Goal: Task Accomplishment & Management: Complete application form

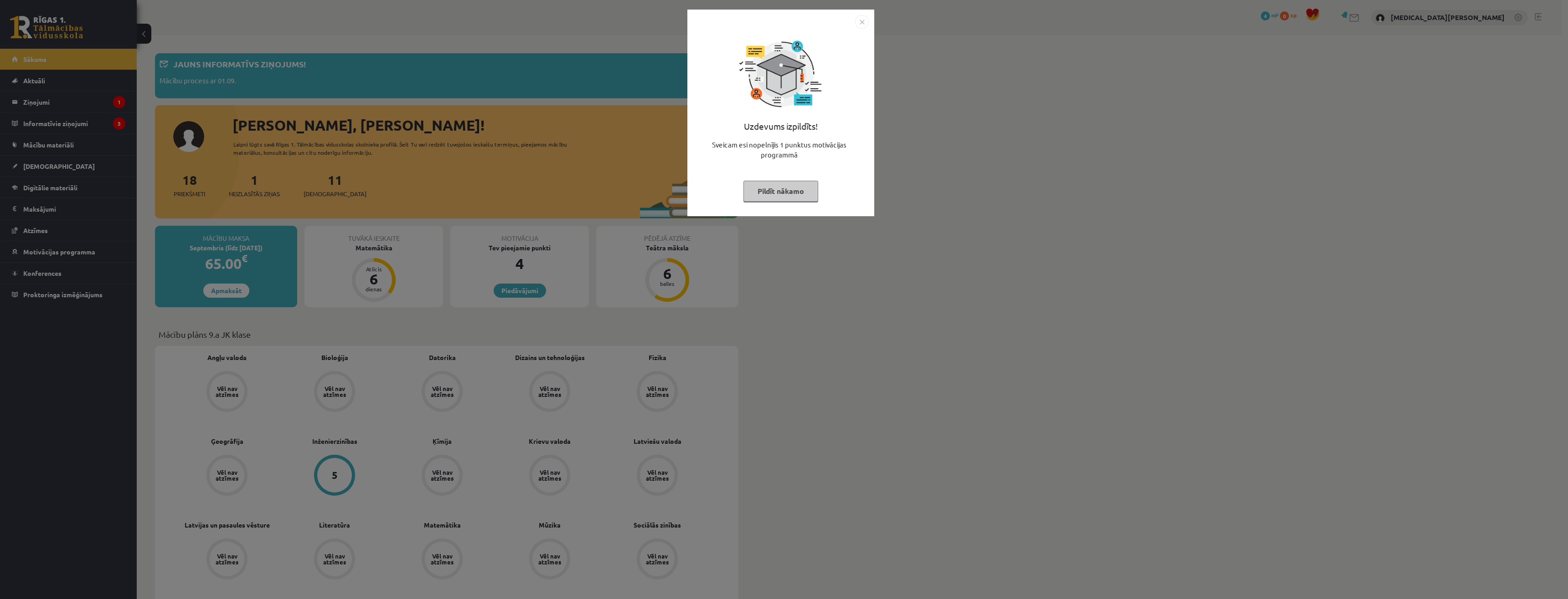
click at [774, 196] on button "Pildīt nākamo" at bounding box center [780, 191] width 75 height 21
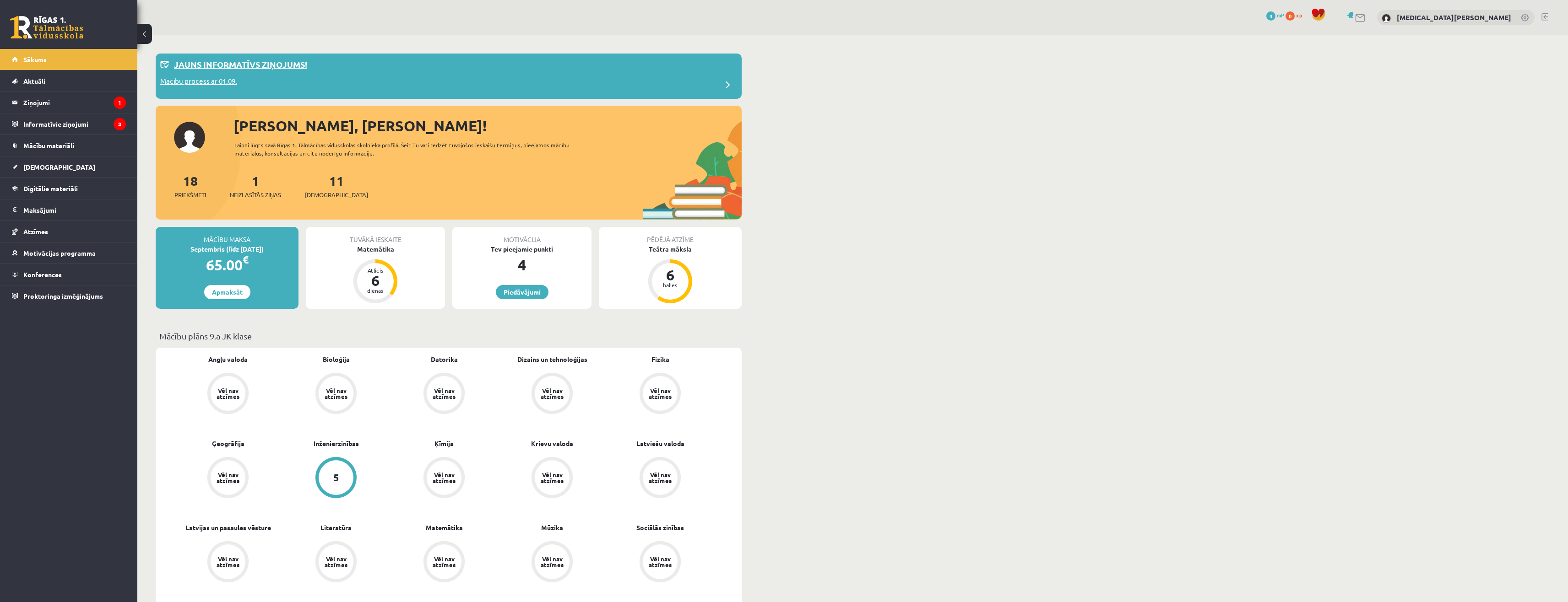
click at [282, 66] on p "Jauns informatīvs ziņojums!" at bounding box center [240, 64] width 133 height 12
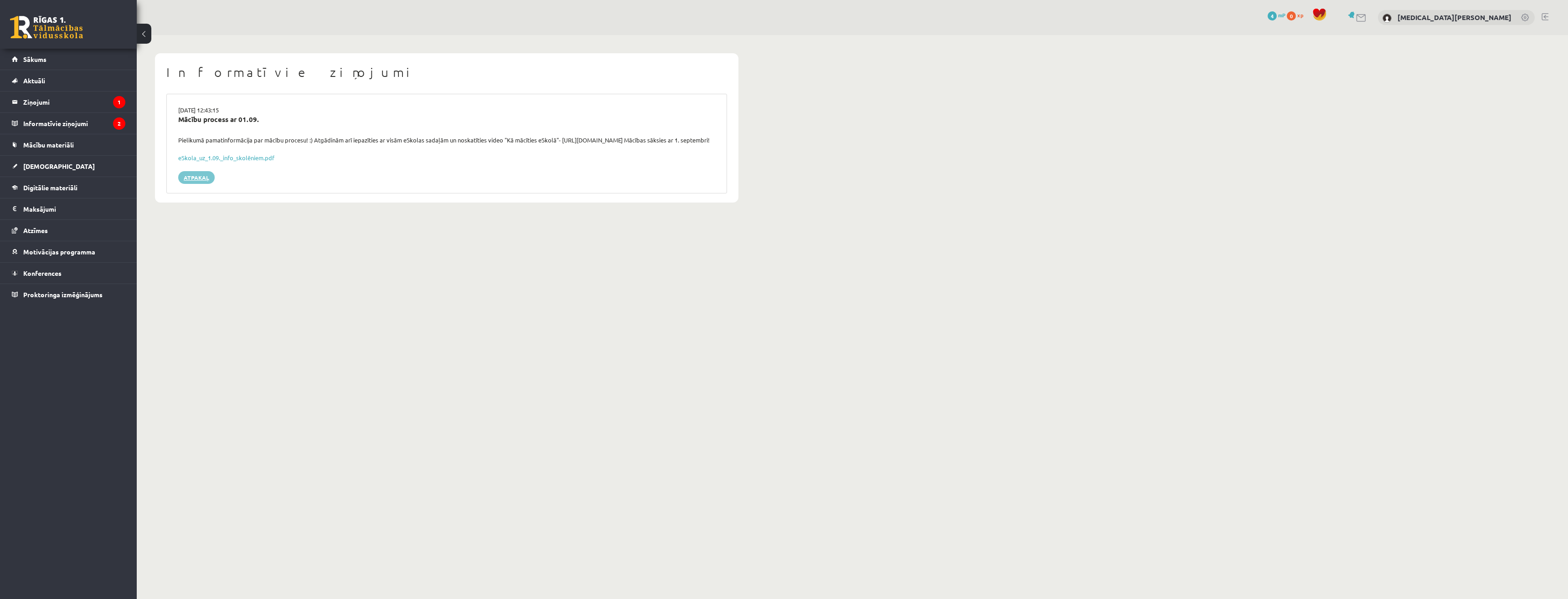
drag, startPoint x: 203, startPoint y: 184, endPoint x: 179, endPoint y: 175, distance: 25.6
click at [202, 184] on link "Atpakaļ" at bounding box center [196, 177] width 36 height 12
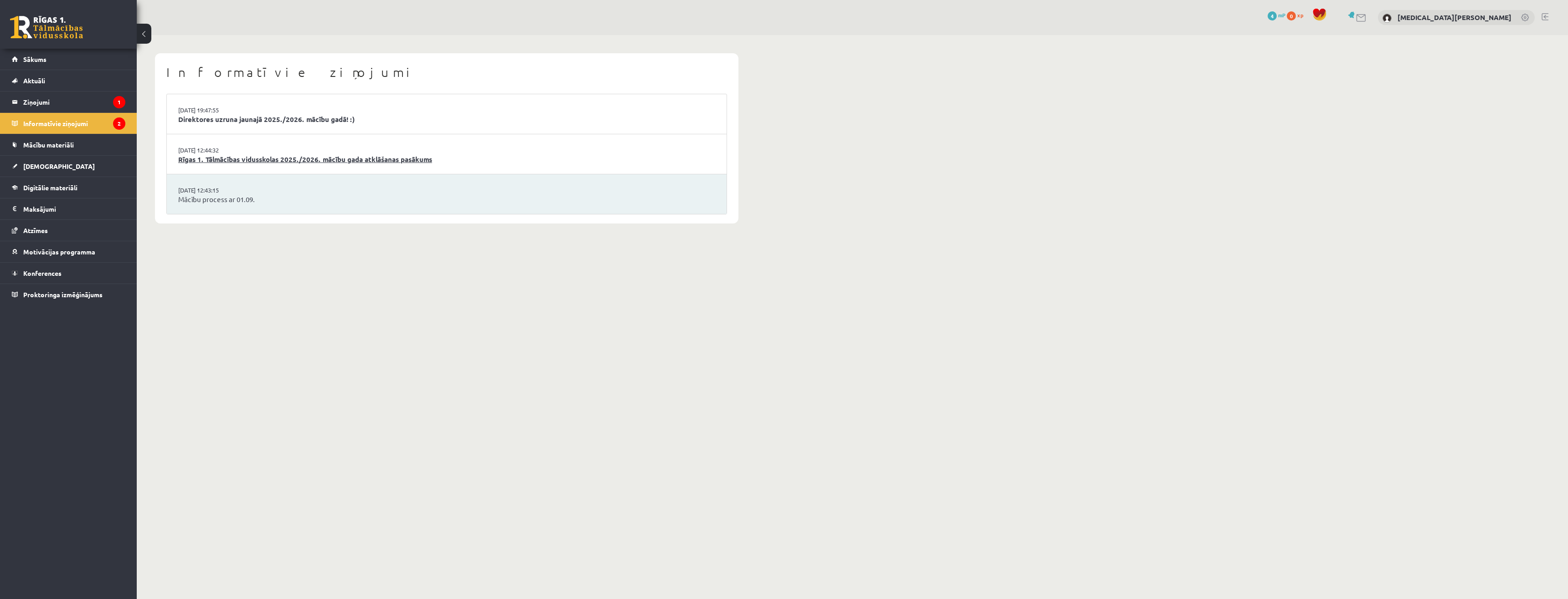
click at [193, 157] on link "Rīgas 1. Tālmācības vidusskolas 2025./2026. mācību gada atklāšanas pasākums" at bounding box center [446, 159] width 537 height 10
click at [247, 120] on link "Direktores uzruna jaunajā 2025./2026. mācību gadā! :)" at bounding box center [446, 119] width 537 height 10
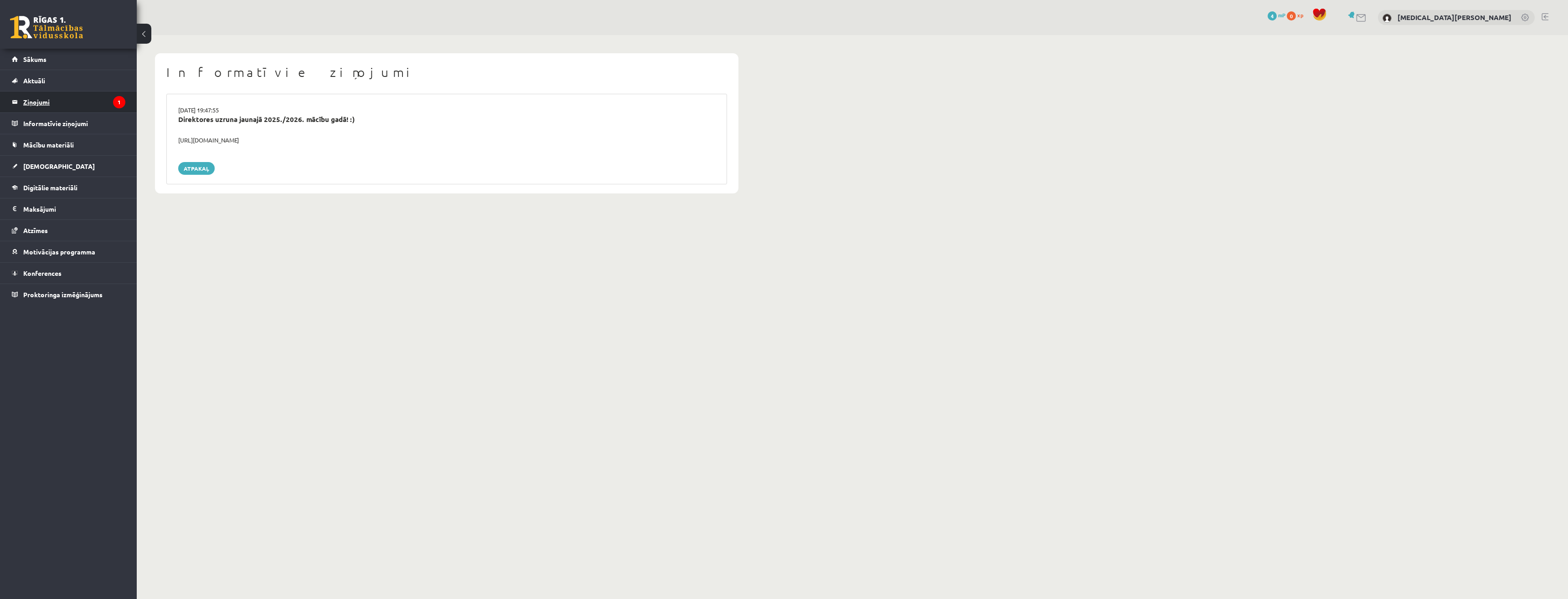
click at [94, 102] on legend "Ziņojumi 1" at bounding box center [73, 102] width 102 height 21
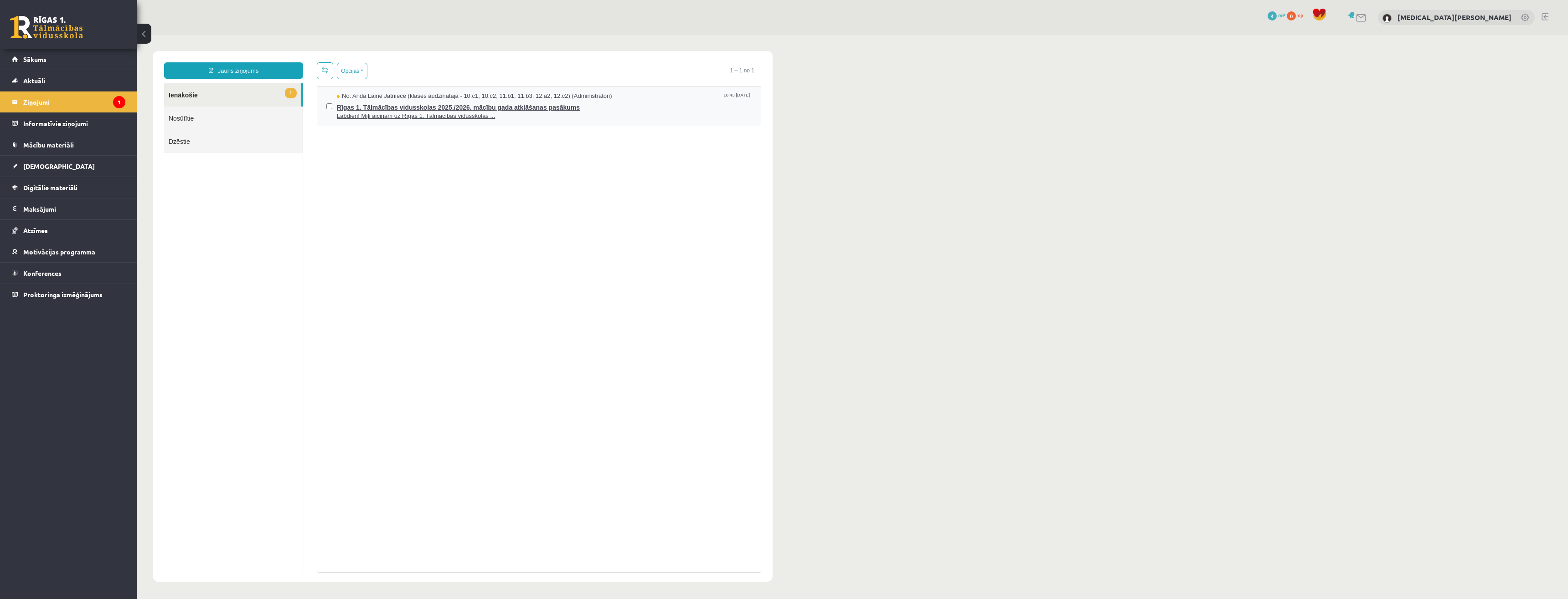
click at [352, 112] on span "Labdien! Mīļi aicinām uz Rīgas 1. Tālmācības vidusskolas ..." at bounding box center [544, 116] width 415 height 9
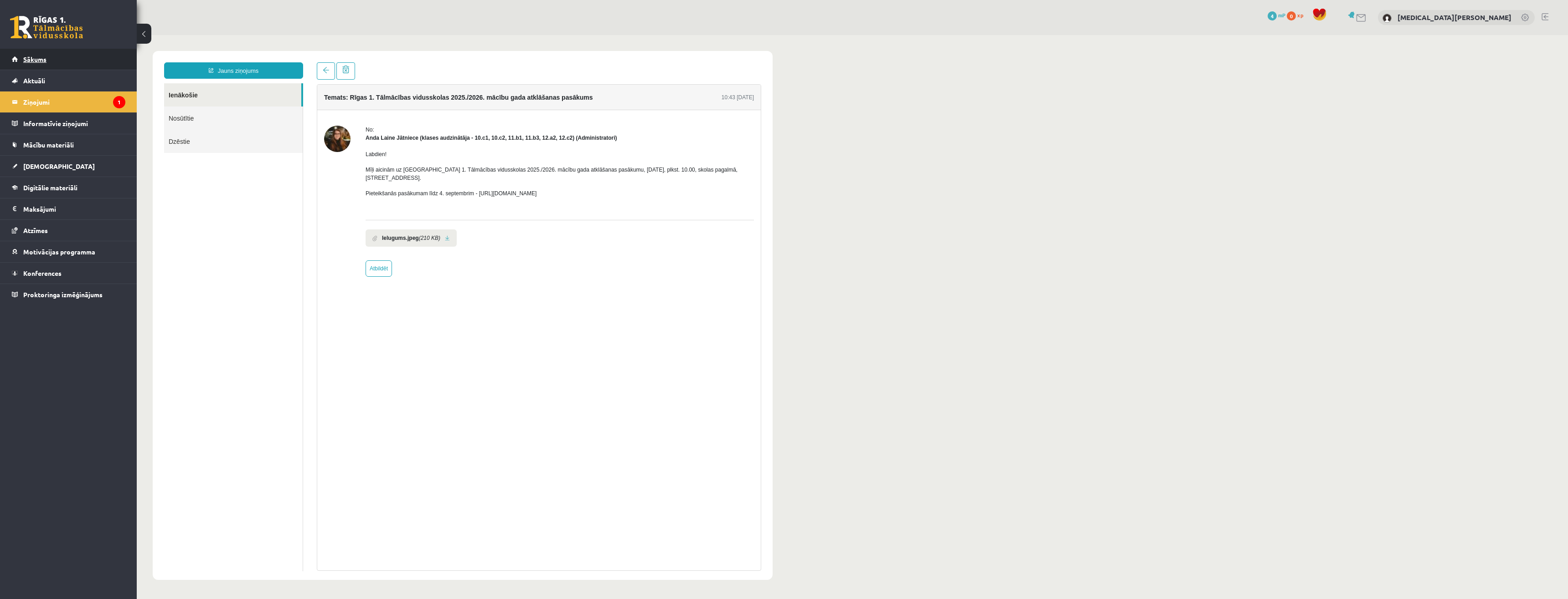
click at [46, 58] on span "Sākums" at bounding box center [34, 59] width 23 height 9
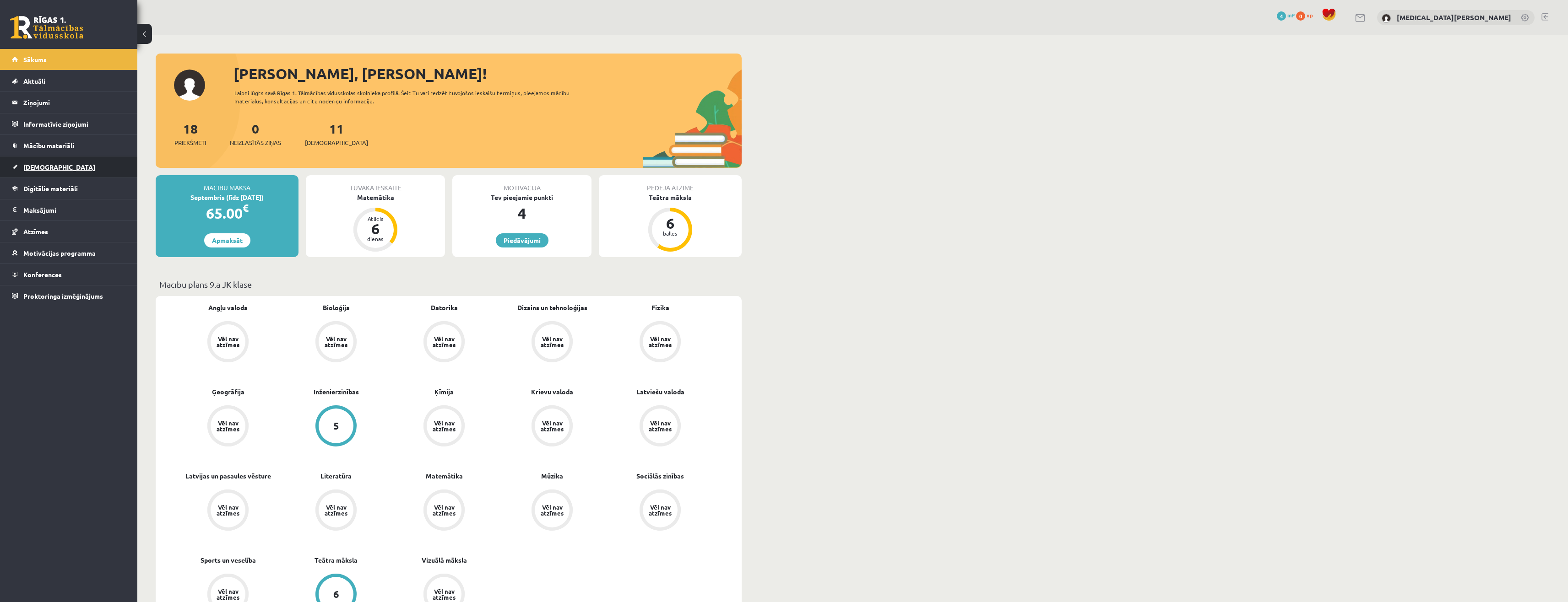
click at [83, 175] on link "[DEMOGRAPHIC_DATA]" at bounding box center [68, 167] width 114 height 21
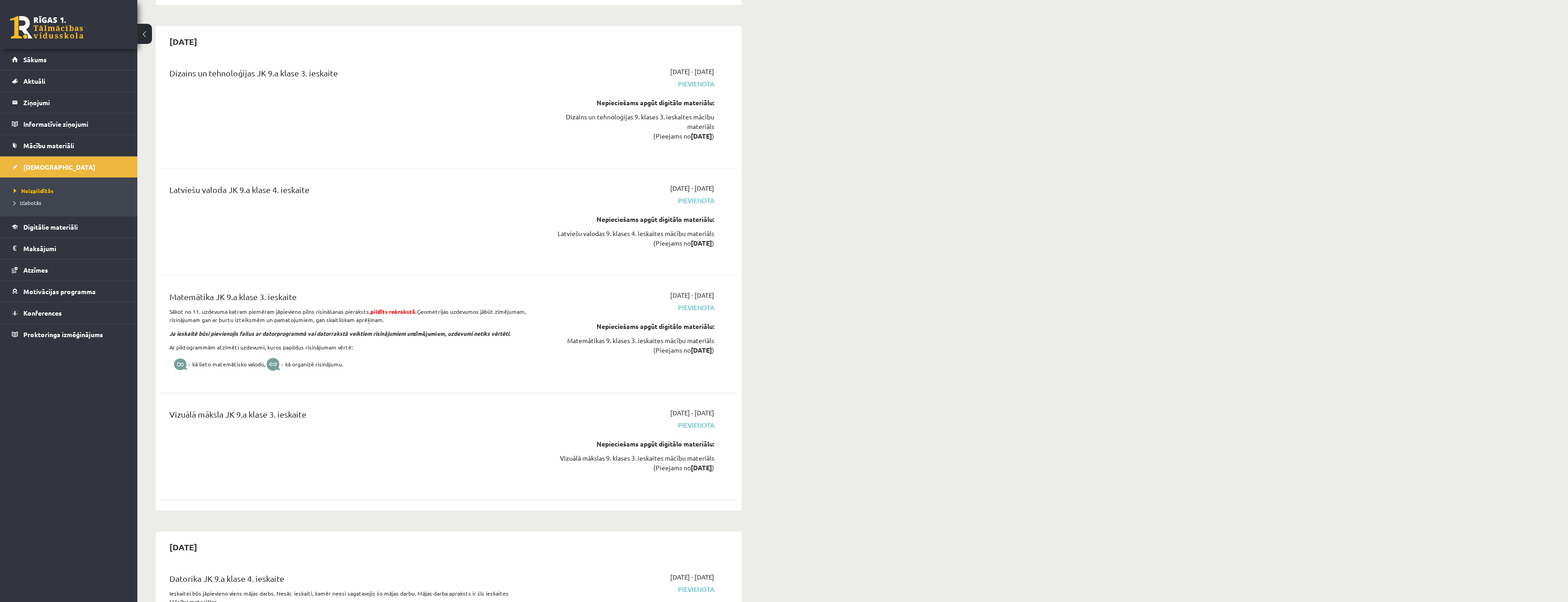
scroll to position [6867, 0]
drag, startPoint x: 862, startPoint y: 233, endPoint x: 860, endPoint y: 223, distance: 10.2
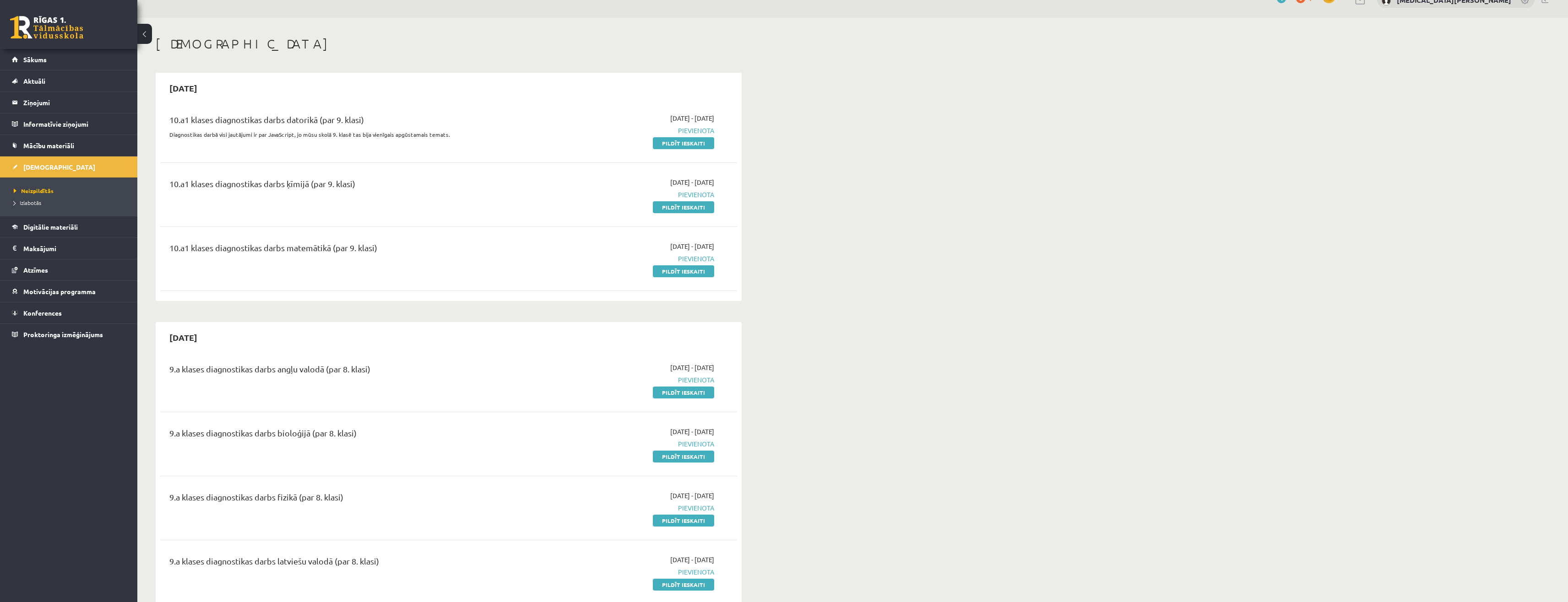
scroll to position [0, 0]
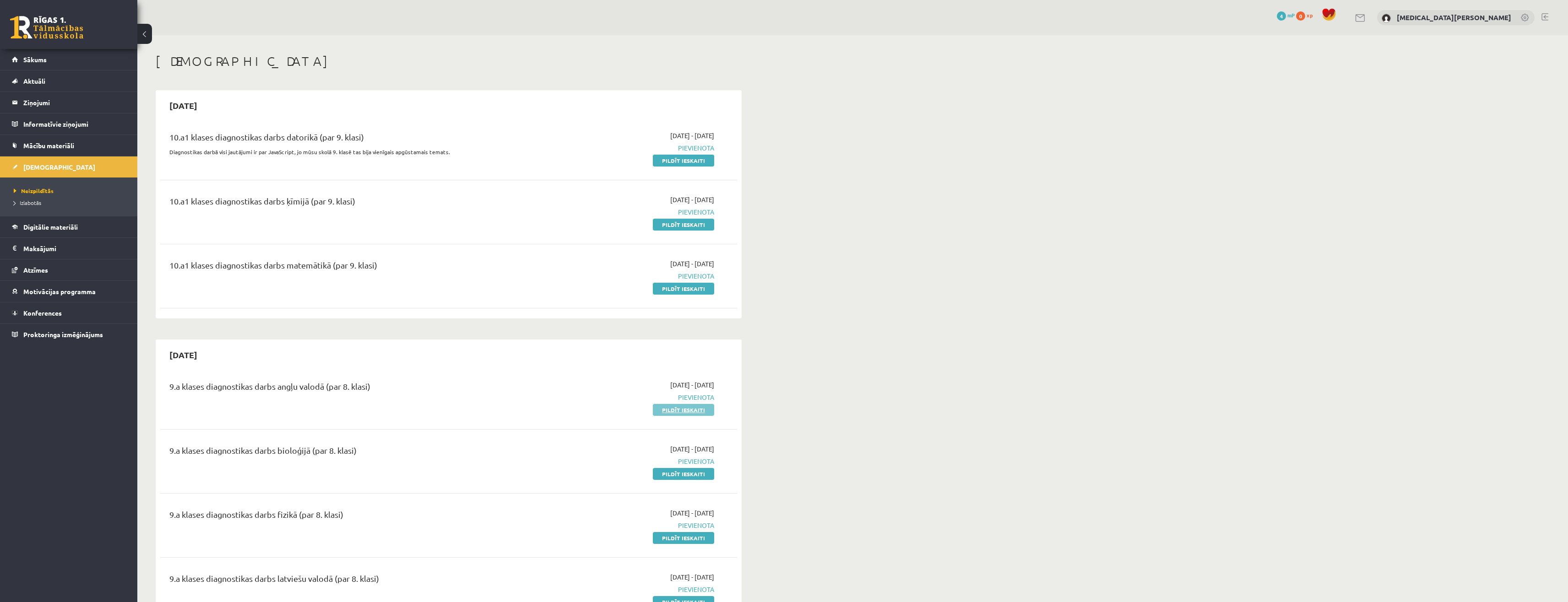
click at [682, 415] on link "Pildīt ieskaiti" at bounding box center [683, 410] width 61 height 11
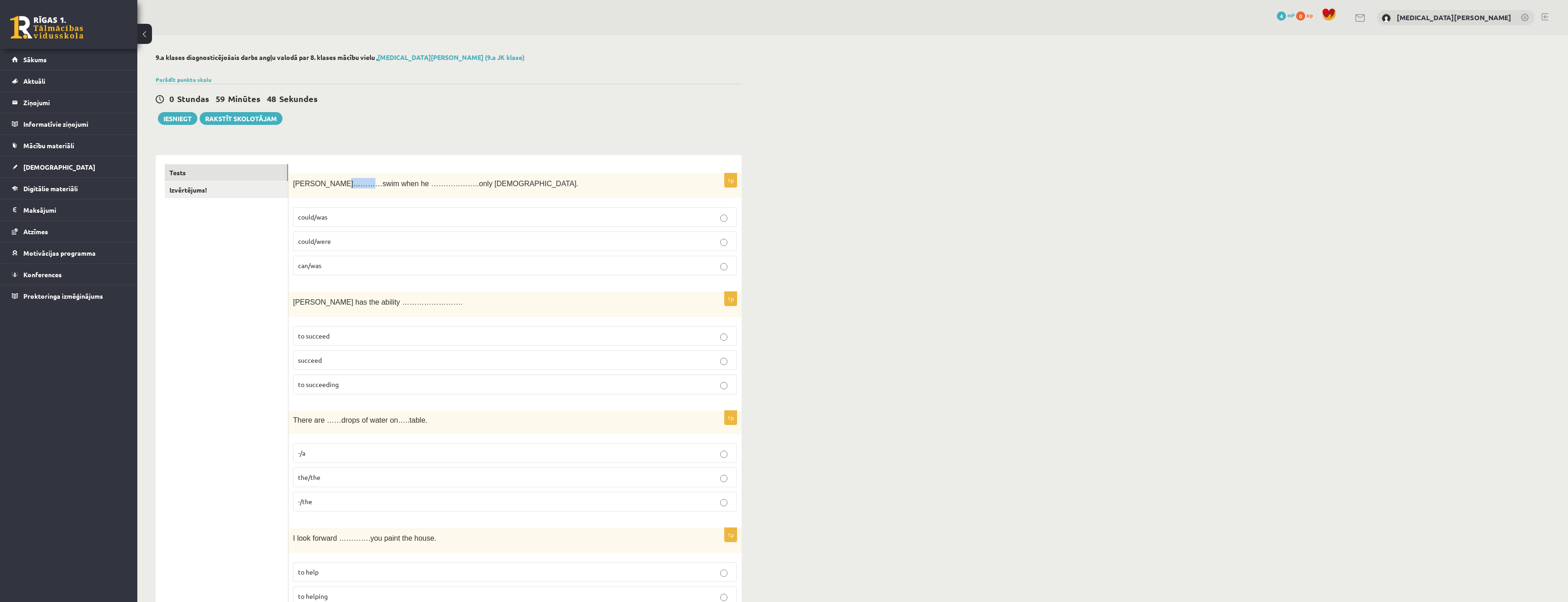
drag, startPoint x: 343, startPoint y: 184, endPoint x: 359, endPoint y: 187, distance: 16.3
click at [359, 187] on span "Tom…………swim when he ………………..only 4 years old." at bounding box center [436, 183] width 286 height 8
click at [330, 269] on p "can/was" at bounding box center [515, 266] width 434 height 10
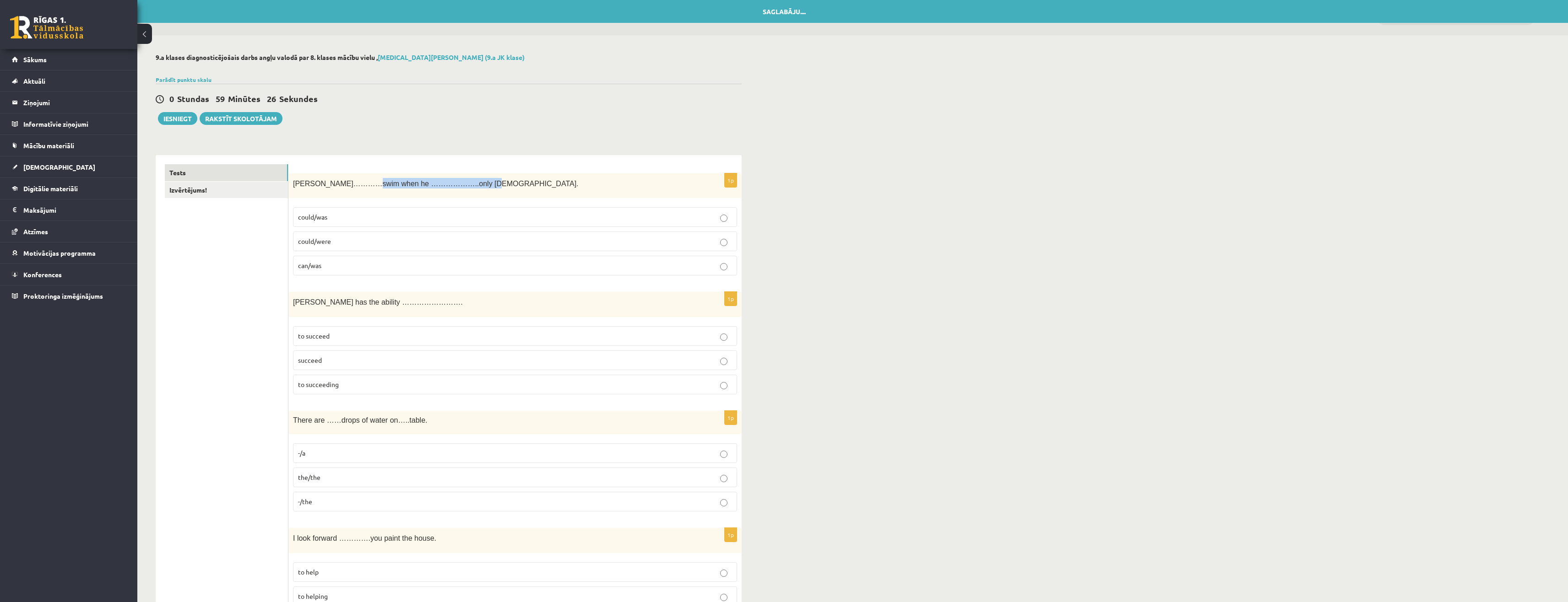
drag, startPoint x: 362, startPoint y: 183, endPoint x: 462, endPoint y: 187, distance: 100.1
click at [462, 187] on p "[PERSON_NAME]…………swim when he ………………..only [DEMOGRAPHIC_DATA]." at bounding box center [492, 183] width 398 height 11
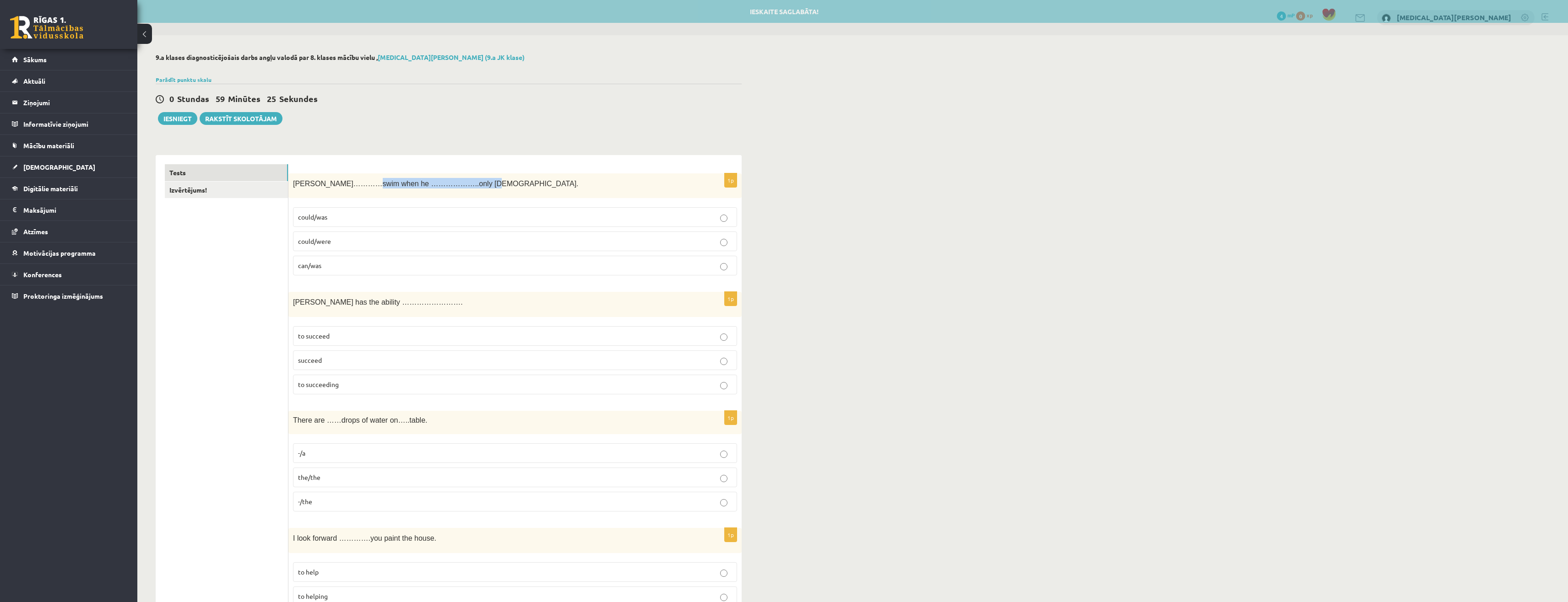
click at [503, 186] on p "[PERSON_NAME]…………swim when he ………………..only [DEMOGRAPHIC_DATA]." at bounding box center [492, 183] width 398 height 11
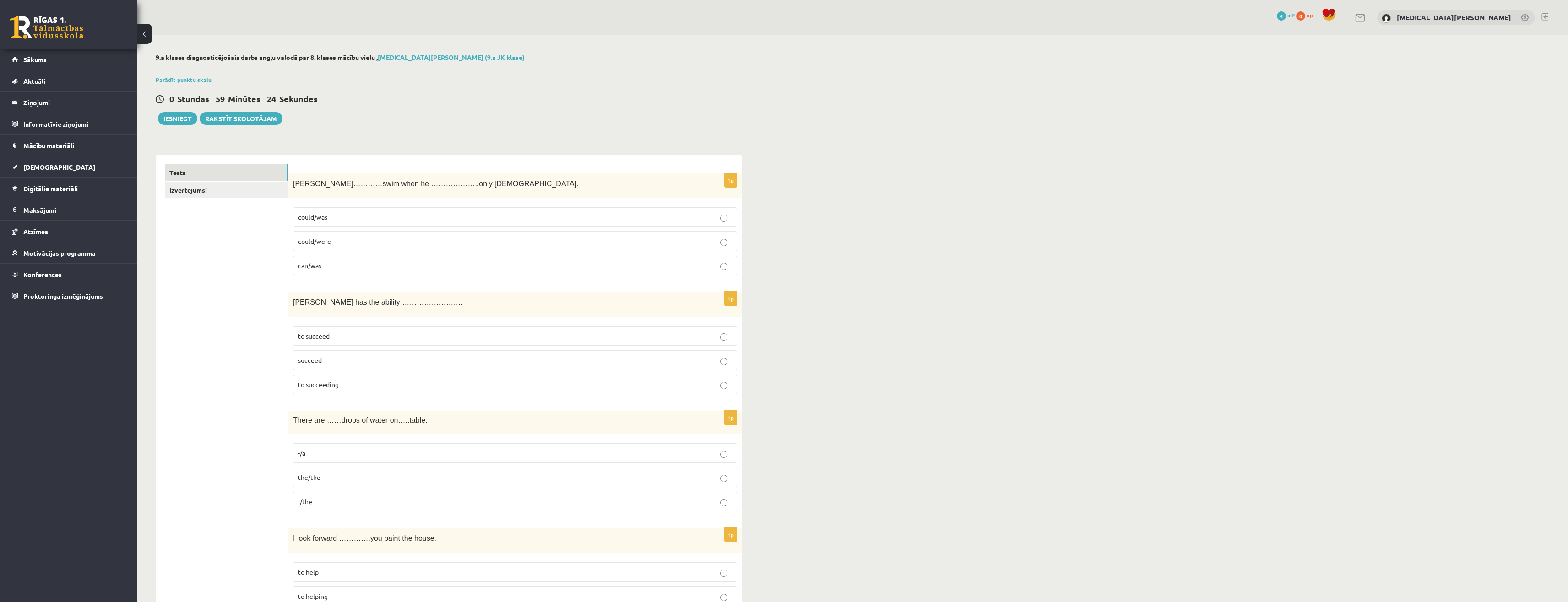
click at [483, 178] on div "Tom…………swim when he ………………..only 4 years old." at bounding box center [515, 186] width 453 height 25
drag, startPoint x: 323, startPoint y: 265, endPoint x: 311, endPoint y: 266, distance: 12.0
click at [311, 266] on p "can/was" at bounding box center [515, 266] width 434 height 10
drag, startPoint x: 294, startPoint y: 217, endPoint x: 340, endPoint y: 266, distance: 67.2
click at [340, 268] on fieldset "could/was could/were can/was" at bounding box center [515, 240] width 444 height 75
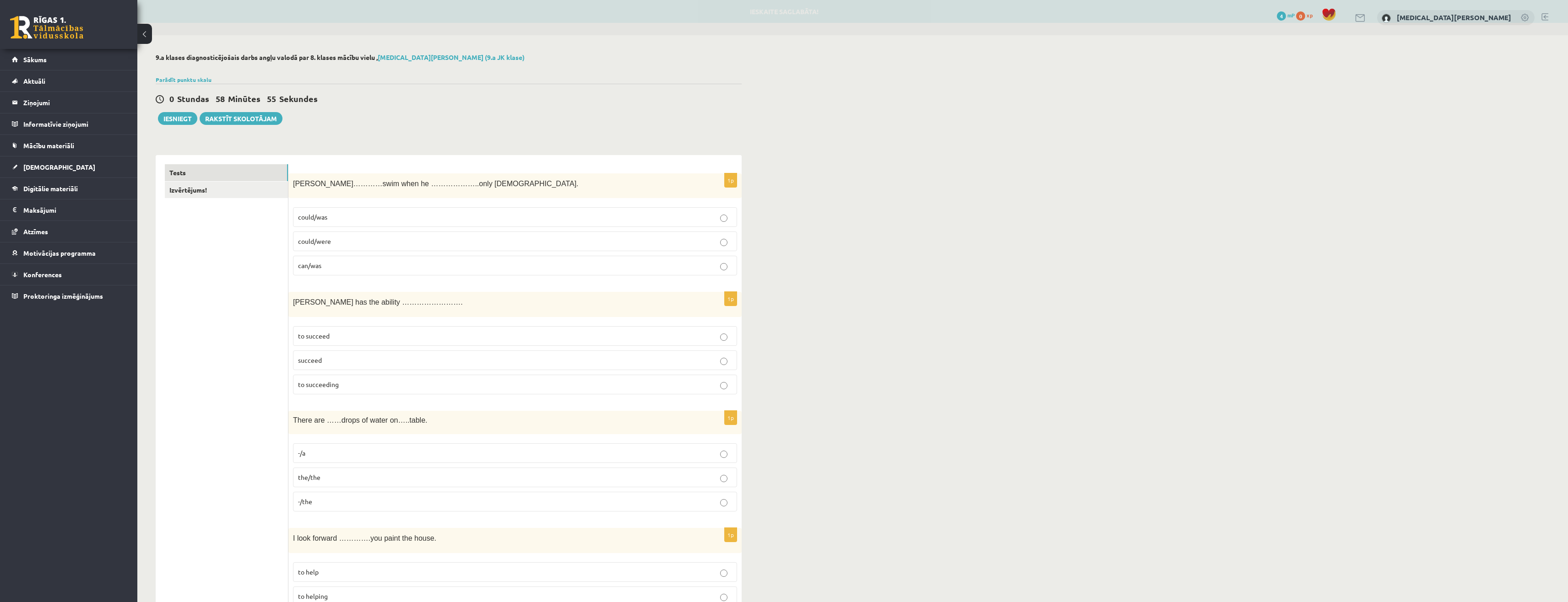
click at [333, 333] on p "to succeed" at bounding box center [515, 336] width 434 height 10
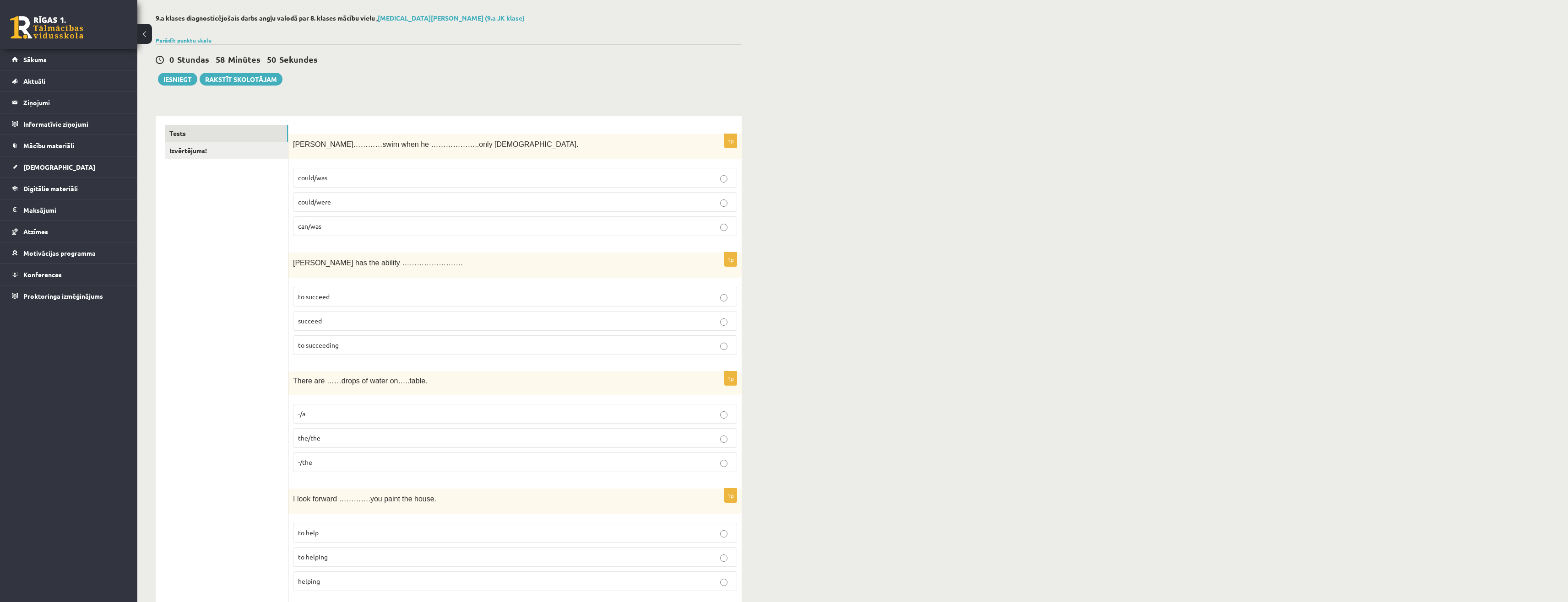
scroll to position [92, 0]
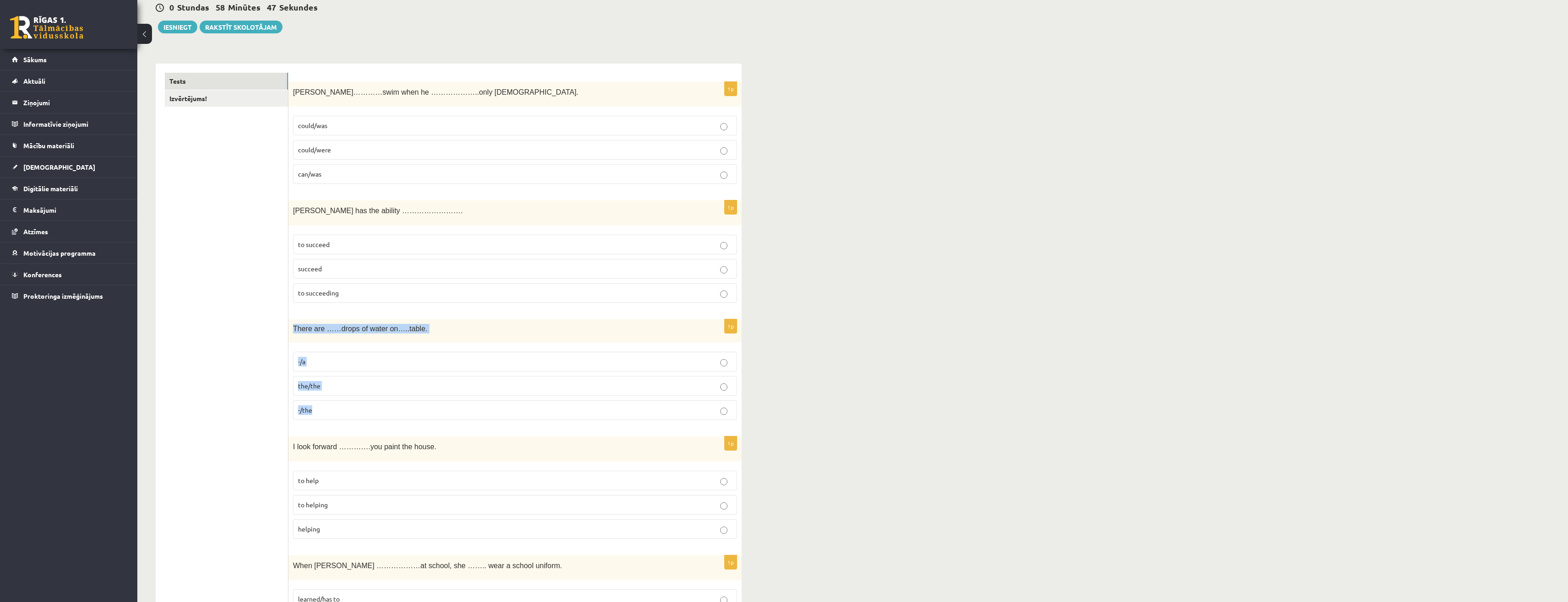
drag, startPoint x: 320, startPoint y: 331, endPoint x: 423, endPoint y: 415, distance: 132.9
click at [423, 415] on div "1p There are ……drops of water on…..table. -/a the/the -/the" at bounding box center [515, 373] width 453 height 108
click at [536, 357] on label "-/a" at bounding box center [515, 361] width 444 height 20
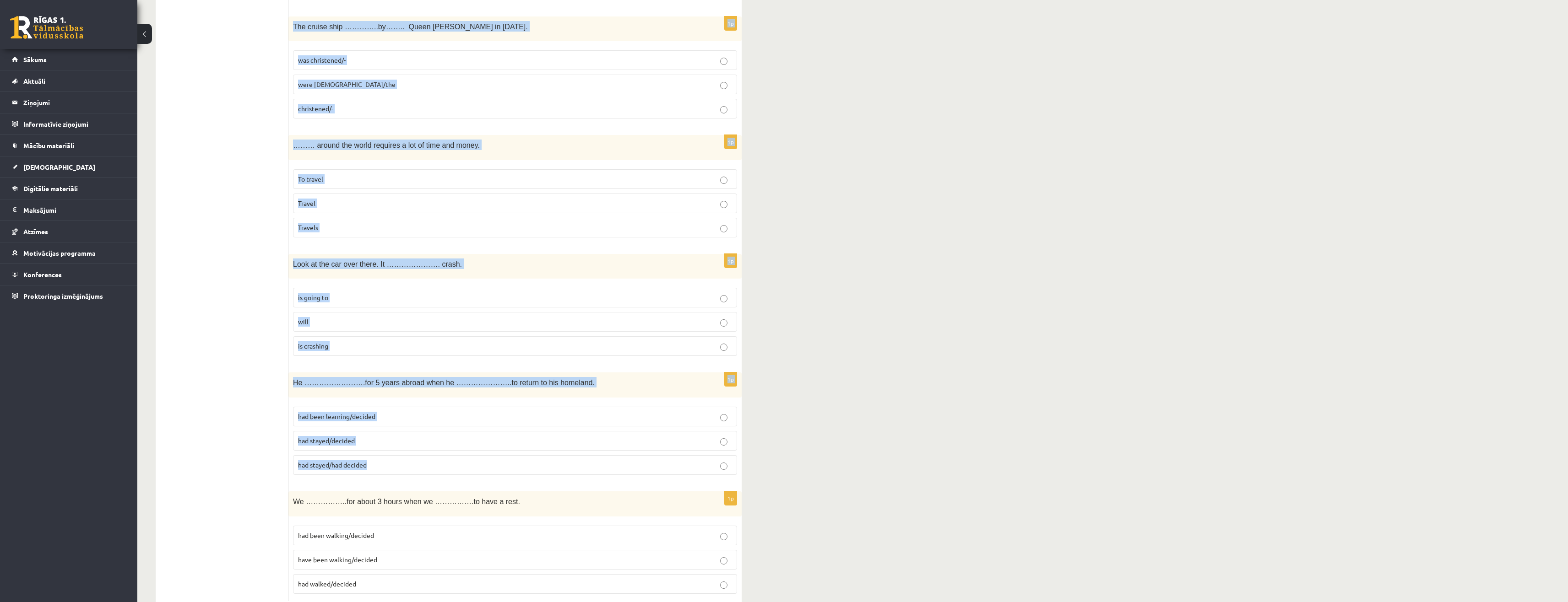
scroll to position [3042, 0]
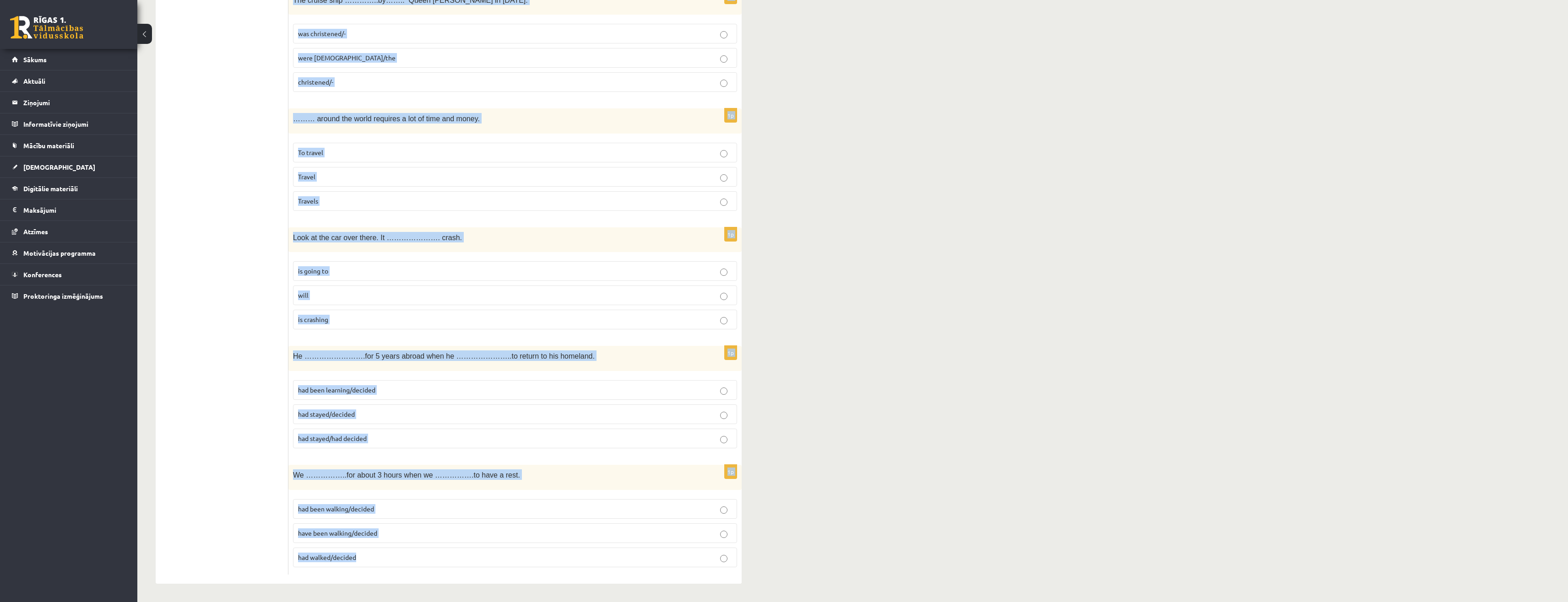
drag, startPoint x: 290, startPoint y: 312, endPoint x: 462, endPoint y: 585, distance: 322.7
copy form "I look forward ………….you paint the house. to help to helping helping 1p When Hel…"
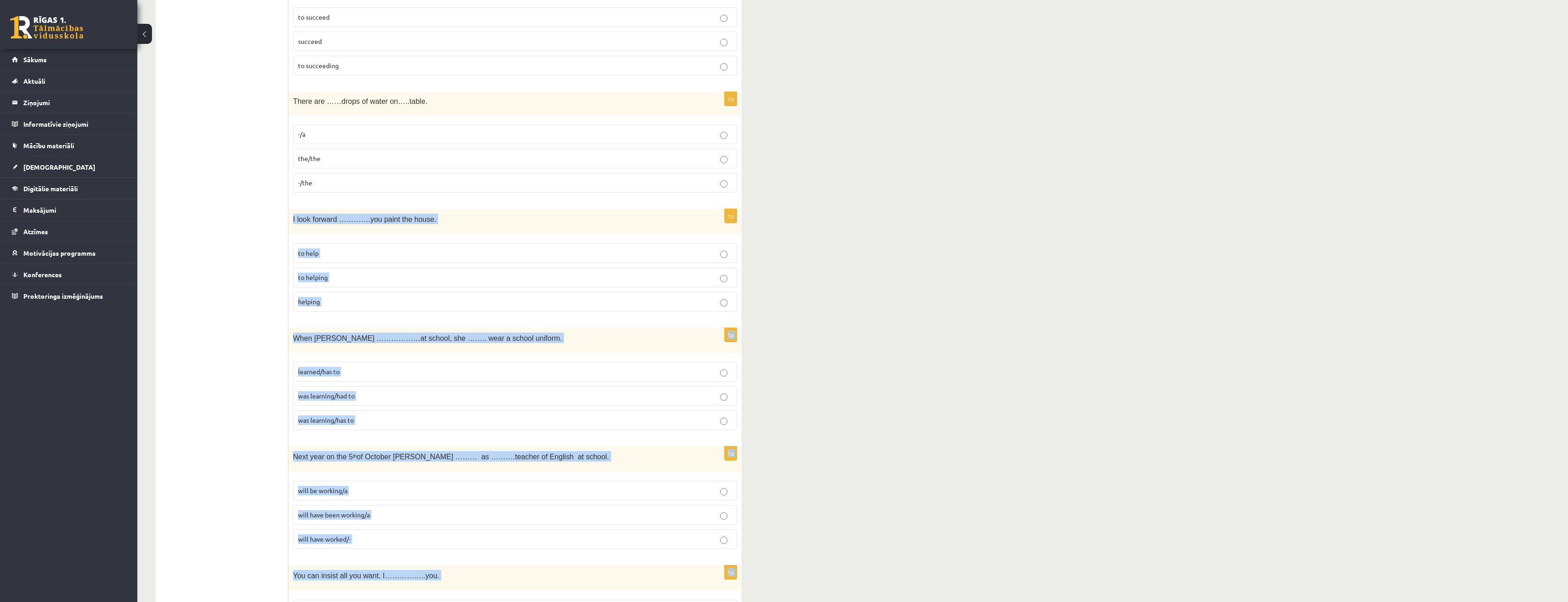
scroll to position [204, 0]
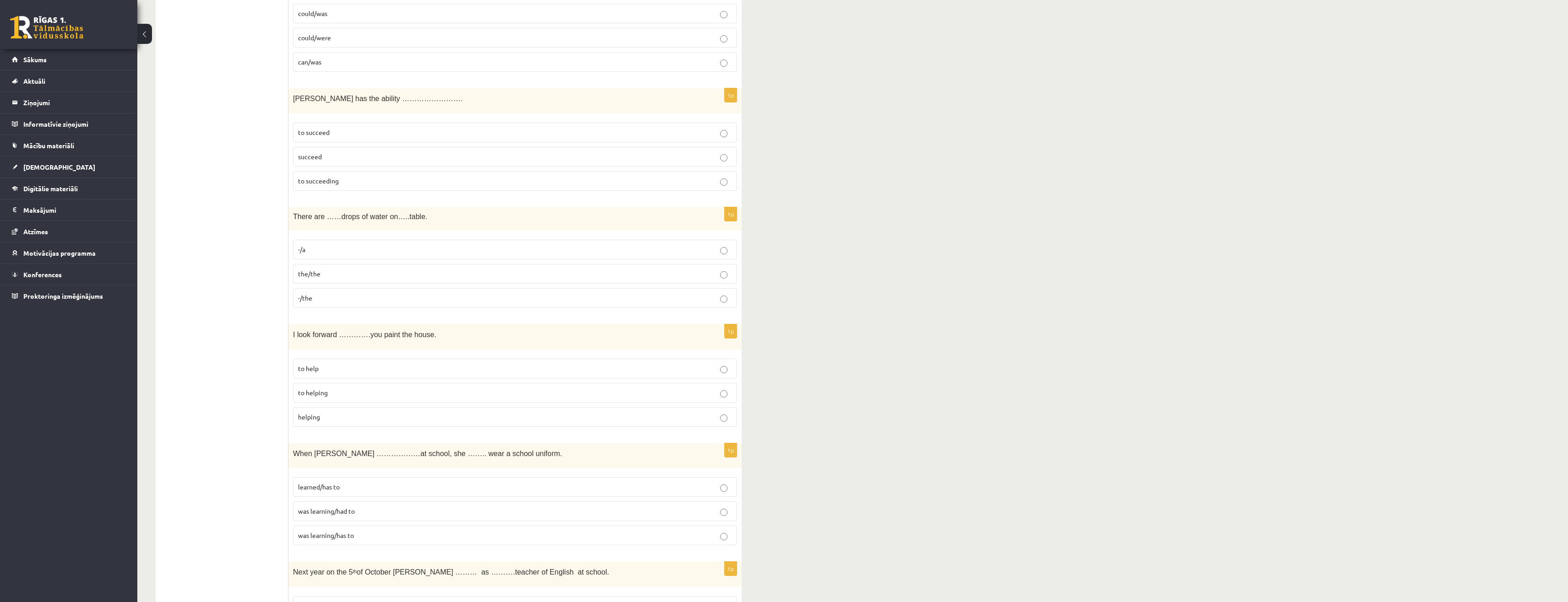
click at [333, 403] on fieldset "to help to helping helping" at bounding box center [515, 392] width 444 height 75
click at [333, 398] on p "to helping" at bounding box center [515, 393] width 434 height 10
click at [356, 514] on p "was learning/had to" at bounding box center [515, 511] width 434 height 10
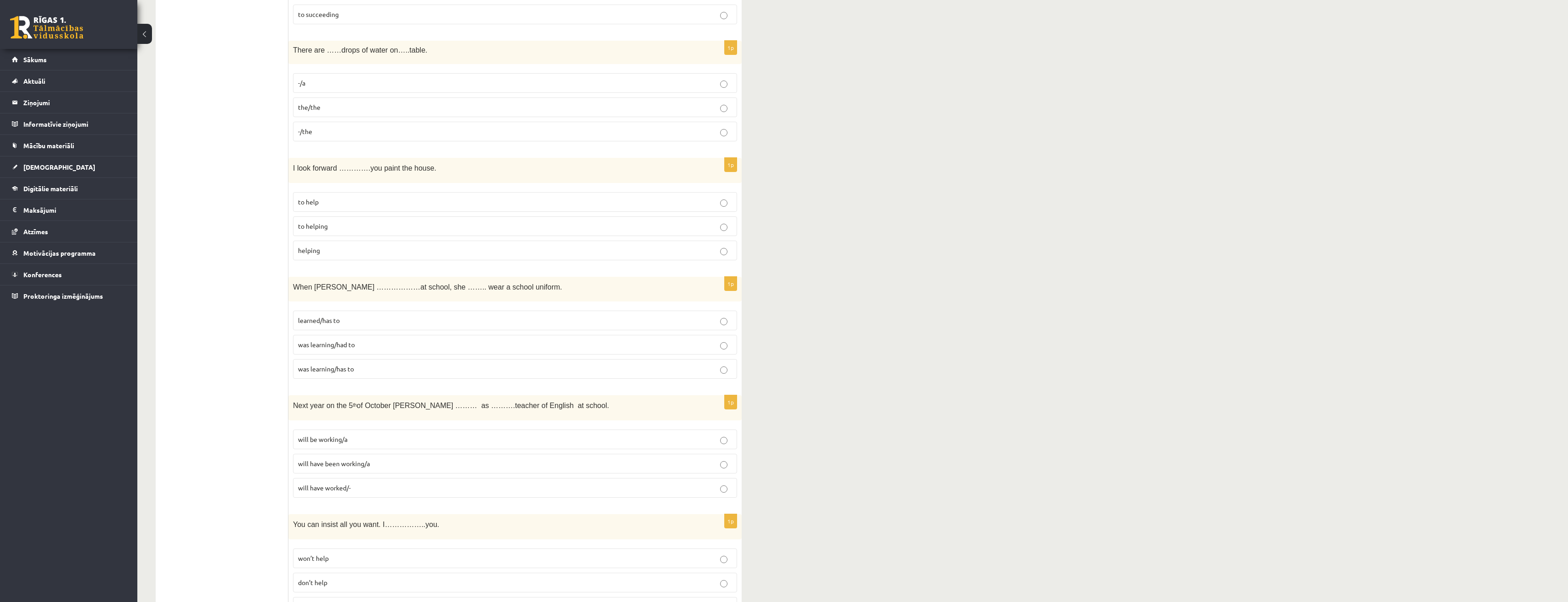
scroll to position [387, 0]
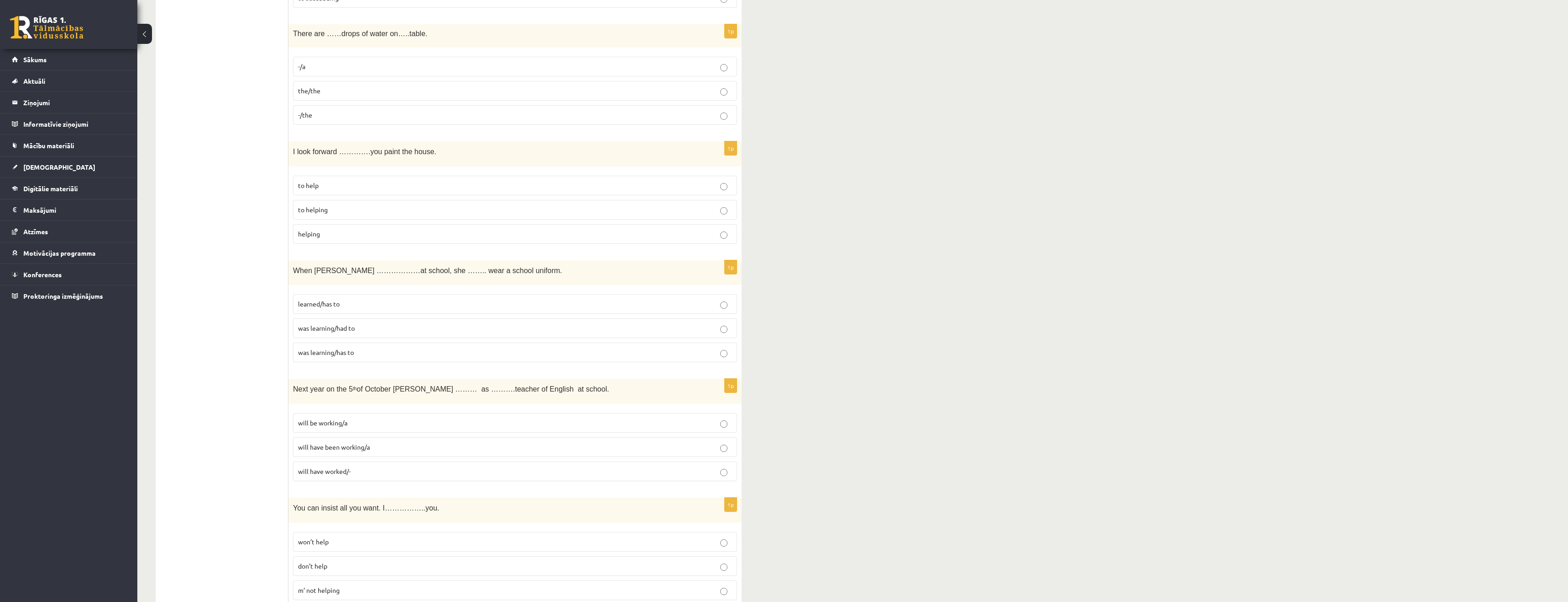
click at [363, 449] on span "will have been working/a" at bounding box center [333, 447] width 72 height 9
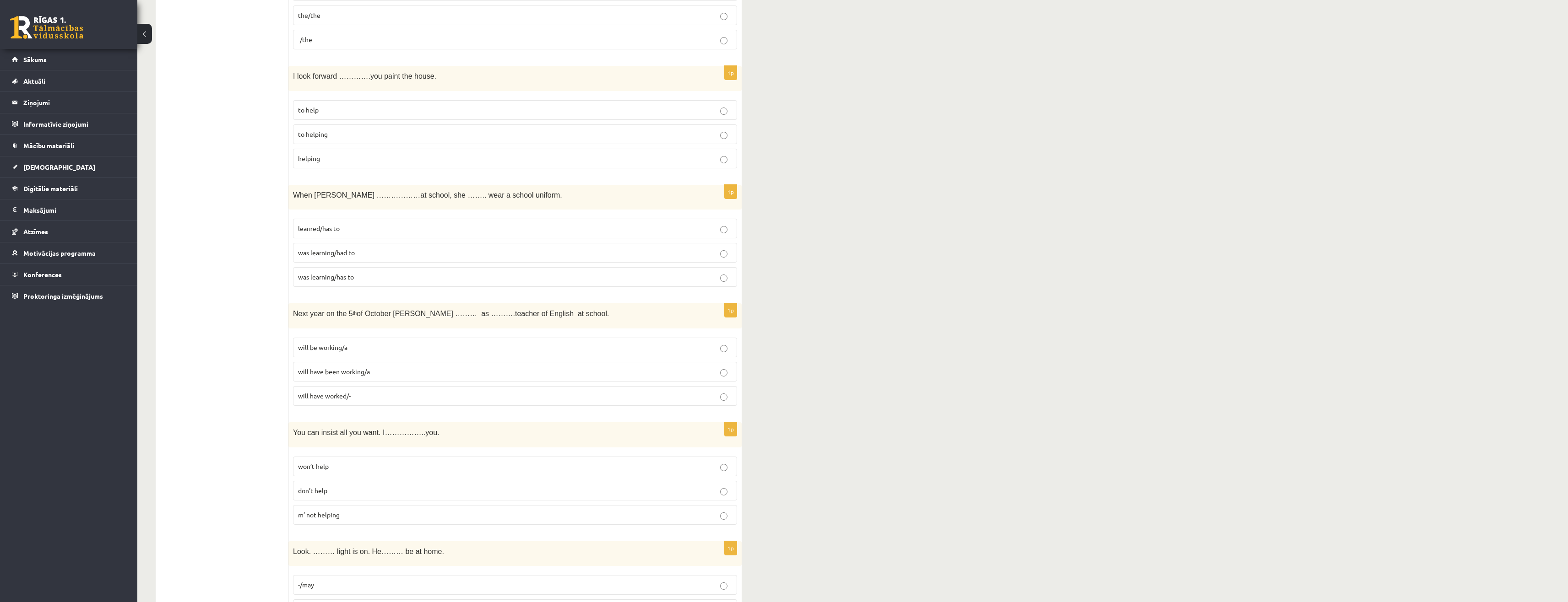
scroll to position [479, 0]
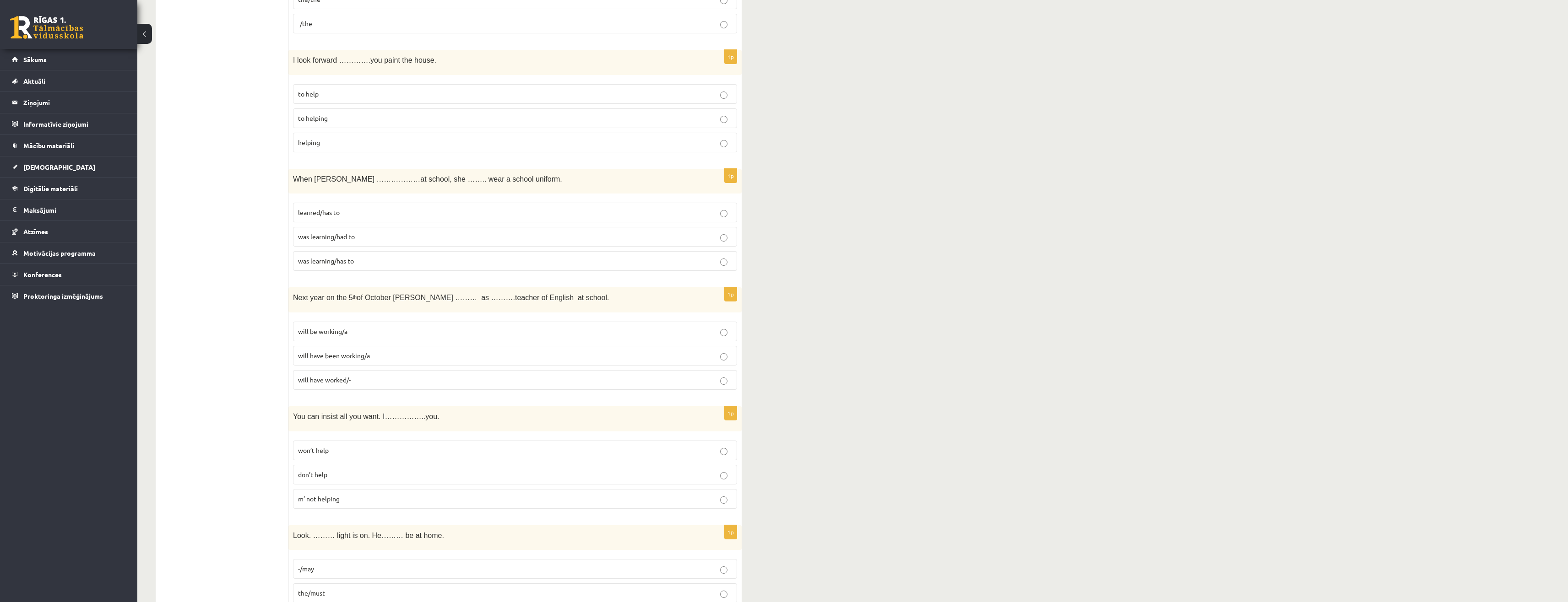
click at [355, 460] on label "won’t help" at bounding box center [515, 450] width 444 height 20
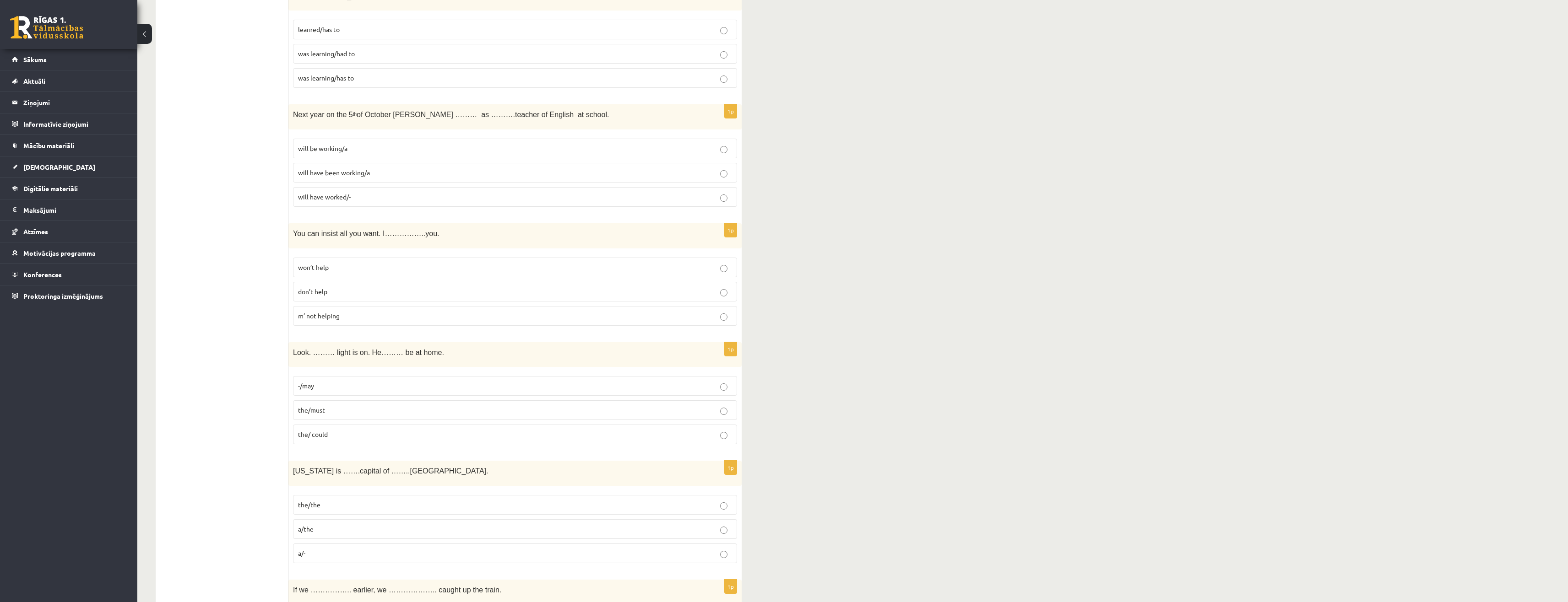
click at [342, 408] on p "the/must" at bounding box center [515, 410] width 434 height 10
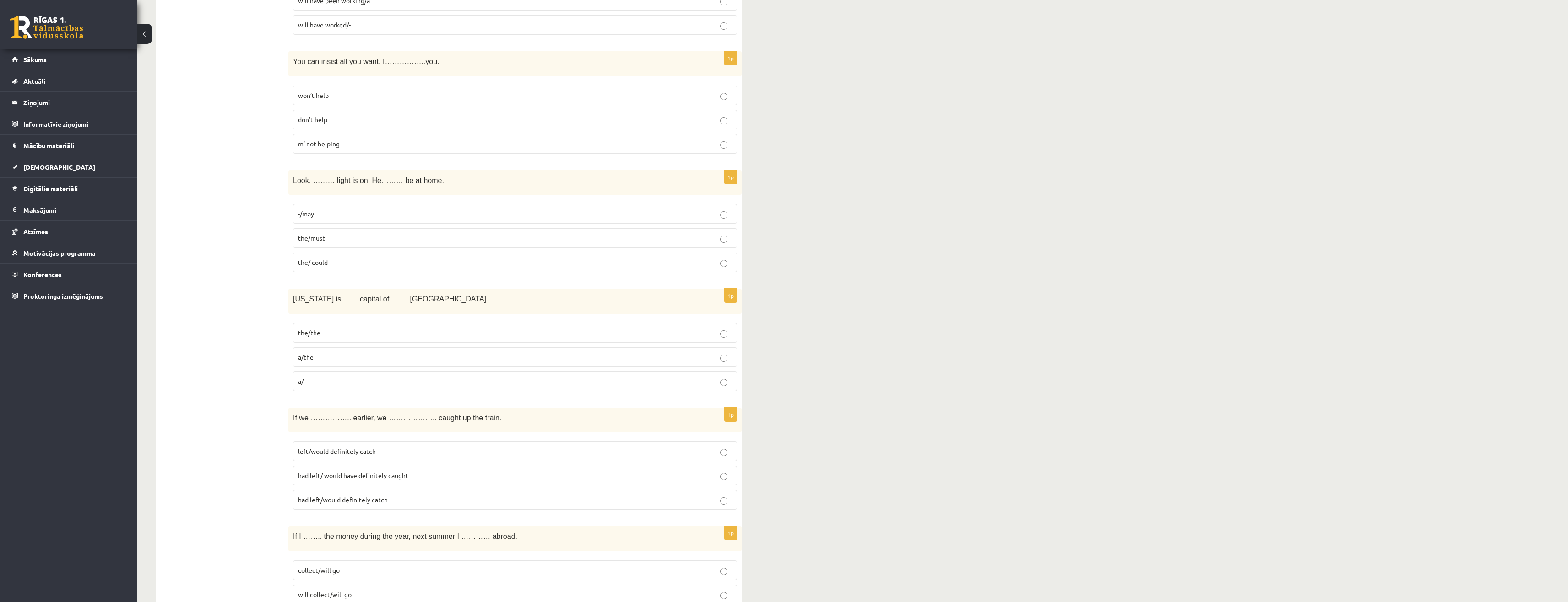
scroll to position [845, 0]
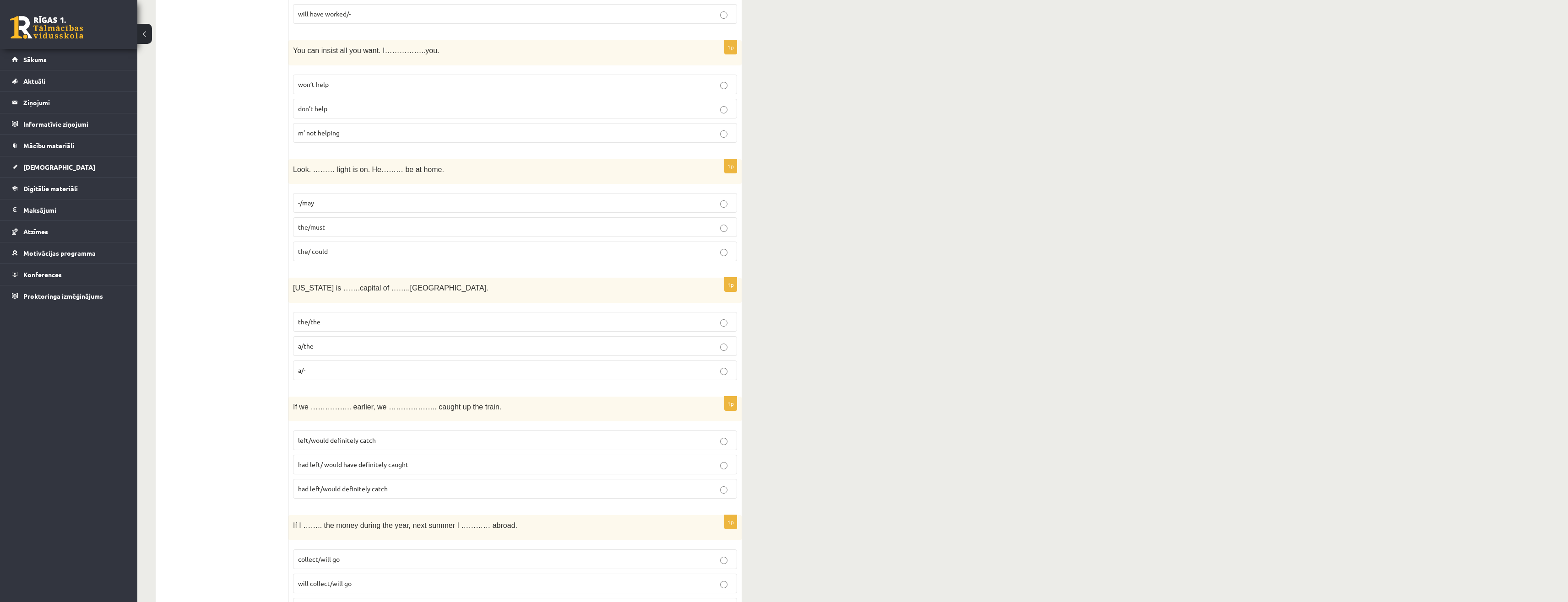
click at [328, 326] on p "the/the" at bounding box center [515, 322] width 434 height 10
click at [365, 466] on span "had left/ would have definitely caught" at bounding box center [353, 464] width 110 height 9
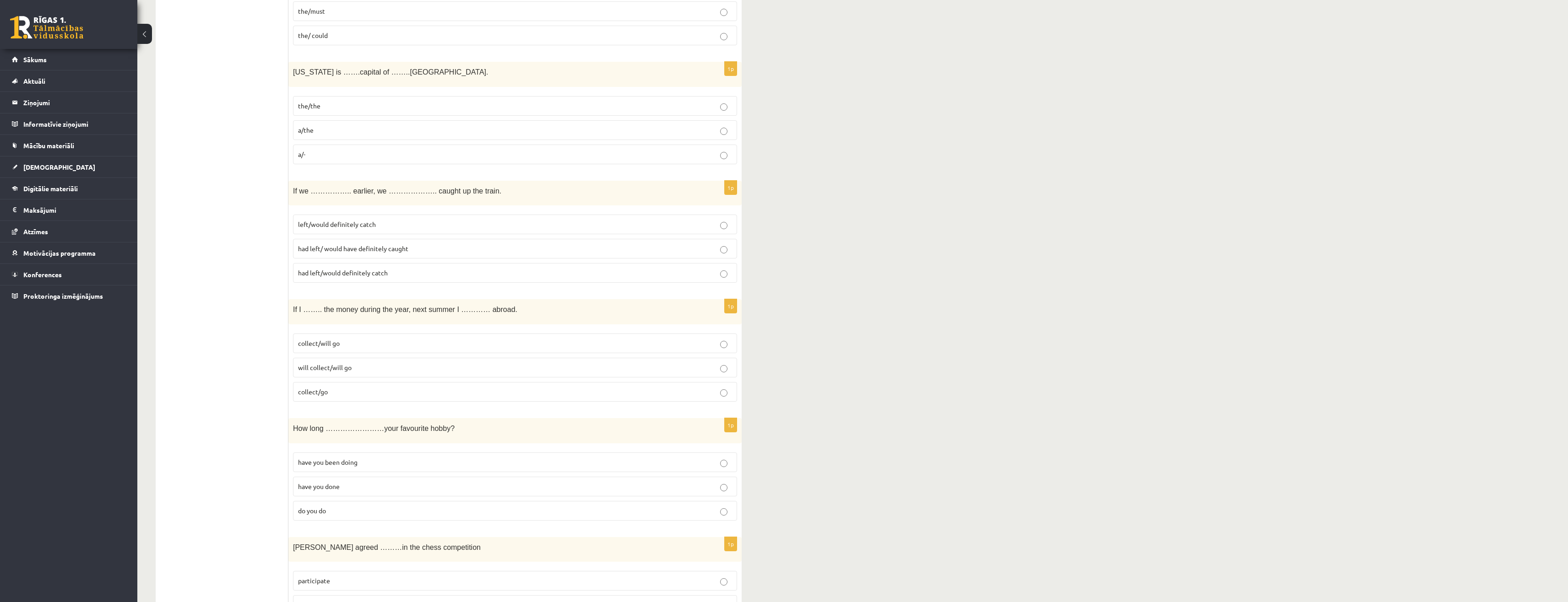
scroll to position [1119, 0]
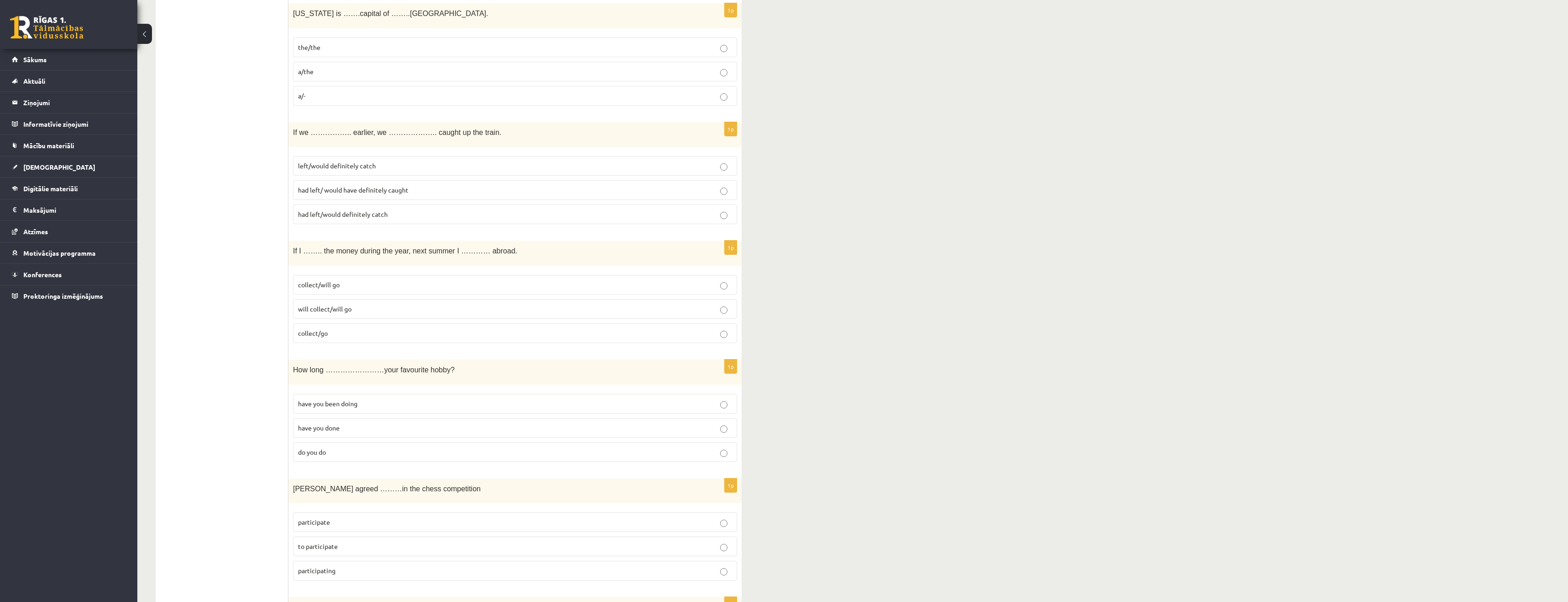
click at [350, 286] on p "collect/will go" at bounding box center [515, 285] width 434 height 10
click at [370, 429] on p "have you done" at bounding box center [515, 428] width 434 height 10
click at [384, 406] on p "have you been doing" at bounding box center [515, 404] width 434 height 10
click at [383, 526] on p "participate" at bounding box center [515, 523] width 434 height 10
click at [384, 546] on p "to participate" at bounding box center [515, 547] width 434 height 10
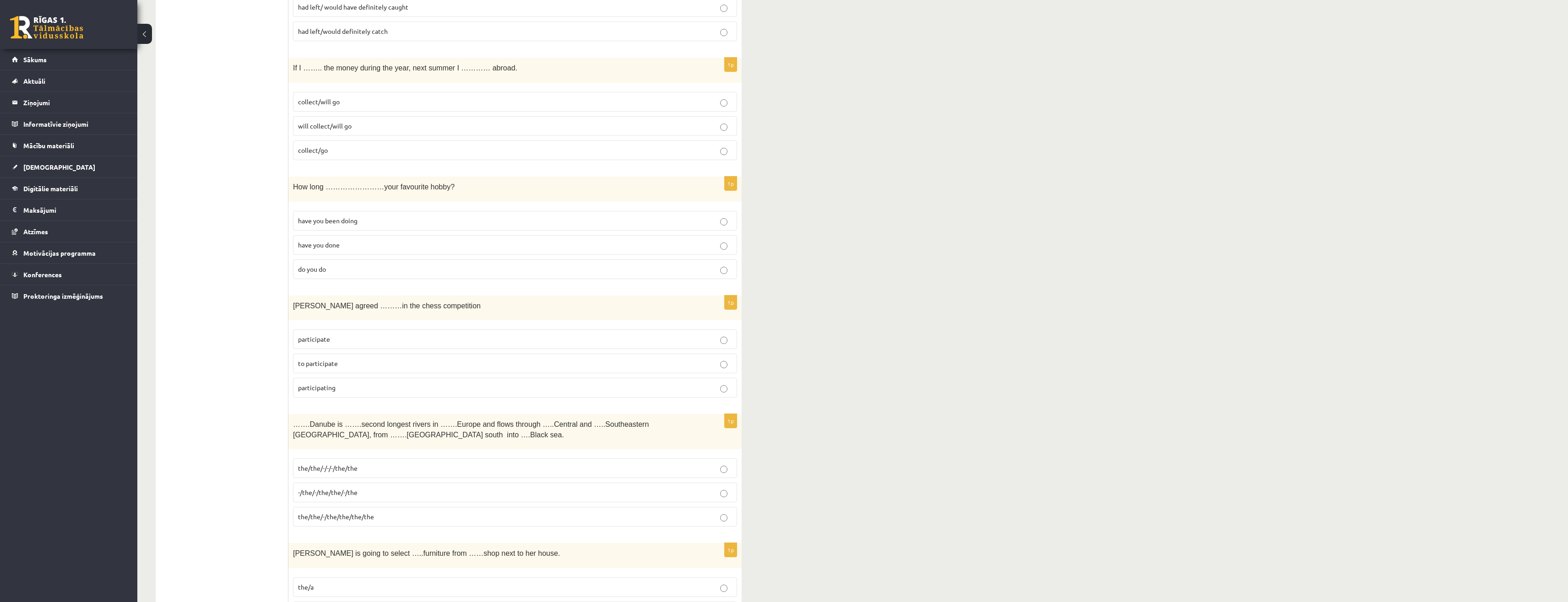
click at [352, 469] on span "the/the/-/-/-/the/the" at bounding box center [328, 468] width 59 height 9
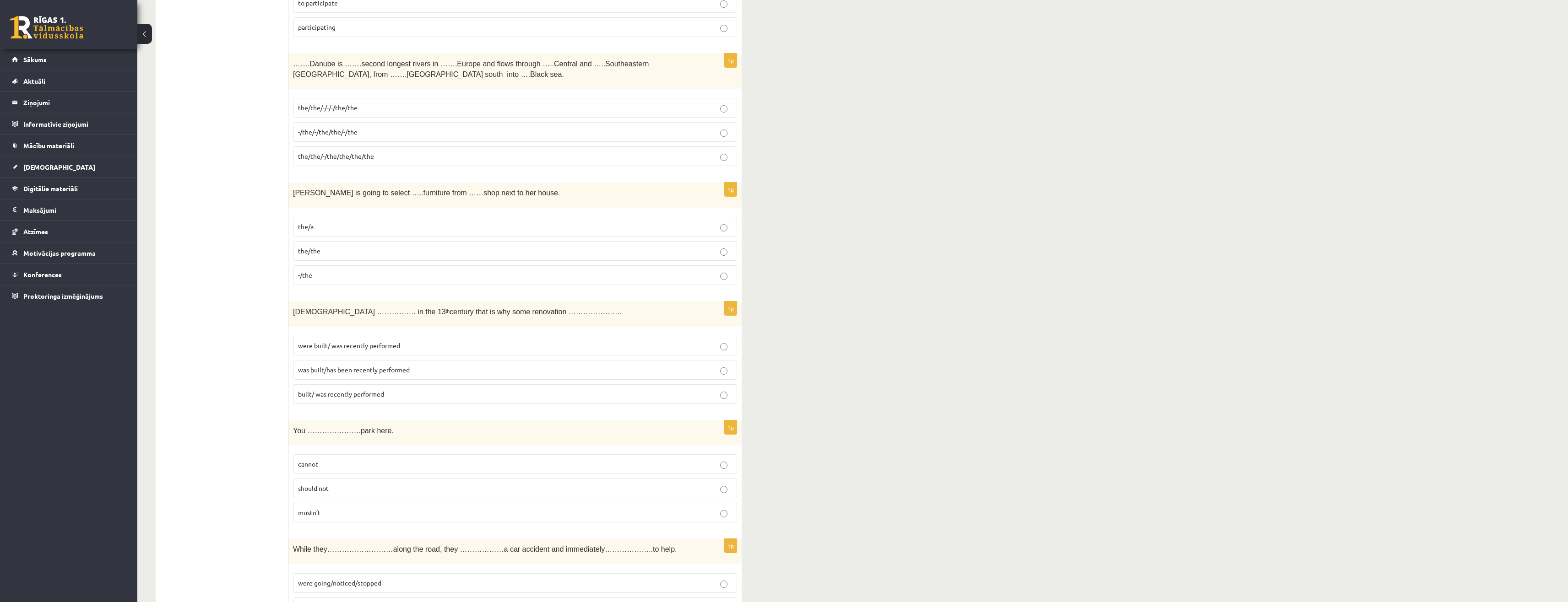
scroll to position [1668, 0]
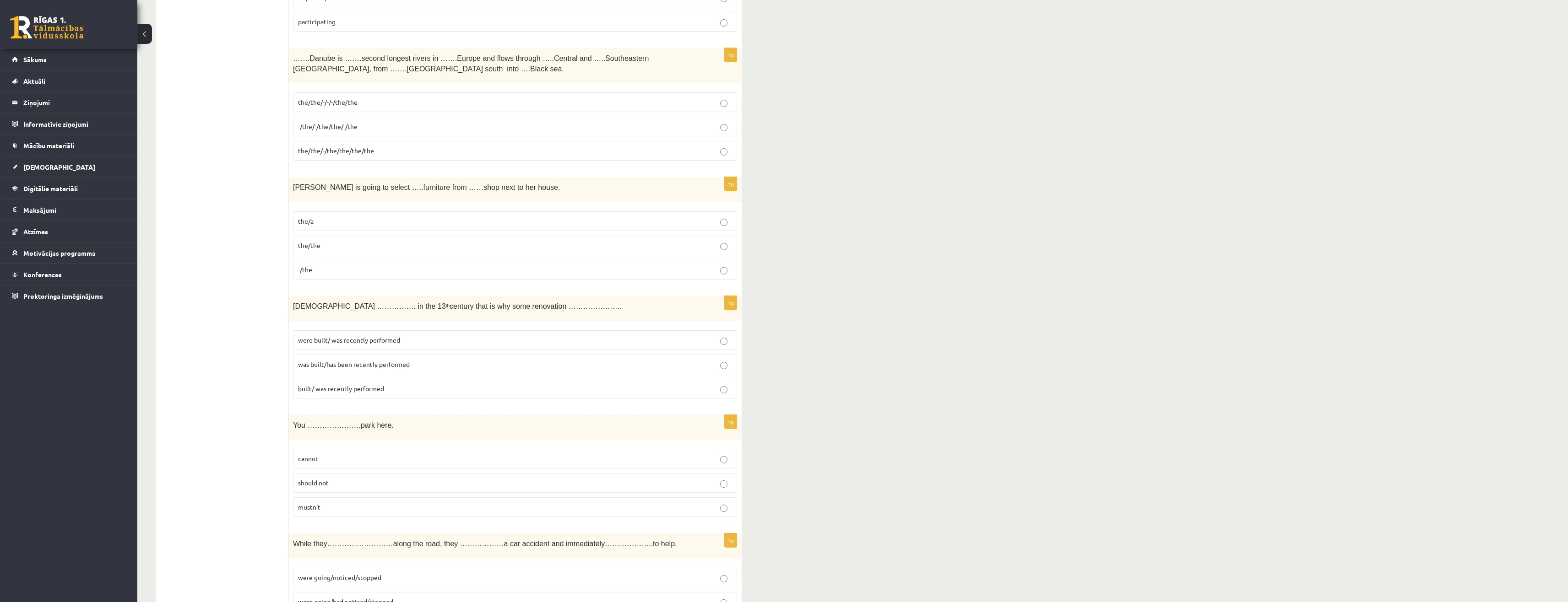
click at [322, 220] on p "the/a" at bounding box center [515, 222] width 434 height 10
click at [351, 367] on span "was built/has been recently performed" at bounding box center [354, 364] width 112 height 9
click at [339, 509] on p "mustn’t" at bounding box center [515, 507] width 434 height 10
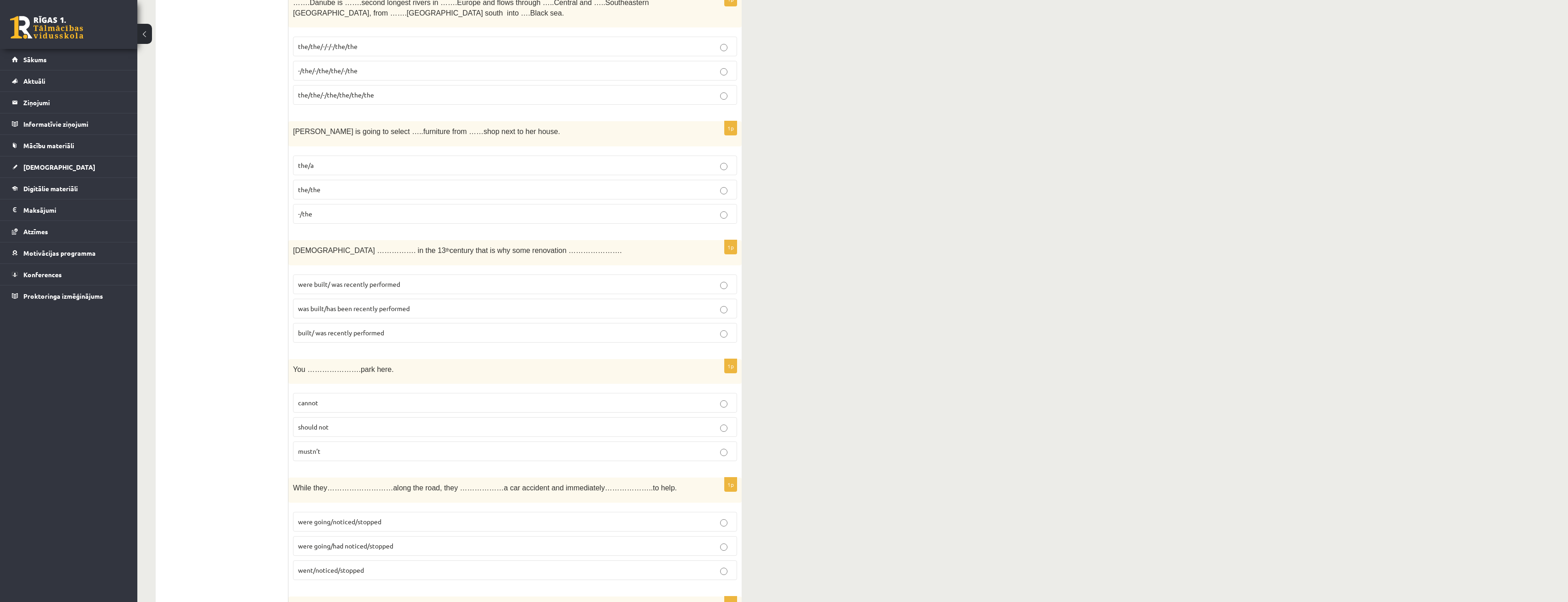
scroll to position [1760, 0]
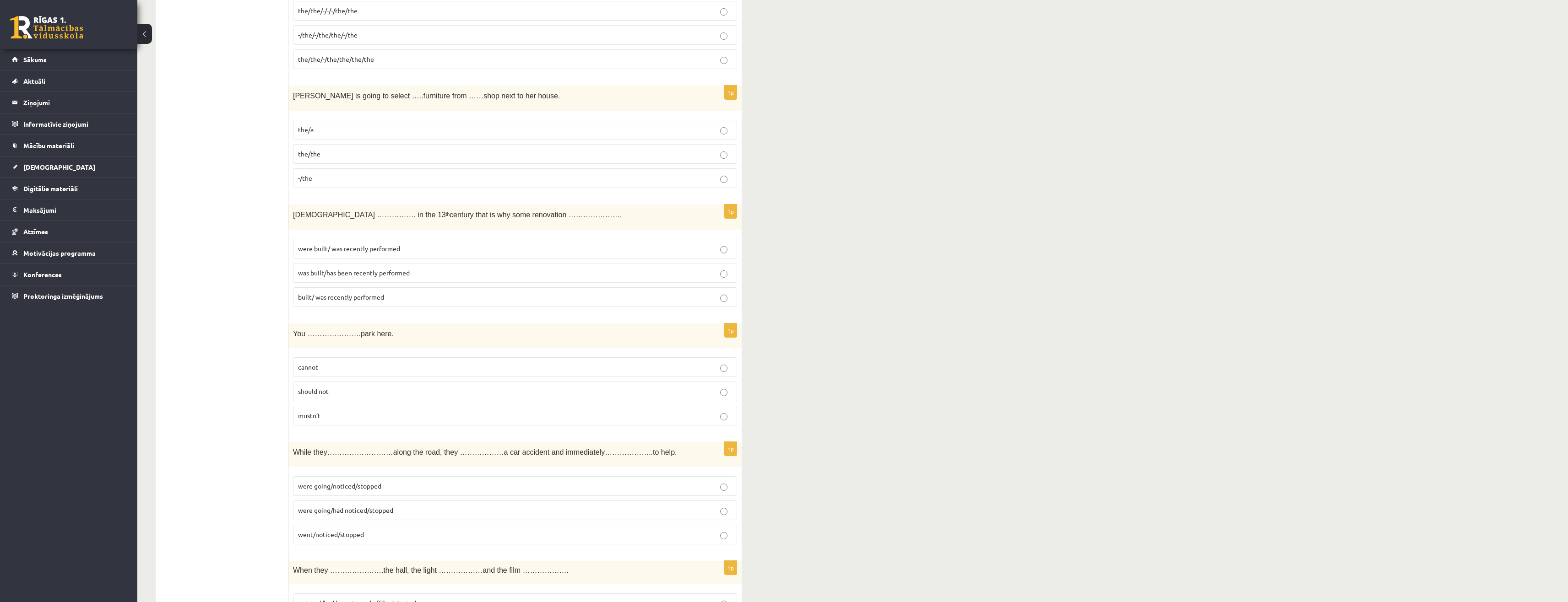
click at [376, 514] on span "were going/had noticed/stopped" at bounding box center [346, 510] width 96 height 9
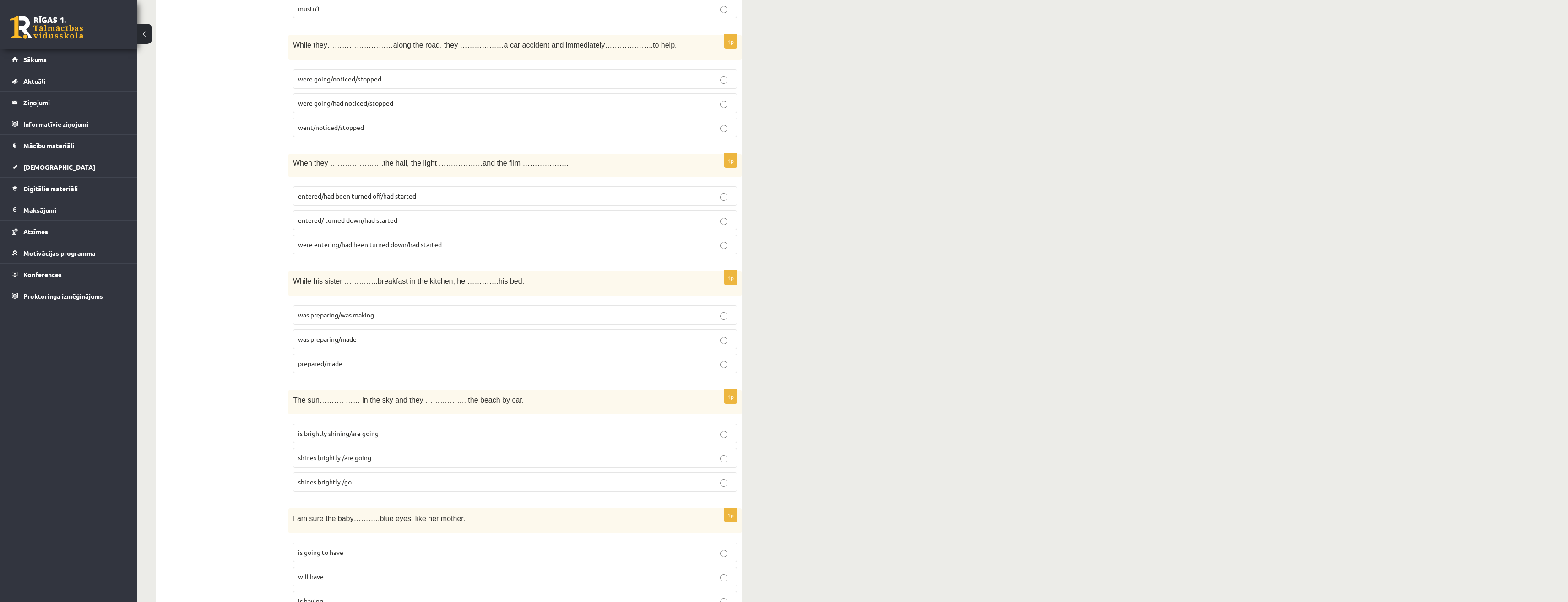
scroll to position [2152, 0]
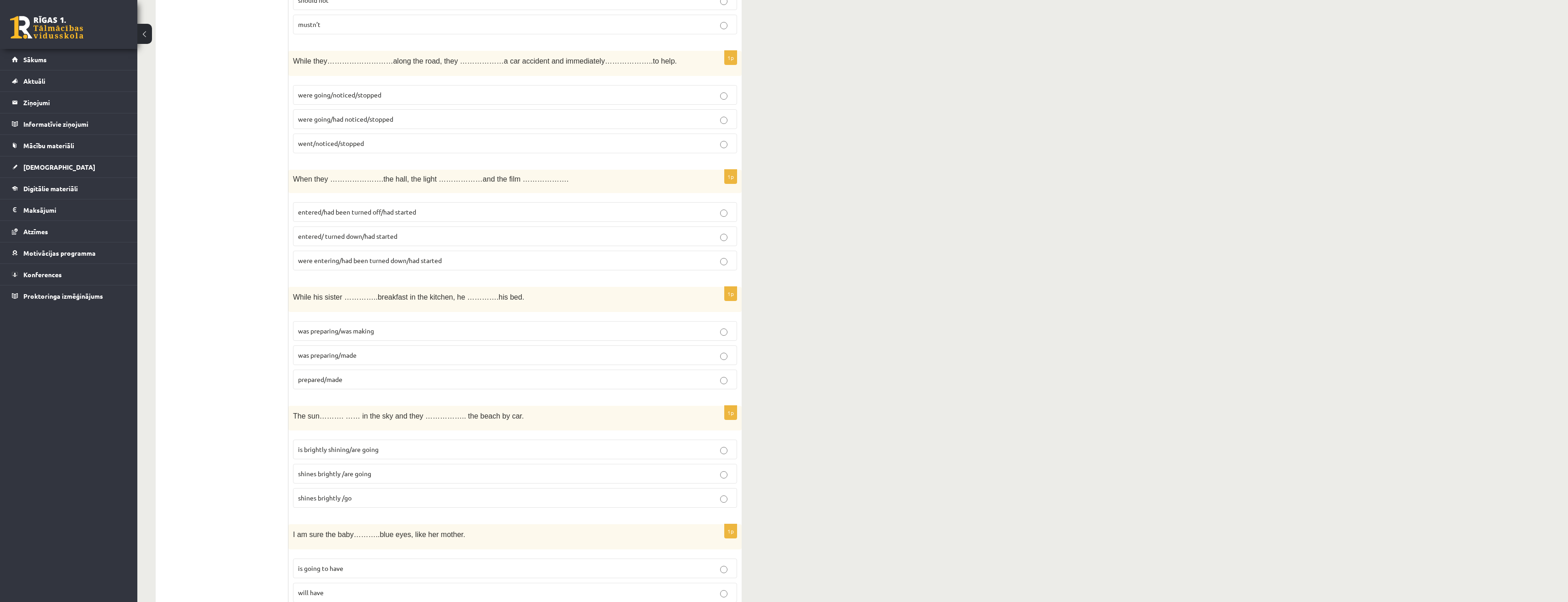
click at [367, 215] on span "entered/had been turned off/had started" at bounding box center [357, 212] width 118 height 9
click at [364, 356] on p "was preparing/made" at bounding box center [515, 355] width 434 height 10
click at [399, 338] on label "was preparing/was making" at bounding box center [515, 331] width 444 height 20
click at [362, 478] on span "shines brightly /are going" at bounding box center [334, 474] width 74 height 9
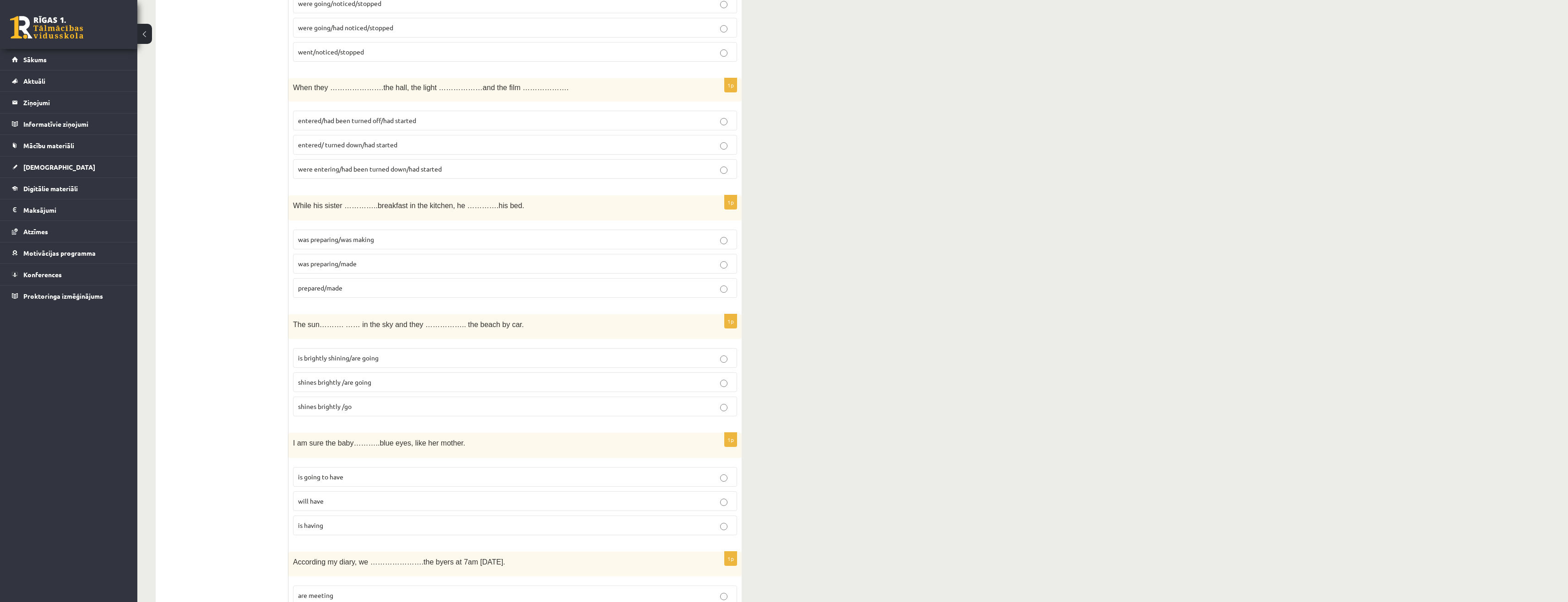
click at [332, 500] on p "will have" at bounding box center [515, 502] width 434 height 10
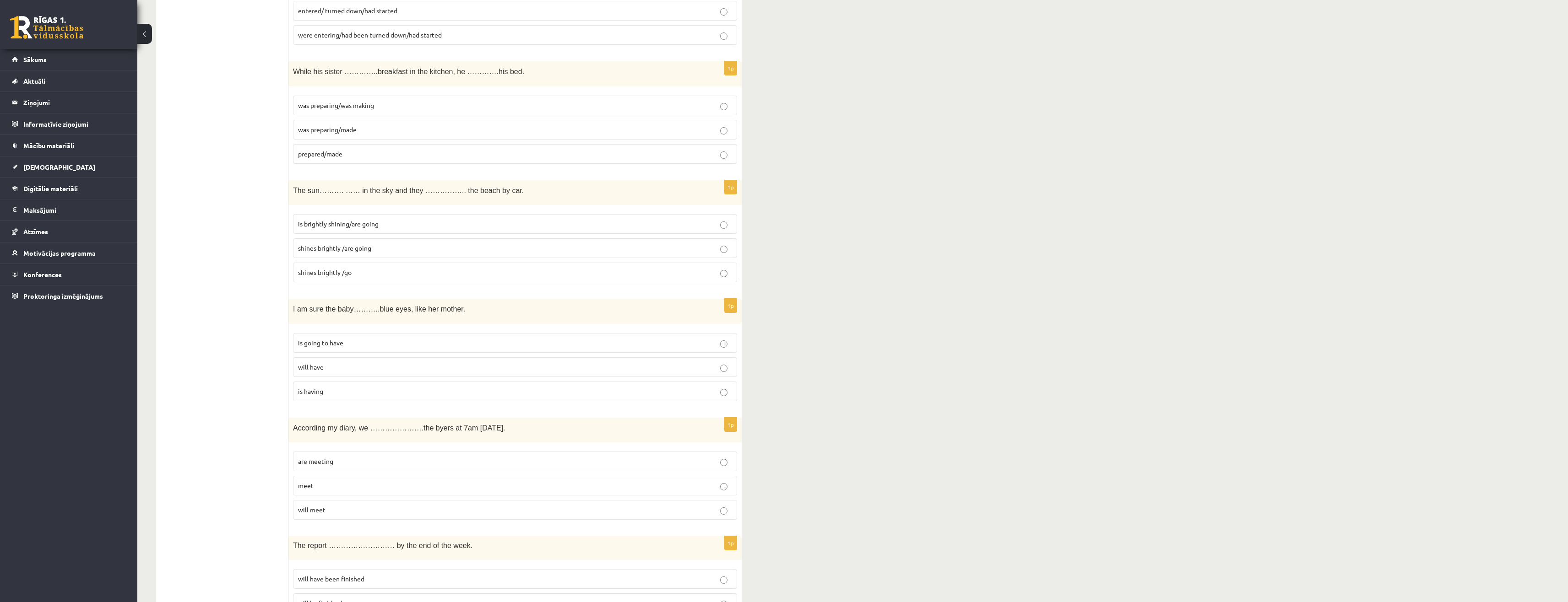
scroll to position [2380, 0]
click at [336, 458] on p "are meeting" at bounding box center [515, 459] width 434 height 10
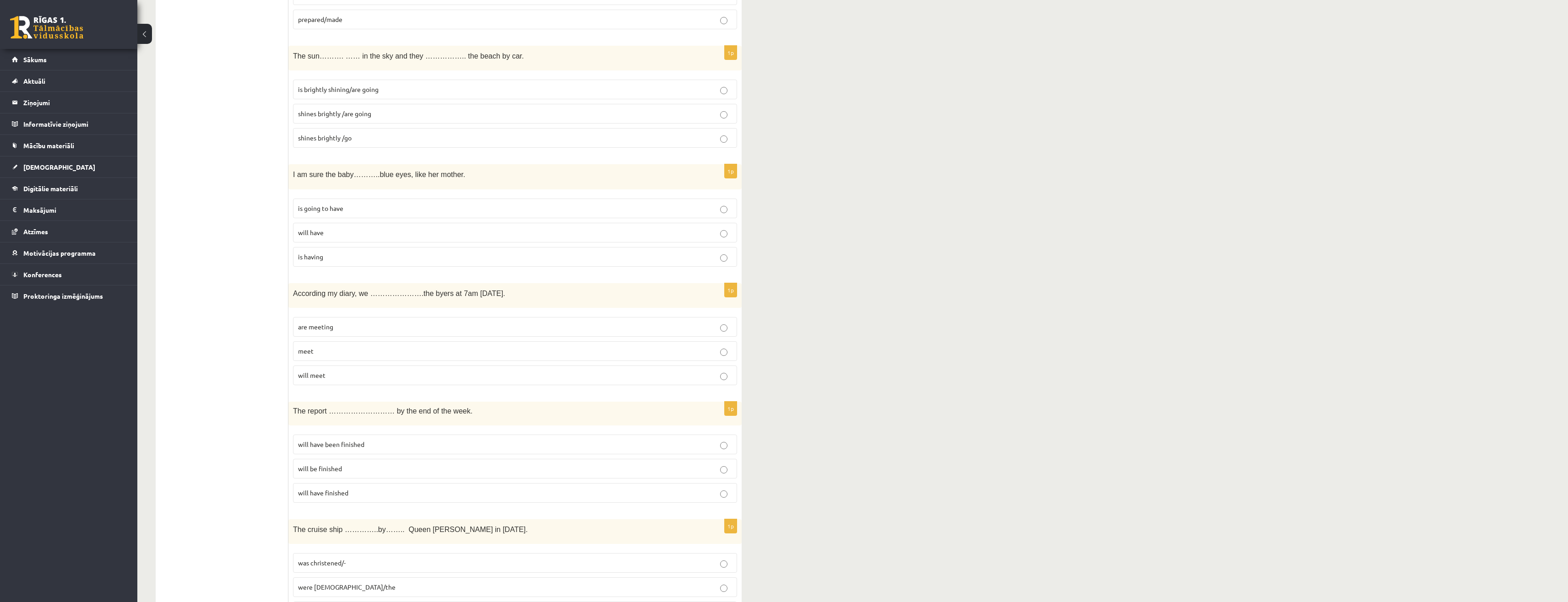
scroll to position [2518, 0]
click at [356, 495] on label "will have finished" at bounding box center [515, 487] width 444 height 20
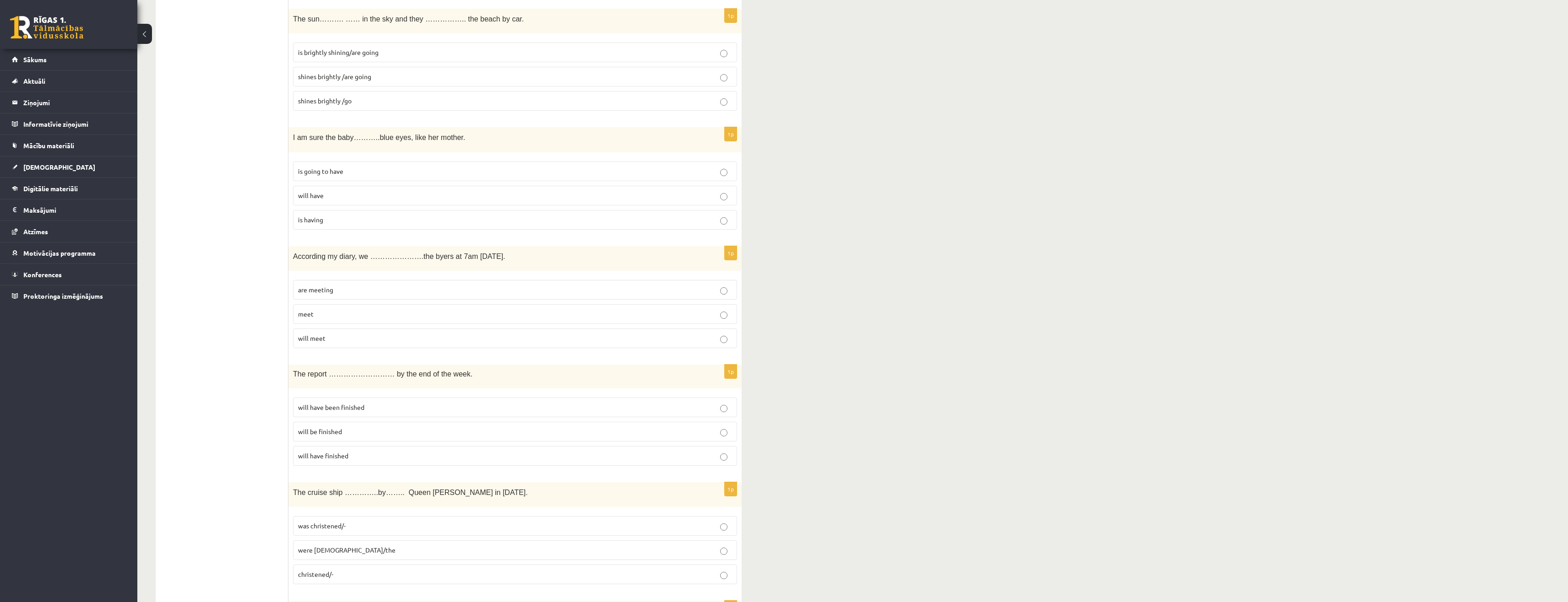
scroll to position [2655, 0]
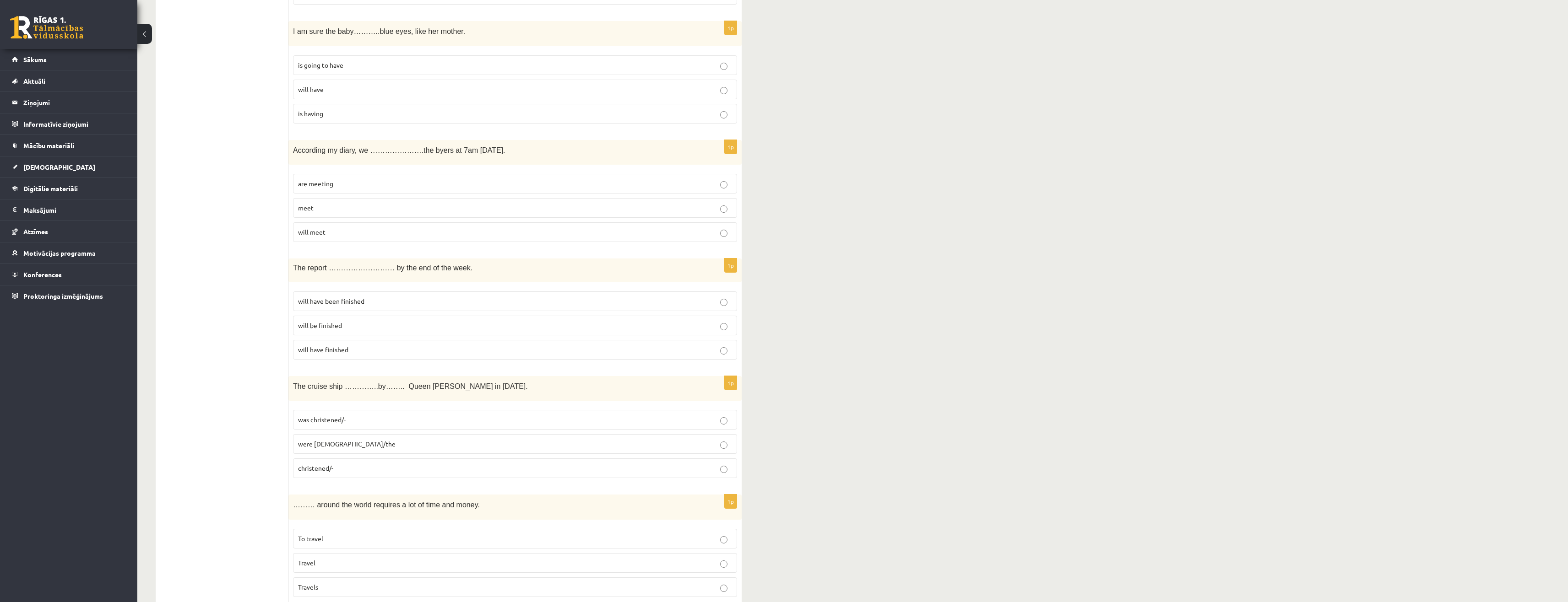
click at [369, 303] on p "will have been finished" at bounding box center [515, 301] width 434 height 10
click at [369, 420] on p "was christened/-" at bounding box center [515, 420] width 434 height 10
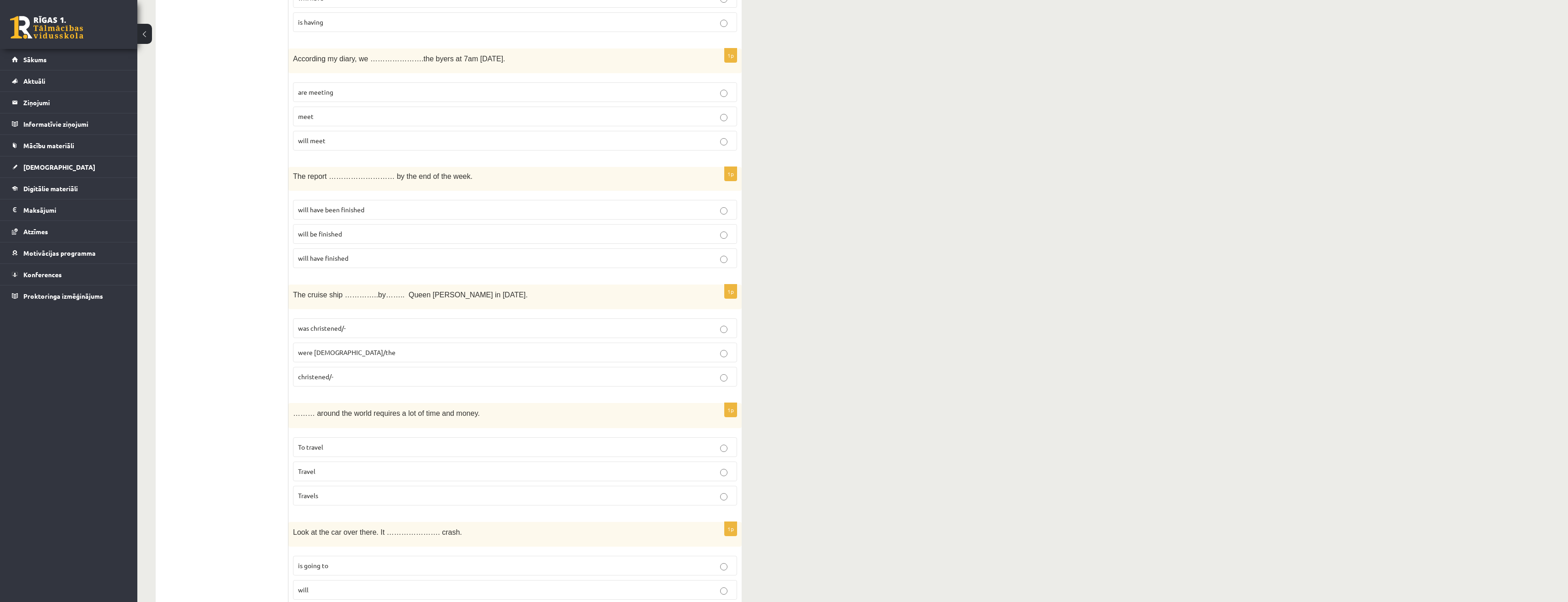
click at [347, 447] on p "To travel" at bounding box center [515, 447] width 434 height 10
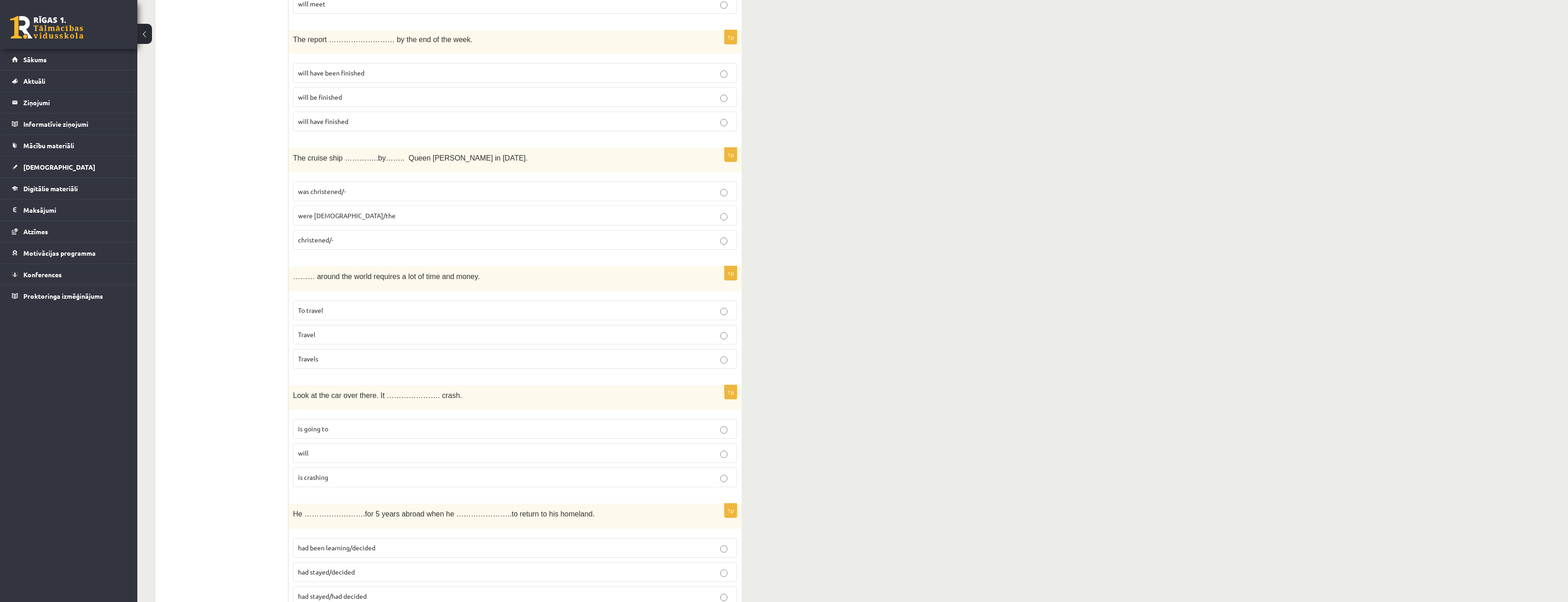
scroll to position [2884, 0]
click at [336, 432] on p "is going to" at bounding box center [515, 429] width 434 height 10
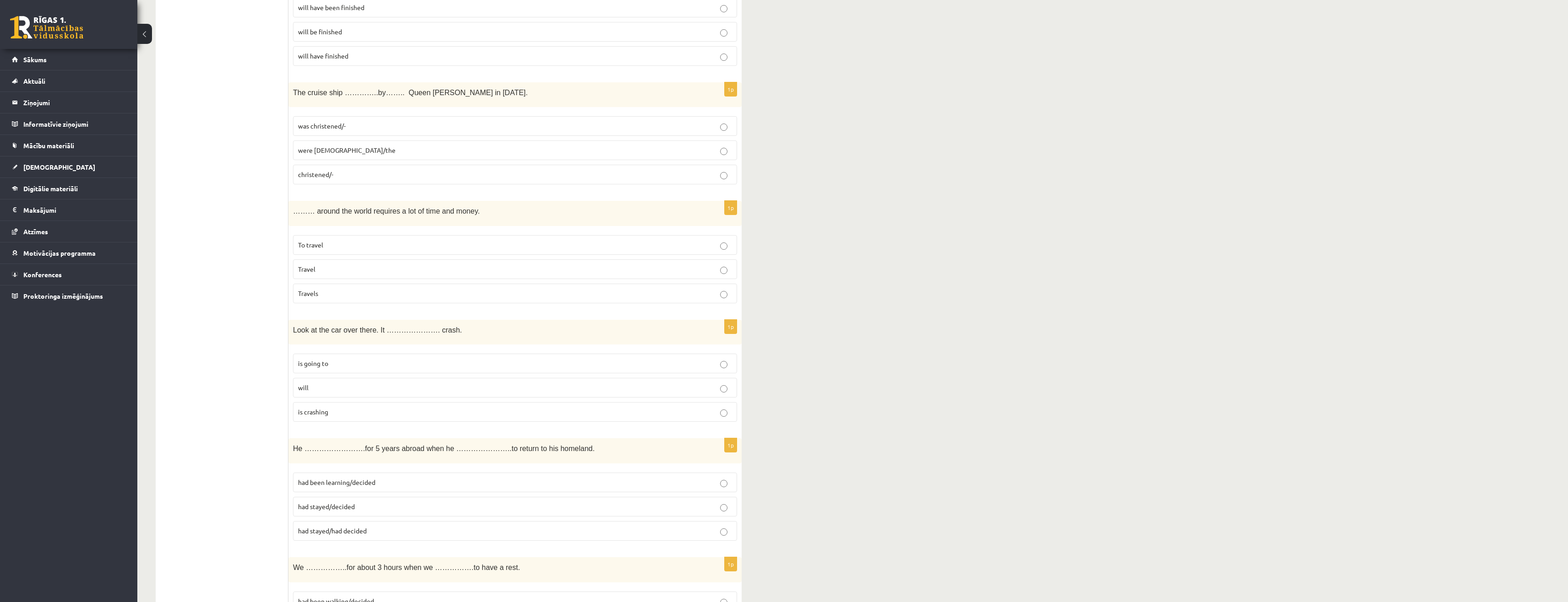
scroll to position [2976, 0]
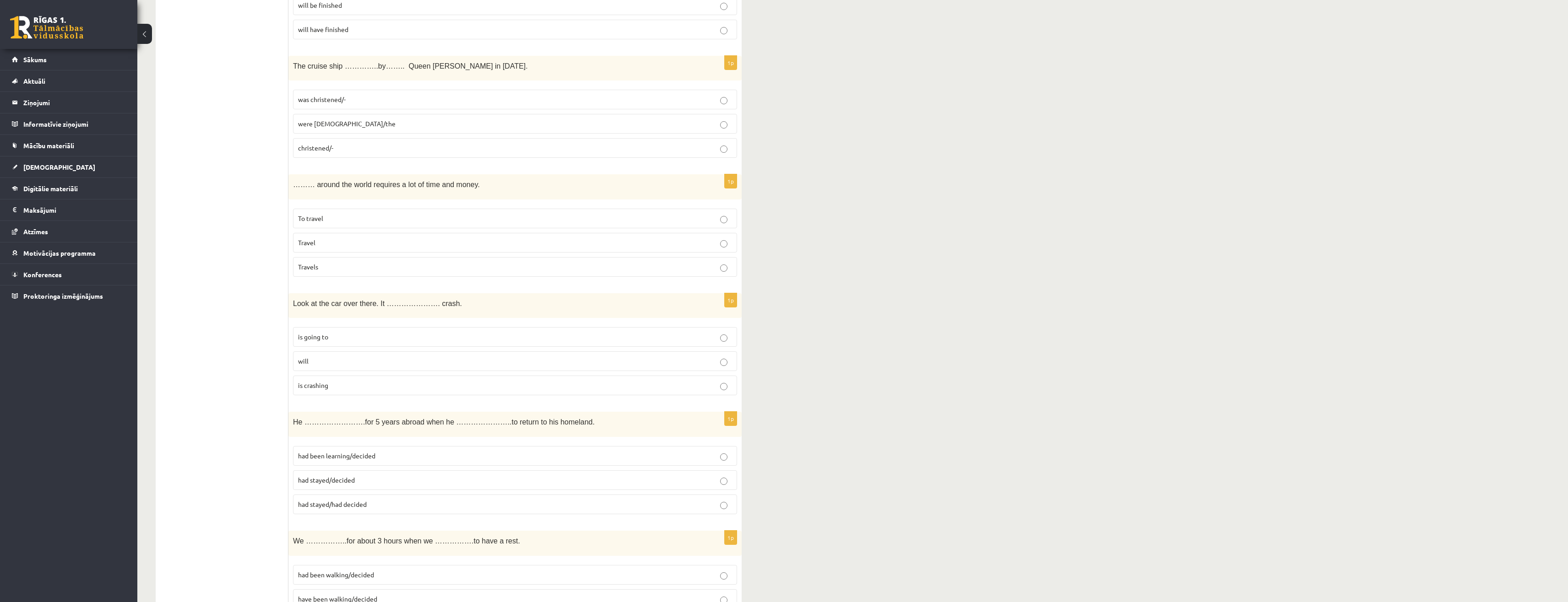
click at [347, 484] on span "had stayed/decided" at bounding box center [326, 480] width 56 height 9
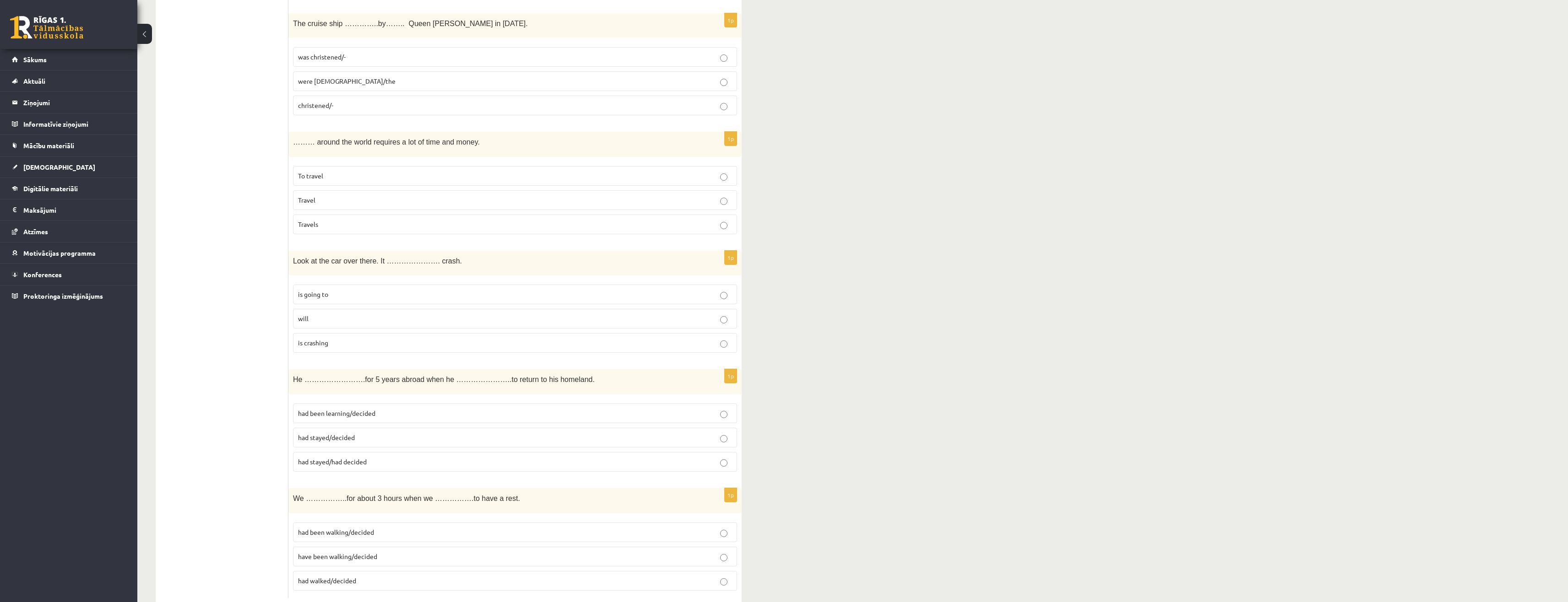
scroll to position [3042, 0]
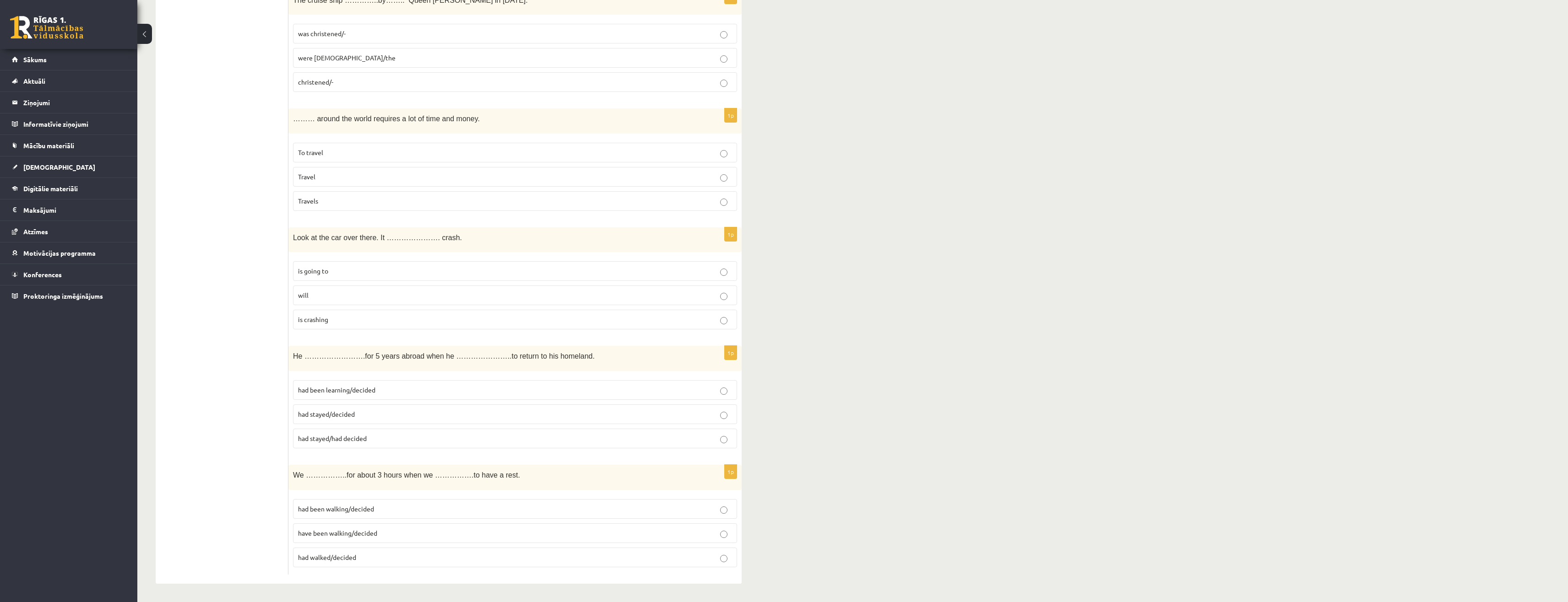
click at [387, 535] on p "have been walking/decided" at bounding box center [515, 533] width 434 height 10
click at [355, 505] on span "had been walking/decided" at bounding box center [336, 508] width 76 height 9
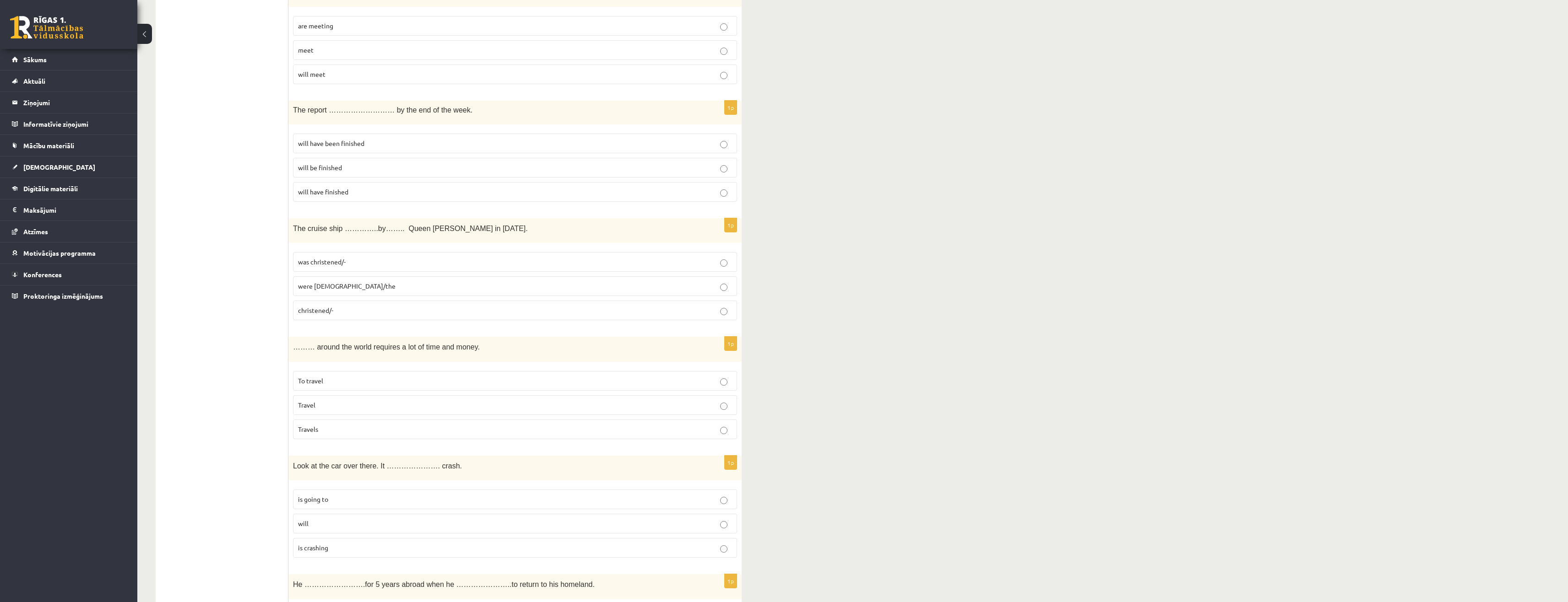
drag, startPoint x: 198, startPoint y: 406, endPoint x: 237, endPoint y: 345, distance: 72.4
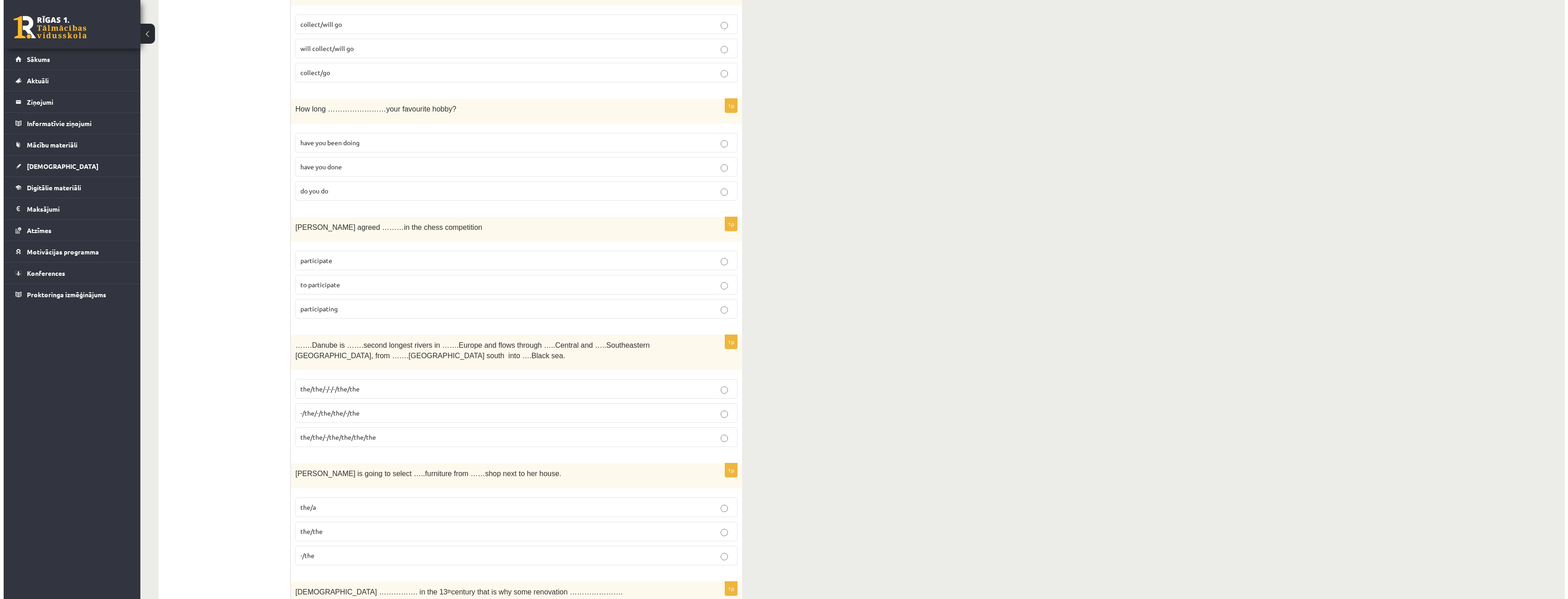
scroll to position [0, 0]
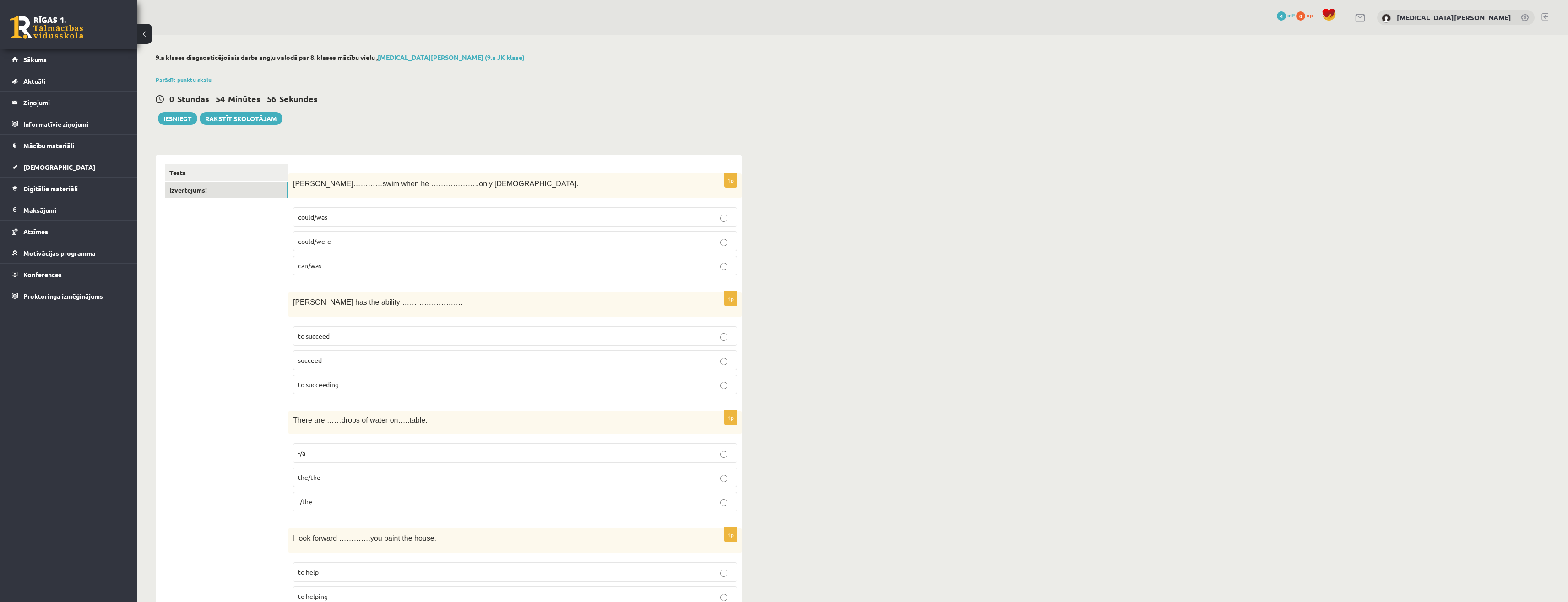
click at [242, 195] on link "Izvērtējums!" at bounding box center [226, 190] width 123 height 17
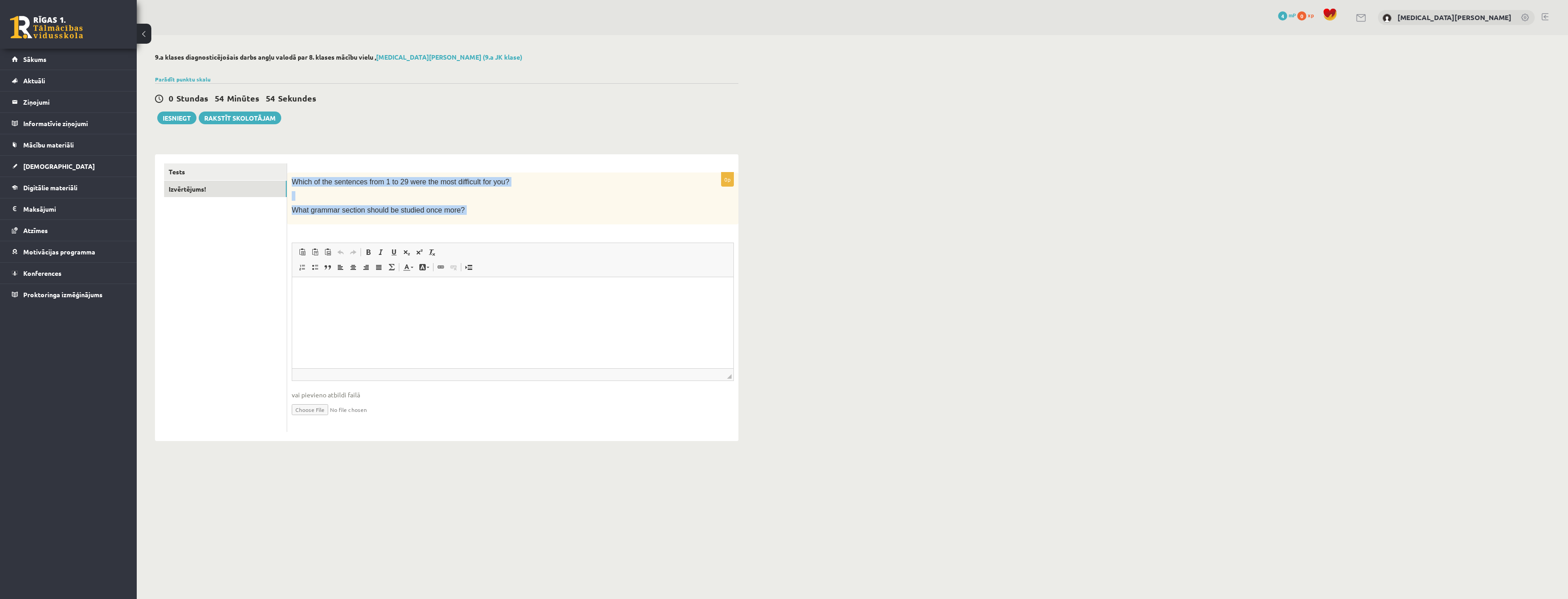
drag, startPoint x: 288, startPoint y: 183, endPoint x: 480, endPoint y: 230, distance: 197.7
click at [480, 230] on div "0p Which of the sentences from 1 to 29 were the most difficult for you? What gr…" at bounding box center [513, 302] width 451 height 260
click at [344, 305] on html at bounding box center [513, 290] width 441 height 28
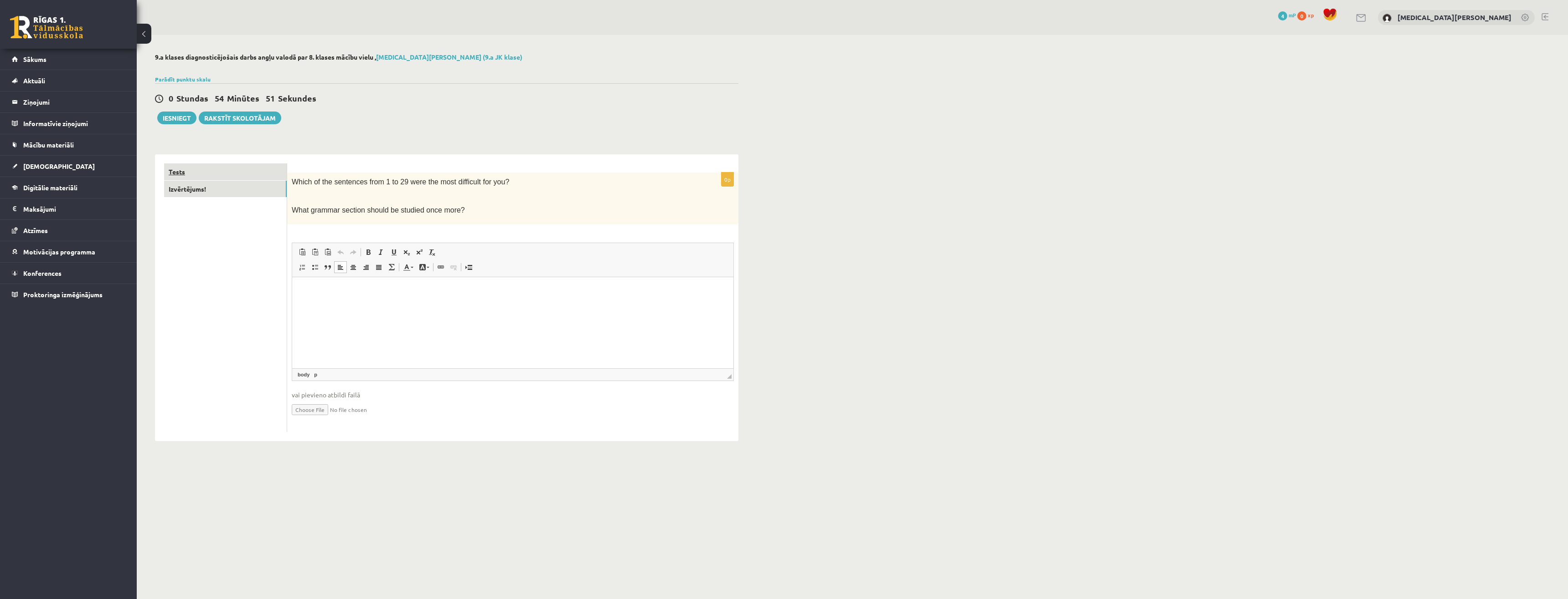
drag, startPoint x: 467, startPoint y: 215, endPoint x: 284, endPoint y: 176, distance: 187.1
click at [284, 176] on div "**********" at bounding box center [446, 298] width 583 height 287
click at [305, 204] on div "Which of the sentences from 1 to 29 were the most difficult for you? What gramm…" at bounding box center [513, 199] width 451 height 52
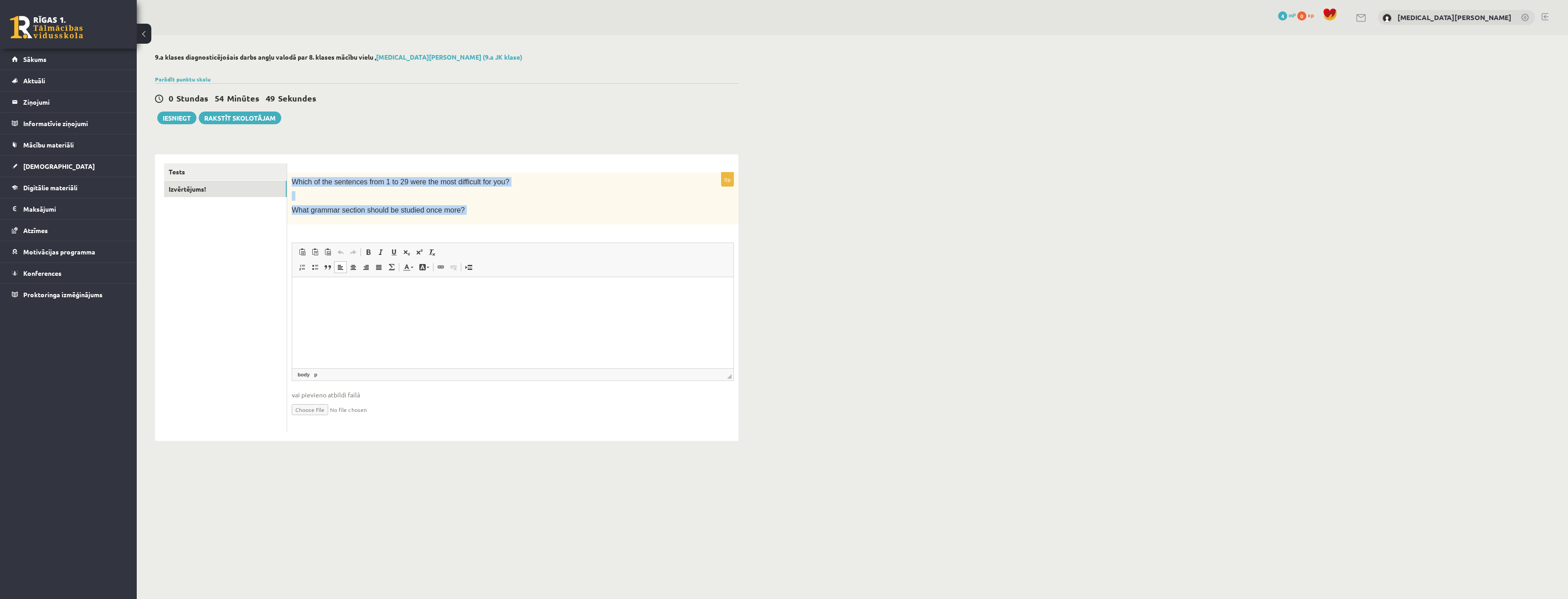
drag, startPoint x: 291, startPoint y: 182, endPoint x: 463, endPoint y: 233, distance: 179.4
click at [463, 233] on div "0p Which of the sentences from 1 to 29 were the most difficult for you? What gr…" at bounding box center [513, 302] width 451 height 260
click at [391, 305] on html at bounding box center [513, 290] width 441 height 28
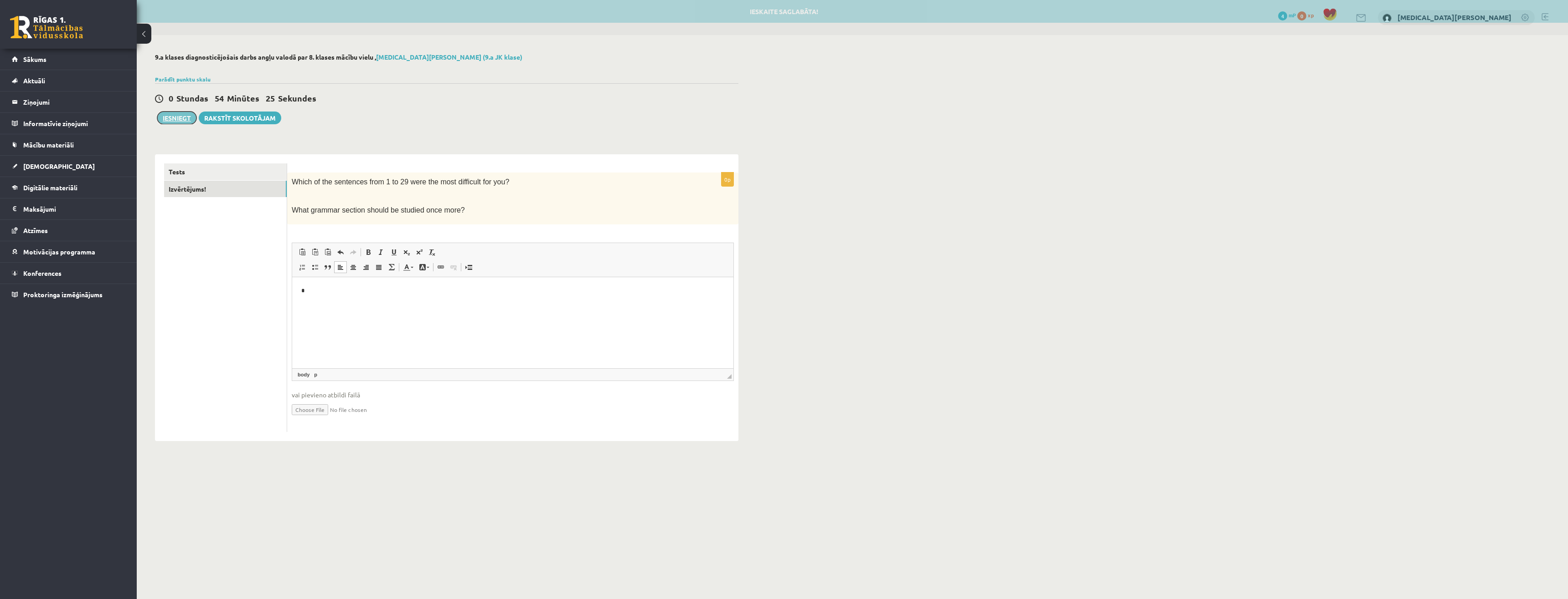
click at [183, 116] on button "Iesniegt" at bounding box center [176, 117] width 39 height 12
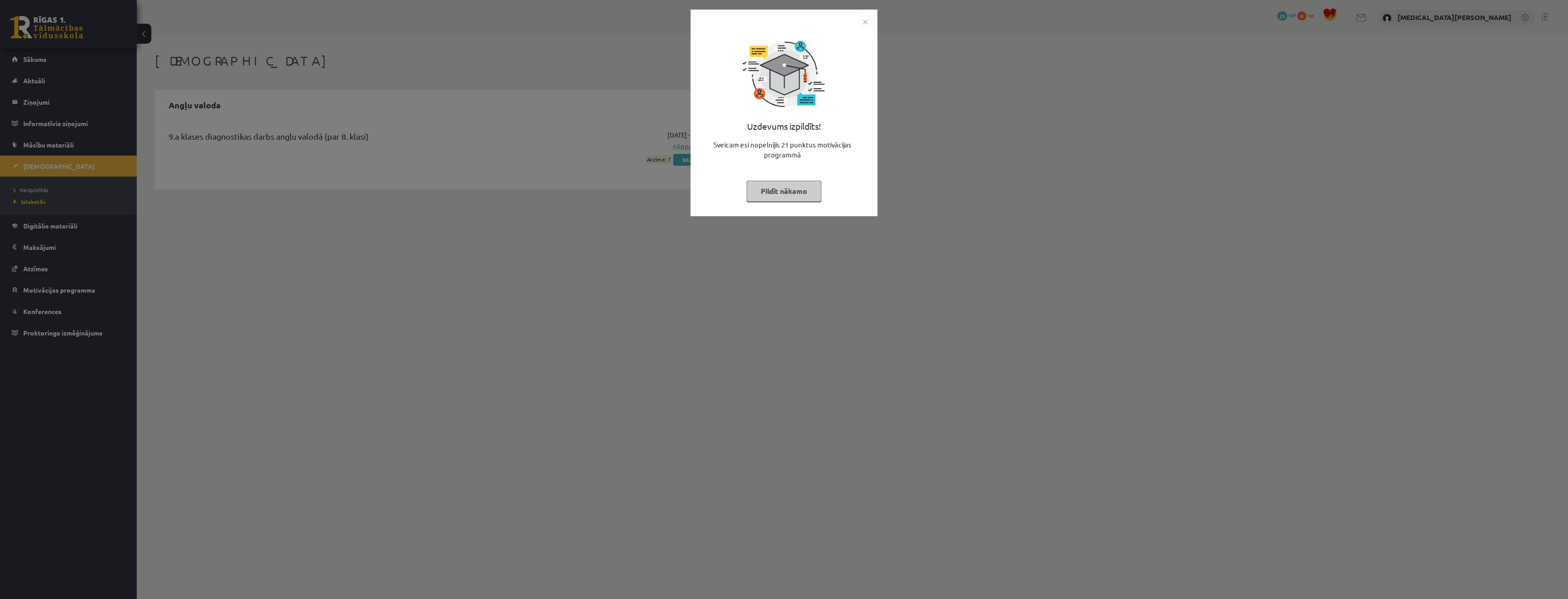
click at [768, 185] on button "Pildīt nākamo" at bounding box center [784, 191] width 75 height 21
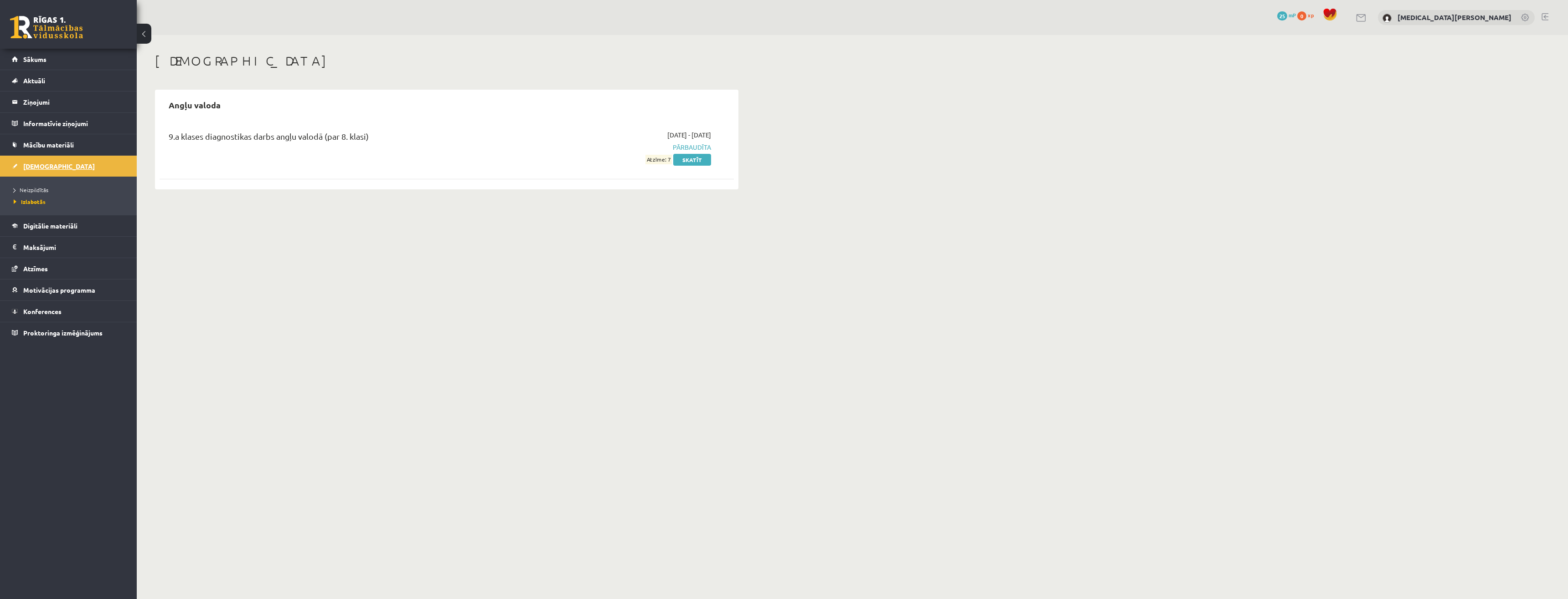
click at [49, 163] on span "[DEMOGRAPHIC_DATA]" at bounding box center [58, 166] width 71 height 9
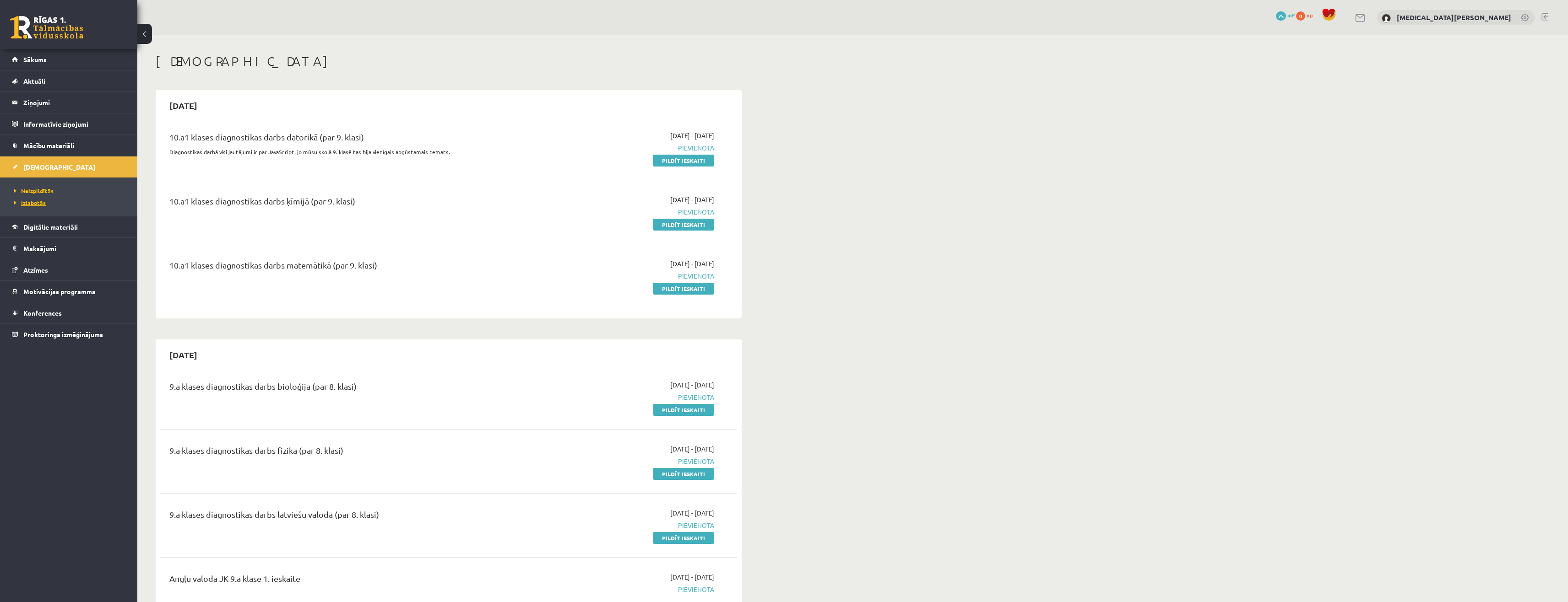
click at [44, 202] on span "Izlabotās" at bounding box center [30, 203] width 32 height 8
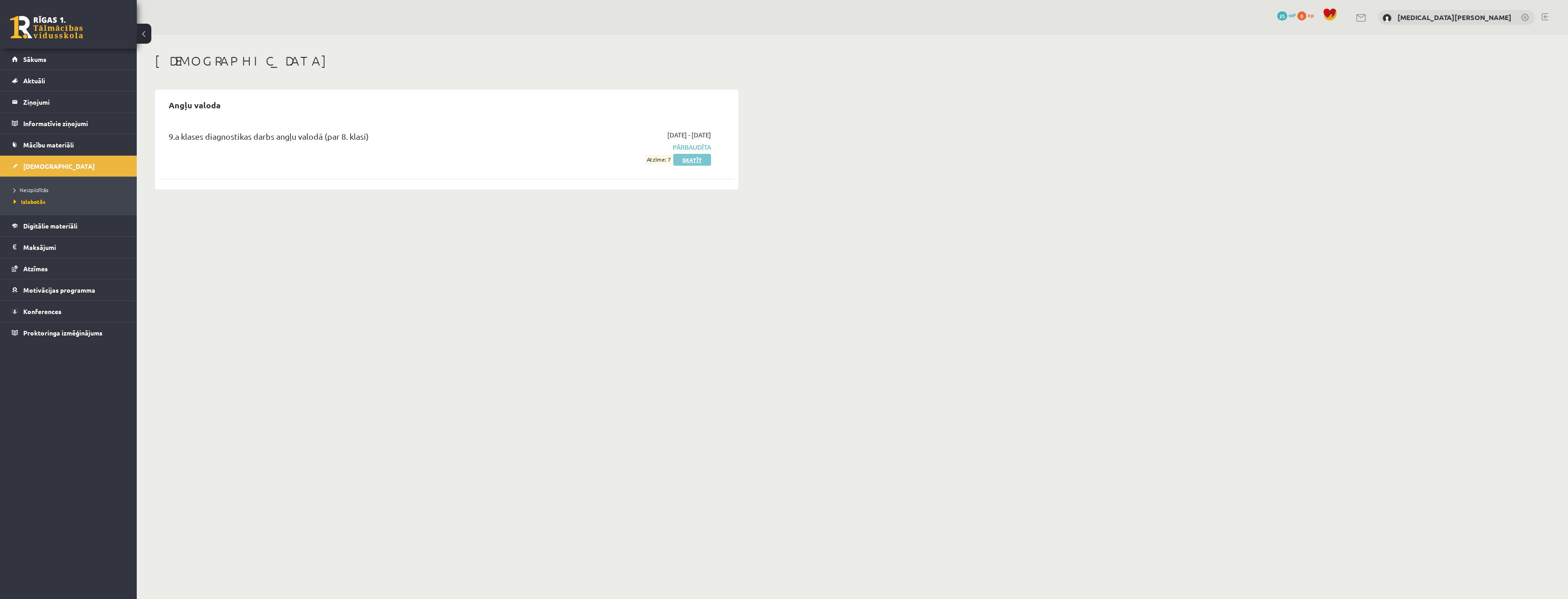
click at [703, 161] on link "Skatīt" at bounding box center [693, 160] width 38 height 11
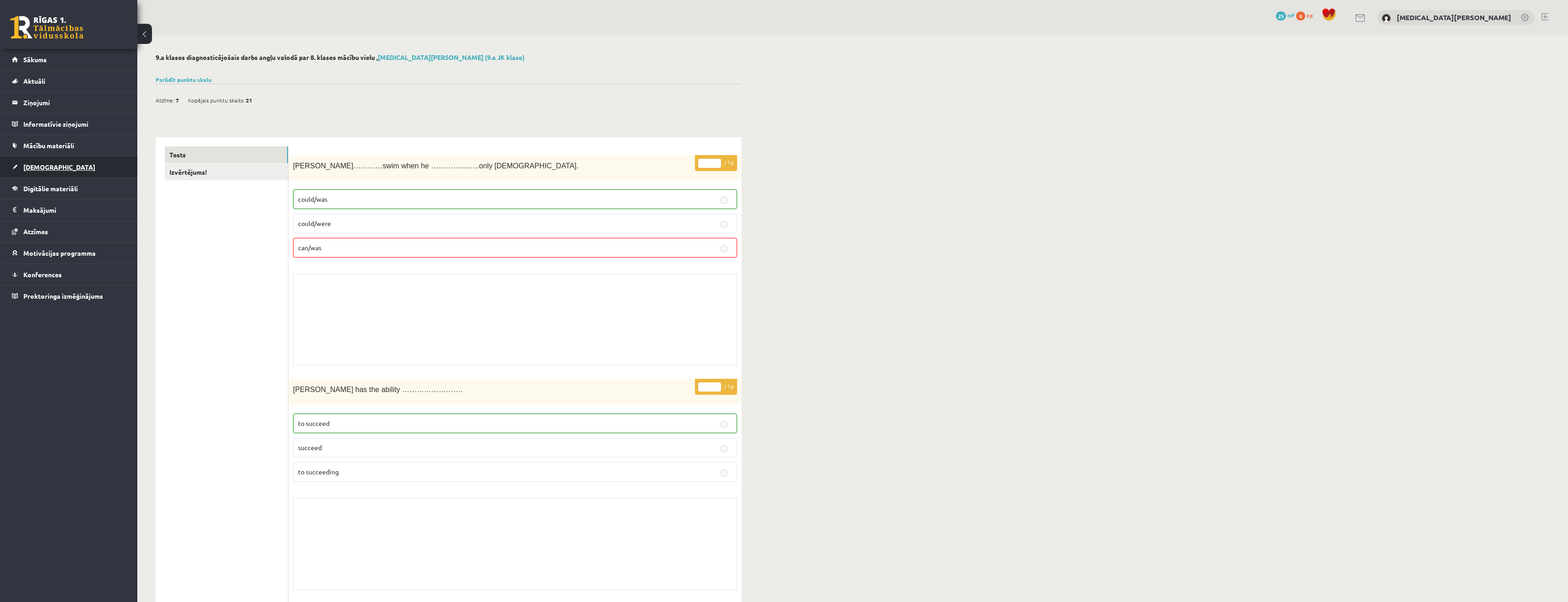
click at [91, 168] on link "[DEMOGRAPHIC_DATA]" at bounding box center [68, 167] width 114 height 21
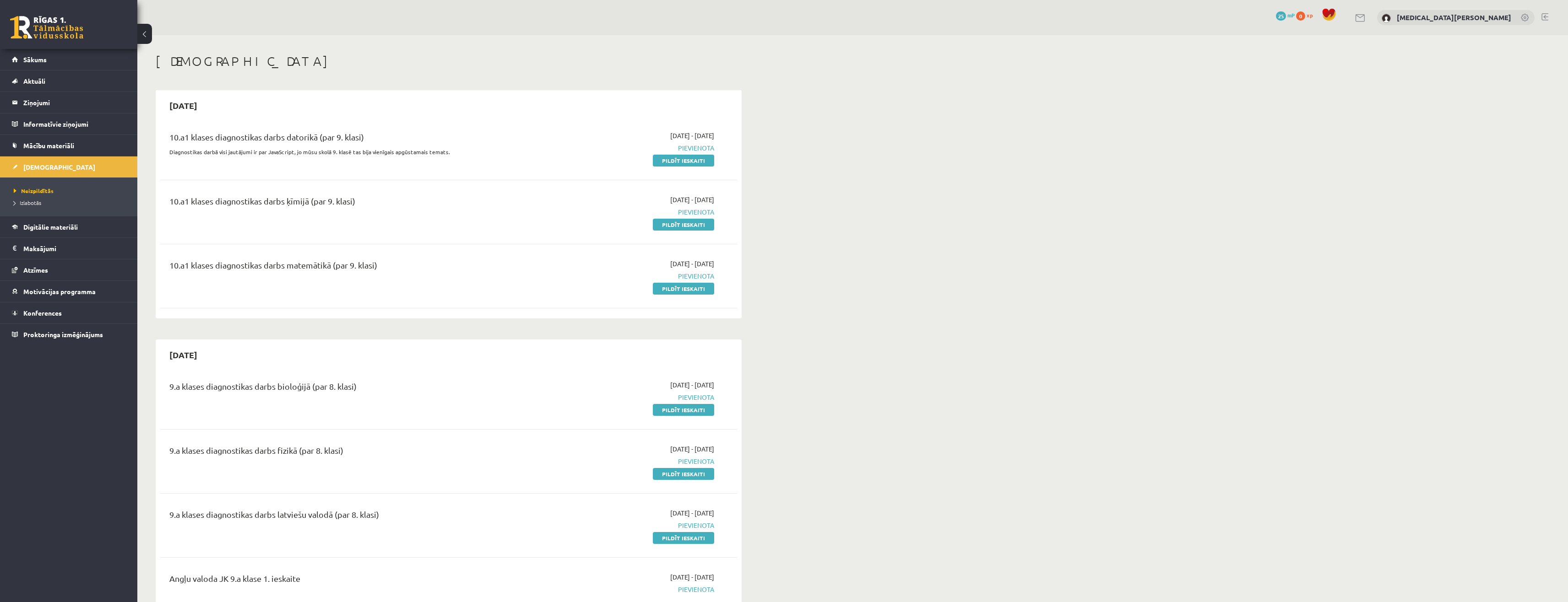
drag, startPoint x: 663, startPoint y: 407, endPoint x: 804, endPoint y: 85, distance: 351.5
click at [664, 407] on link "Pildīt ieskaiti" at bounding box center [683, 410] width 61 height 11
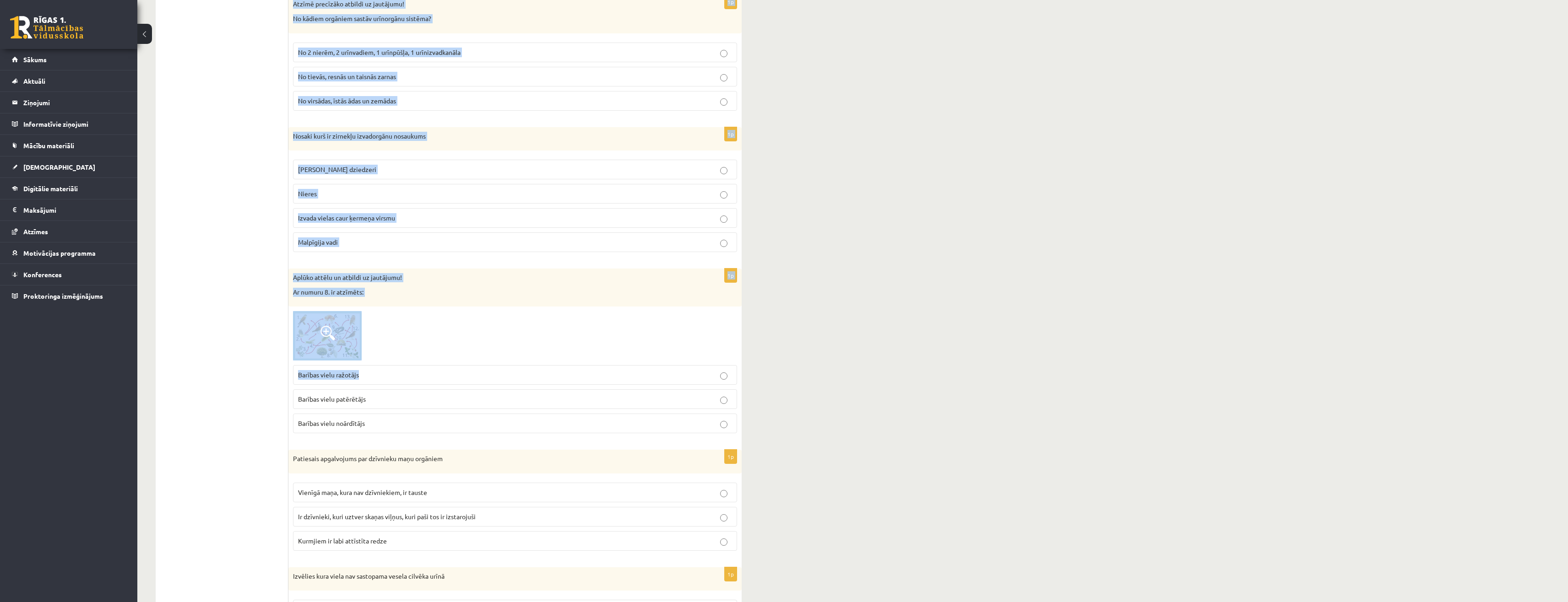
scroll to position [320, 0]
drag, startPoint x: 291, startPoint y: 180, endPoint x: 439, endPoint y: 253, distance: 165.0
copy form "Atzīmē kukaini, kam ir laizītājtipa mutes orgāni Spāre Istabas muša Taurenis Bl…"
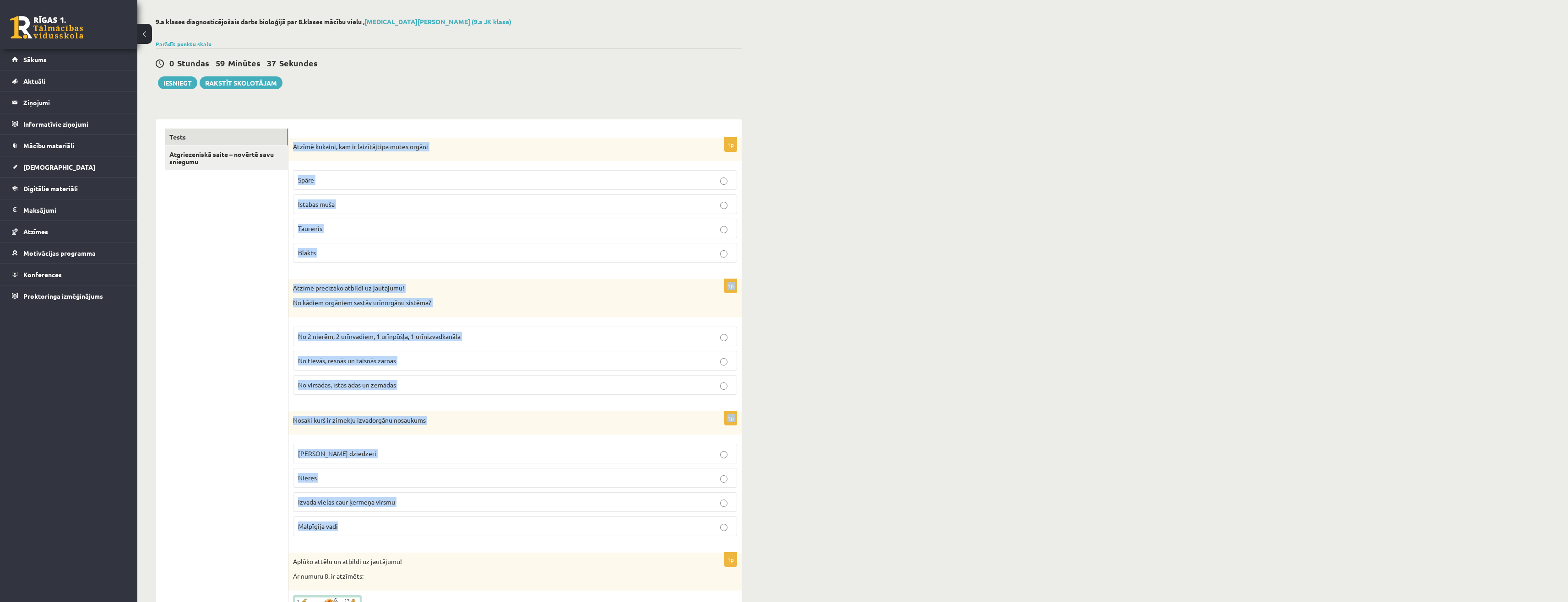
scroll to position [0, 0]
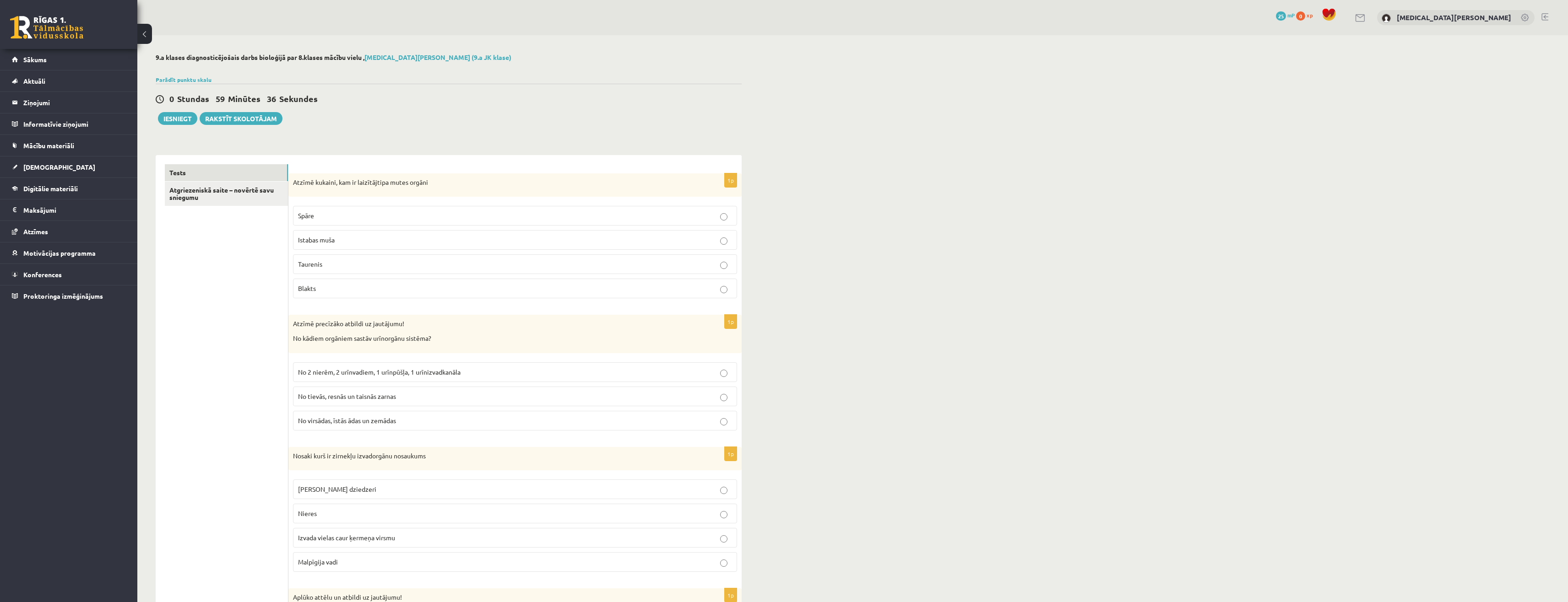
click at [357, 237] on p "Istabas muša" at bounding box center [515, 240] width 434 height 10
click at [383, 378] on label "No 2 nierēm, 2 urīnvadiem, 1 urīnpūšļa, 1 urīnizvadkanāla" at bounding box center [515, 372] width 444 height 20
click at [345, 558] on p "Malpīgija vadi" at bounding box center [515, 563] width 434 height 10
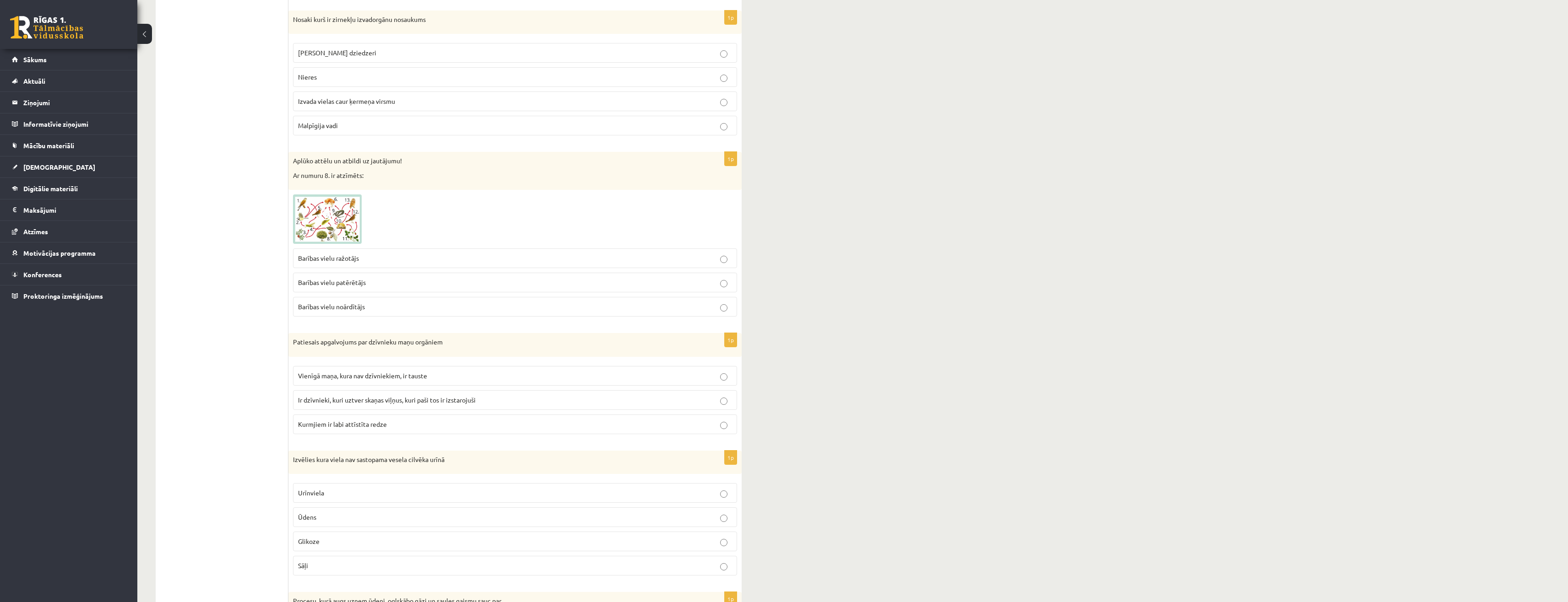
scroll to position [458, 0]
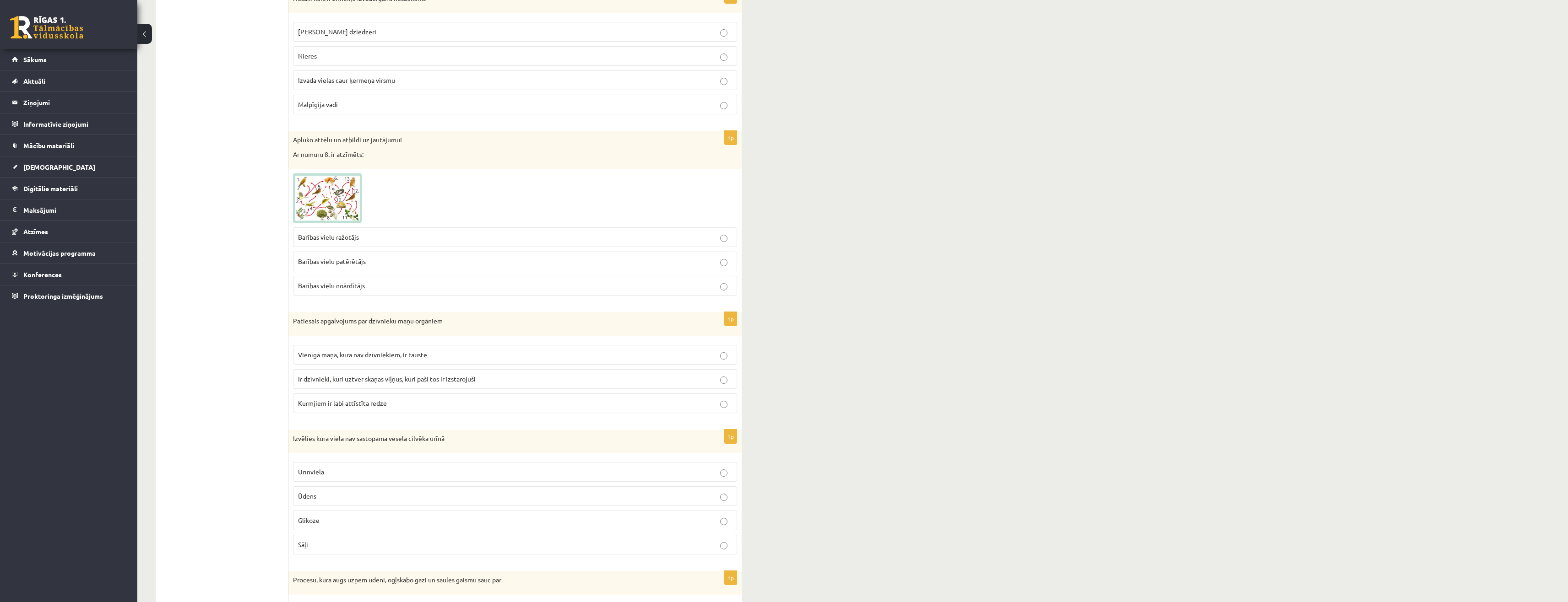
click at [384, 284] on p "Barības vielu noārdītājs" at bounding box center [515, 286] width 434 height 10
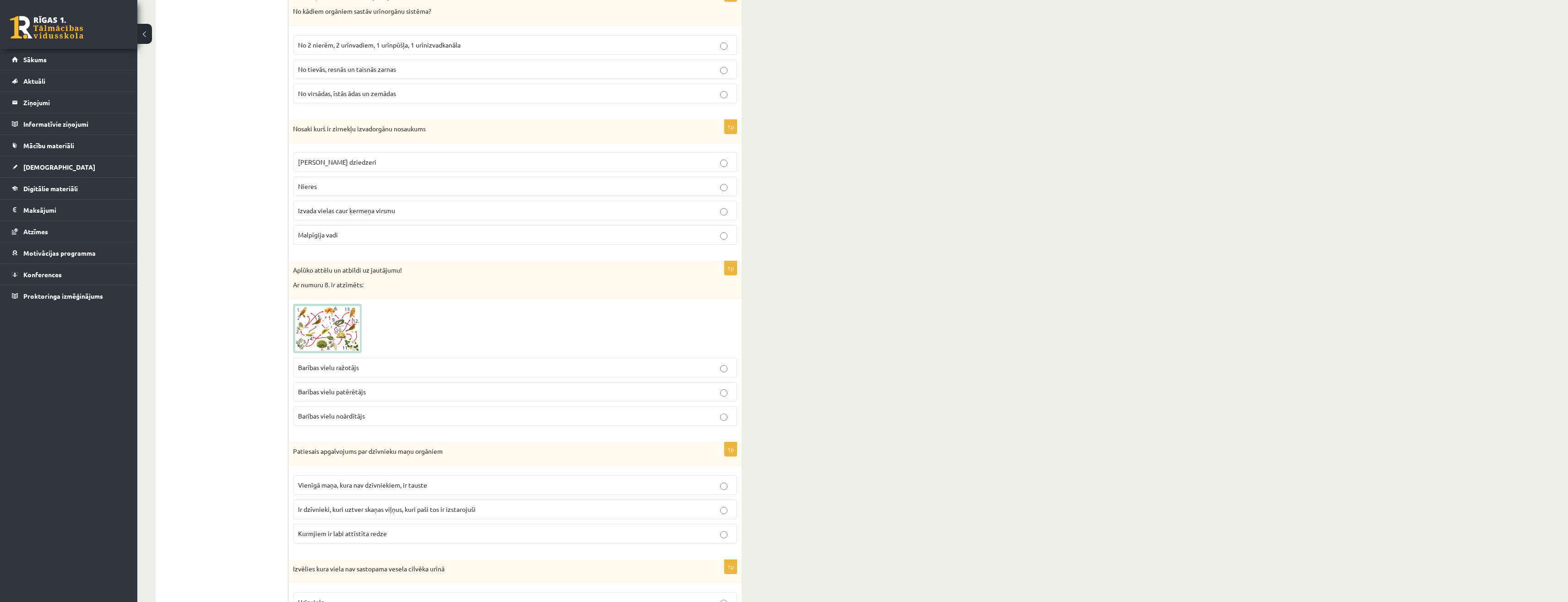
scroll to position [366, 0]
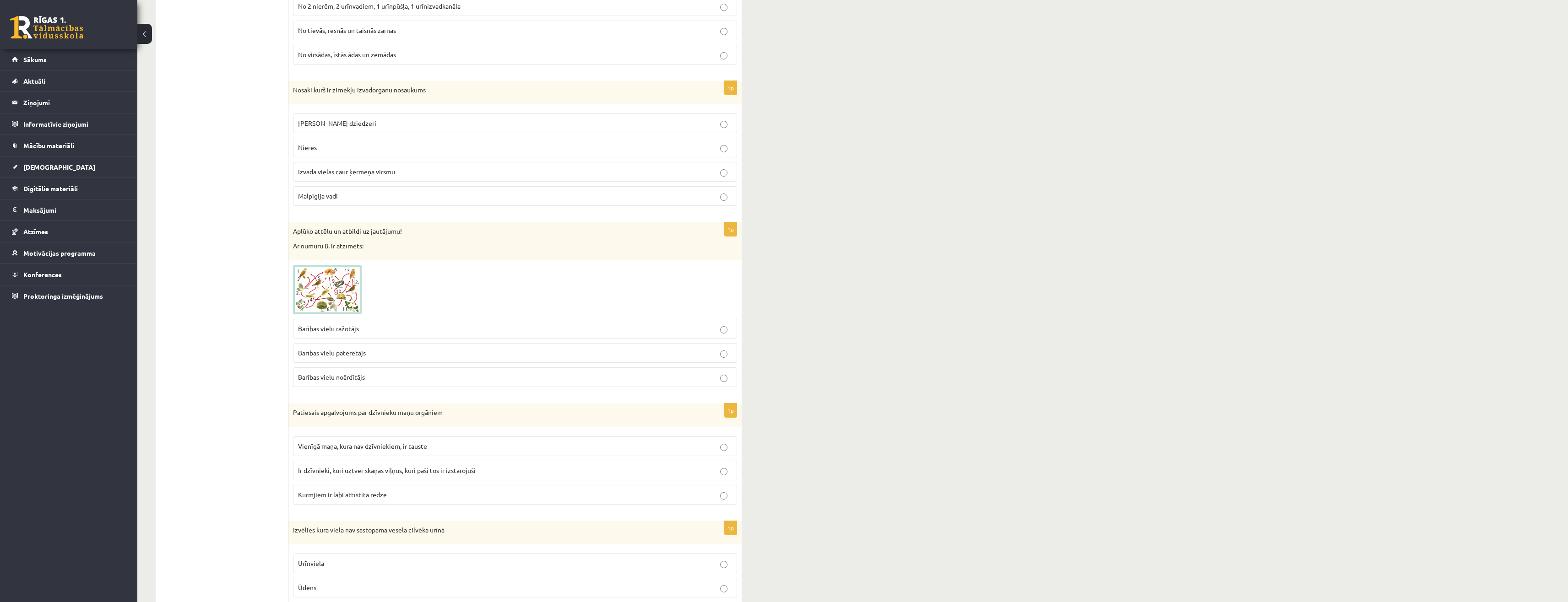
click at [352, 470] on span "Ir dzīvnieki, kuri uztver skaņas viļņus, kuri paši tos ir izstarojuši" at bounding box center [387, 470] width 178 height 9
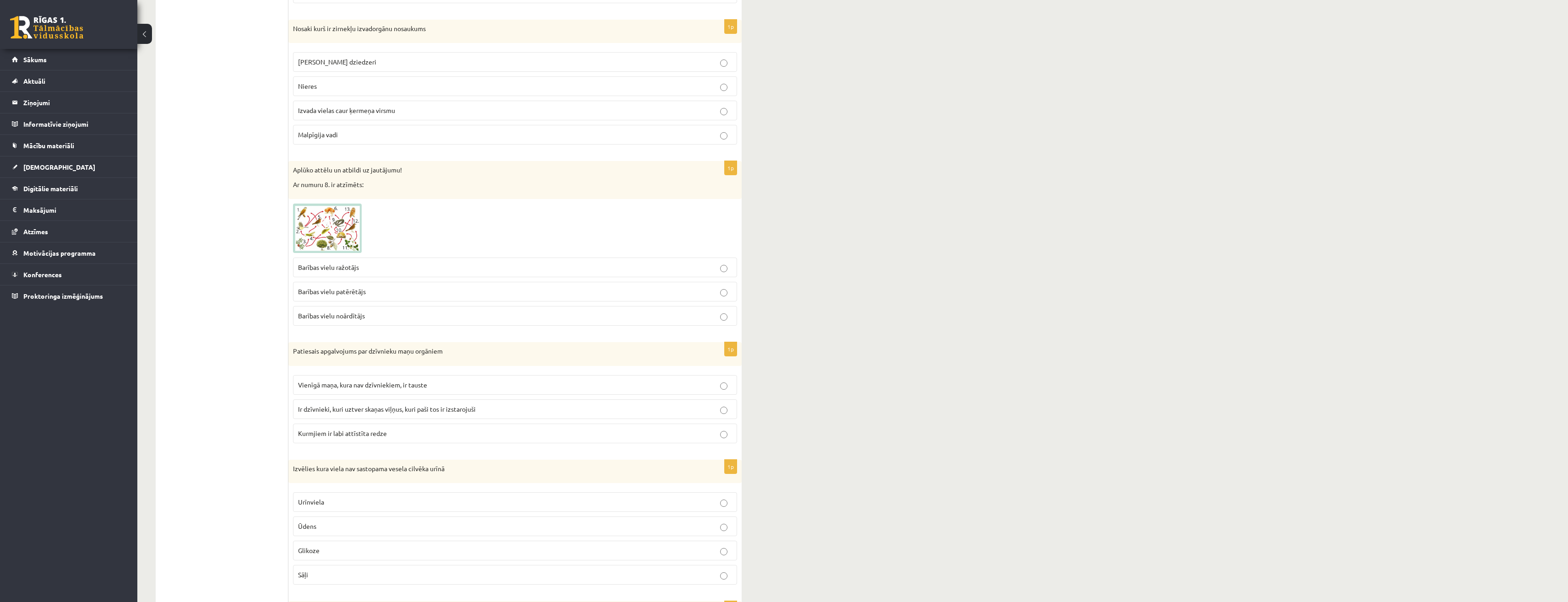
scroll to position [458, 0]
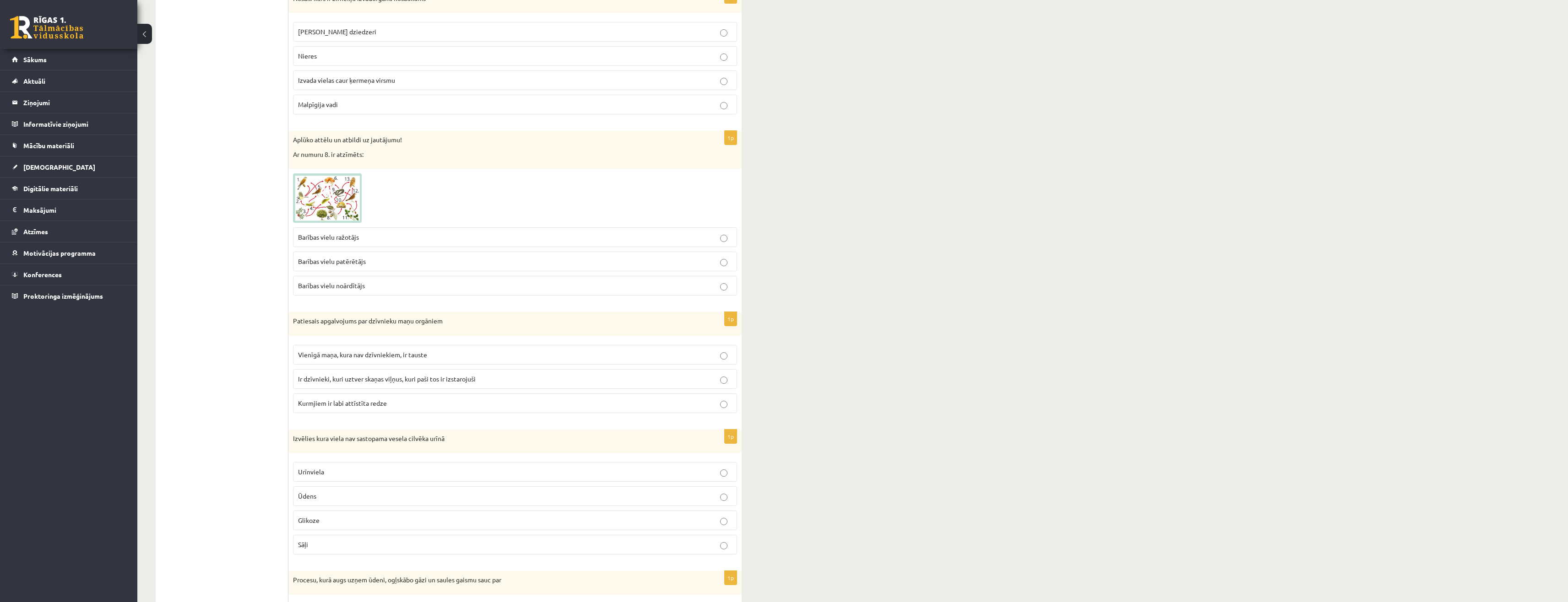
click at [339, 529] on label "Glikoze" at bounding box center [515, 521] width 444 height 20
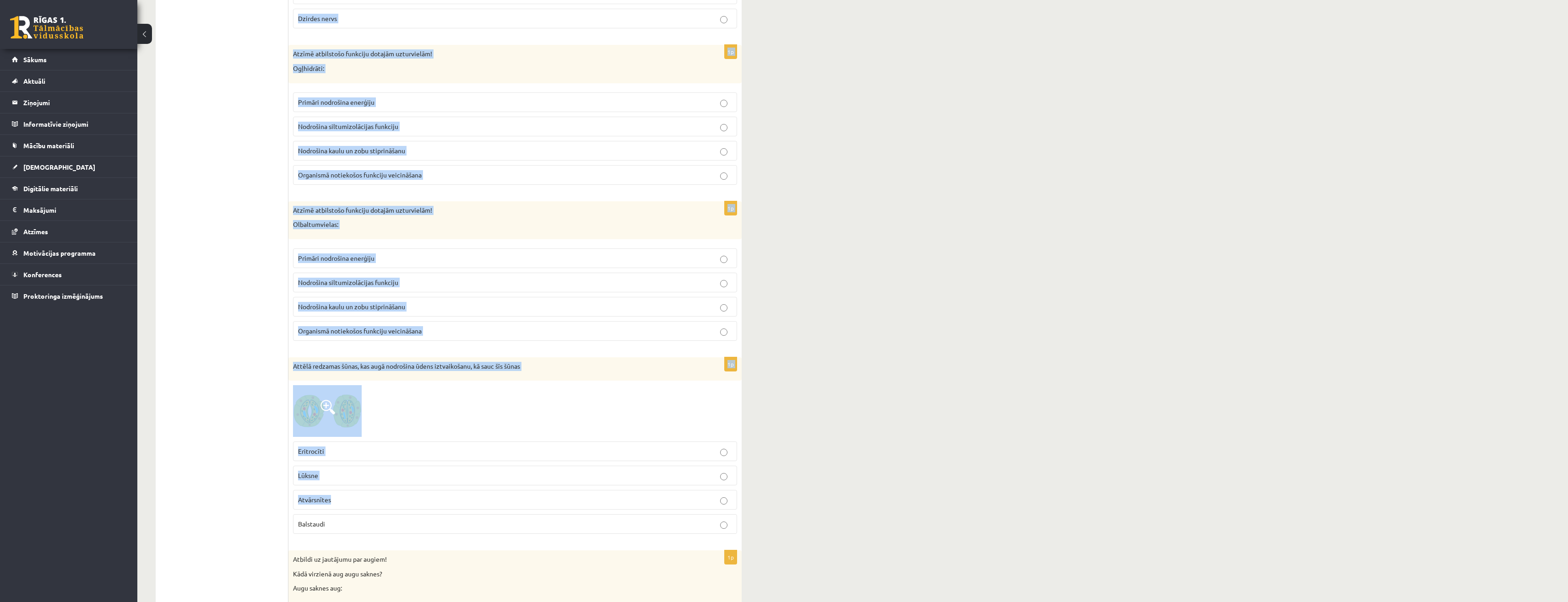
scroll to position [1281, 0]
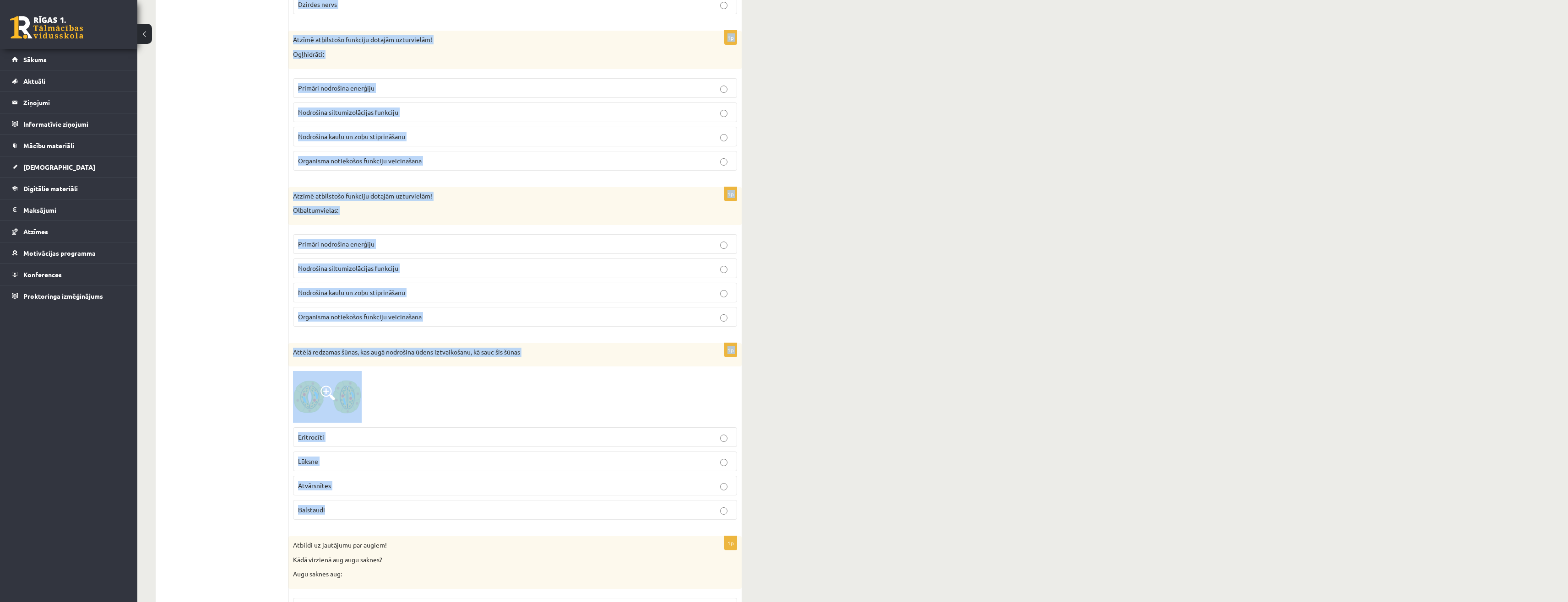
drag, startPoint x: 290, startPoint y: 257, endPoint x: 512, endPoint y: 508, distance: 335.1
copy form "Procesu, kurā augs uzņem ūdeni, ogļskābo gāzi un saules gaismu sauc par Transpi…"
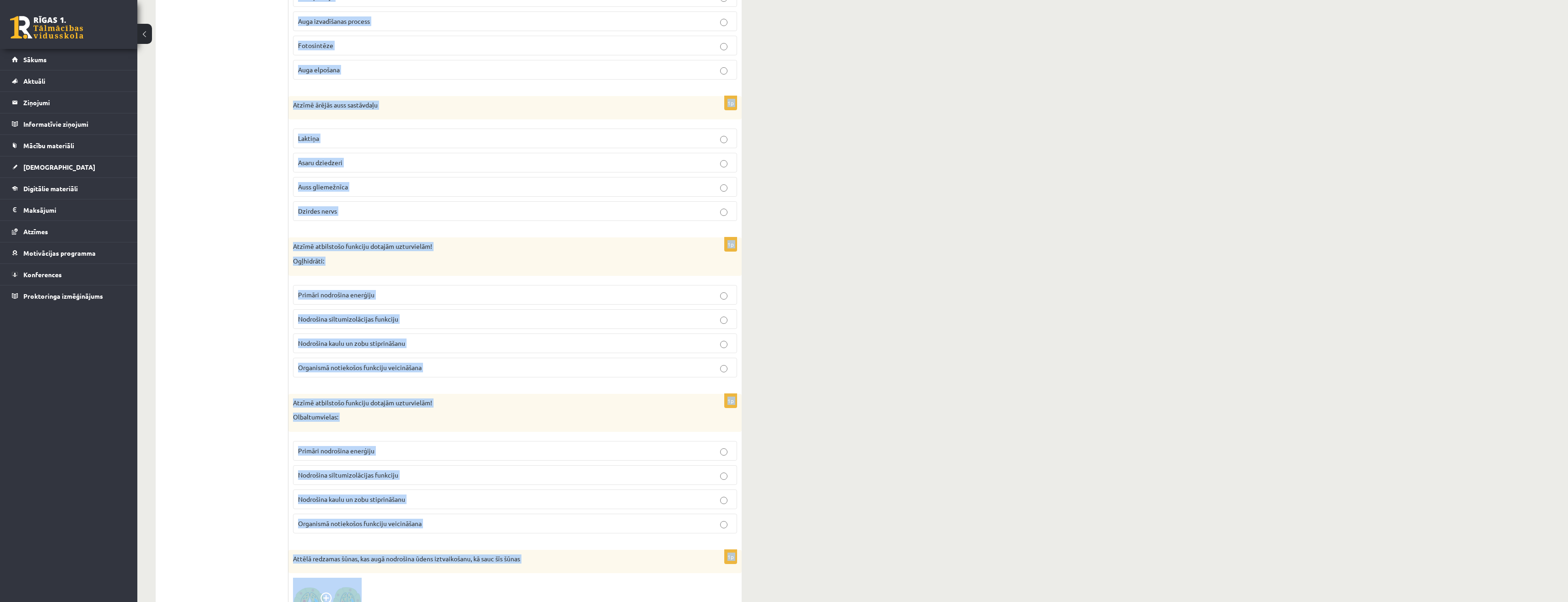
scroll to position [961, 0]
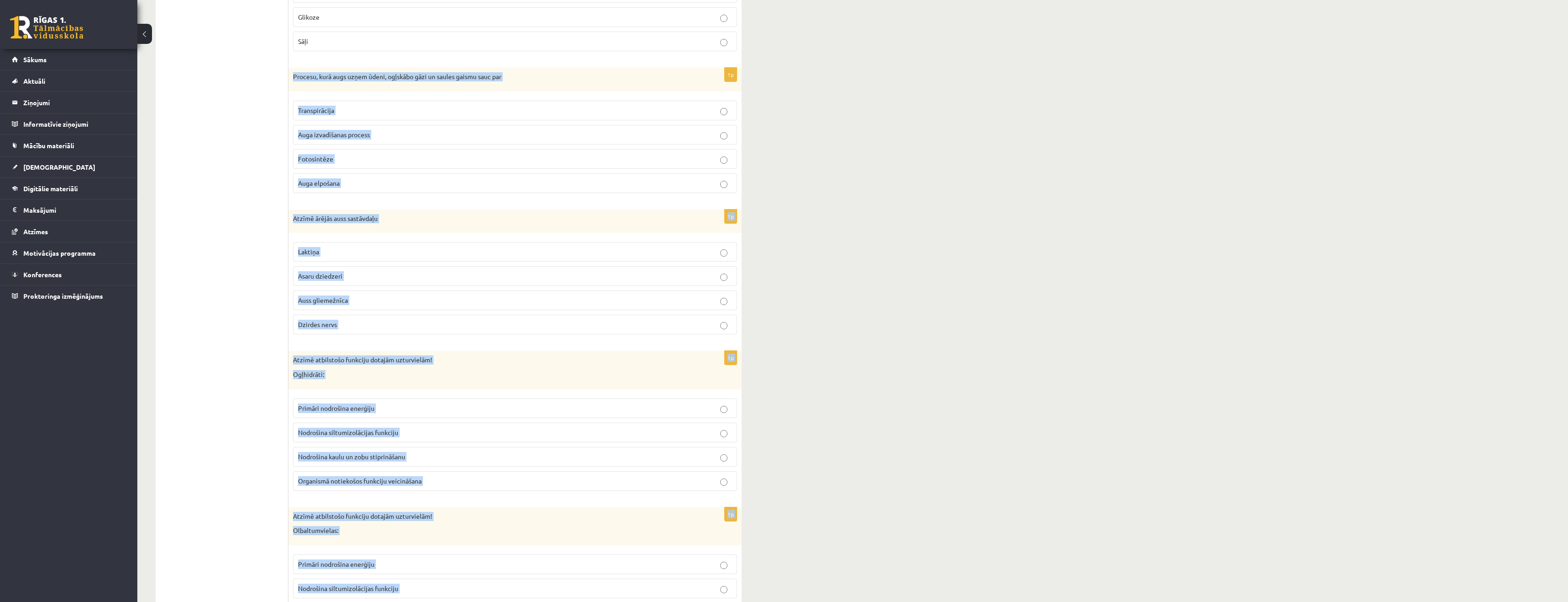
click at [370, 166] on label "Fotosintēze" at bounding box center [515, 159] width 444 height 20
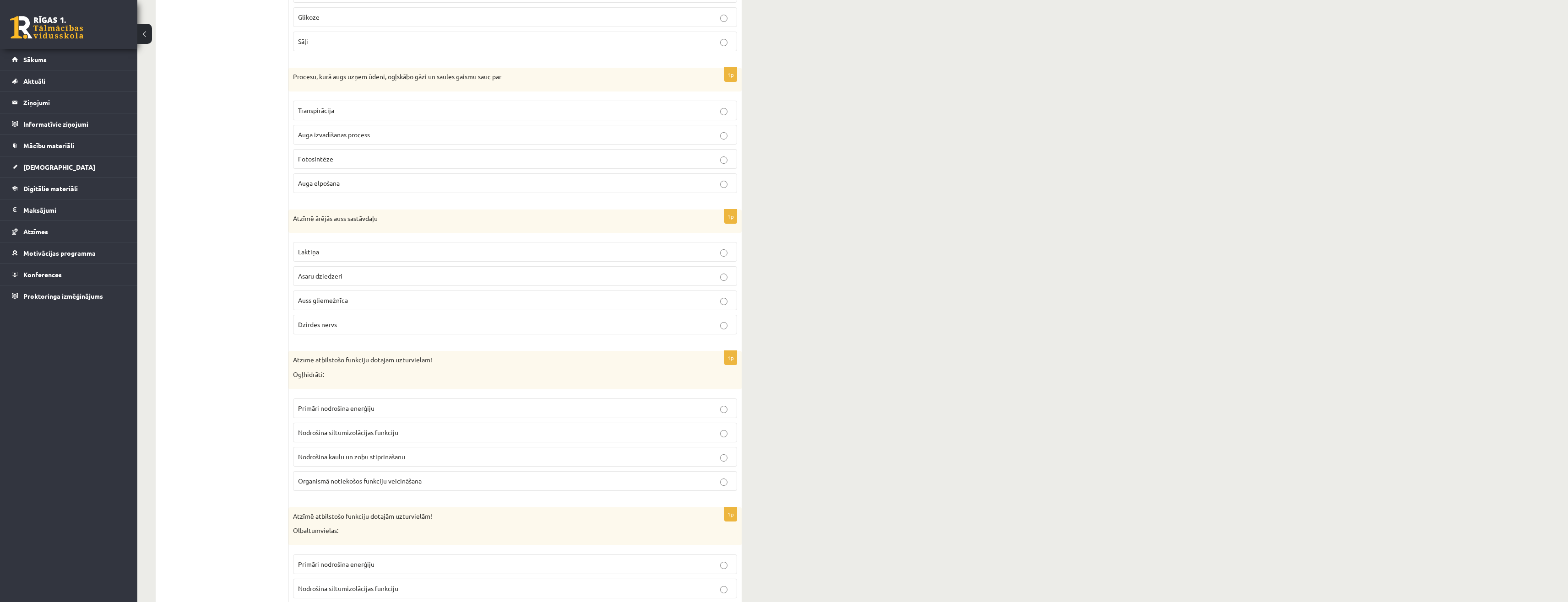
click at [362, 308] on label "Auss gliemežnīca" at bounding box center [515, 300] width 444 height 20
click at [359, 408] on span "Primāri nodrošina enerģiju" at bounding box center [336, 408] width 76 height 9
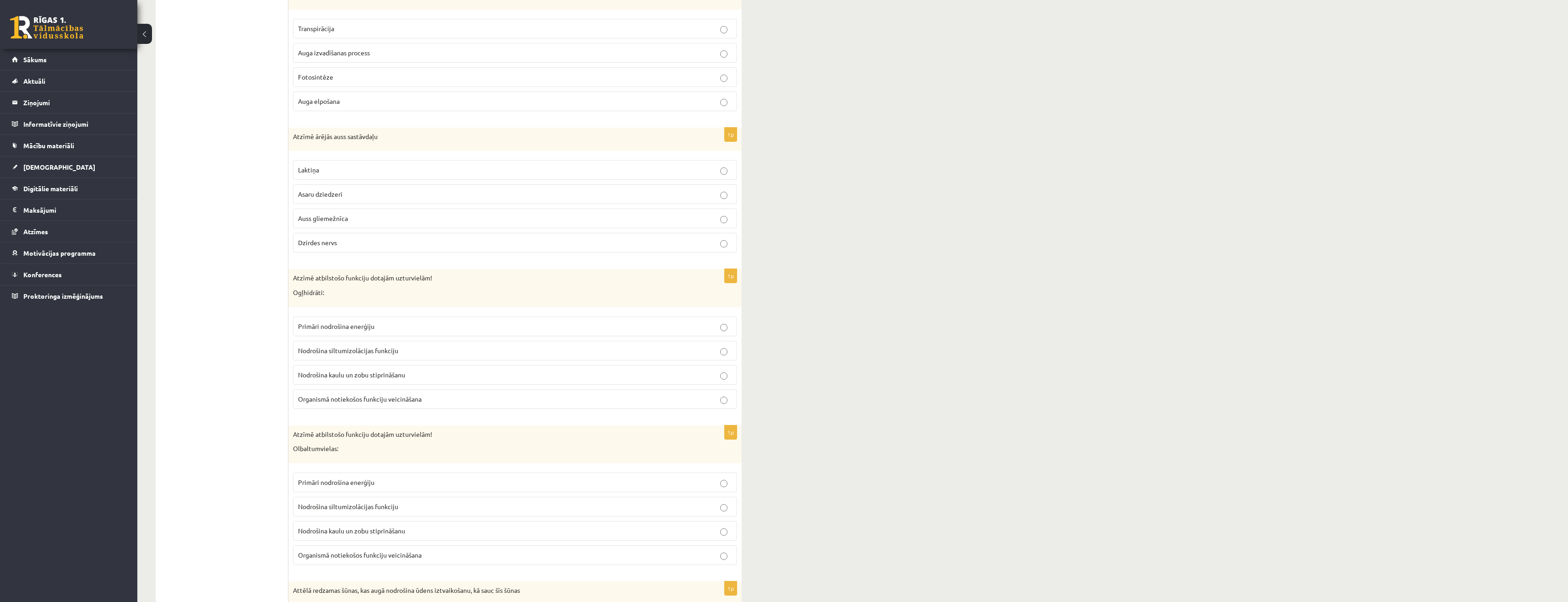
scroll to position [1053, 0]
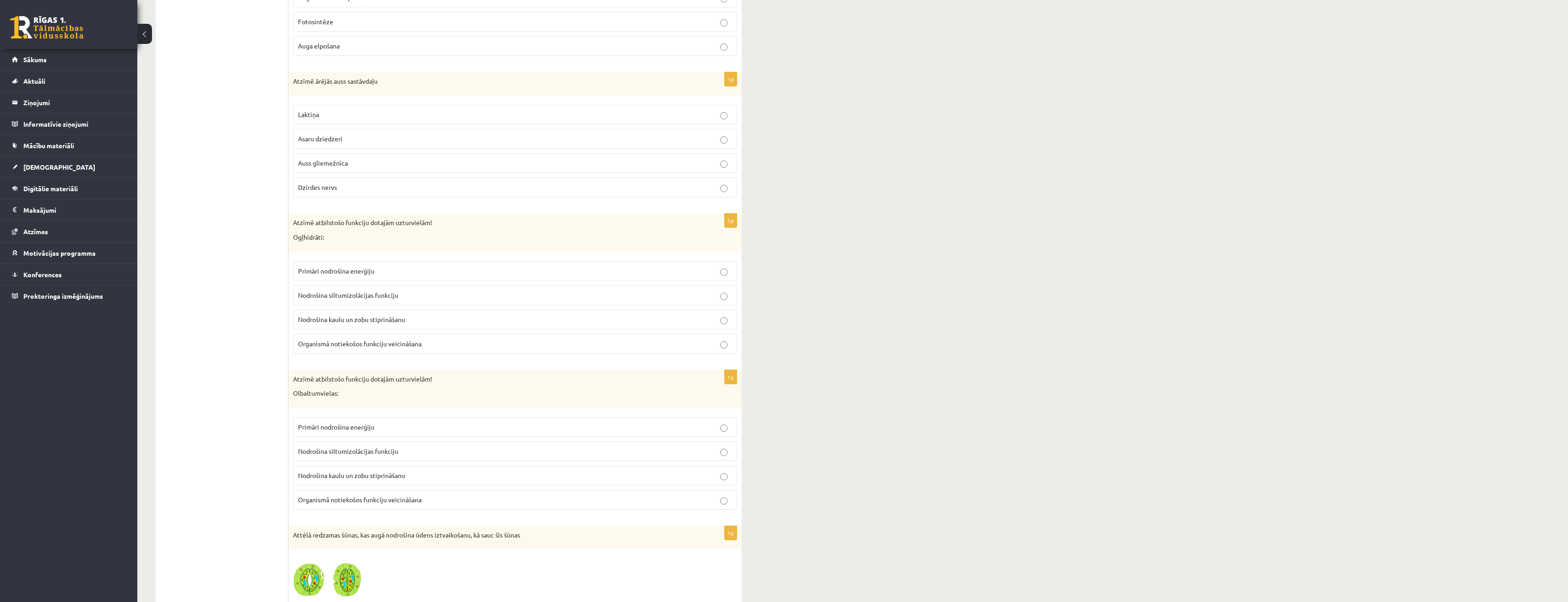
click at [398, 503] on span "Organismā notiekošos funkciju veicināšana" at bounding box center [359, 500] width 123 height 9
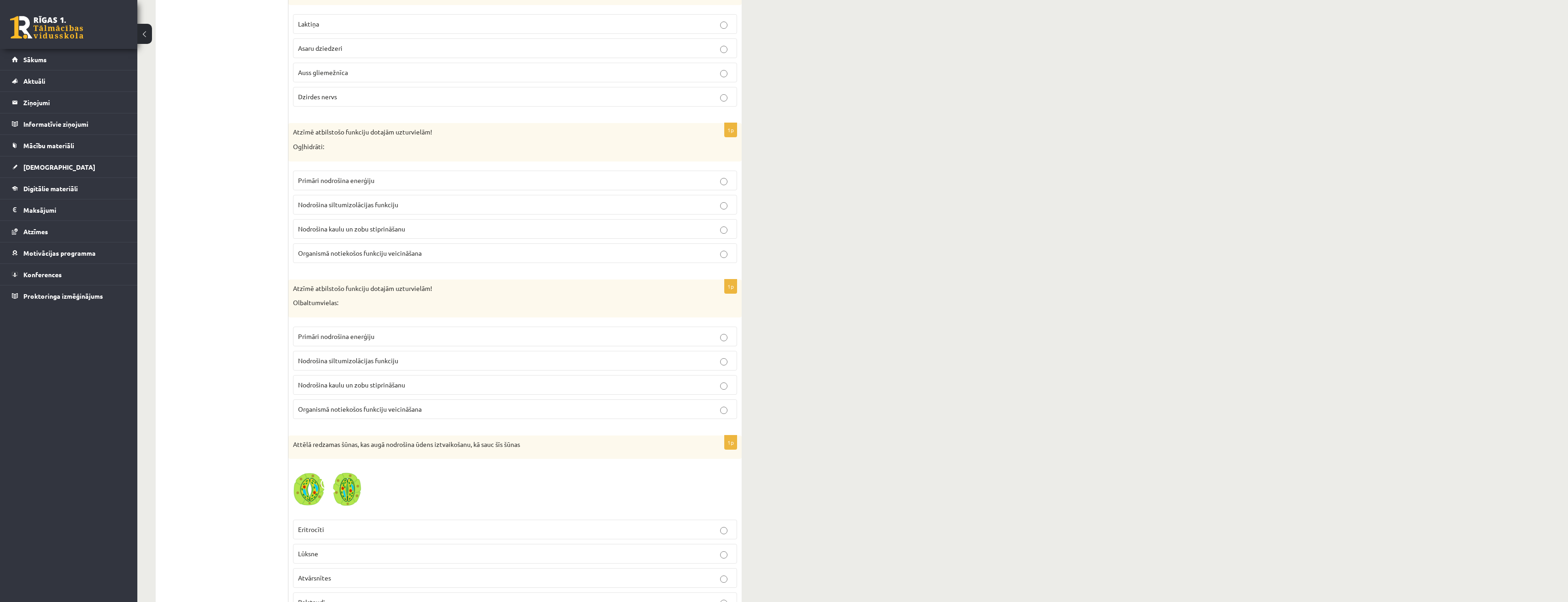
scroll to position [1236, 0]
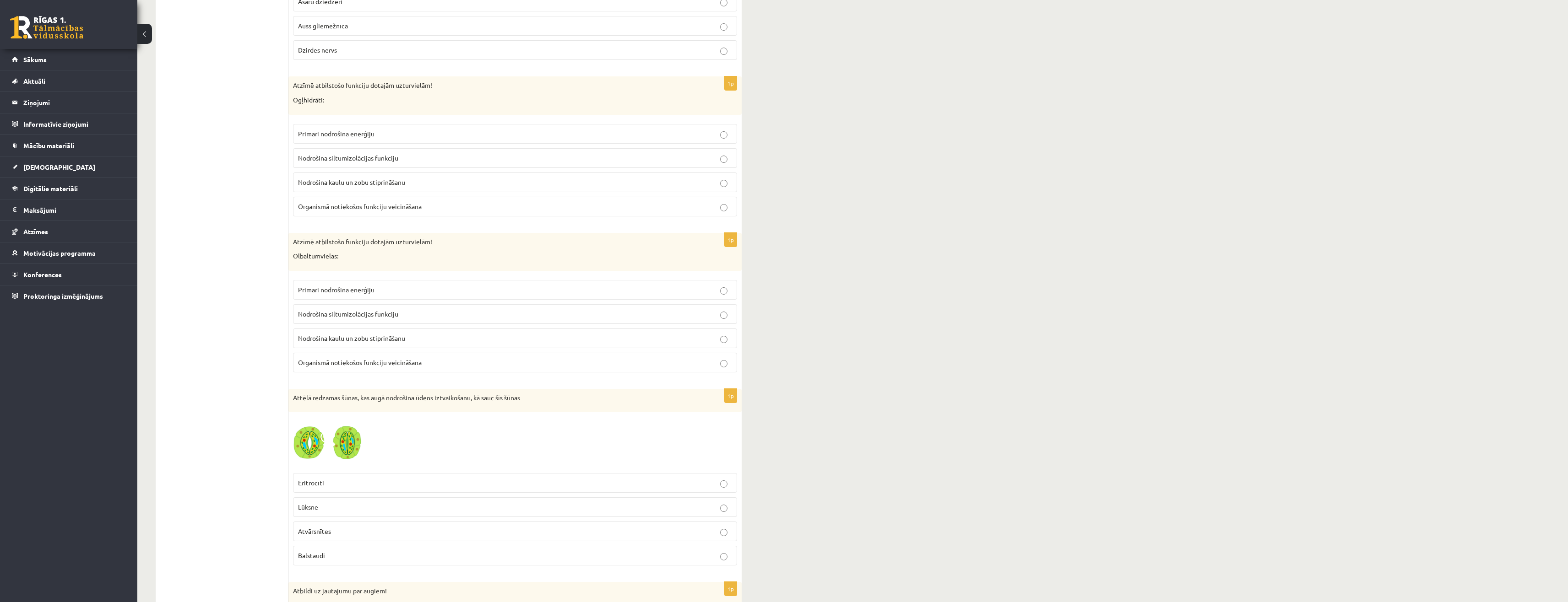
click at [331, 553] on p "Balstaudi" at bounding box center [515, 556] width 434 height 10
click at [341, 511] on p "Lūksne" at bounding box center [515, 507] width 434 height 10
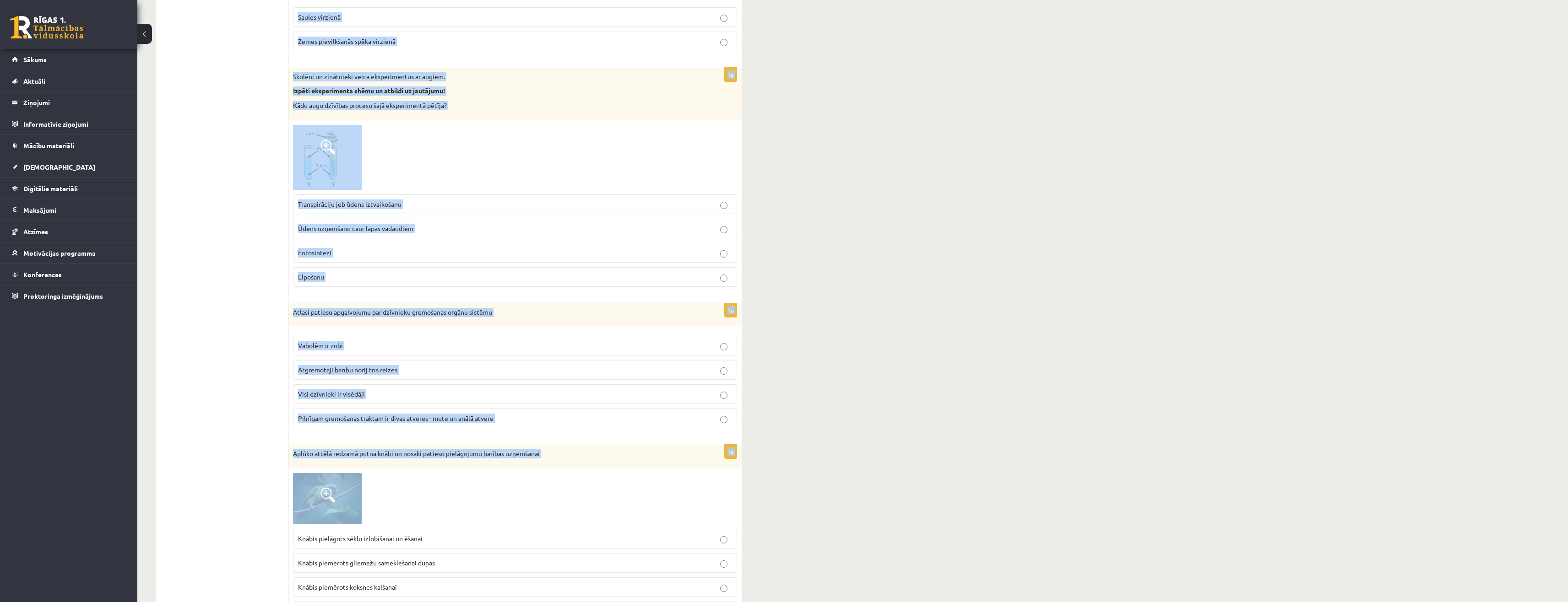
scroll to position [1923, 0]
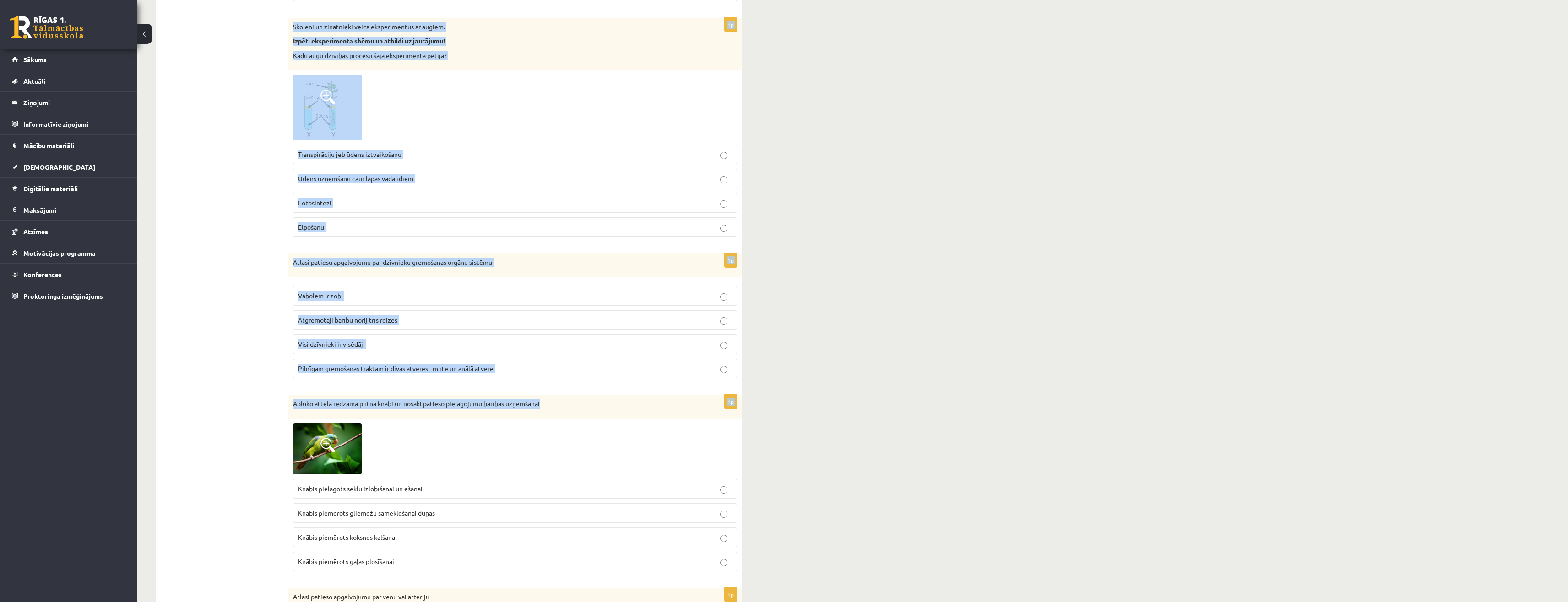
drag, startPoint x: 293, startPoint y: 315, endPoint x: 571, endPoint y: 395, distance: 289.3
click at [571, 395] on form "1p Atzīmē kukaini, kam ir laizītājtipa mutes orgāni Spāre Istabas muša Taurenis…" at bounding box center [514, 516] width 435 height 4549
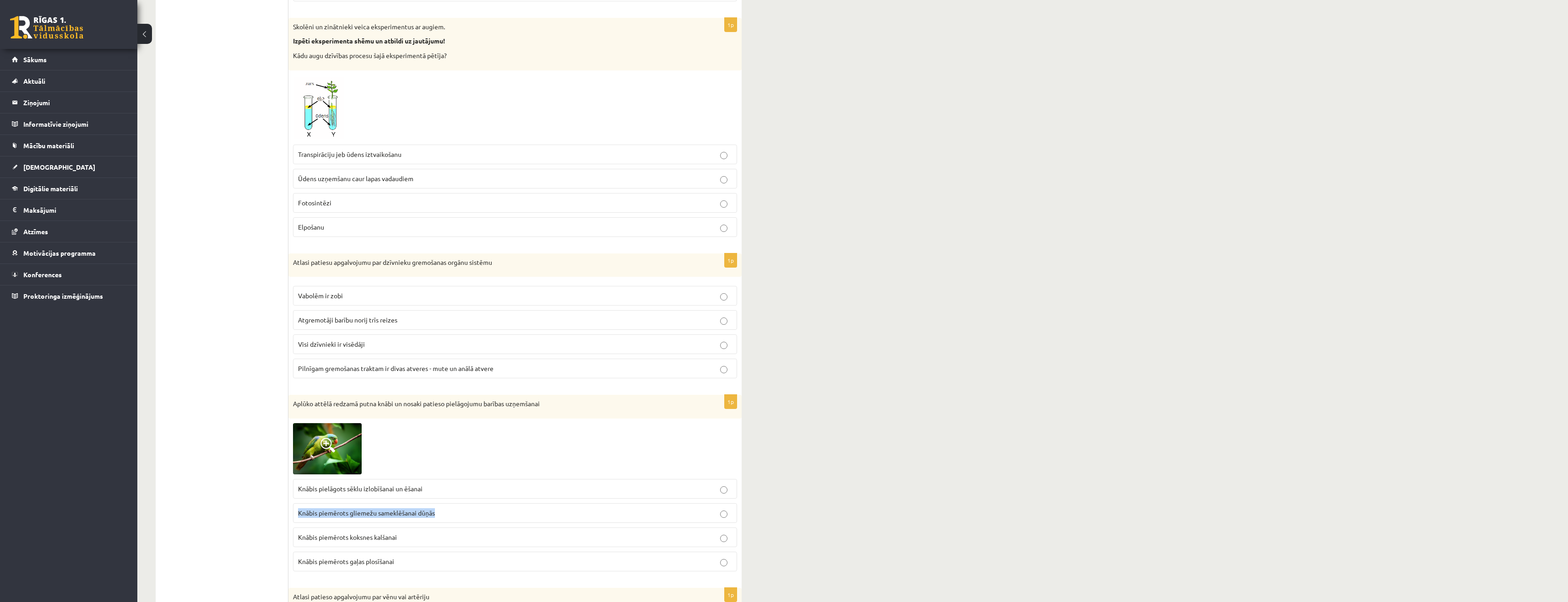
click at [867, 500] on div "9.a klases diagnosticējošais darbs bioloģijā par 8.klases mācību vielu , Nikita…" at bounding box center [852, 465] width 1430 height 4706
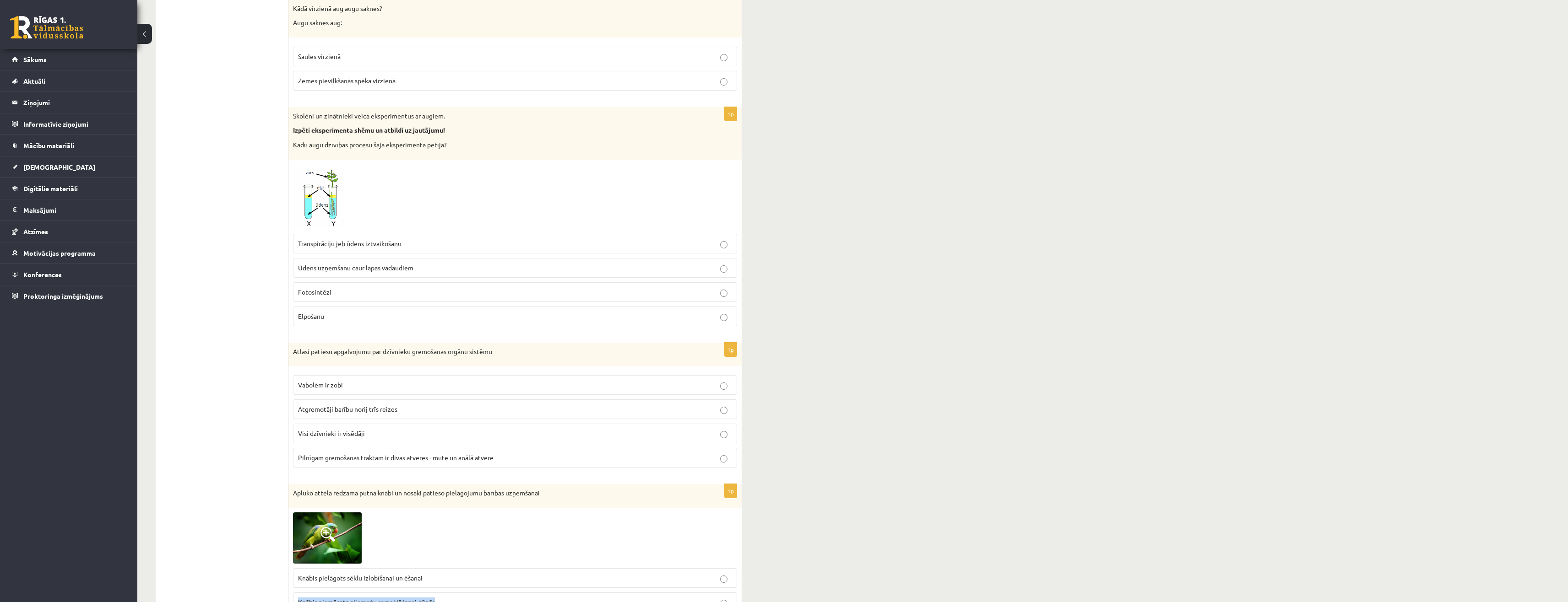
scroll to position [1831, 0]
click at [663, 57] on p "Saules virzienā" at bounding box center [515, 59] width 434 height 10
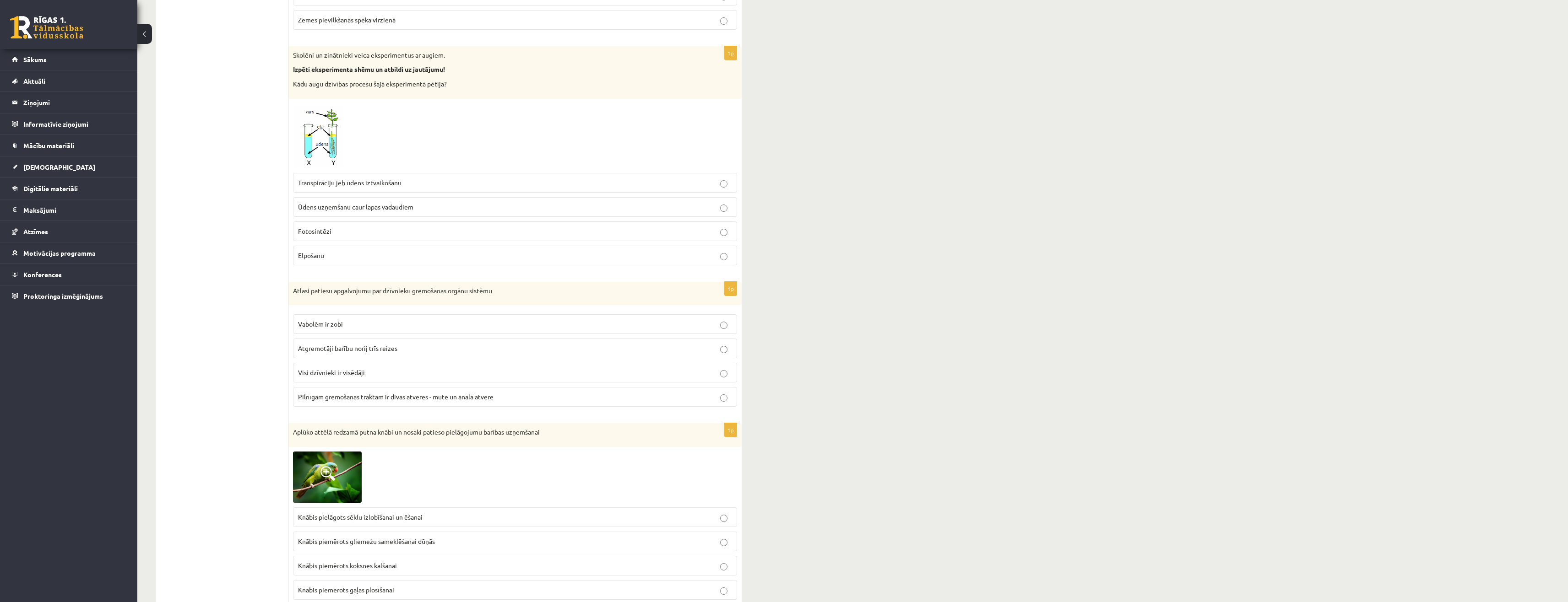
scroll to position [1923, 0]
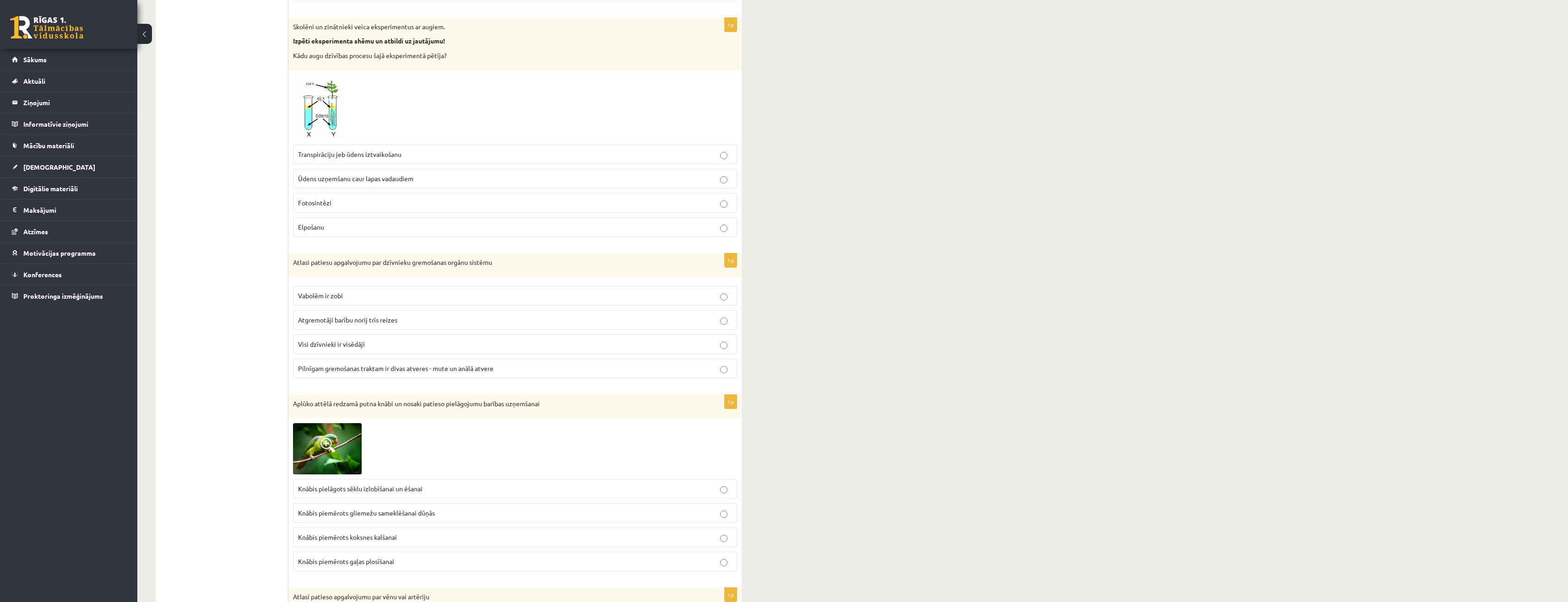
click at [345, 153] on span "Transpirāciju jeb ūdens iztvaikošanu" at bounding box center [350, 154] width 103 height 9
click at [369, 319] on span "Atgremotāji barību norij trīs reizes" at bounding box center [348, 320] width 99 height 9
click at [429, 492] on p "Knābis pielāgots sēklu izlobīšanai un ēšanai" at bounding box center [515, 489] width 434 height 10
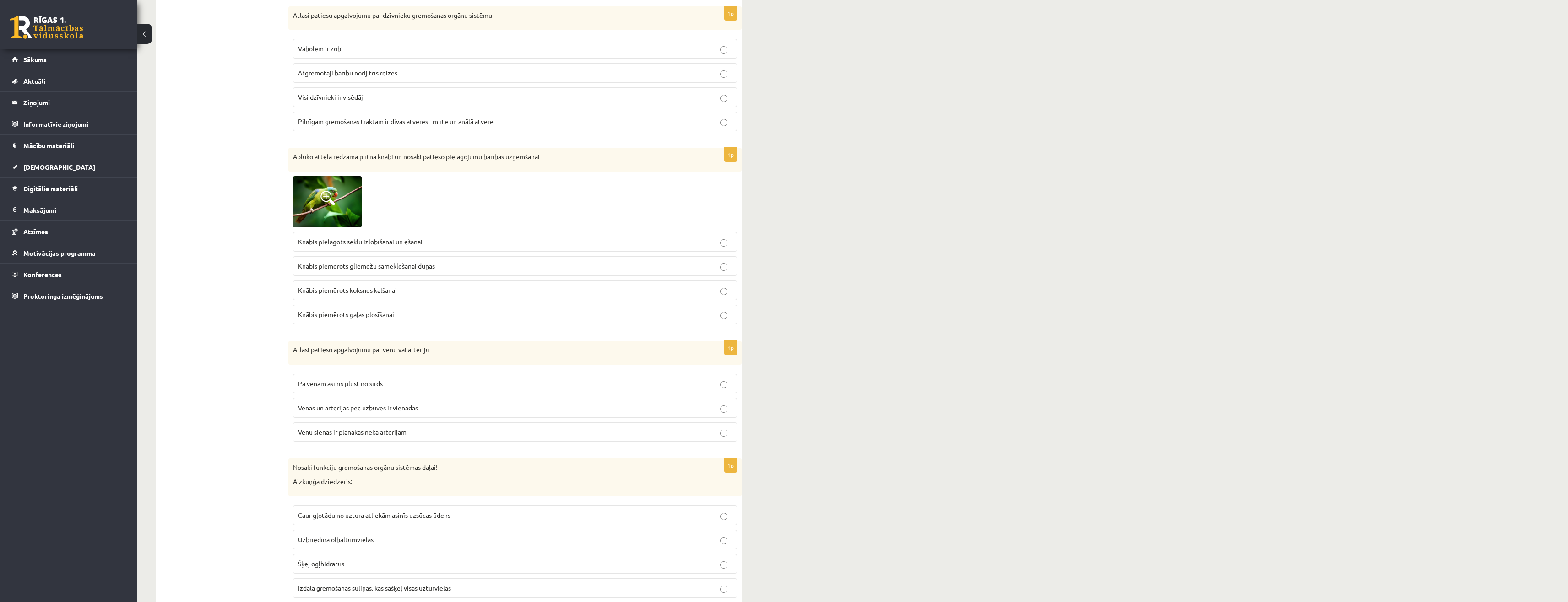
scroll to position [2198, 0]
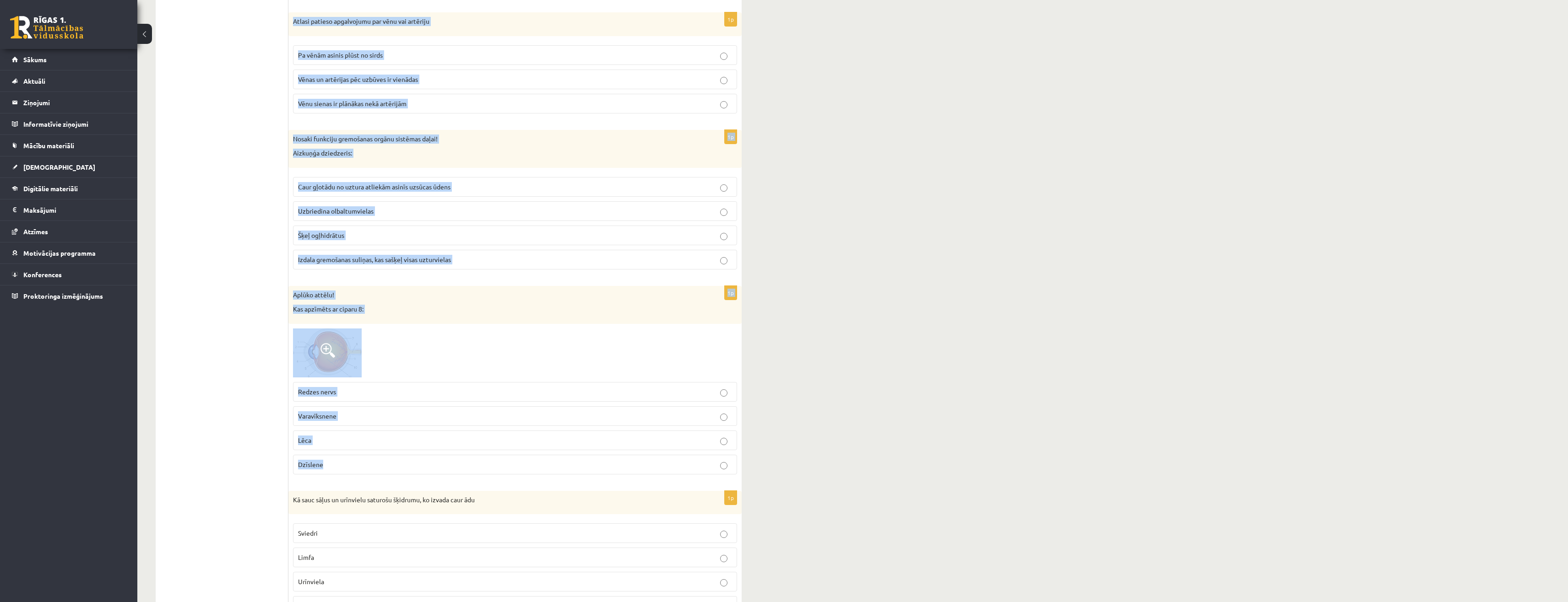
scroll to position [2518, 0]
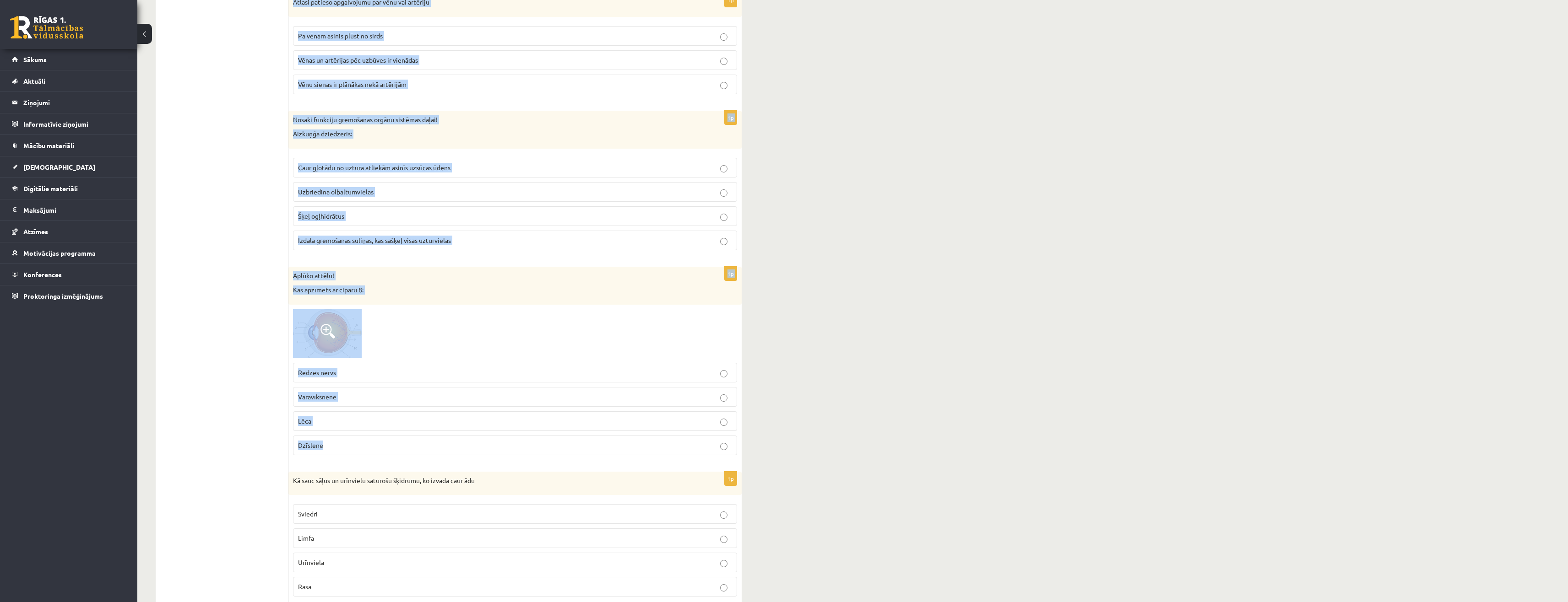
drag, startPoint x: 292, startPoint y: 368, endPoint x: 460, endPoint y: 461, distance: 192.0
copy form "Atlasi patieso apgalvojumu par vēnu vai artēriju Pa vēnām asinis plūst no sirds…"
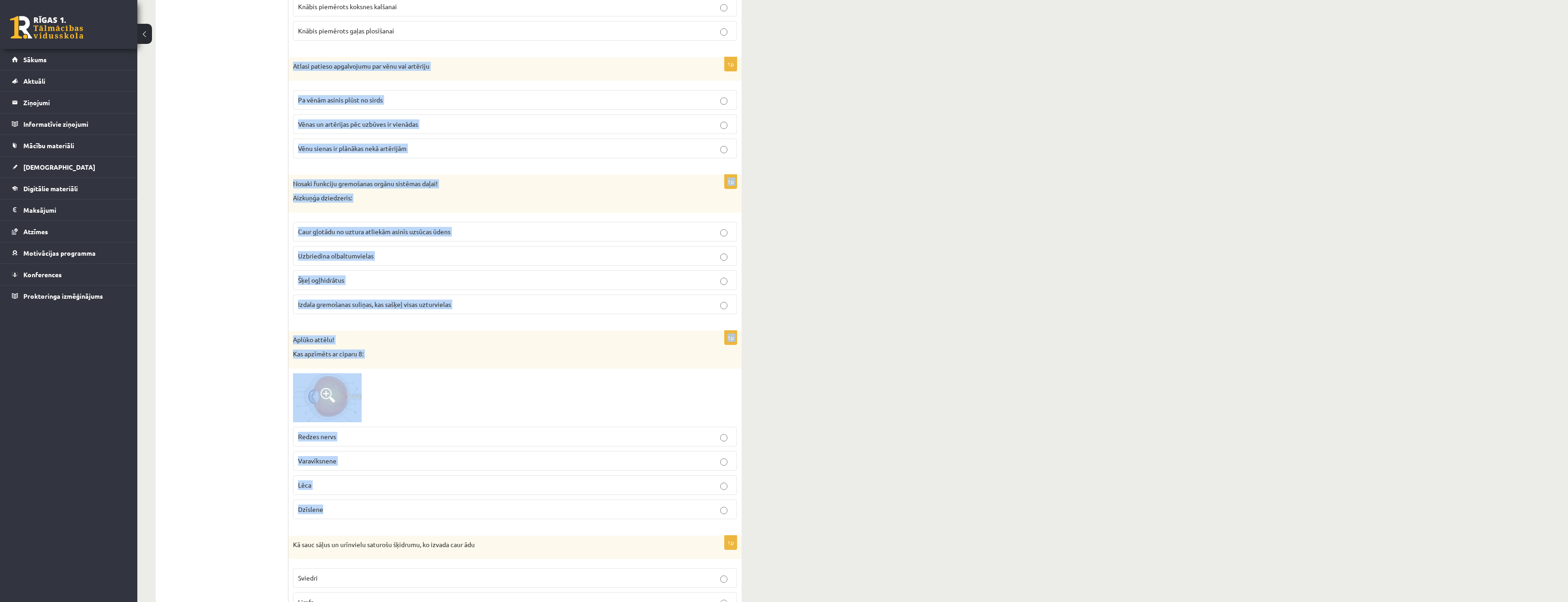
scroll to position [2426, 0]
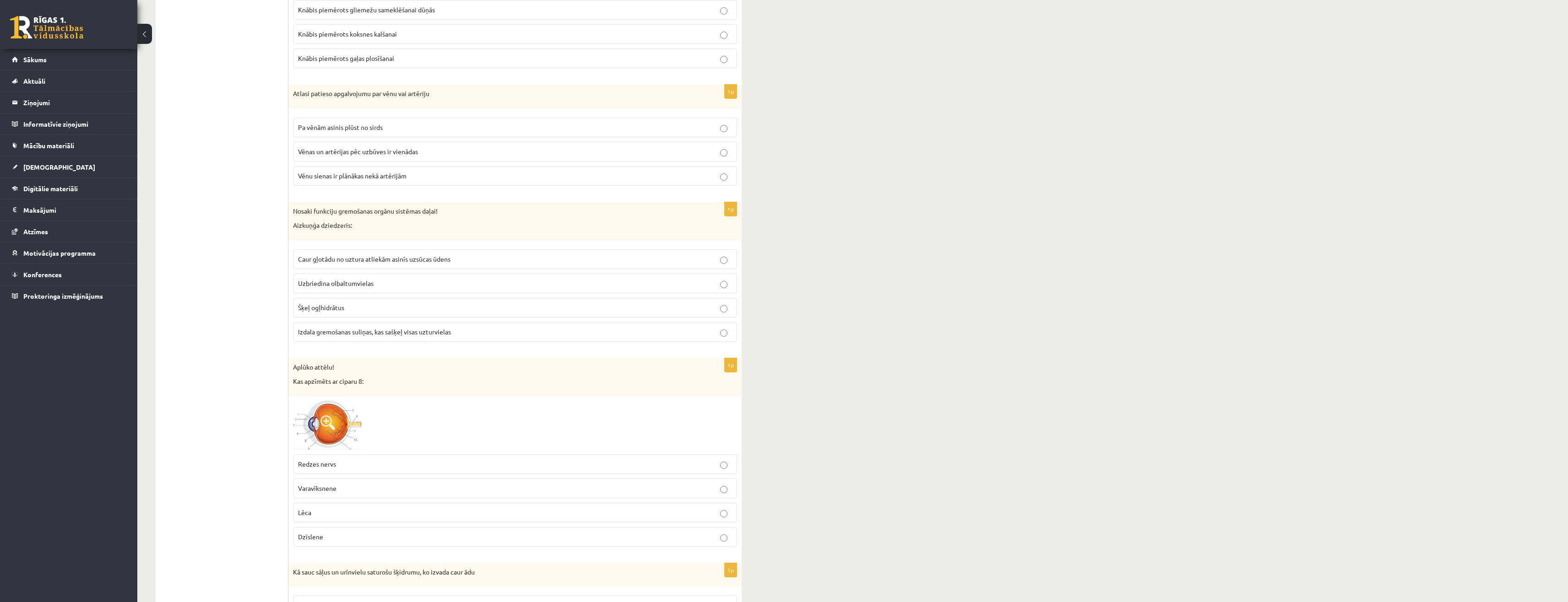
click at [241, 186] on ul "Tests Atgriezeniskā saite – novērtē savu sniegumu" at bounding box center [226, 12] width 123 height 4549
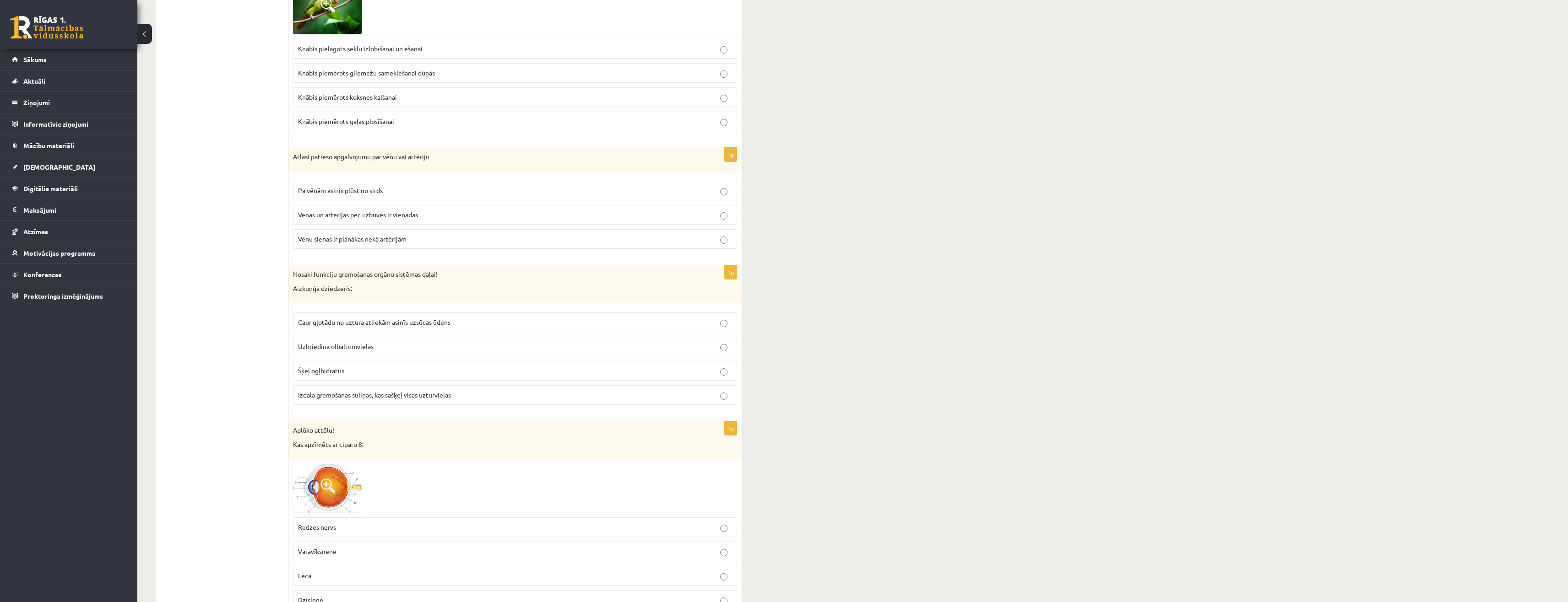
scroll to position [2334, 0]
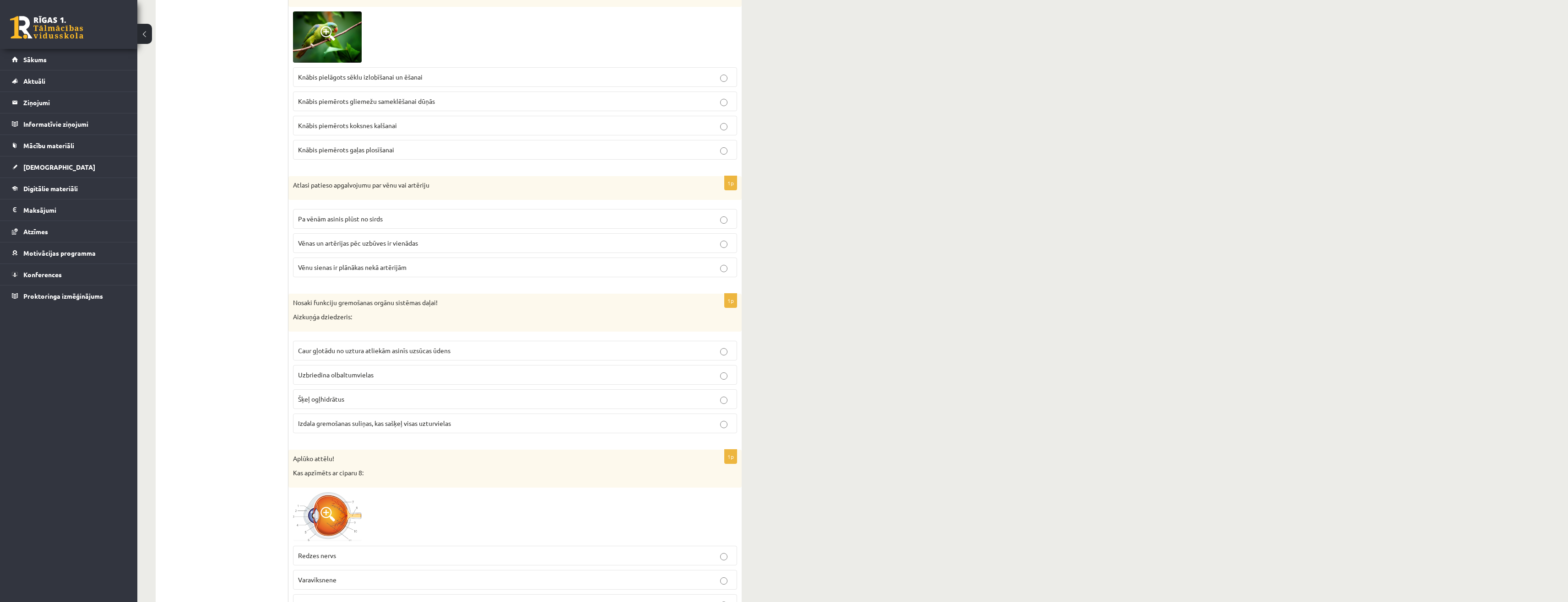
click at [401, 273] on label "Vēnu sienas ir plānākas nekā artērijām" at bounding box center [515, 268] width 444 height 20
click at [339, 427] on p "Izdala gremošanas suliņas, kas sašķeļ visas uzturvielas" at bounding box center [515, 423] width 434 height 10
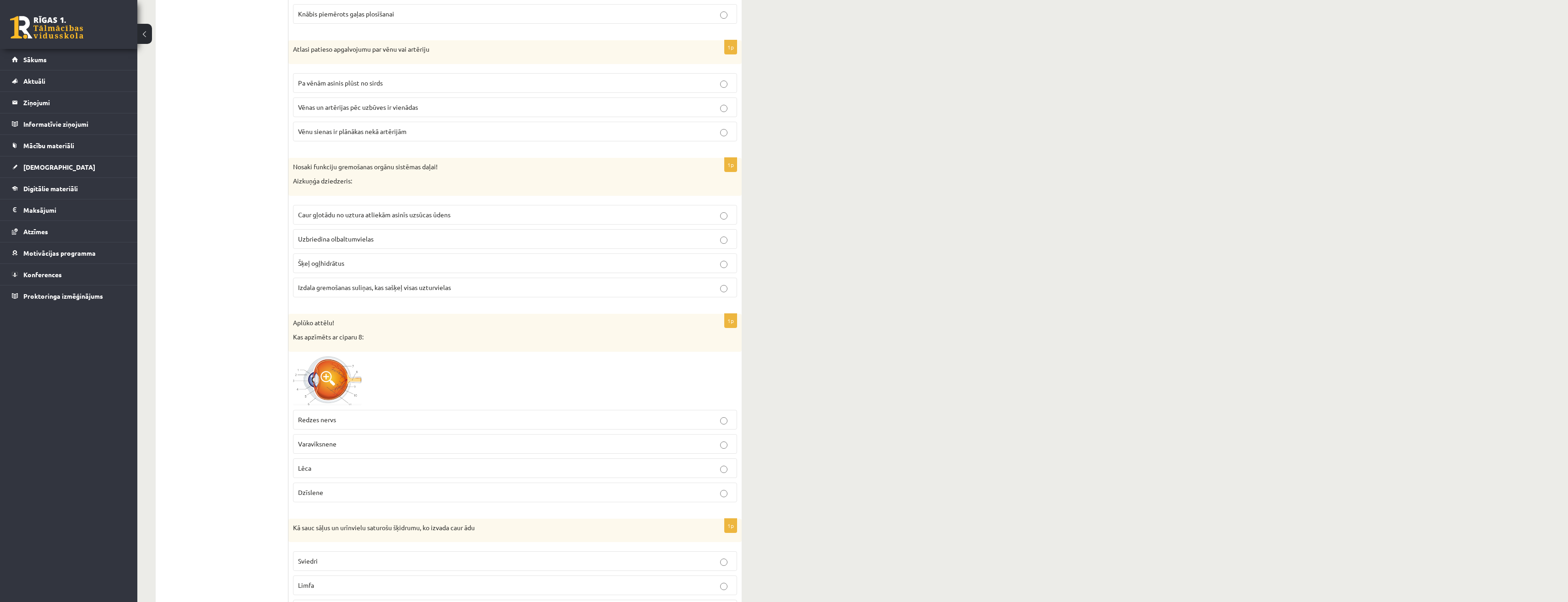
scroll to position [2472, 0]
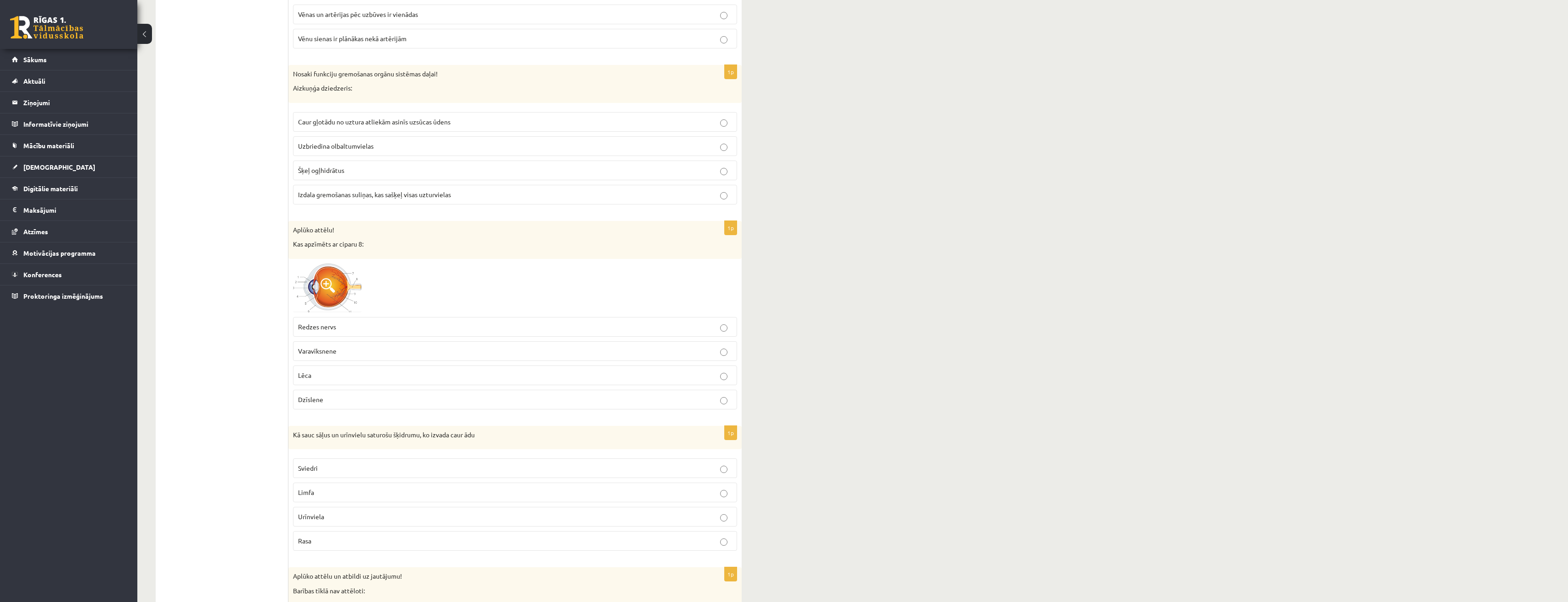
click at [311, 379] on span "Lēca" at bounding box center [305, 376] width 13 height 9
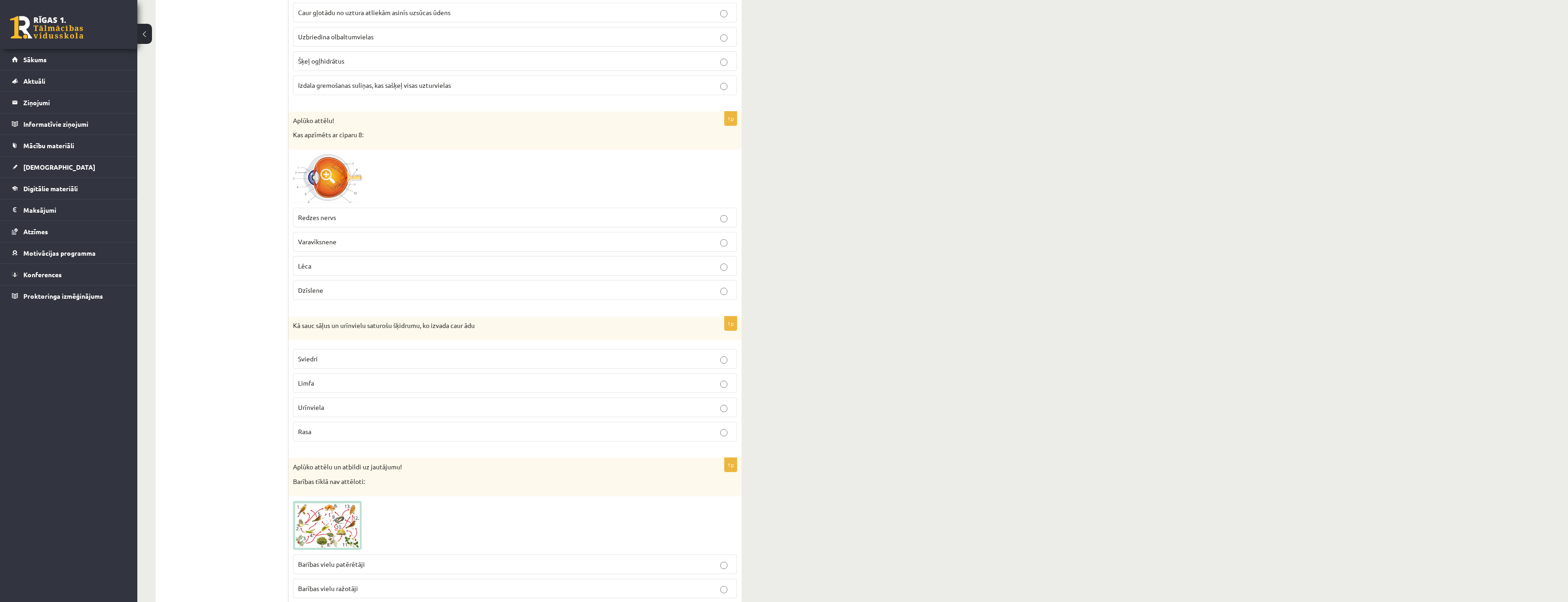
scroll to position [2747, 0]
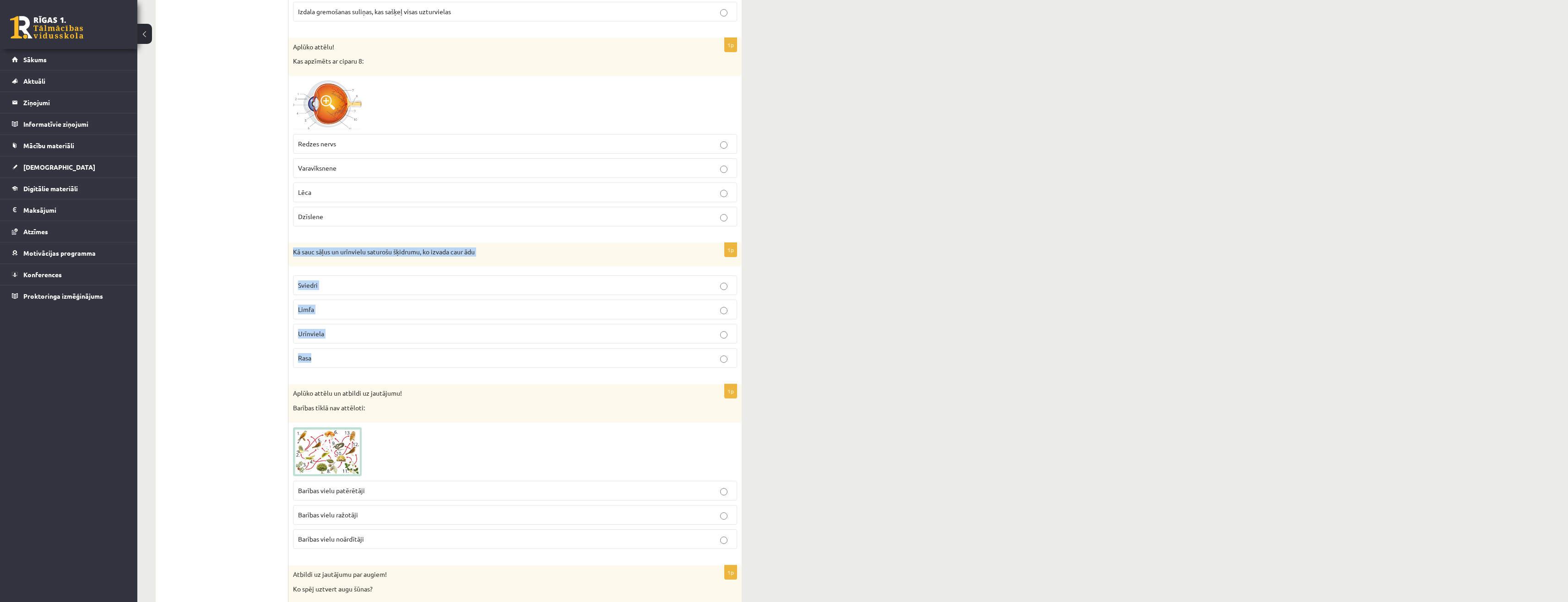
drag, startPoint x: 290, startPoint y: 250, endPoint x: 365, endPoint y: 350, distance: 125.0
click at [365, 350] on div "1p Kā sauc sāļus un urīnvielu saturošu šķidrumu, ko izvada caur ādu Sviedri Lim…" at bounding box center [515, 309] width 453 height 133
copy div "Kā sauc sāļus un urīnvielu saturošu šķidrumu, ko izvada caur ādu Sviedri Limfa …"
click at [328, 285] on p "Sviedri" at bounding box center [515, 286] width 434 height 10
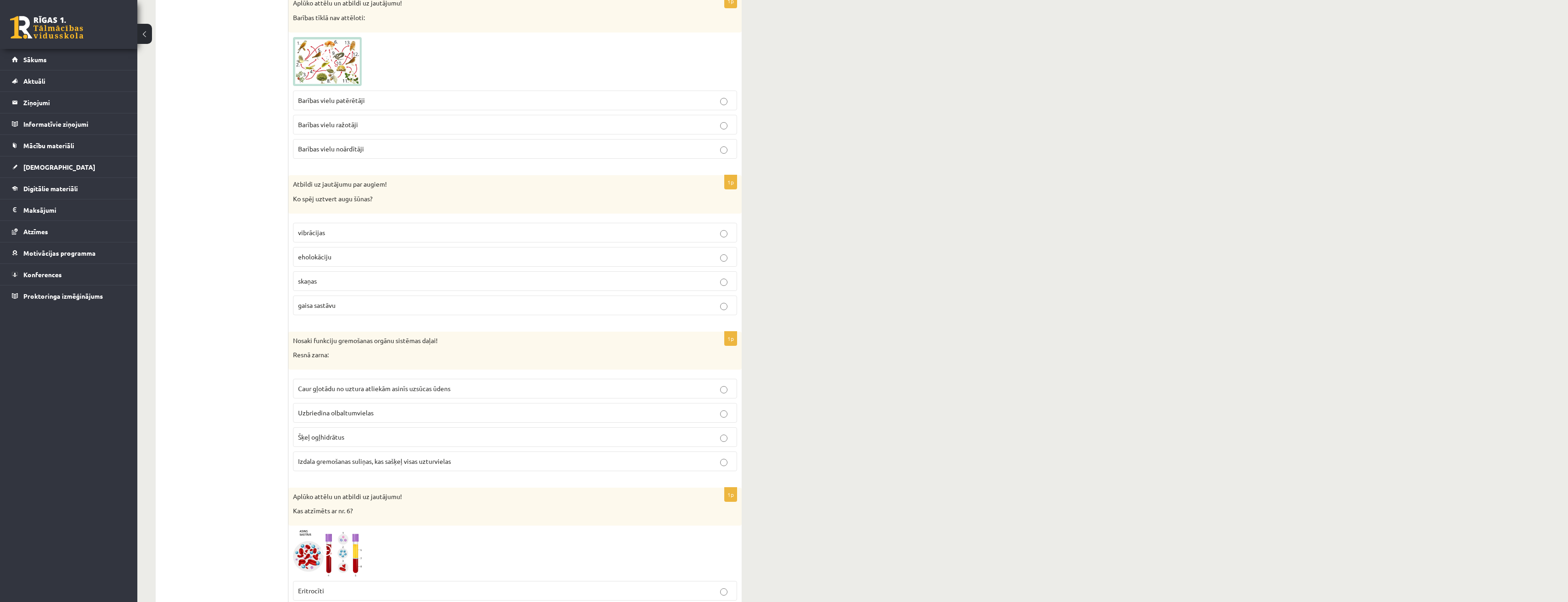
scroll to position [3159, 0]
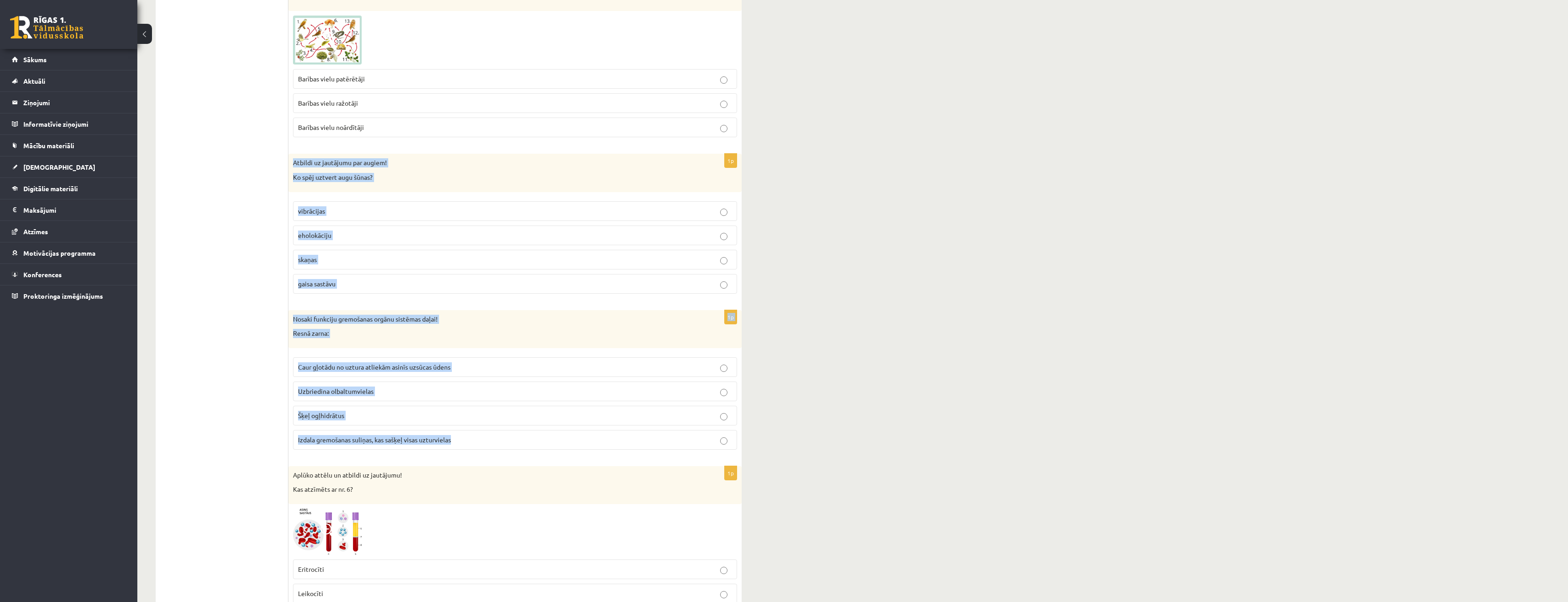
drag, startPoint x: 292, startPoint y: 163, endPoint x: 491, endPoint y: 434, distance: 336.2
copy form "Atbildi uz jautājumu par augiem! Ko spēj uztvert augu šūnas? vibrācijas eholokā…"
click at [346, 287] on p "gaisa sastāvu" at bounding box center [515, 284] width 434 height 10
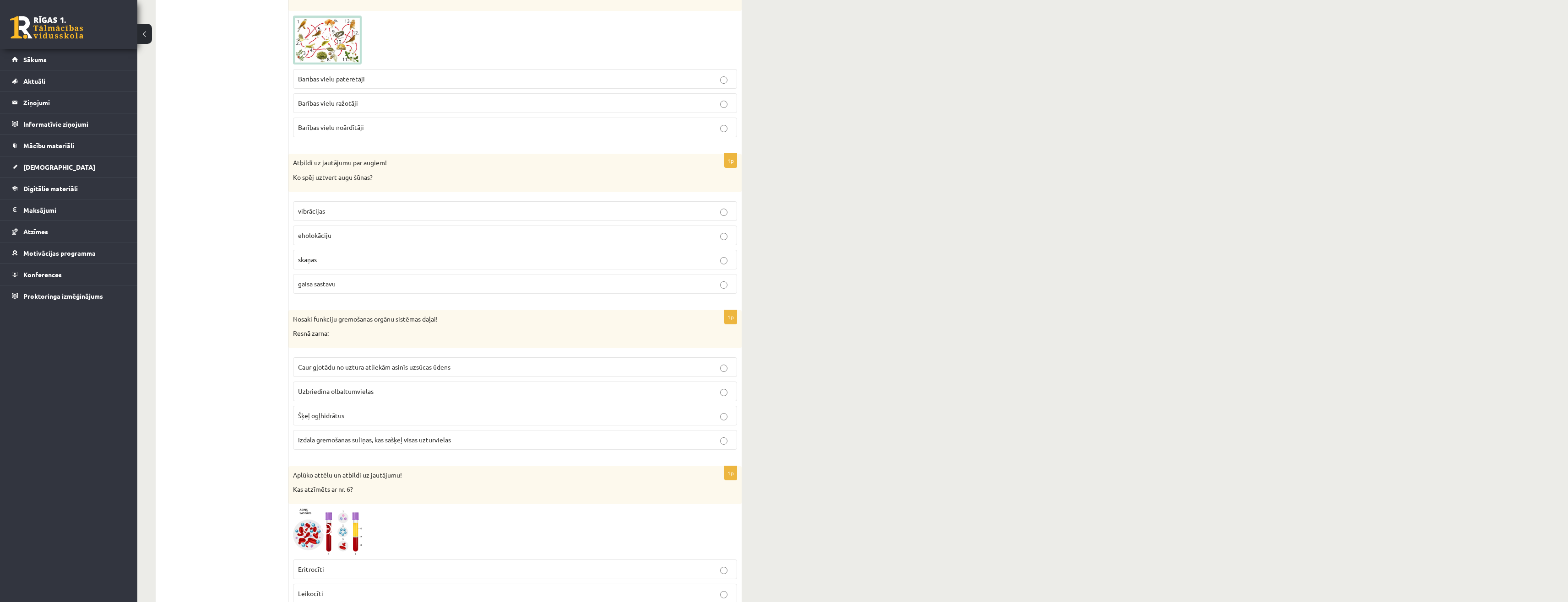
click at [361, 375] on label "Caur gļotādu no uztura atliekām asinīs uzsūcas ūdens" at bounding box center [515, 367] width 444 height 20
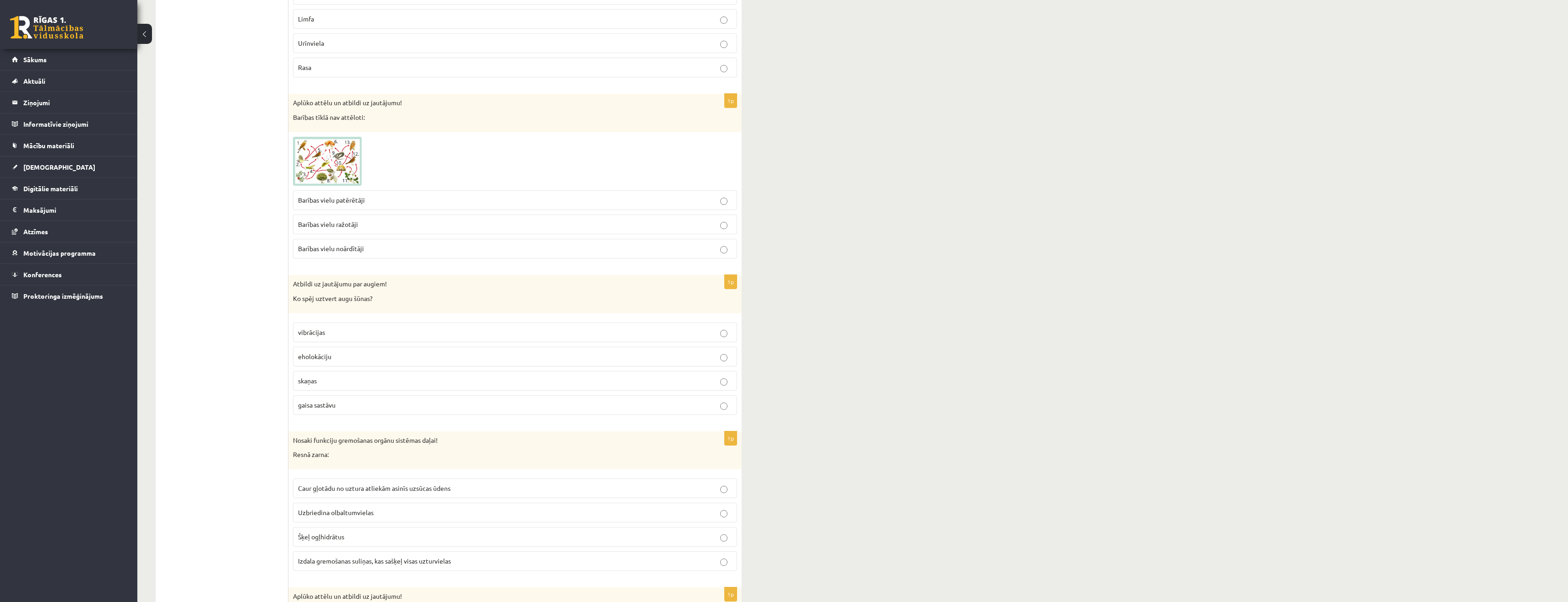
scroll to position [3021, 0]
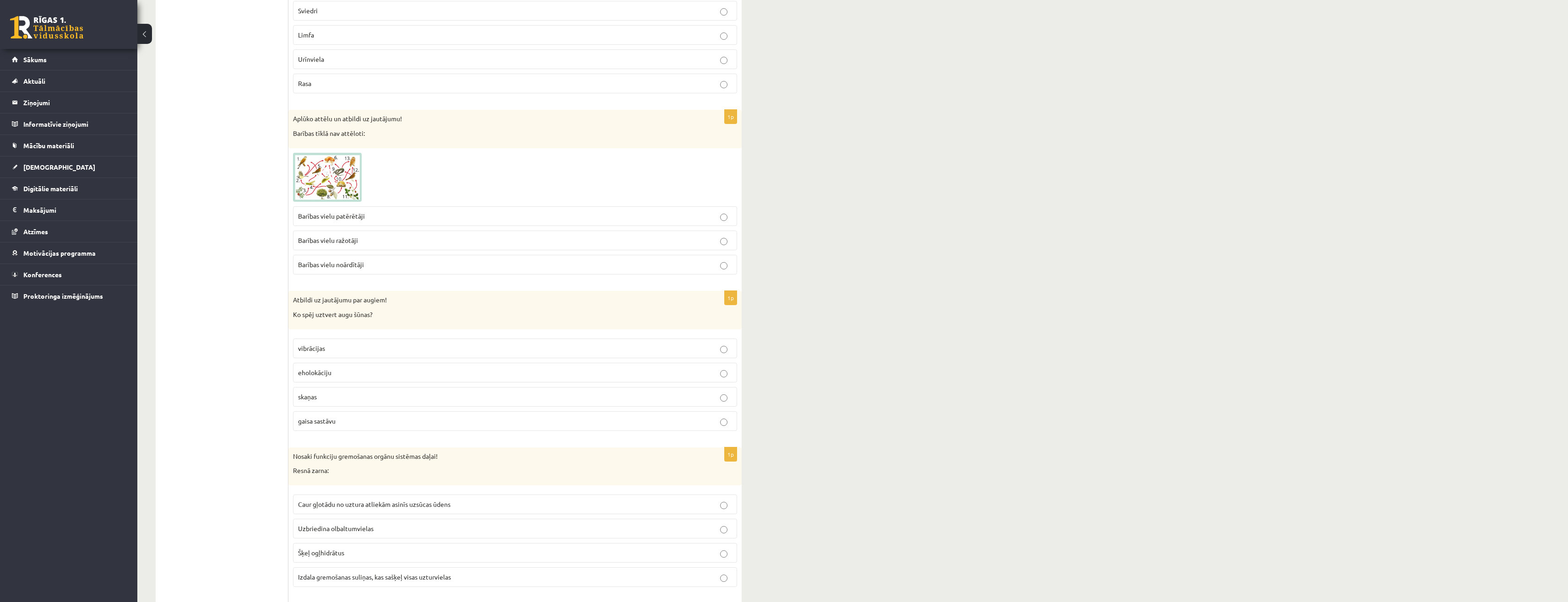
click at [335, 248] on label "Barības vielu ražotāji" at bounding box center [515, 240] width 444 height 20
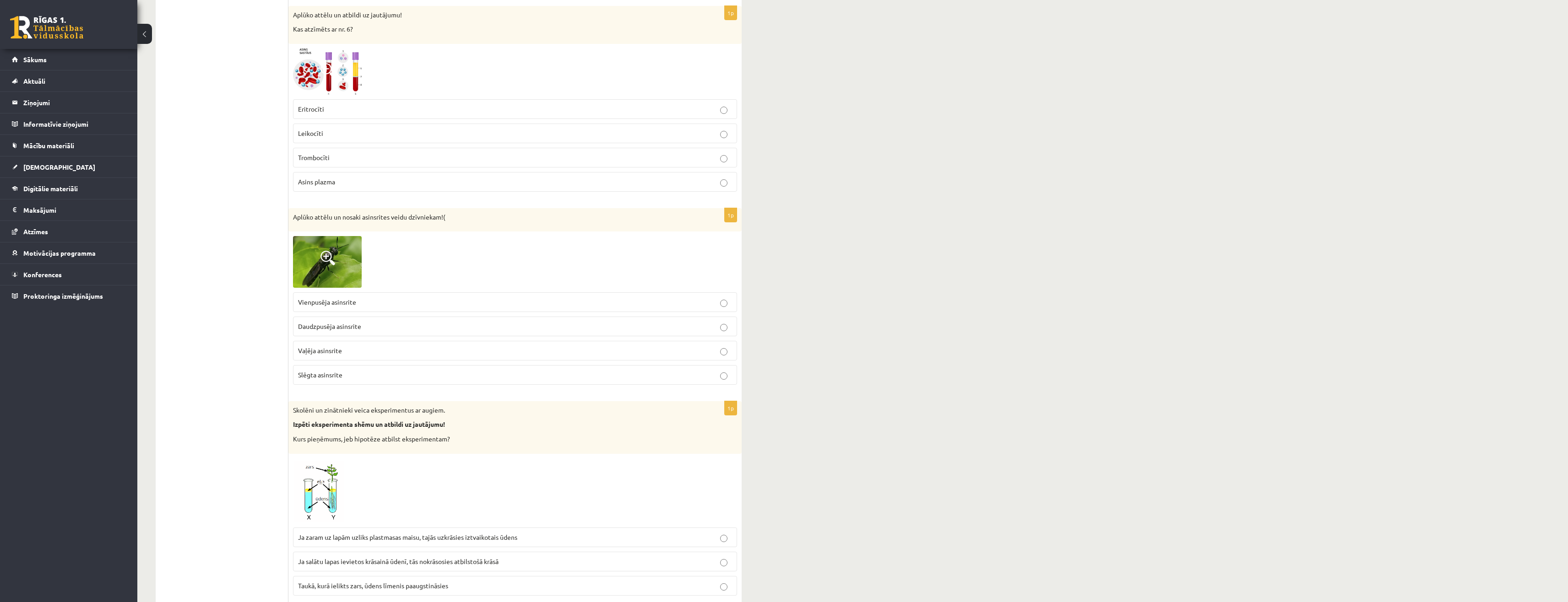
scroll to position [3617, 0]
click at [346, 191] on label "Asins plazma" at bounding box center [515, 184] width 444 height 20
click at [342, 356] on p "Vaļēja asinsrite" at bounding box center [515, 354] width 434 height 10
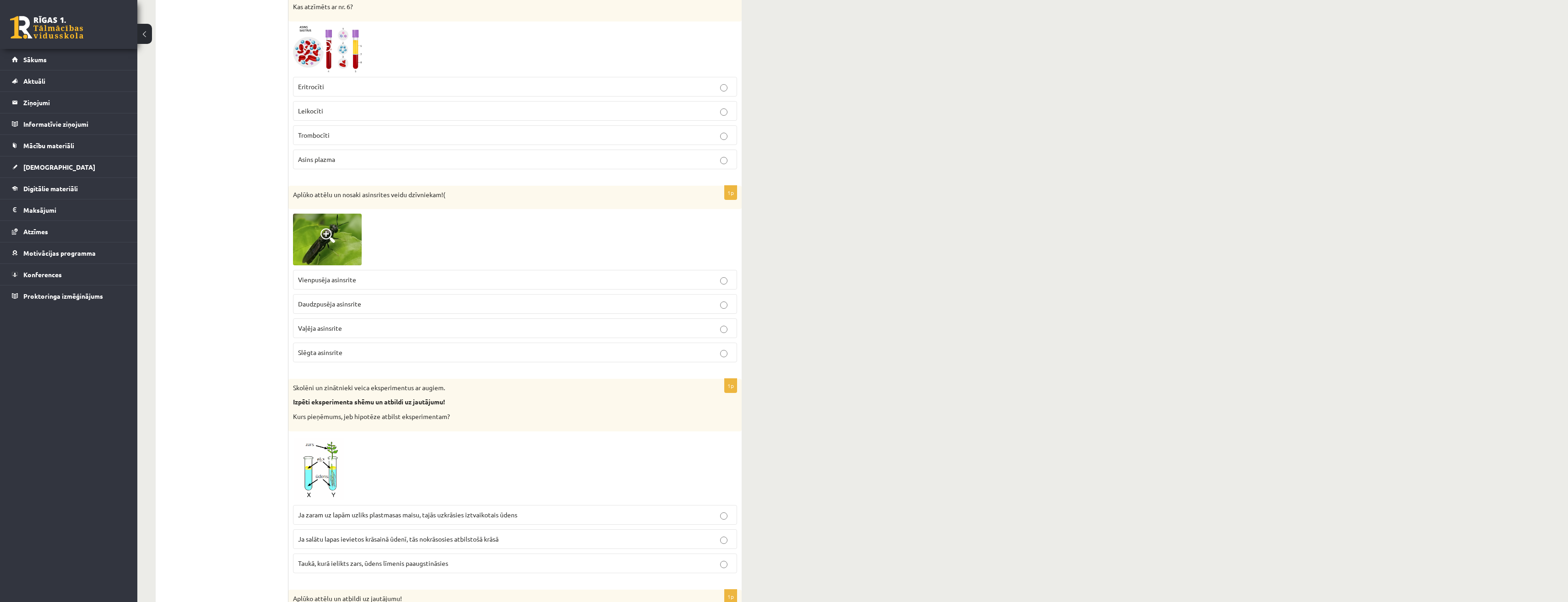
scroll to position [3709, 0]
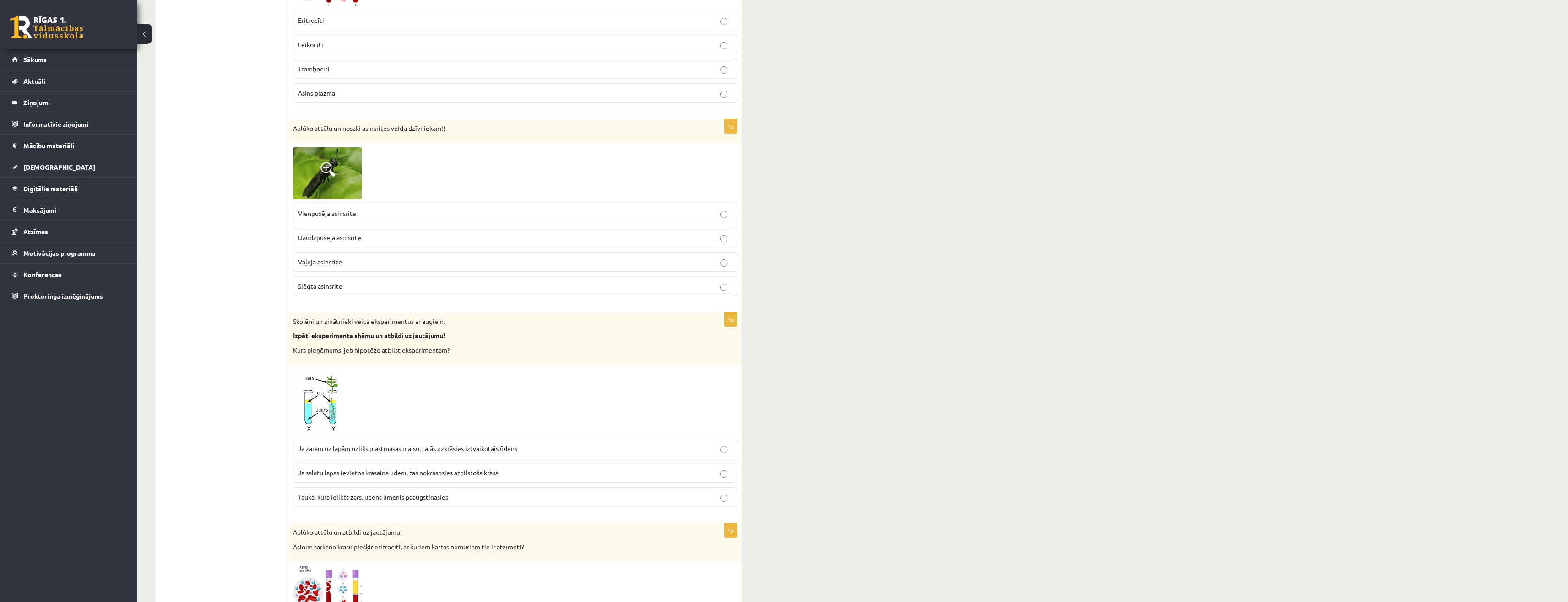
click at [389, 473] on span "Ja salātu lapas ievietos krāsainā ūdenī, tās nokrāsosies atbilstošā krāsā" at bounding box center [398, 473] width 201 height 9
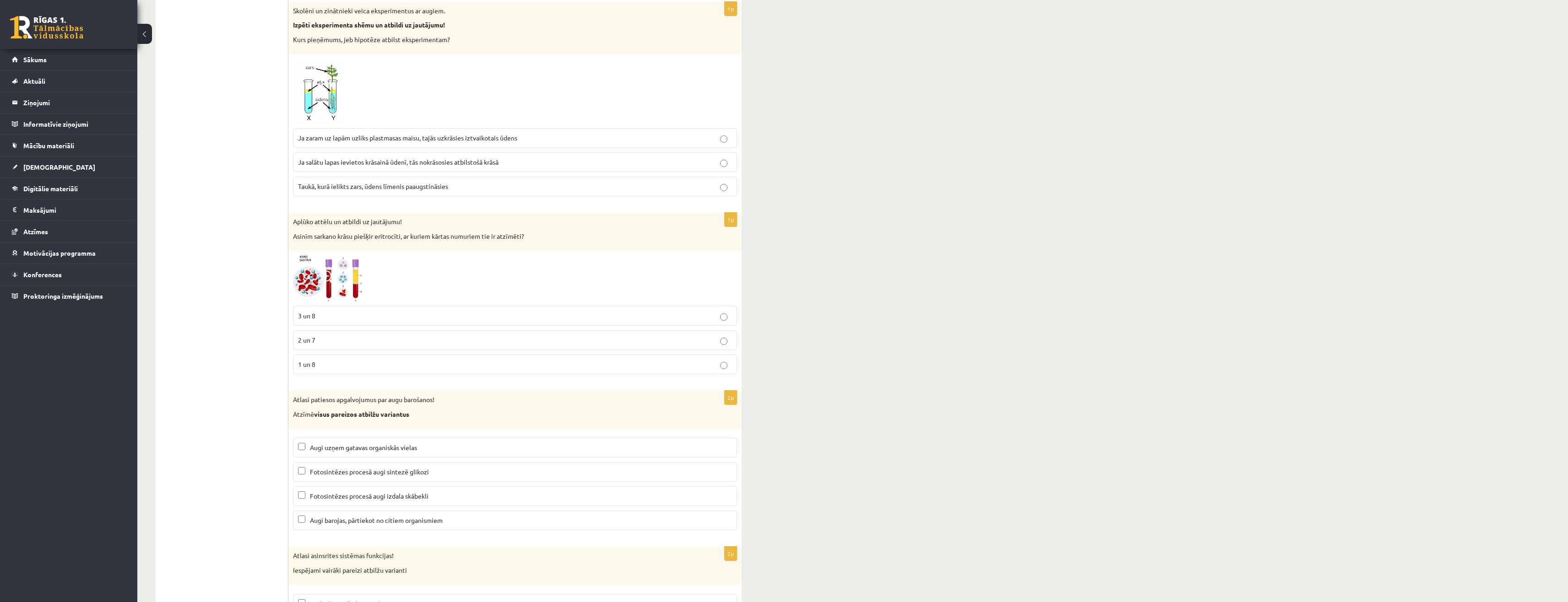
scroll to position [4029, 0]
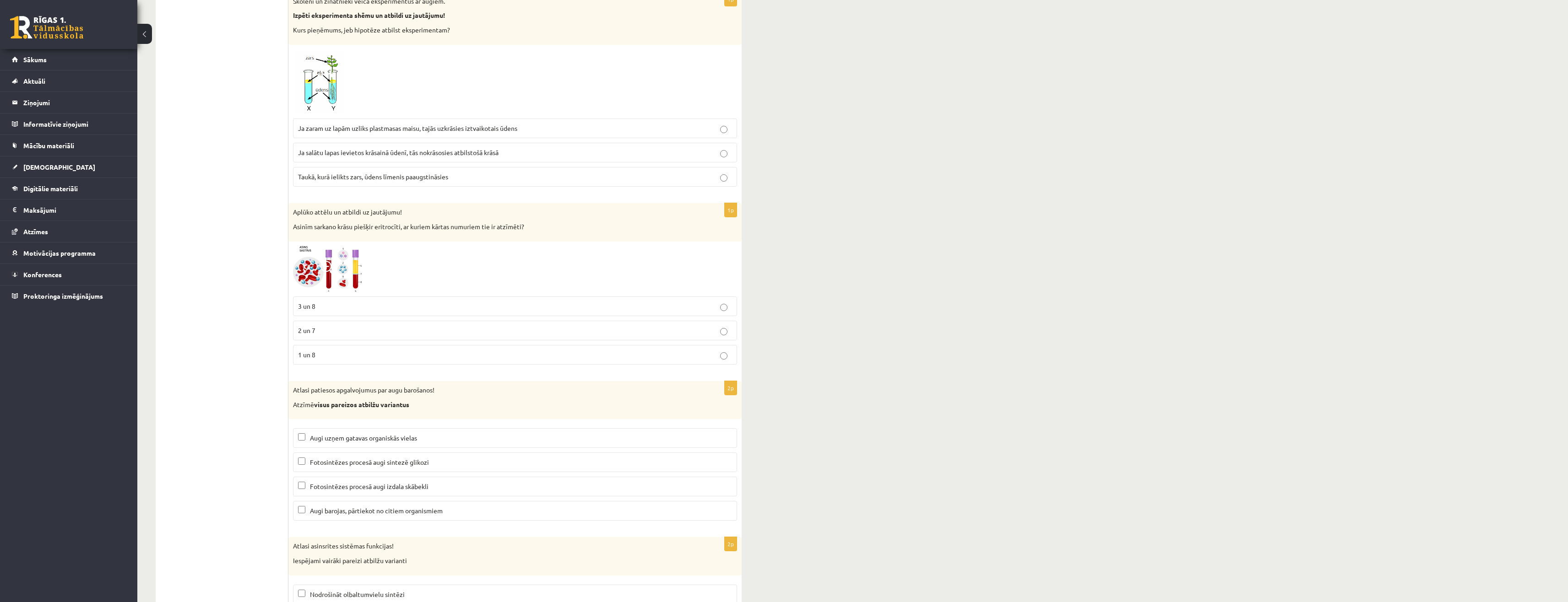
click at [321, 311] on p "3 un 8" at bounding box center [515, 307] width 434 height 10
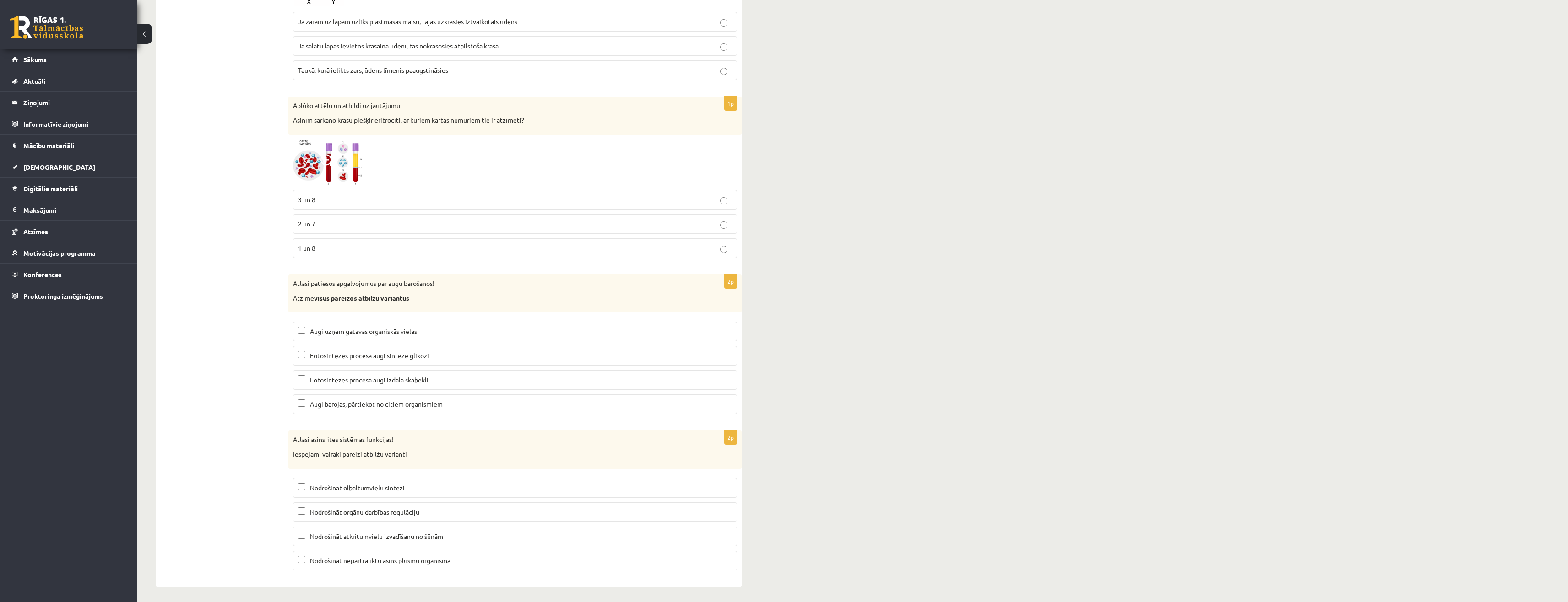
scroll to position [4139, 0]
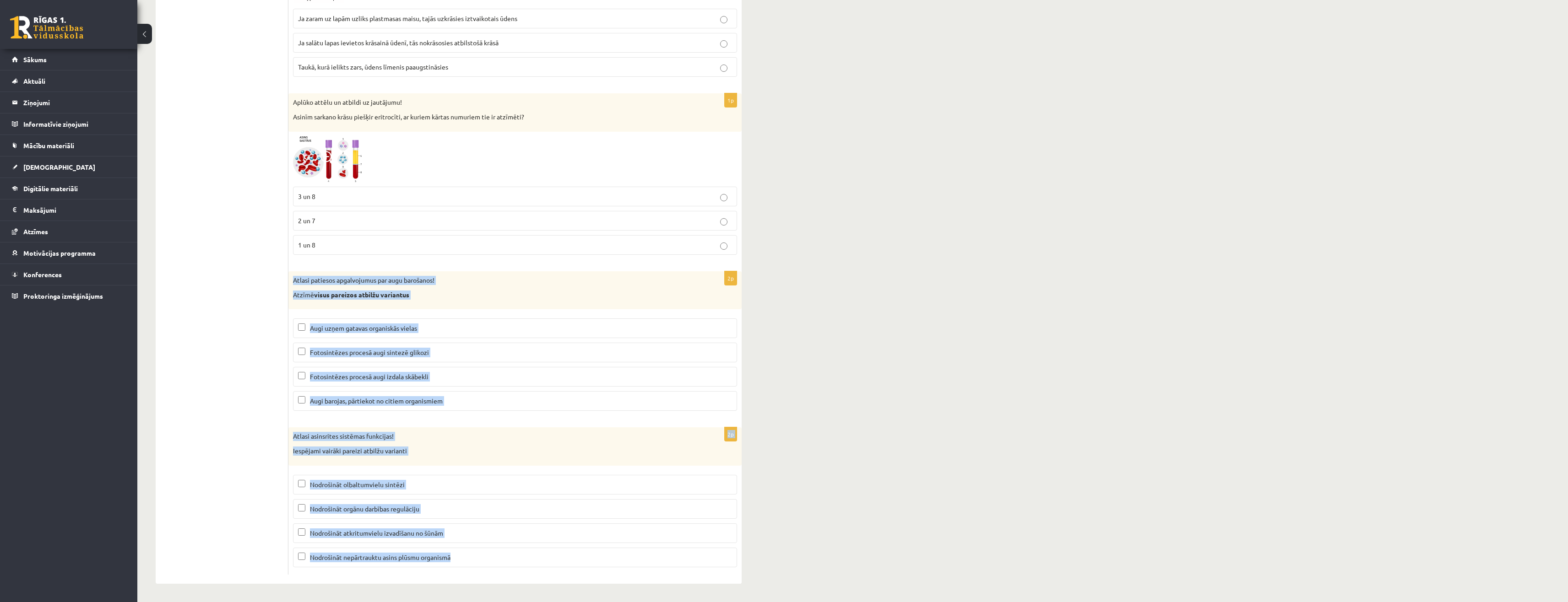
drag, startPoint x: 289, startPoint y: 275, endPoint x: 522, endPoint y: 548, distance: 358.9
copy form "Atlasi patiesos apgalvojumus par augu barošanos! Atzīmē visus pareizos atbilžu …"
click at [330, 356] on span "Fotosintēzes procesā augi sintezē glikozi" at bounding box center [369, 353] width 119 height 9
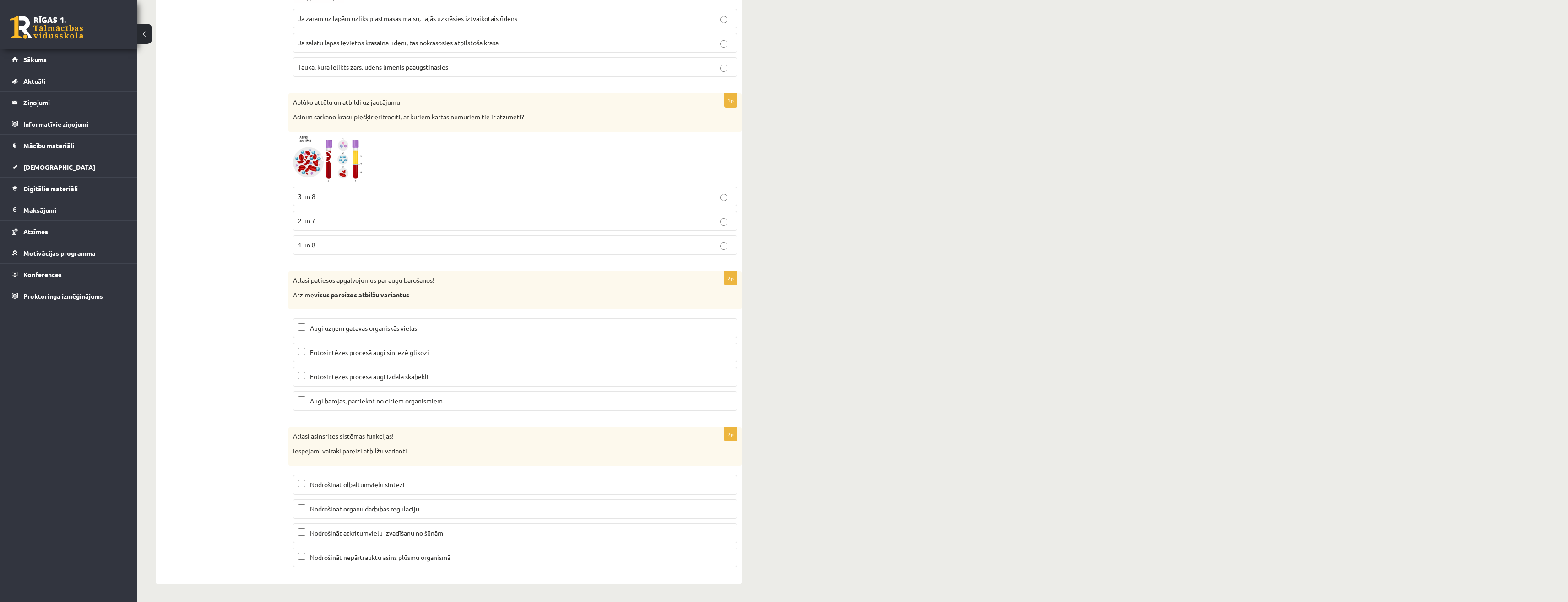
click at [332, 371] on label "Fotosintēzes procesā augi izdala skābekli" at bounding box center [515, 376] width 444 height 20
drag, startPoint x: 459, startPoint y: 536, endPoint x: 458, endPoint y: 547, distance: 11.0
click at [459, 539] on label "Nodrošināt atkritumvielu izvadīšanu no šūnām" at bounding box center [515, 533] width 444 height 20
click at [458, 560] on p "Nodrošināt nepārtrauktu asins plūsmu organismā" at bounding box center [515, 558] width 434 height 10
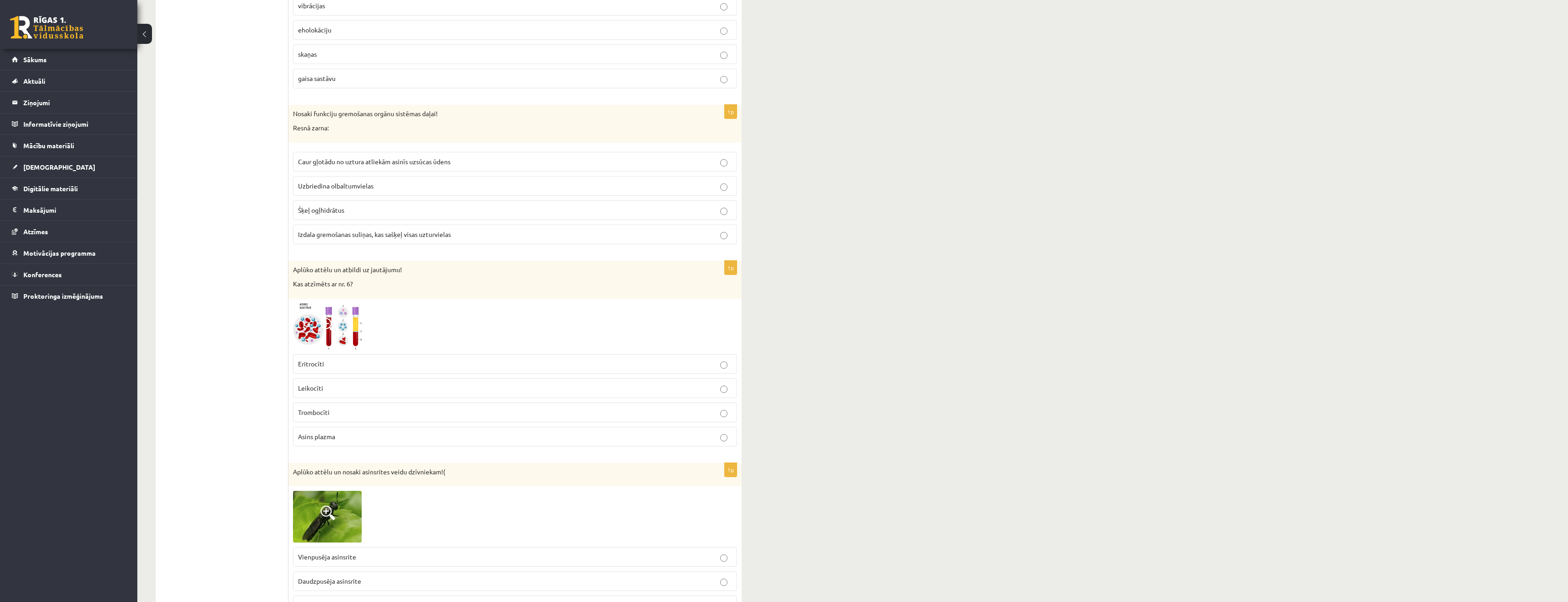
scroll to position [3361, 0]
drag, startPoint x: 203, startPoint y: 423, endPoint x: 230, endPoint y: 344, distance: 83.5
drag, startPoint x: 246, startPoint y: 446, endPoint x: 247, endPoint y: 355, distance: 91.0
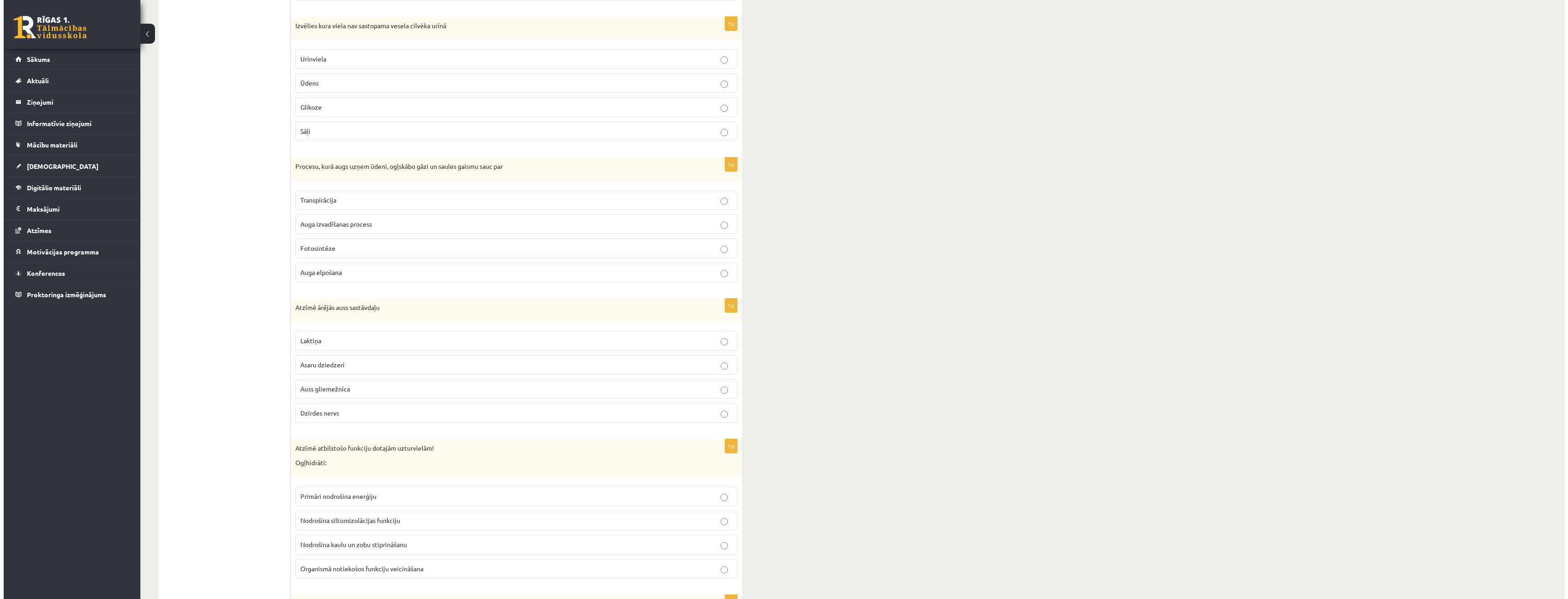
scroll to position [0, 0]
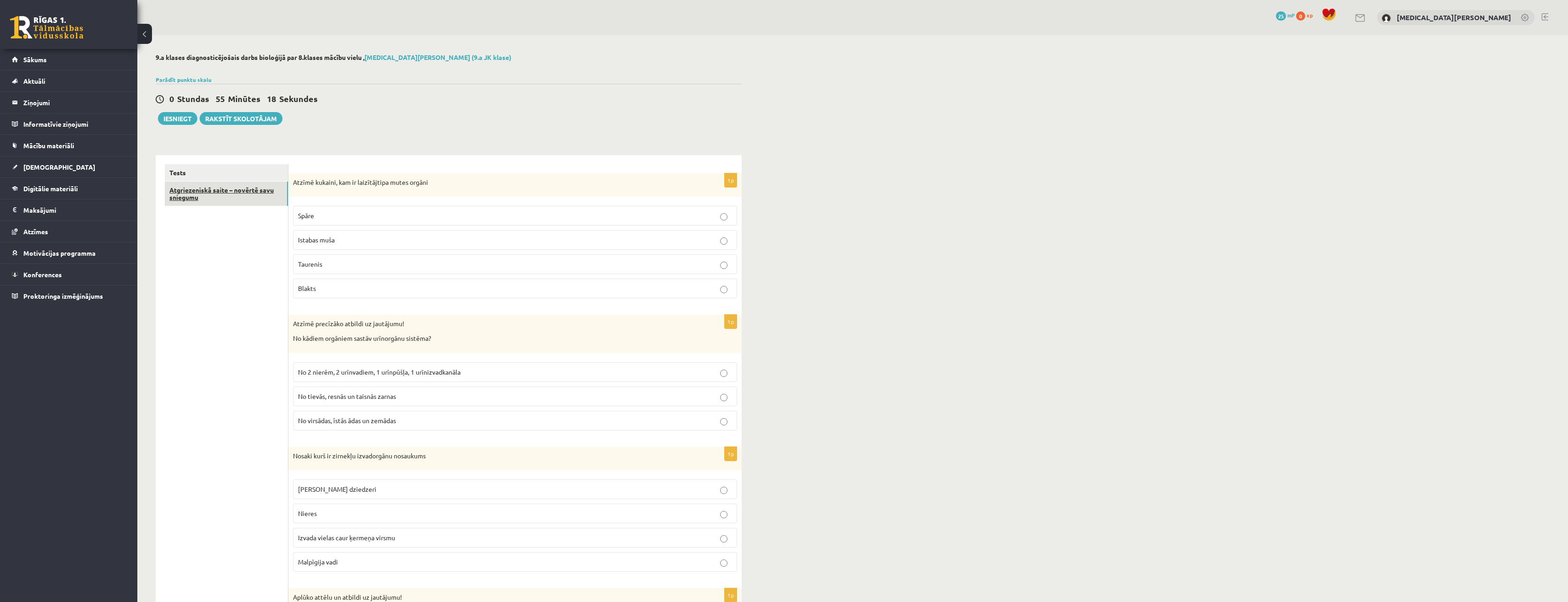
click at [221, 203] on link "Atgriezeniskā saite – novērtē savu sniegumu" at bounding box center [226, 194] width 123 height 25
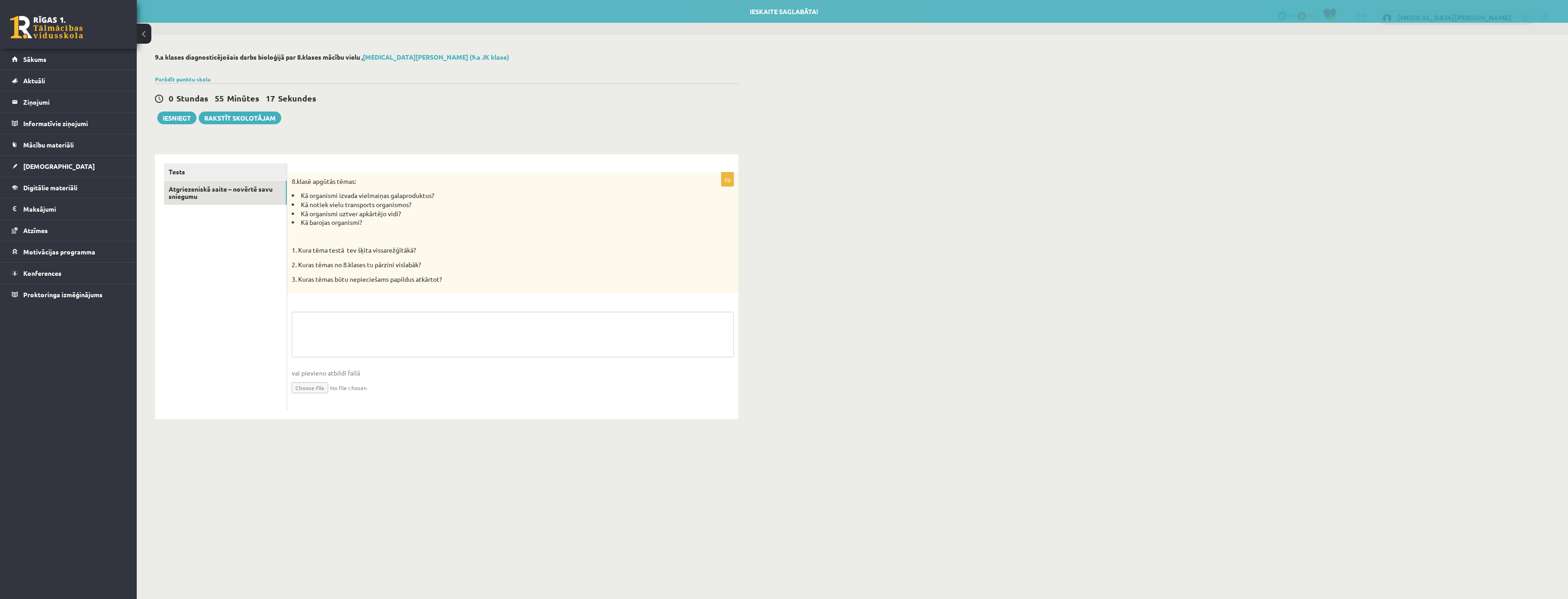
click at [373, 344] on textarea at bounding box center [513, 335] width 442 height 46
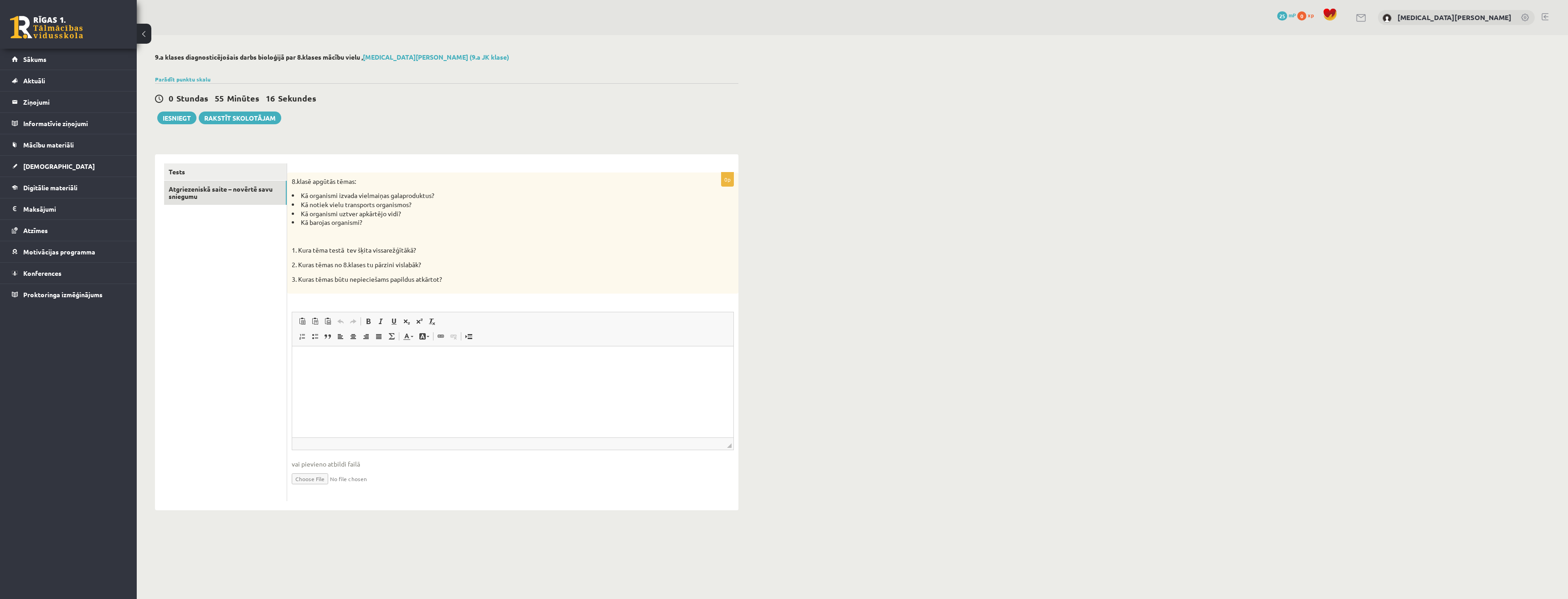
click at [333, 375] on html at bounding box center [513, 360] width 441 height 28
click at [174, 112] on button "Iesniegt" at bounding box center [176, 117] width 39 height 12
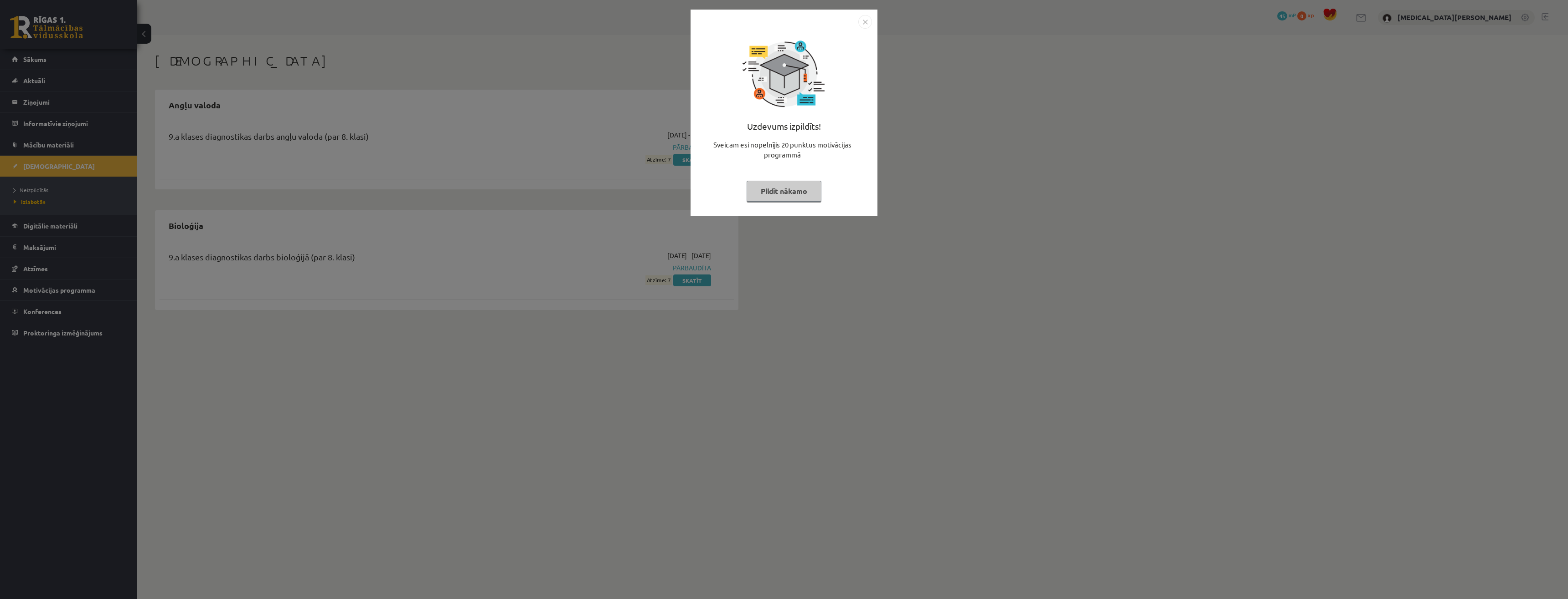
click at [752, 198] on button "Pildīt nākamo" at bounding box center [784, 191] width 75 height 21
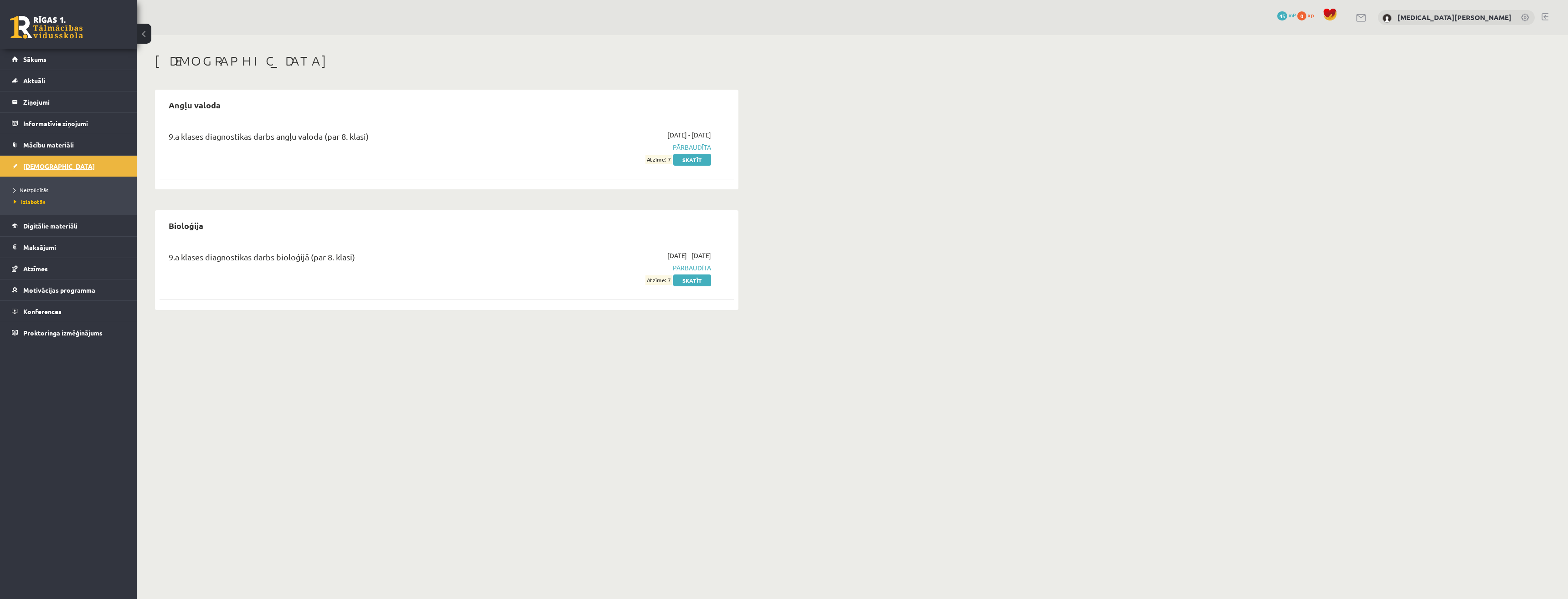
click at [77, 157] on link "[DEMOGRAPHIC_DATA]" at bounding box center [68, 166] width 113 height 21
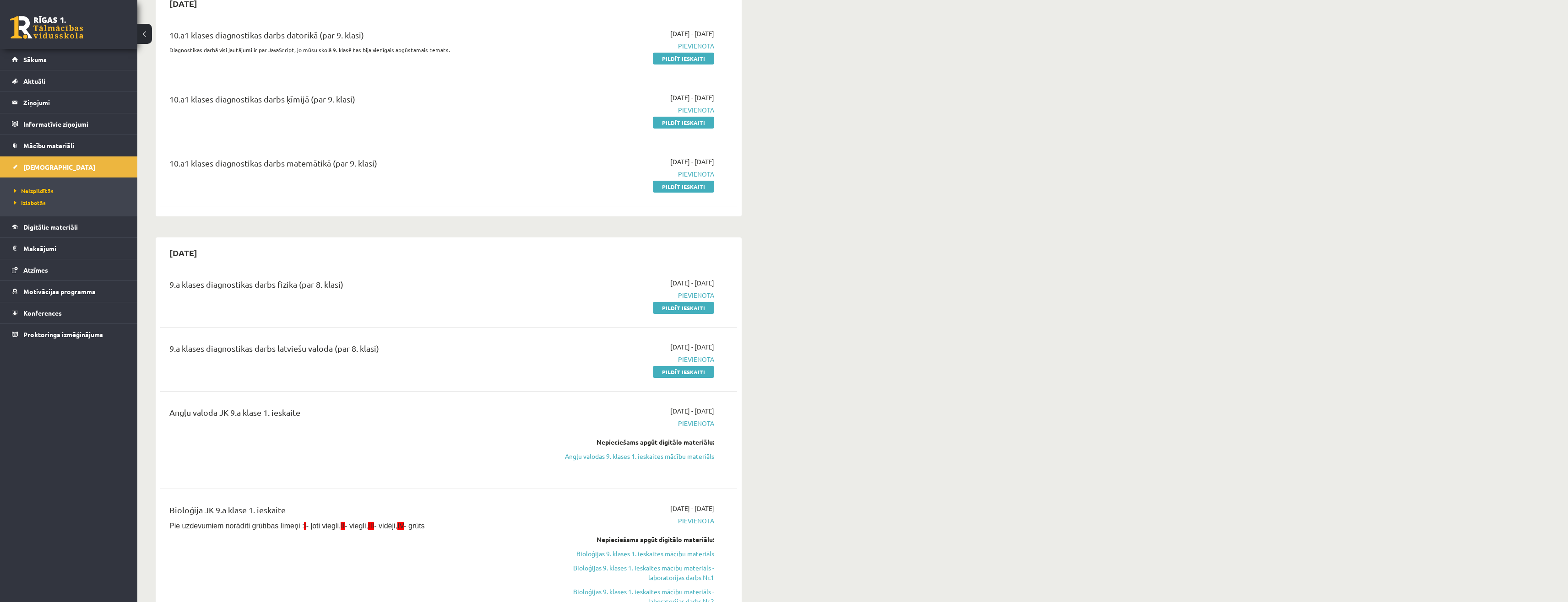
scroll to position [138, 0]
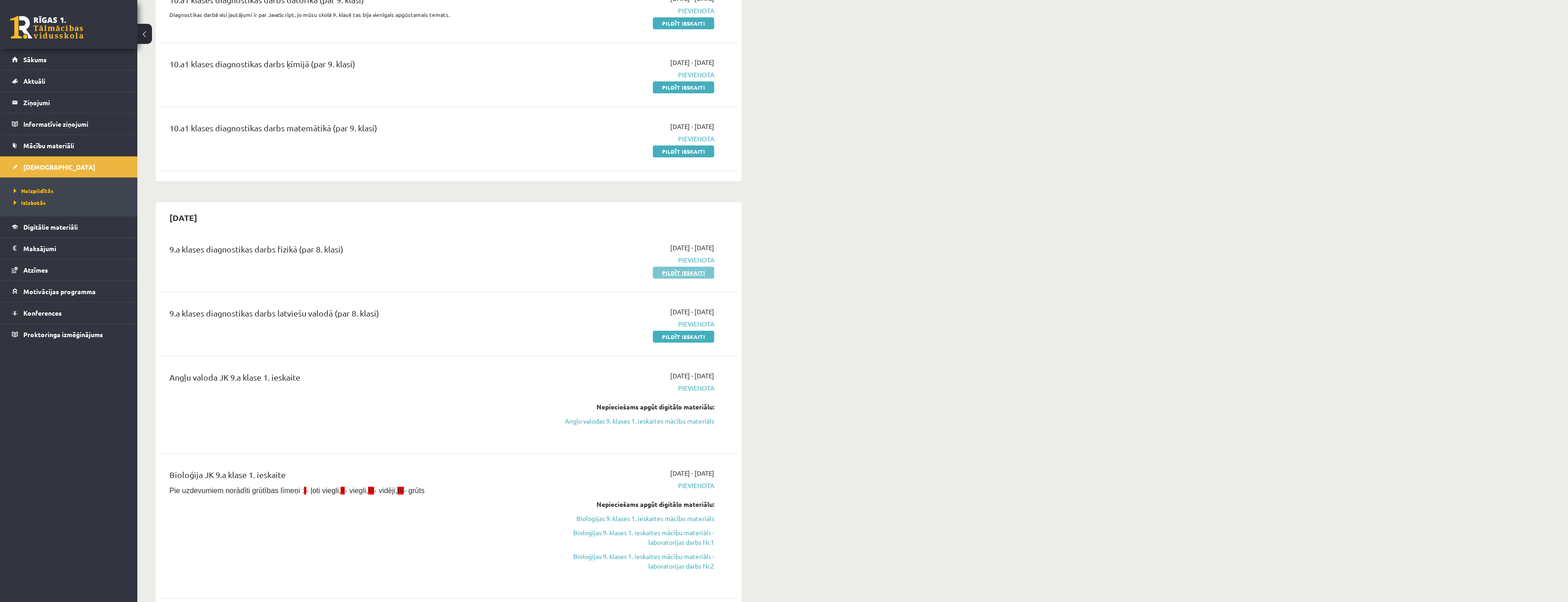
click at [670, 274] on link "Pildīt ieskaiti" at bounding box center [683, 272] width 61 height 11
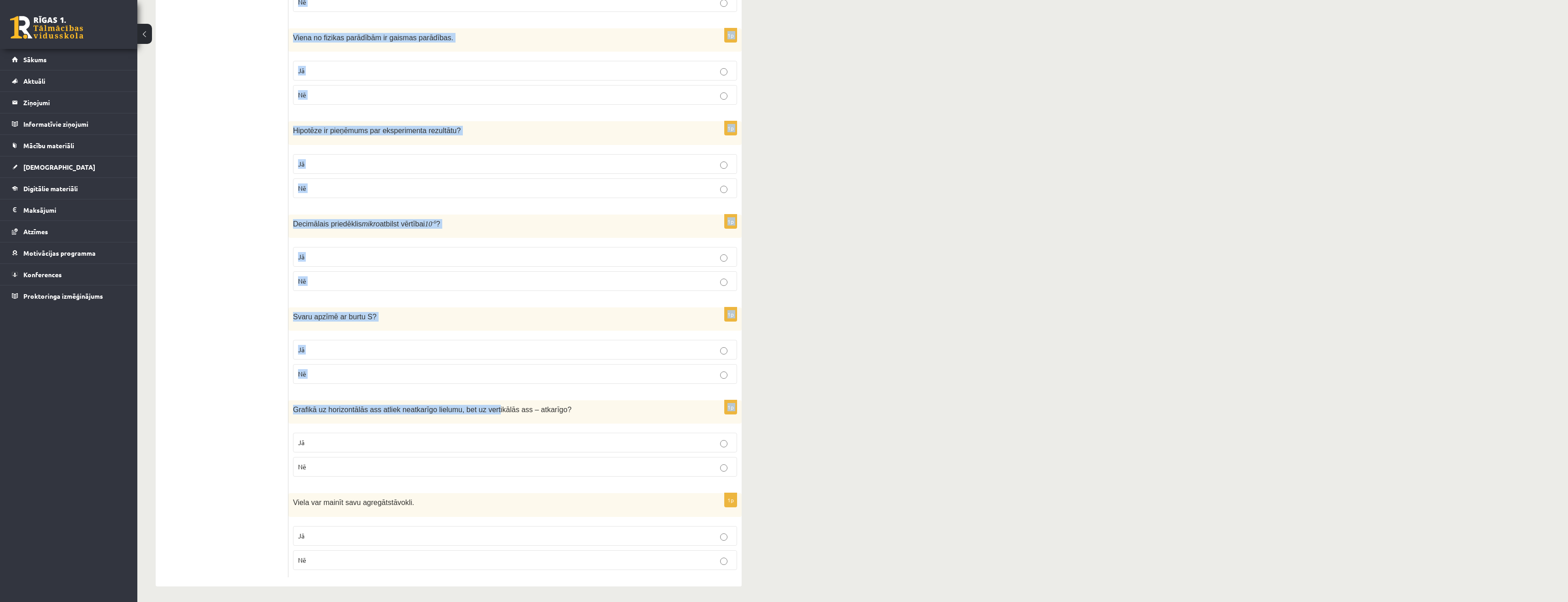
scroll to position [1279, 0]
drag, startPoint x: 294, startPoint y: 170, endPoint x: 513, endPoint y: 582, distance: 466.6
copy form "Lor ipsumdolors am consect? 5a Elitse doeiu tem inc utlabo etdolore magnaali ? …"
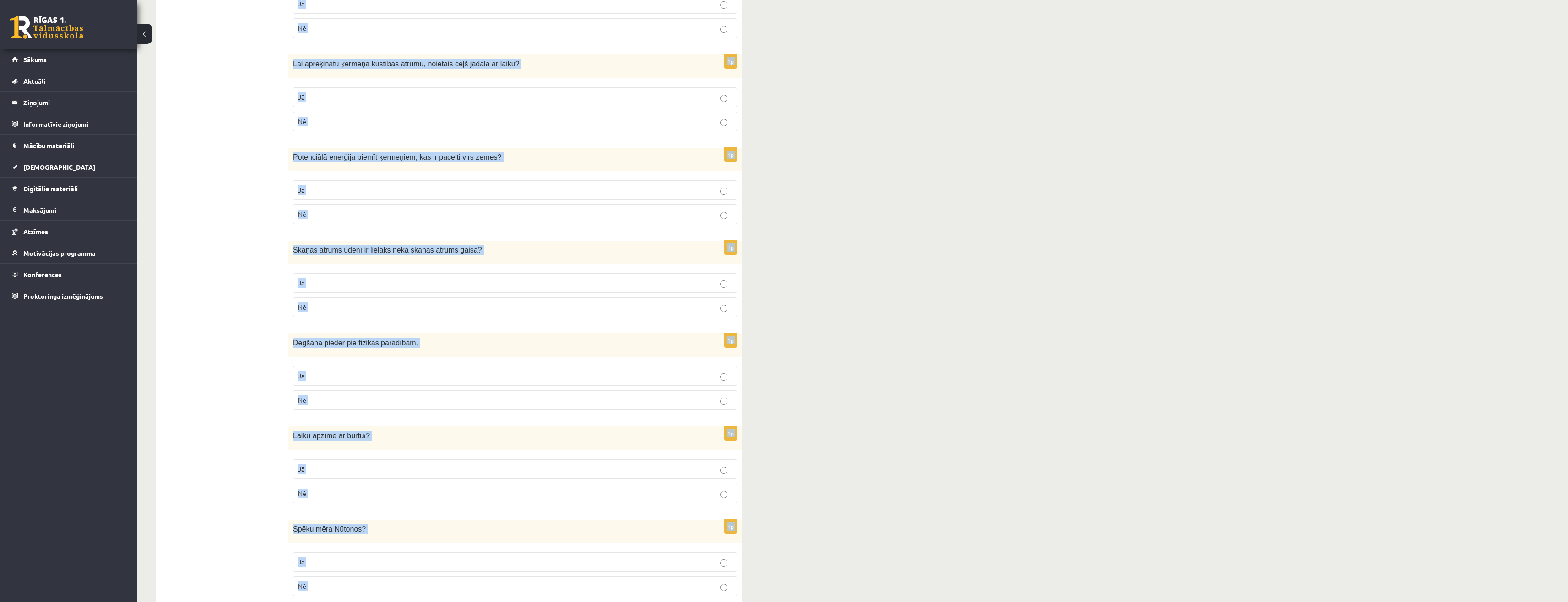
scroll to position [0, 0]
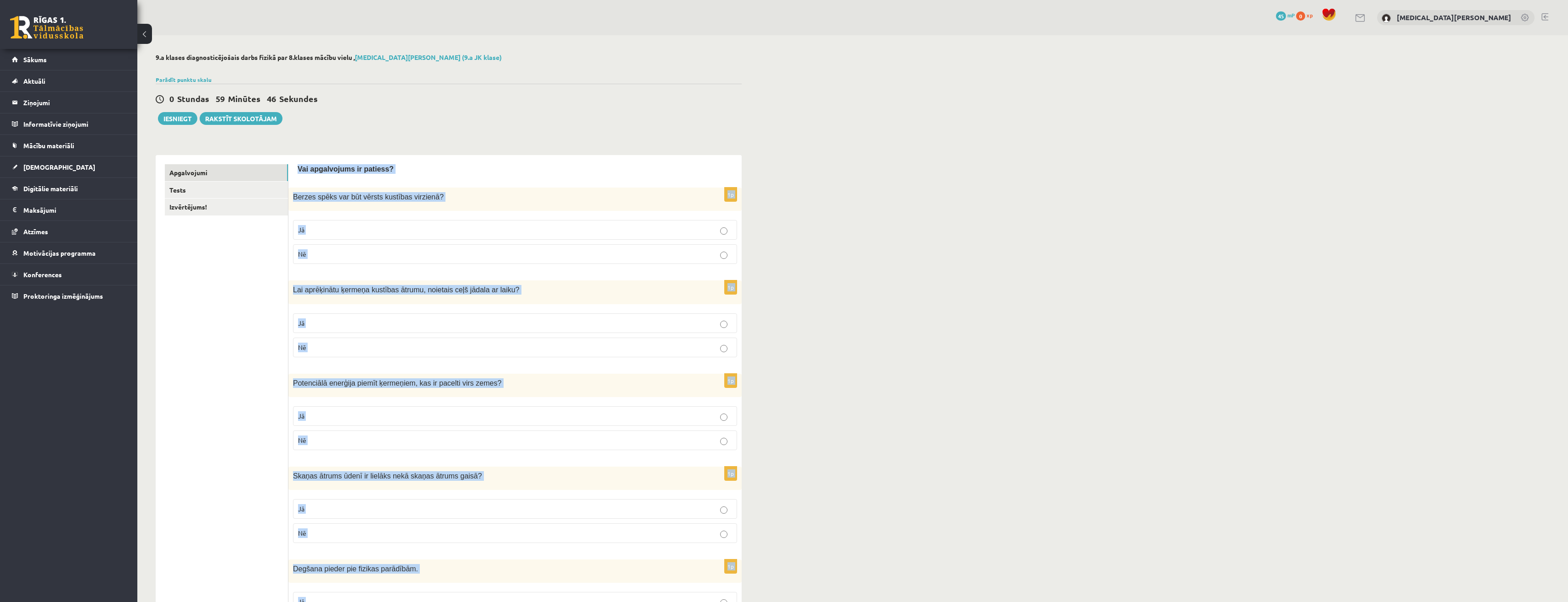
click at [332, 246] on label "Nē" at bounding box center [515, 254] width 444 height 20
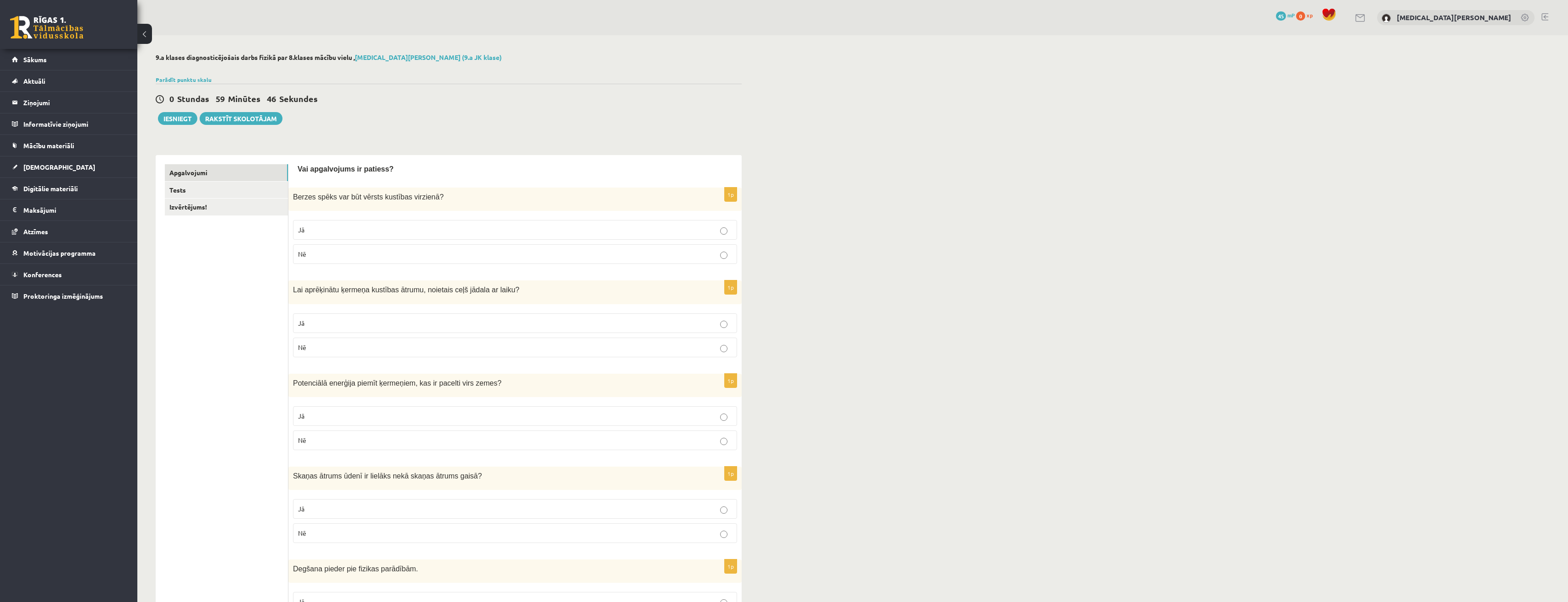
click at [326, 323] on p "Jā" at bounding box center [515, 323] width 434 height 10
click at [325, 432] on label "Nē" at bounding box center [515, 441] width 444 height 20
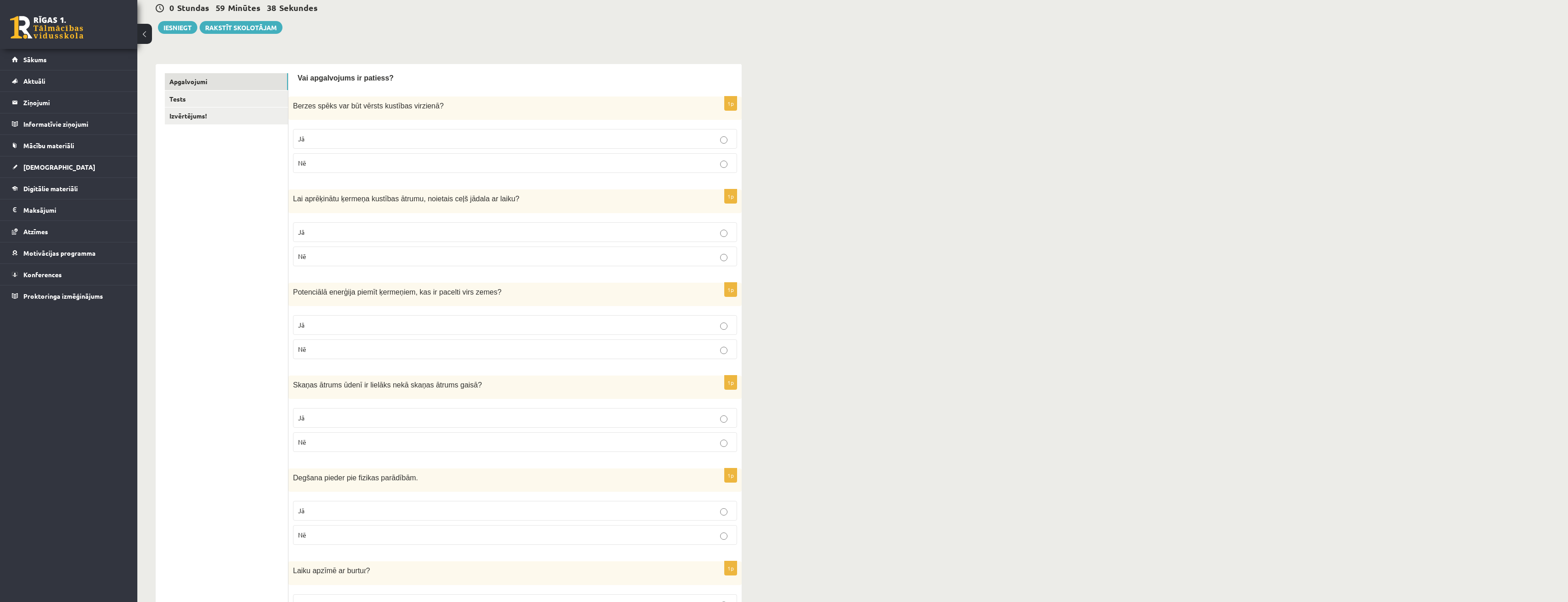
scroll to position [92, 0]
click at [333, 421] on p "Jā" at bounding box center [515, 418] width 434 height 10
click at [311, 532] on p "Nē" at bounding box center [515, 535] width 434 height 10
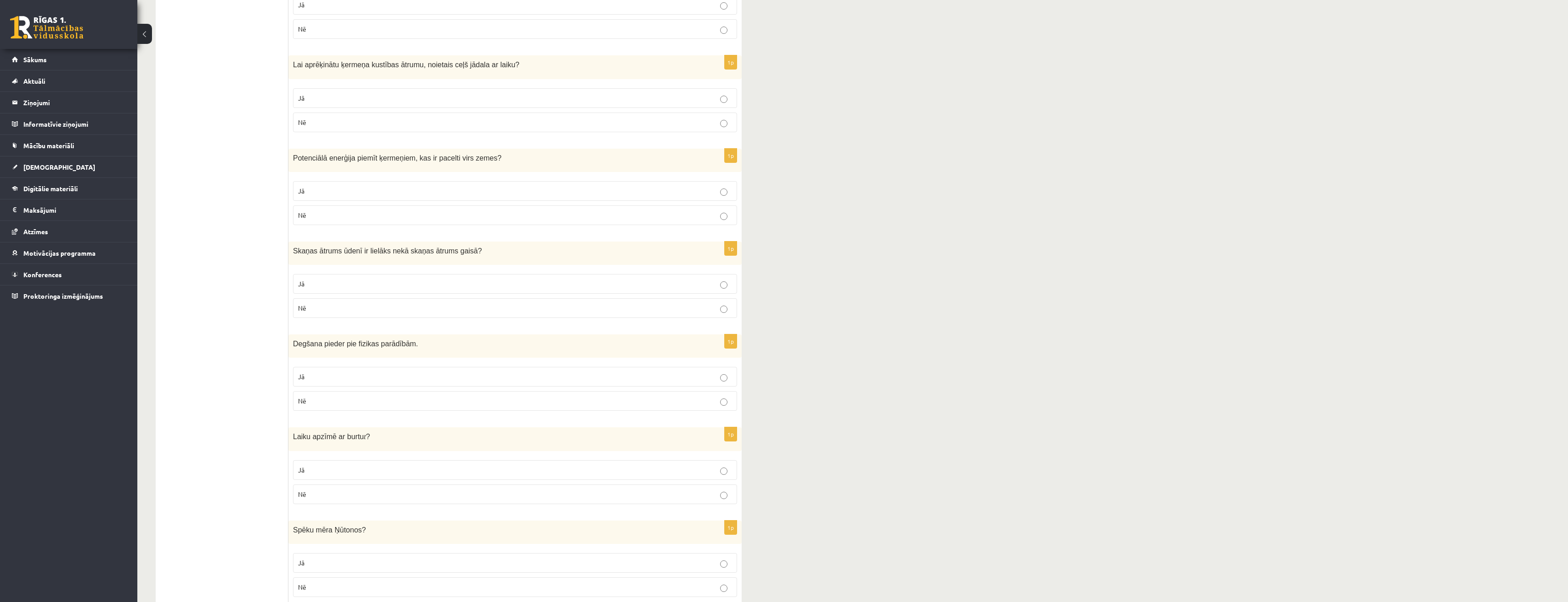
scroll to position [229, 0]
click at [311, 471] on p "Jā" at bounding box center [515, 466] width 434 height 10
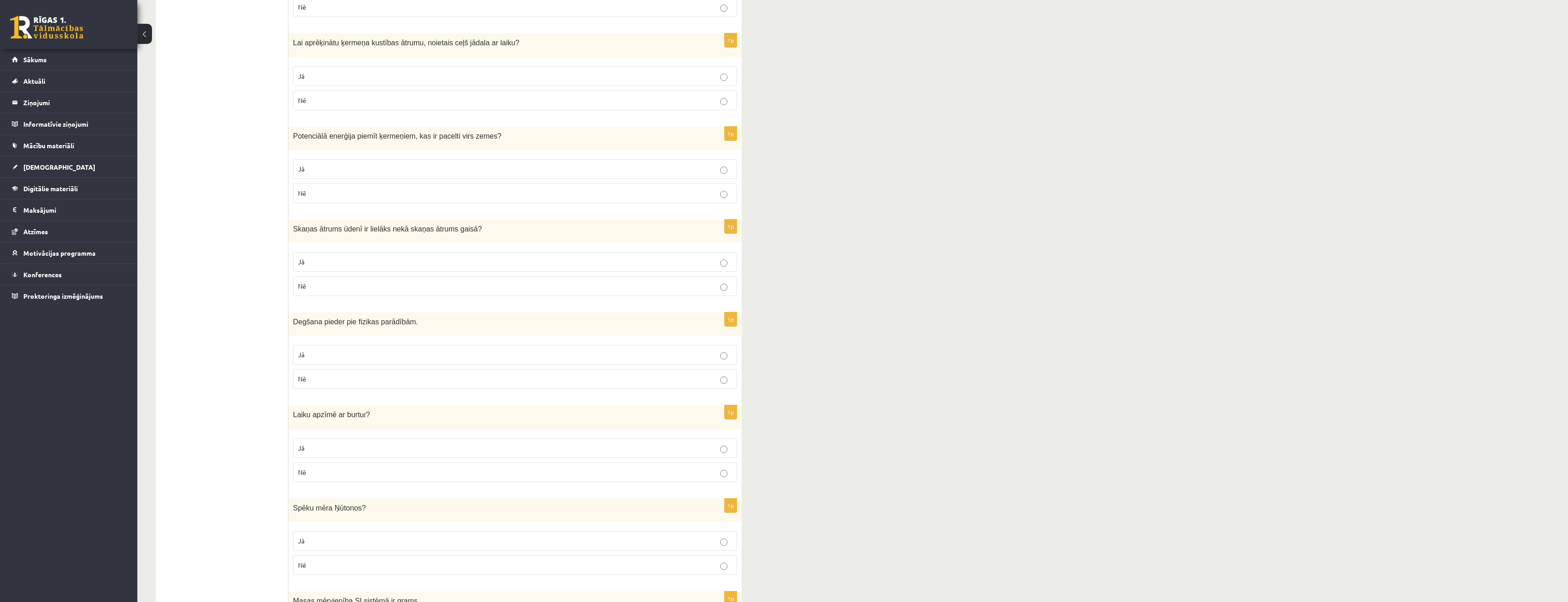
scroll to position [320, 0]
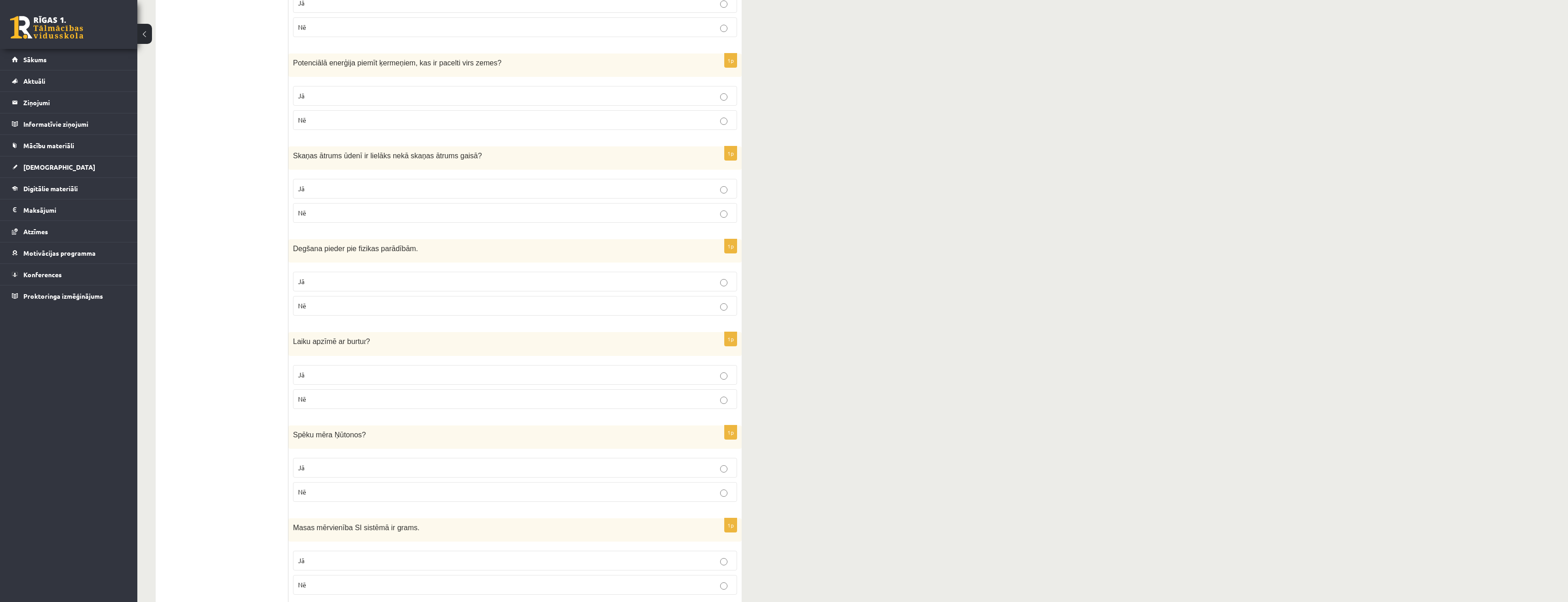
click at [305, 464] on p "Jā" at bounding box center [515, 468] width 434 height 10
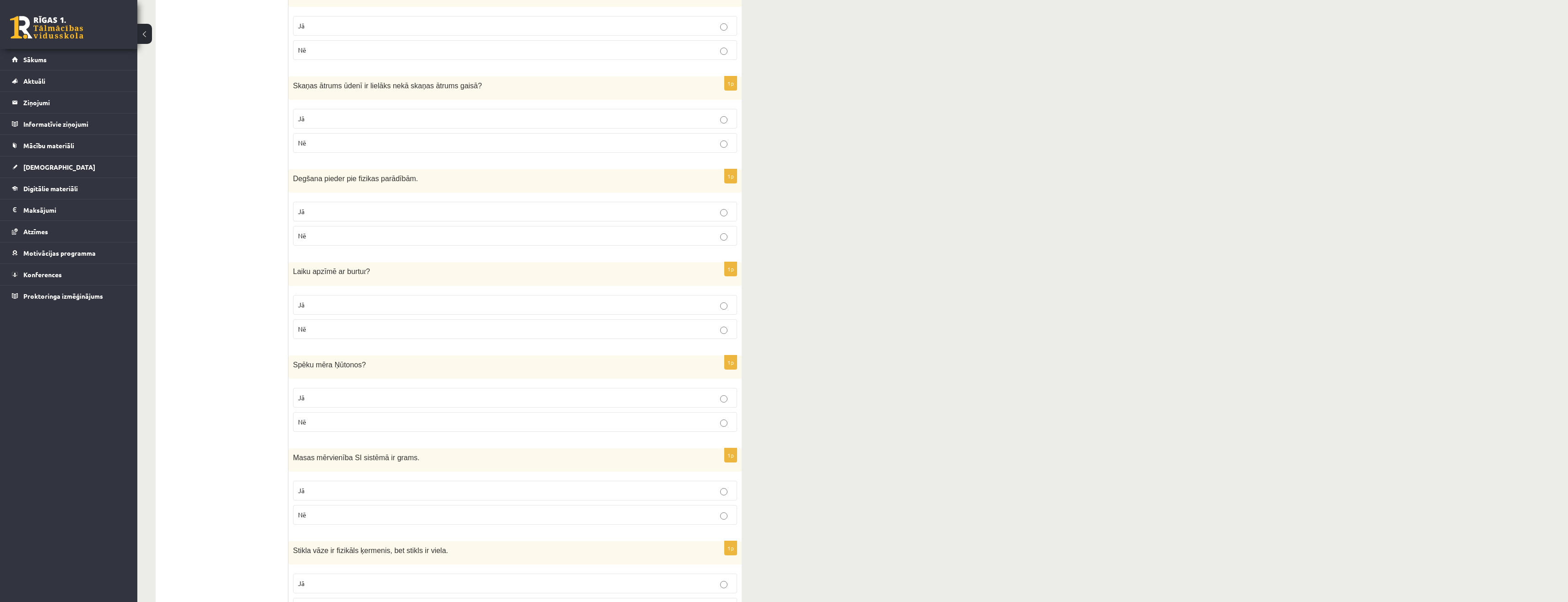
scroll to position [412, 0]
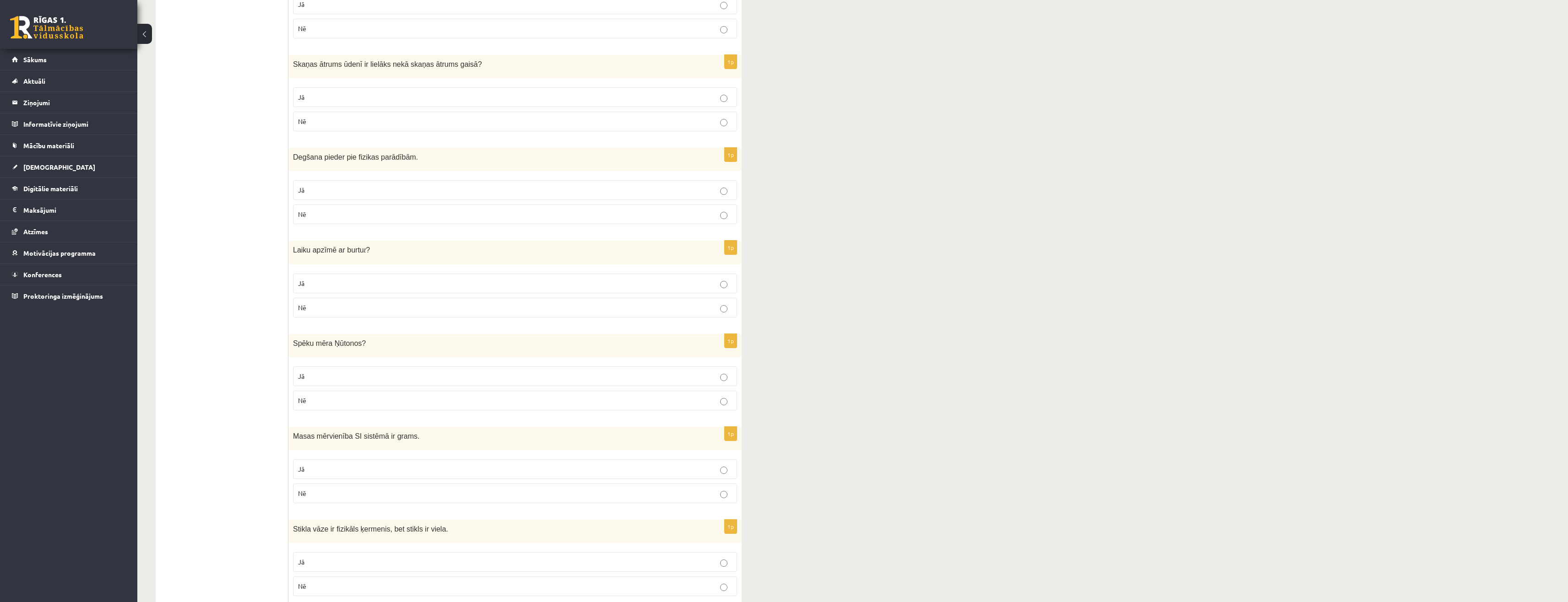
click at [303, 498] on span "Nē" at bounding box center [302, 493] width 9 height 9
click at [311, 559] on p "Jā" at bounding box center [515, 563] width 434 height 10
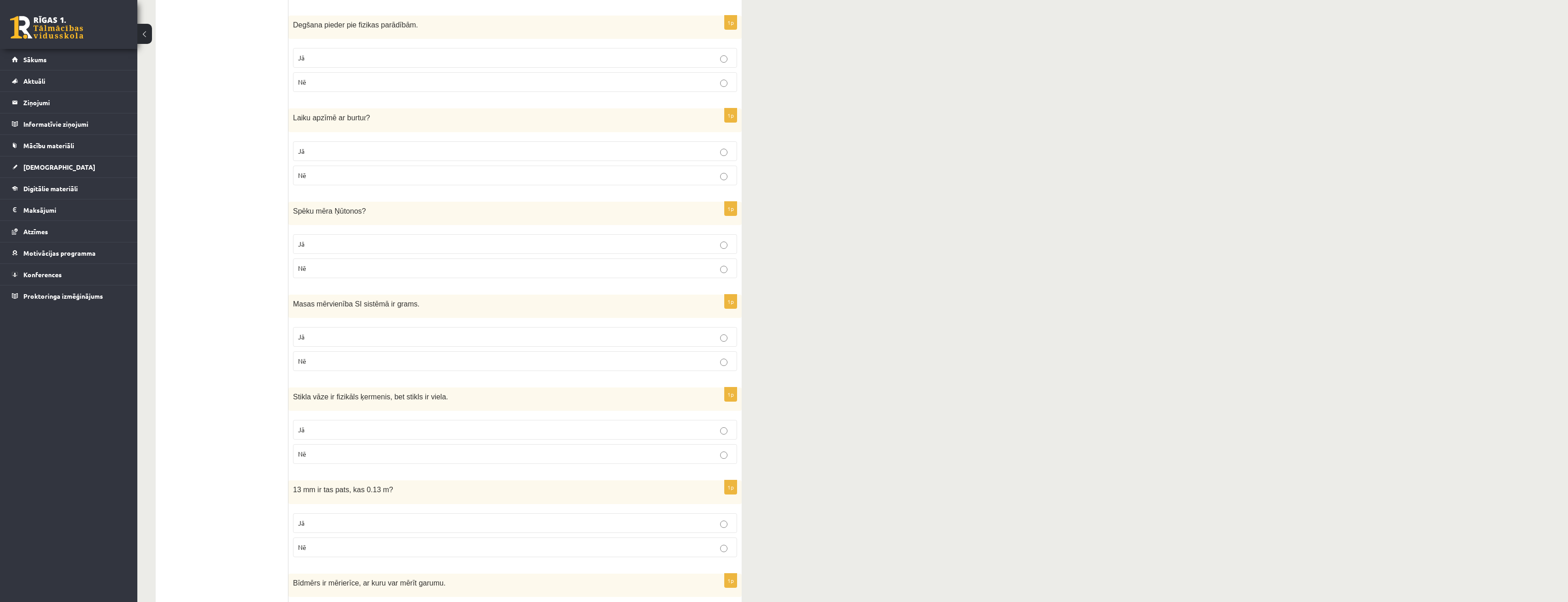
scroll to position [549, 0]
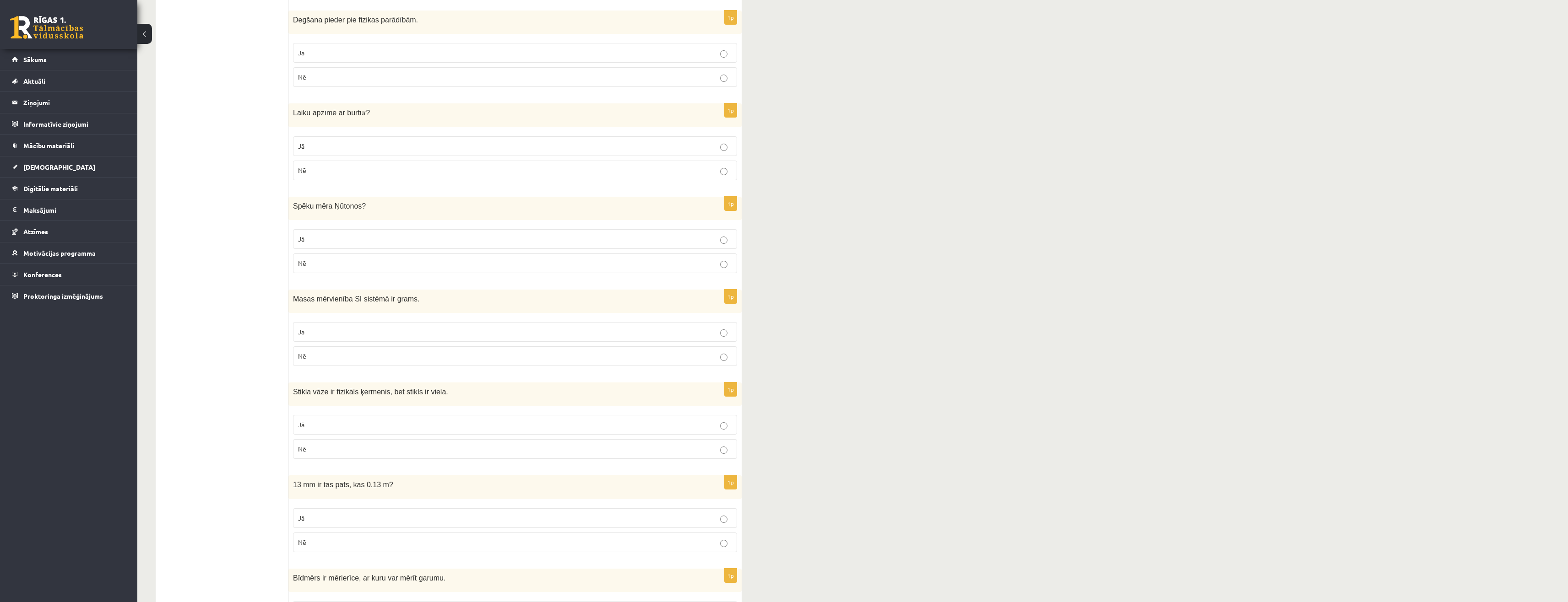
click at [310, 545] on p "Nē" at bounding box center [515, 543] width 434 height 10
click at [315, 521] on p "Jā" at bounding box center [515, 520] width 434 height 10
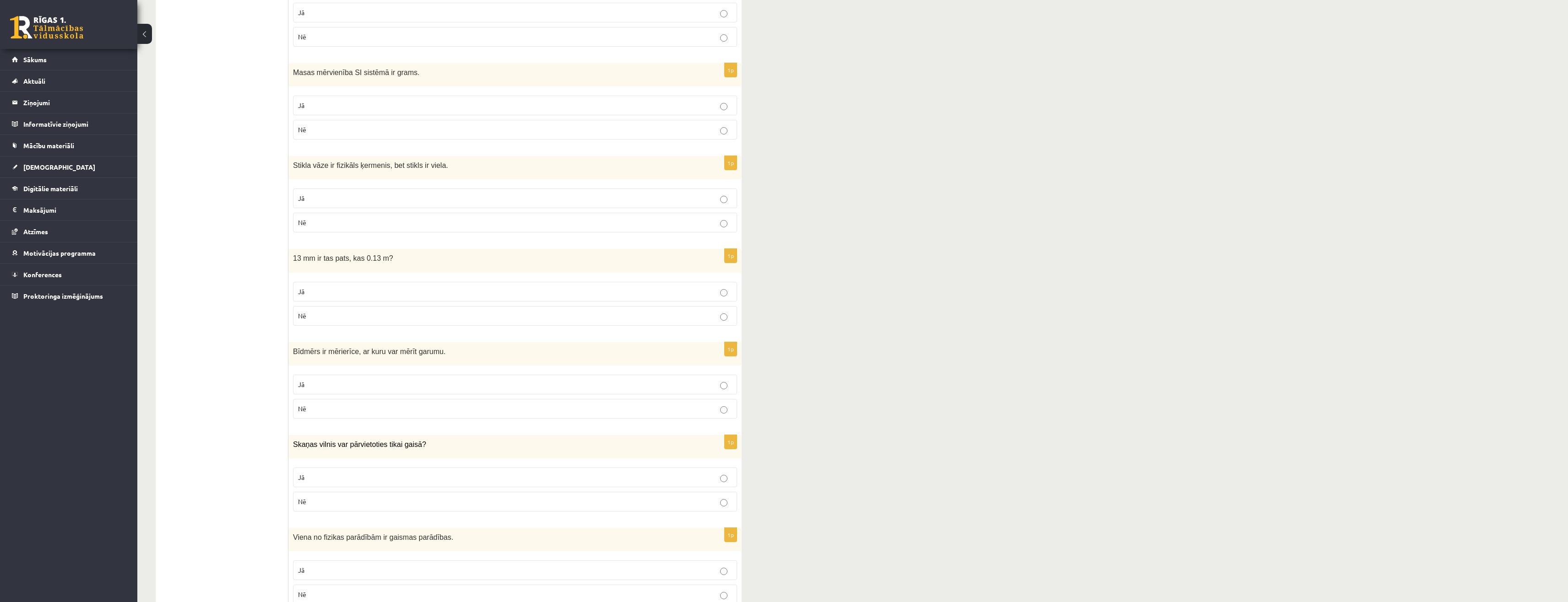
scroll to position [778, 0]
click at [317, 502] on p "Nē" at bounding box center [515, 500] width 434 height 10
drag, startPoint x: 317, startPoint y: 569, endPoint x: 316, endPoint y: 563, distance: 6.1
click at [316, 568] on p "Jā" at bounding box center [515, 569] width 434 height 10
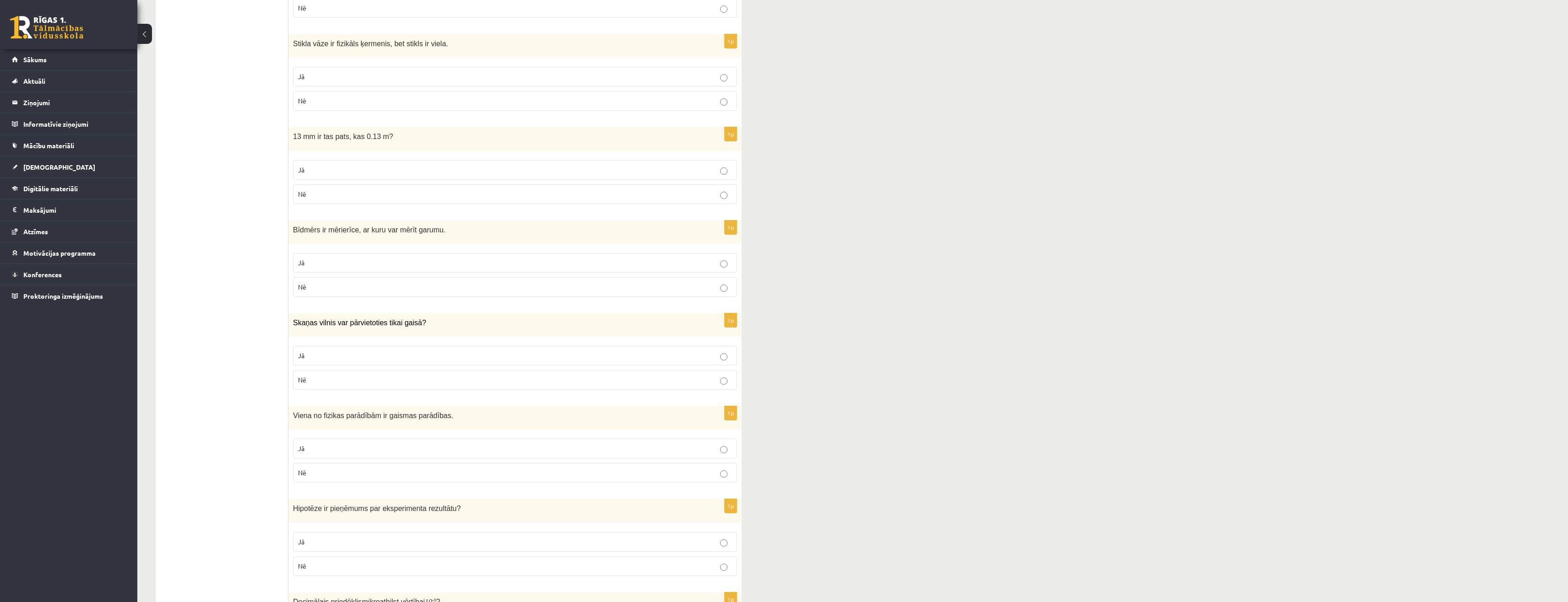
scroll to position [961, 0]
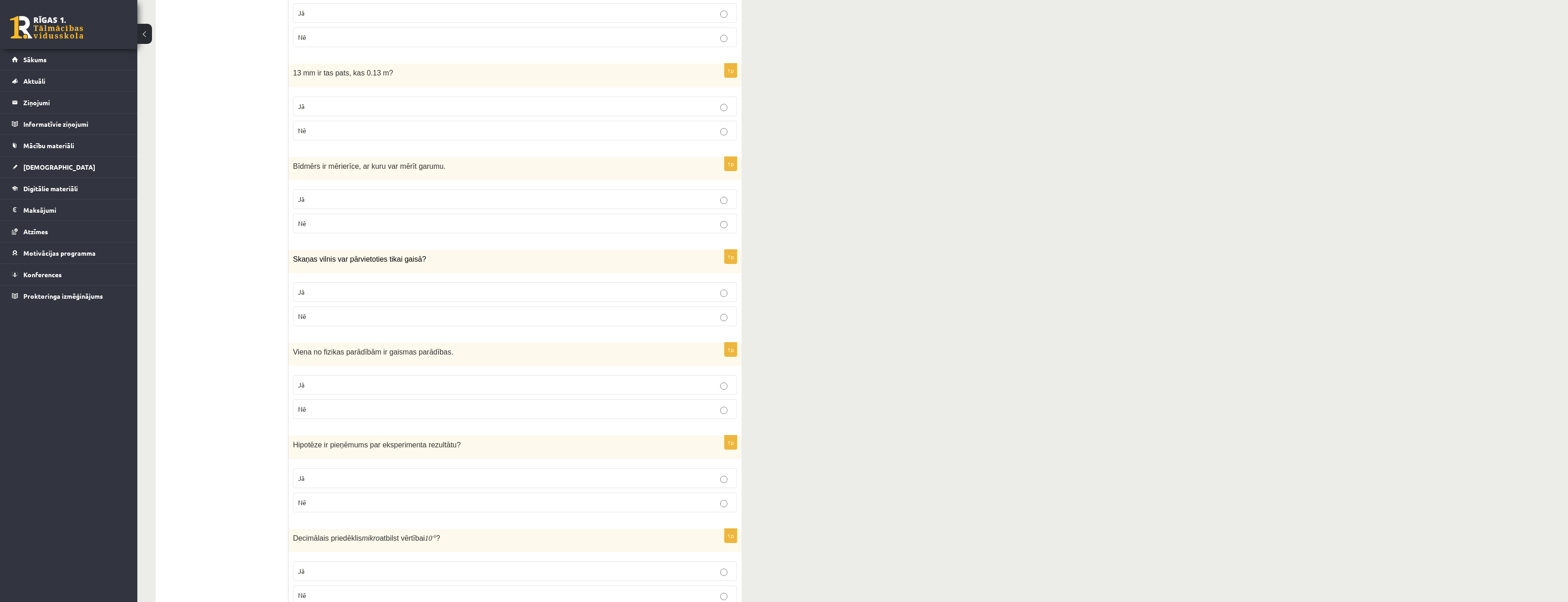
click at [316, 475] on p "Jā" at bounding box center [515, 479] width 434 height 10
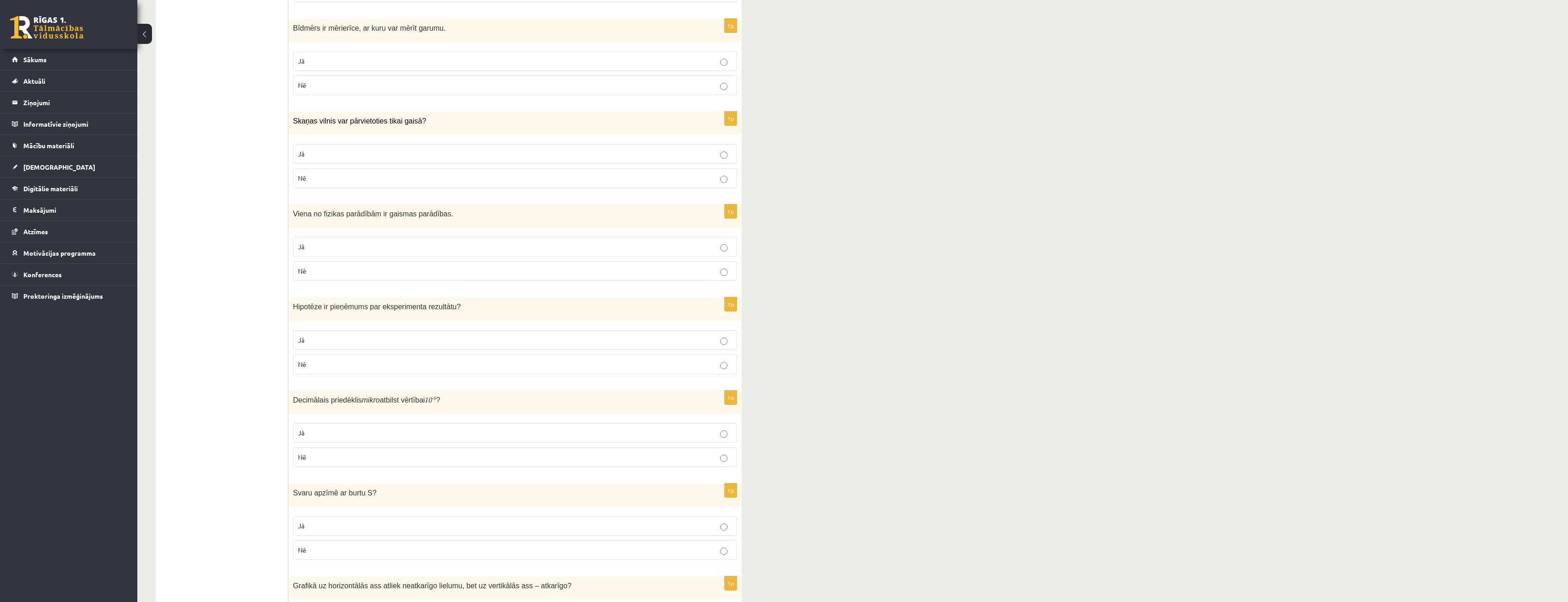
scroll to position [1145, 0]
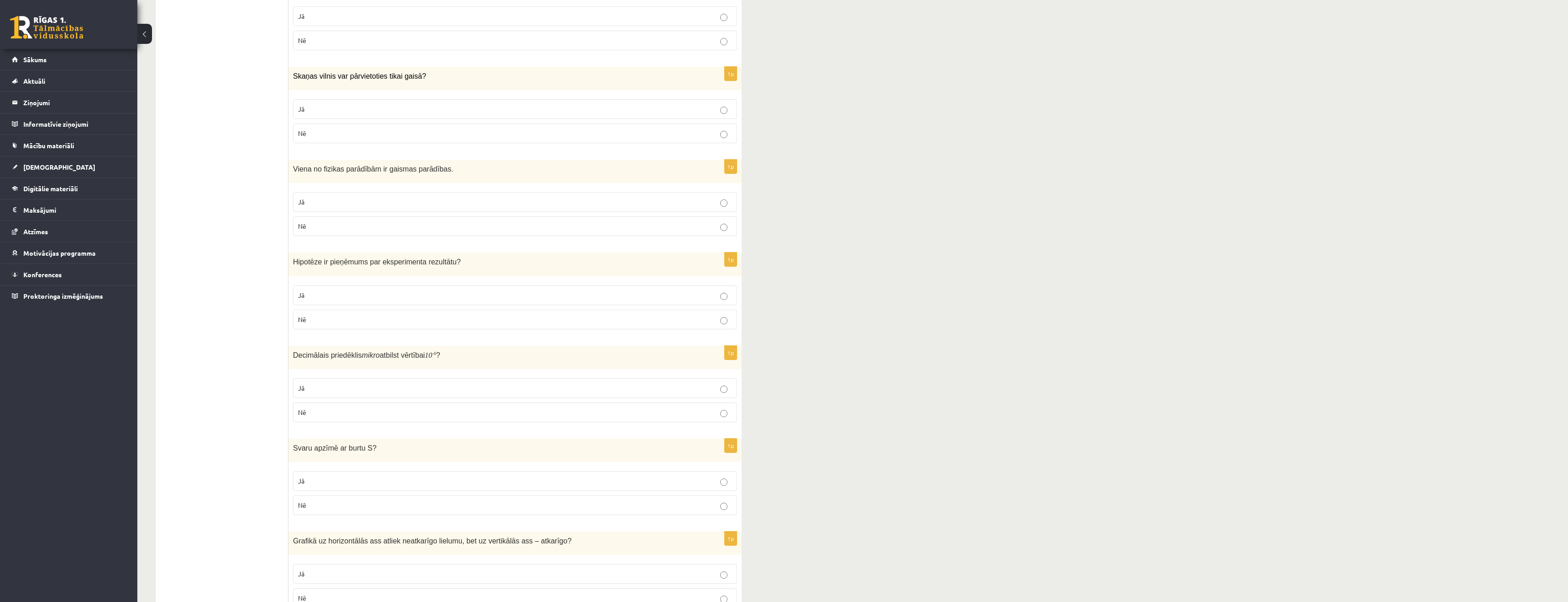
click at [328, 390] on p "Jā" at bounding box center [515, 388] width 434 height 10
click at [336, 486] on p "Jā" at bounding box center [515, 482] width 434 height 10
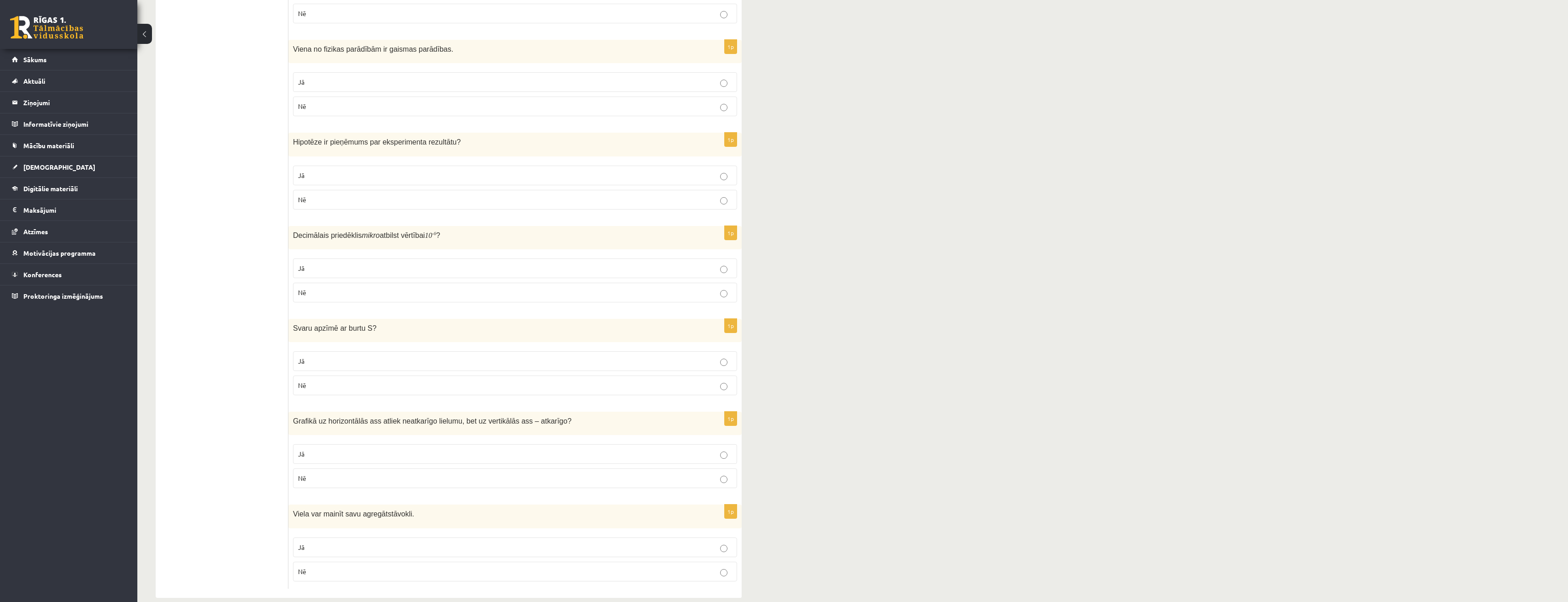
scroll to position [1279, 0]
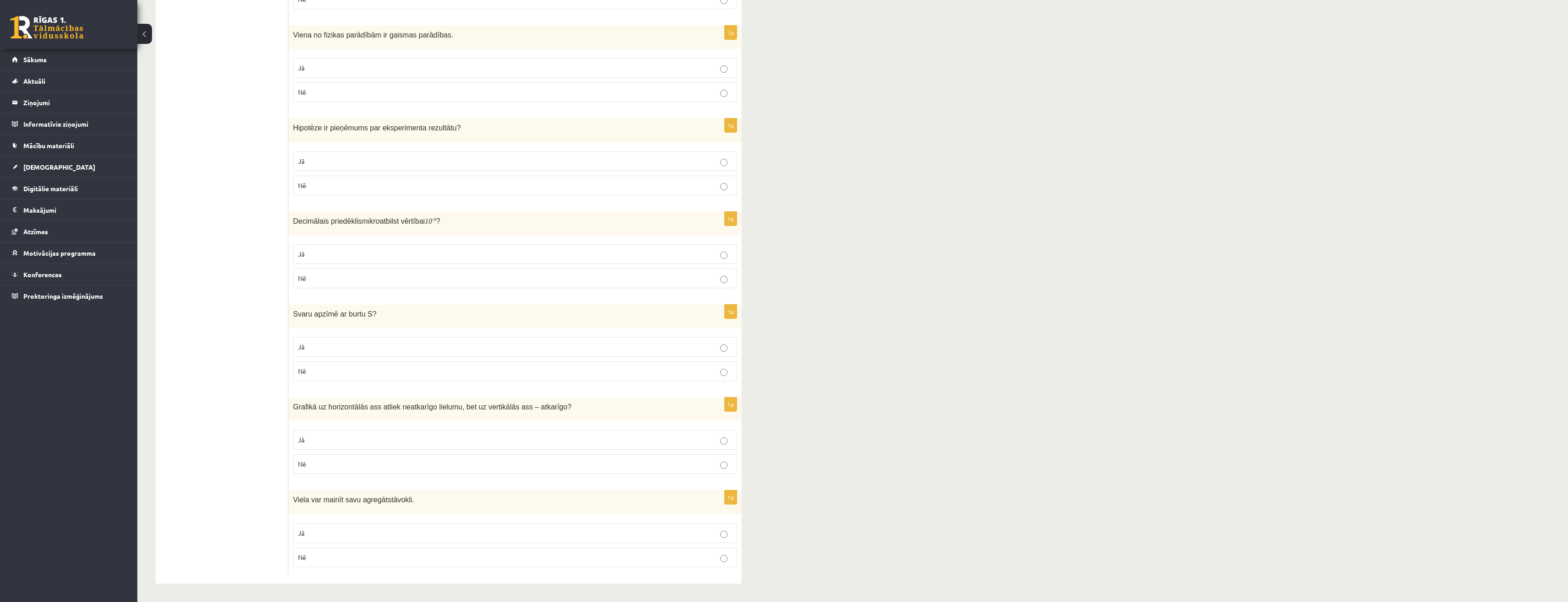
click at [331, 445] on p "Jā" at bounding box center [515, 441] width 434 height 10
click at [345, 539] on label "Jā" at bounding box center [515, 533] width 444 height 20
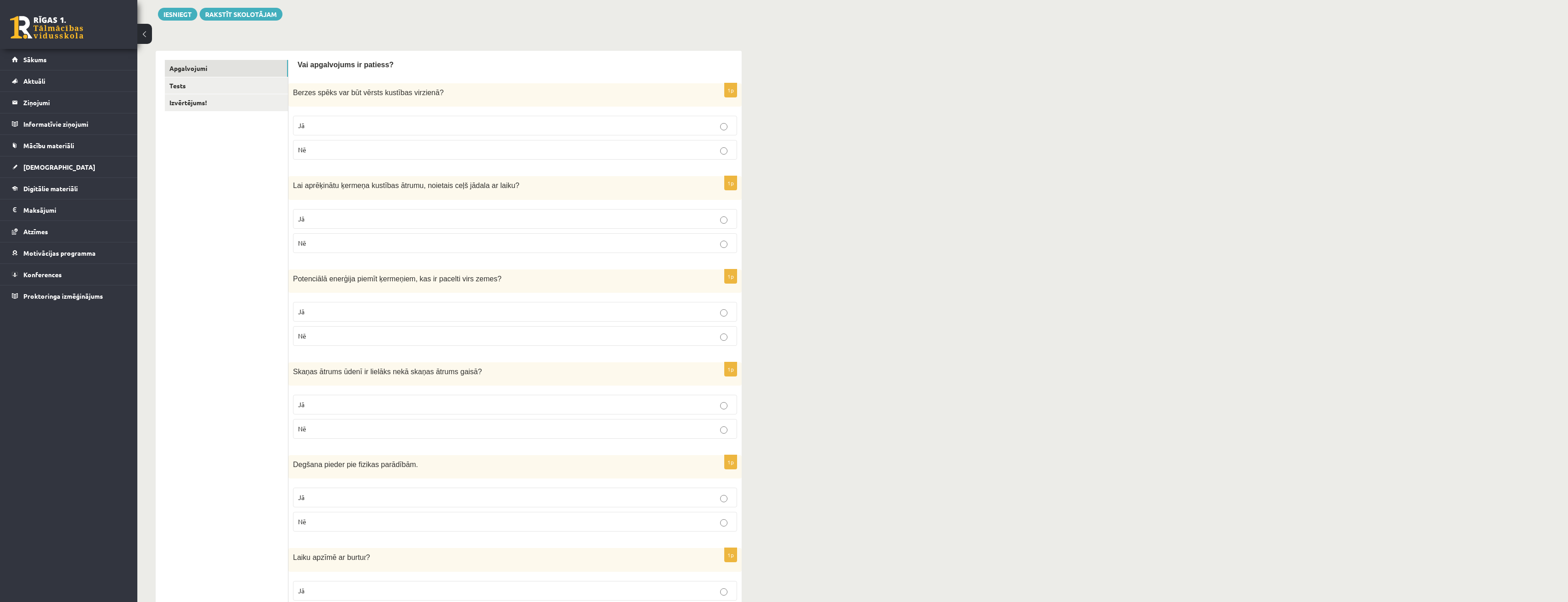
scroll to position [0, 0]
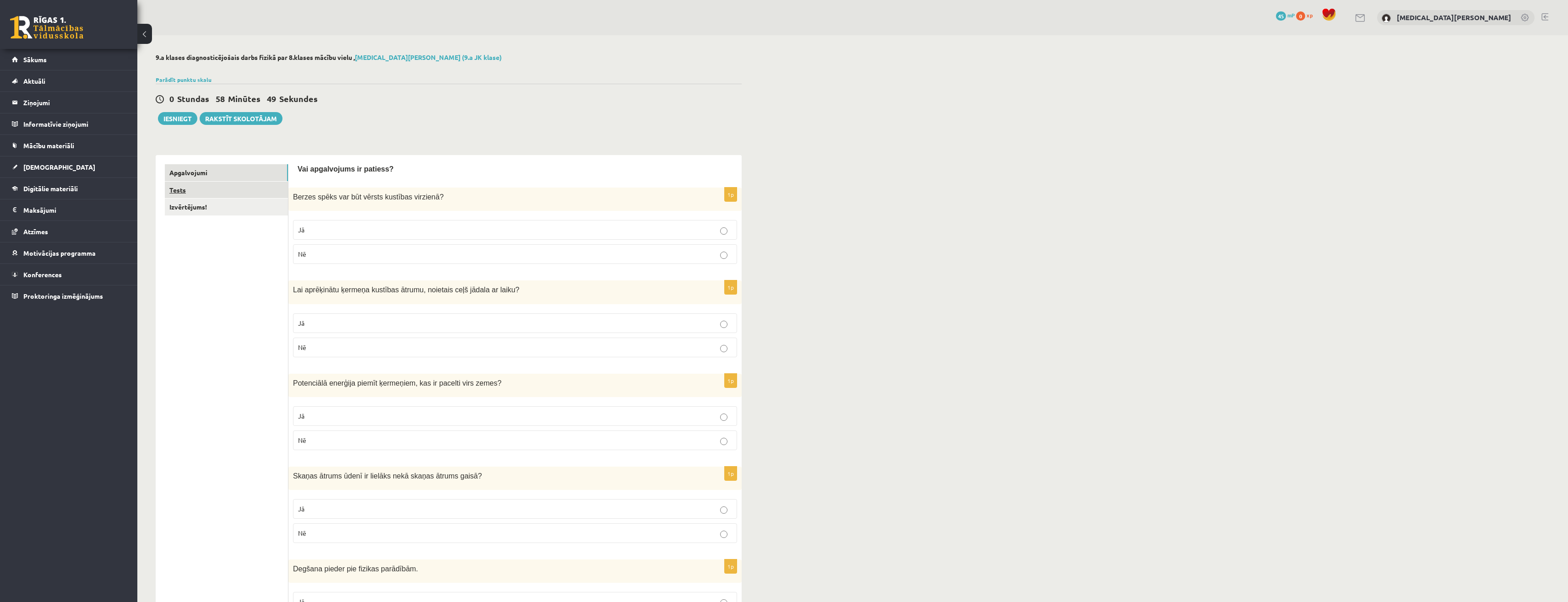
click at [206, 196] on link "Tests" at bounding box center [226, 190] width 123 height 17
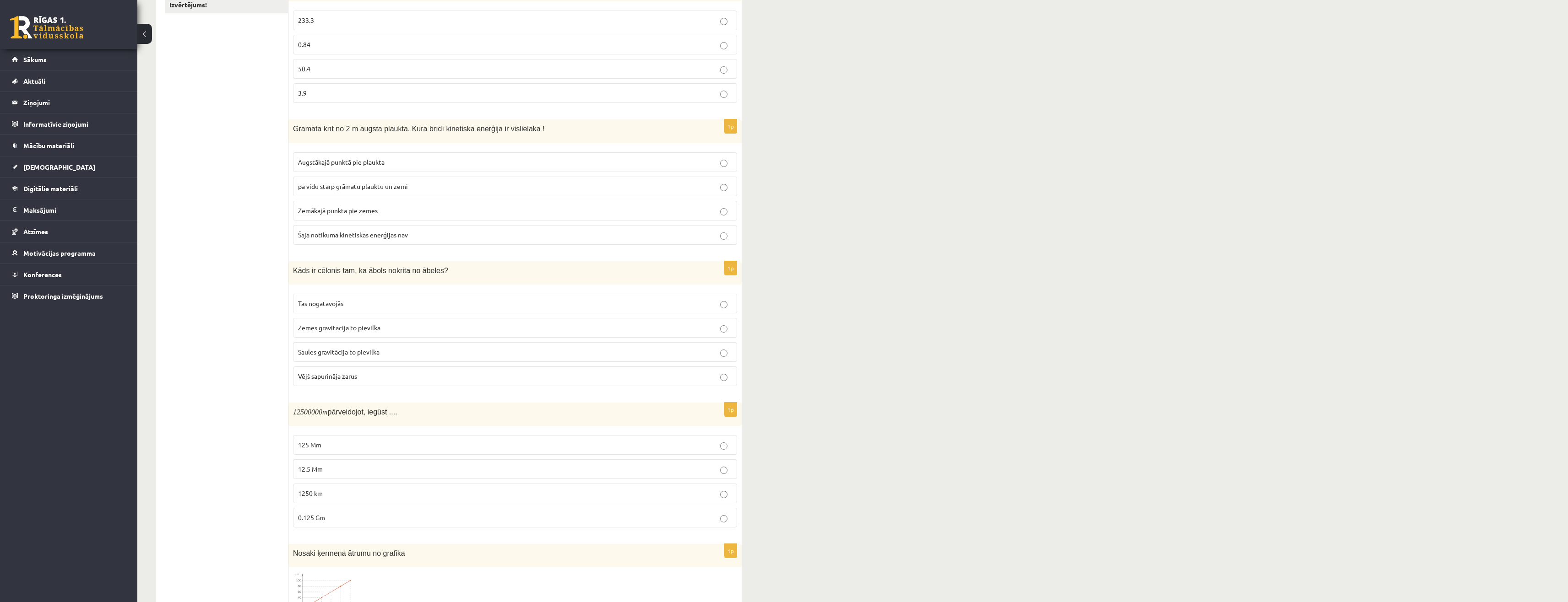
scroll to position [229, 0]
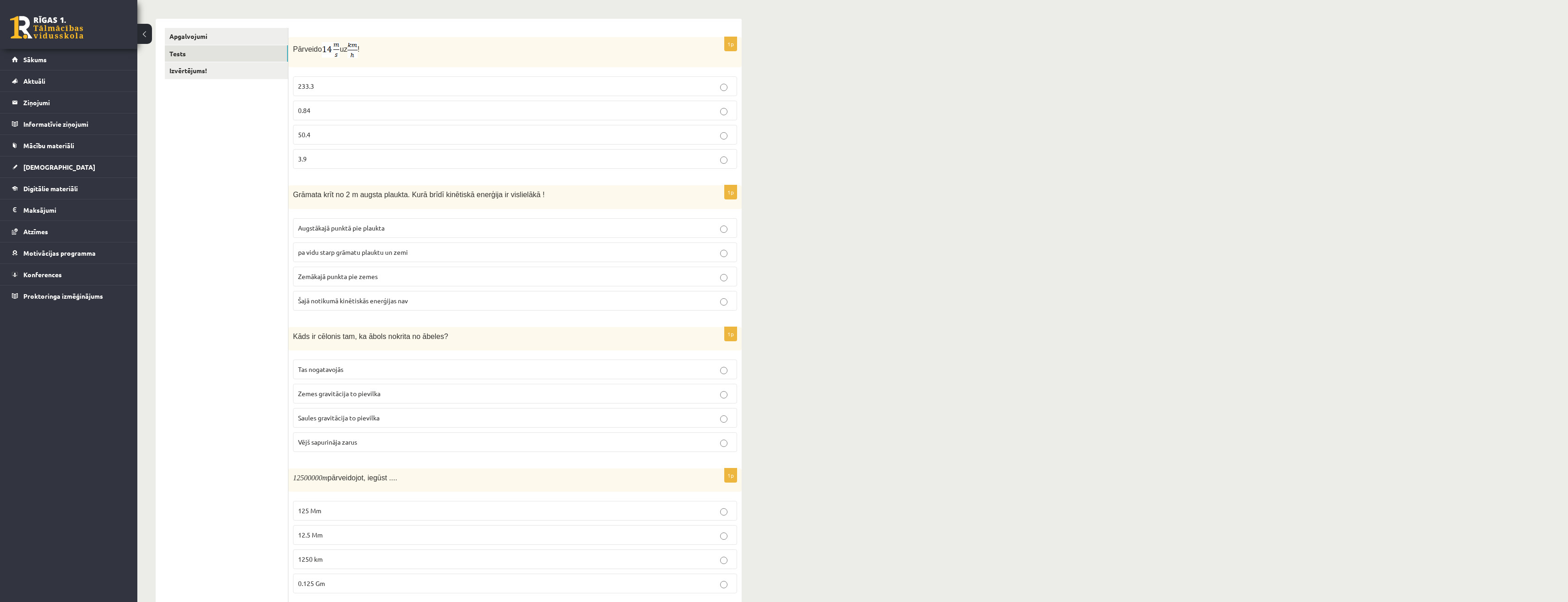
scroll to position [138, 0]
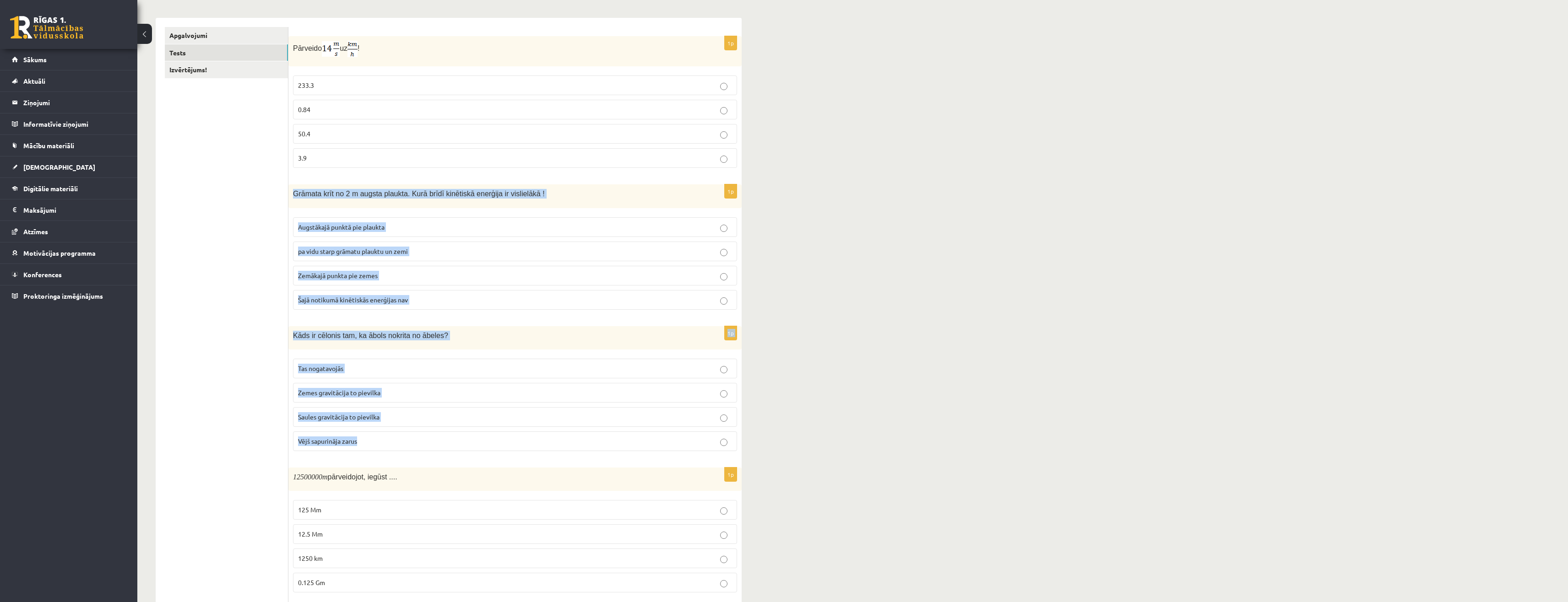
drag, startPoint x: 293, startPoint y: 329, endPoint x: 419, endPoint y: 449, distance: 174.0
copy form "Grāmata krīt no 2 m augsta plaukta. Kurā brīdī kinētiskā enerģija ir vislielākā…"
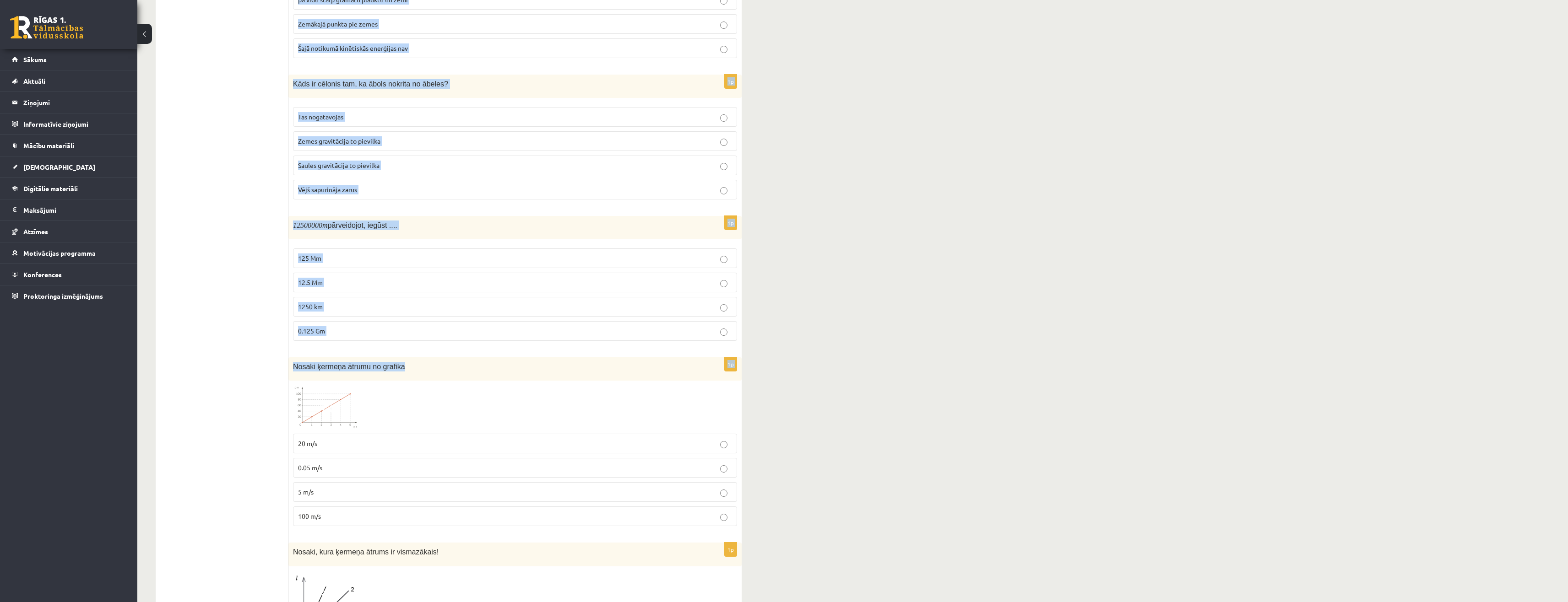
scroll to position [412, 0]
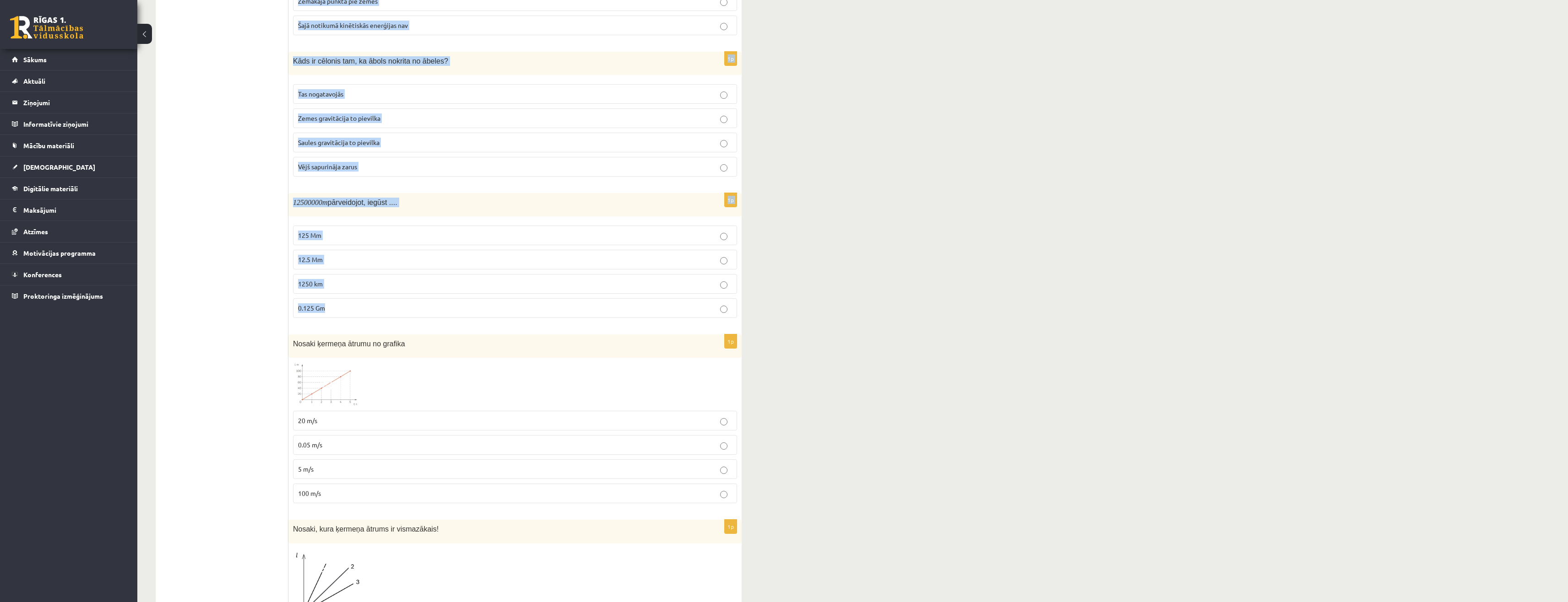
drag, startPoint x: 294, startPoint y: 194, endPoint x: 420, endPoint y: 311, distance: 171.9
copy form "Grāmata krīt no 2 m augsta plaukta. Kurā brīdī kinētiskā enerģija ir vislielākā…"
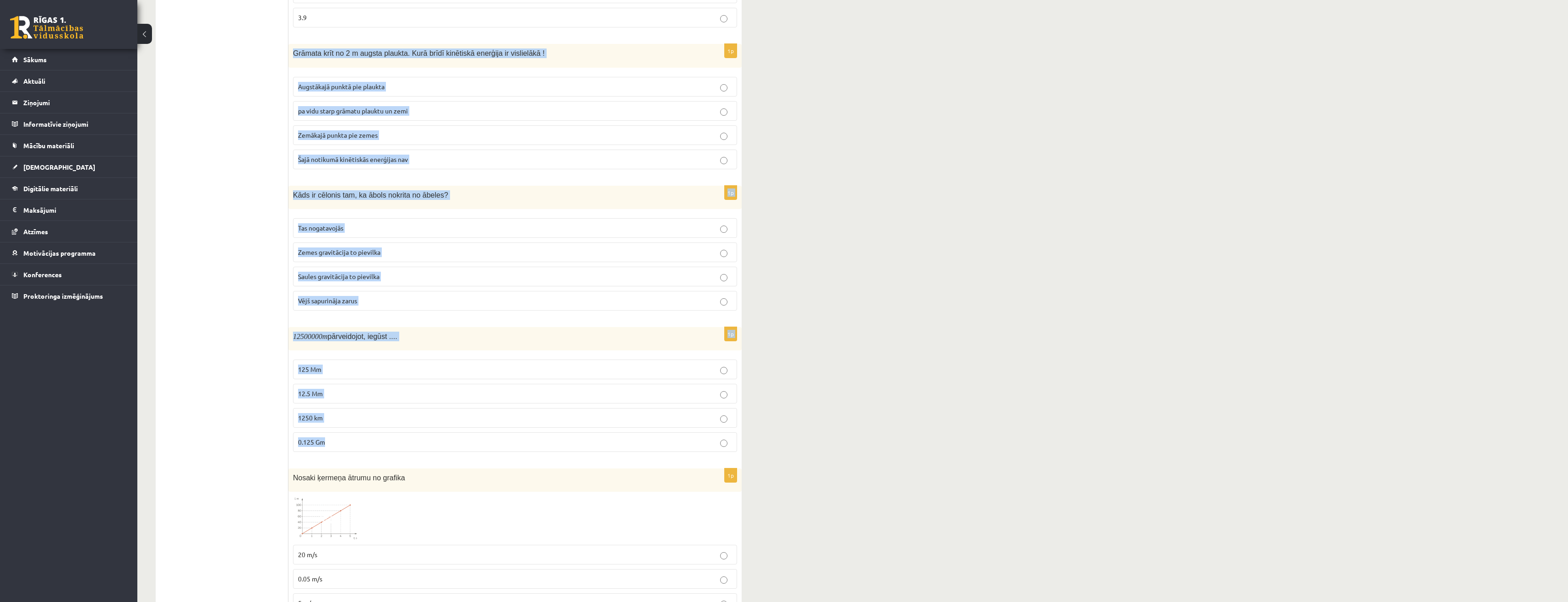
scroll to position [274, 0]
click at [335, 136] on span "Zemākajā punkta pie zemes" at bounding box center [337, 138] width 79 height 9
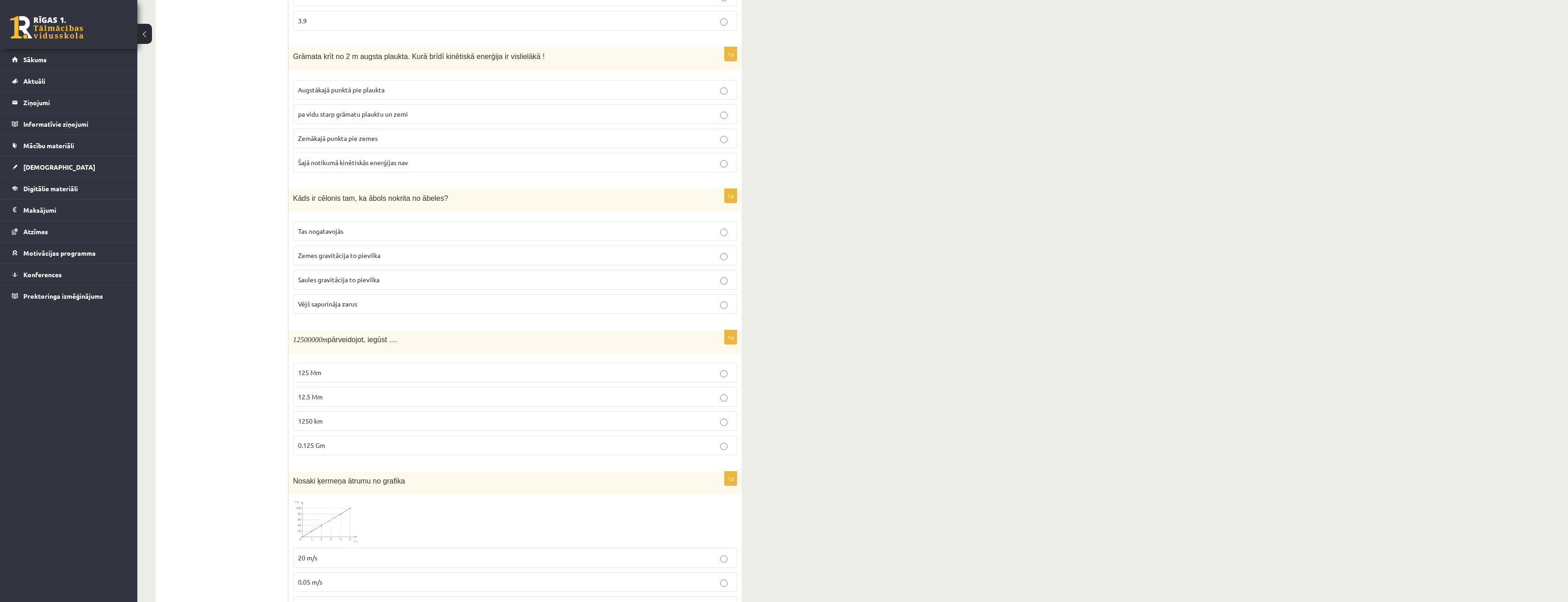
drag, startPoint x: 388, startPoint y: 263, endPoint x: 385, endPoint y: 256, distance: 7.6
click at [388, 263] on label "Zemes gravitācija to pievilka" at bounding box center [515, 255] width 444 height 20
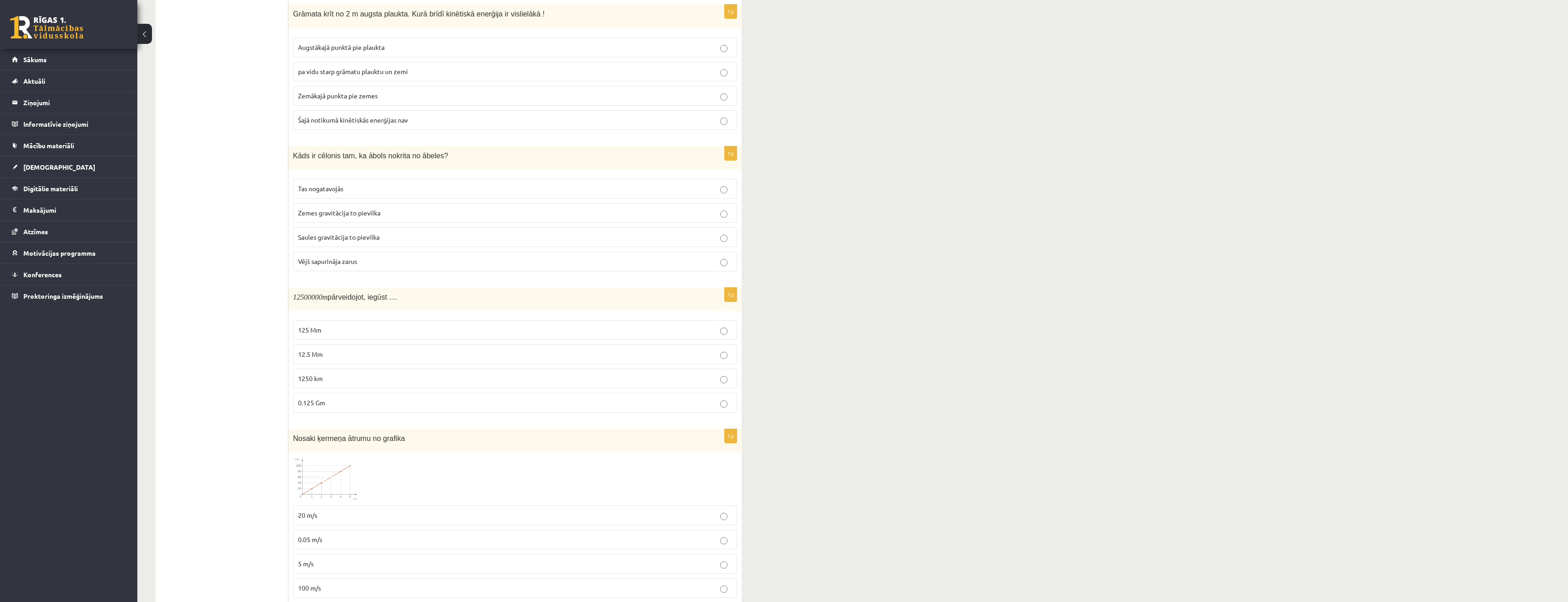
scroll to position [320, 0]
click at [332, 354] on p "12.5 Mm" at bounding box center [515, 352] width 434 height 10
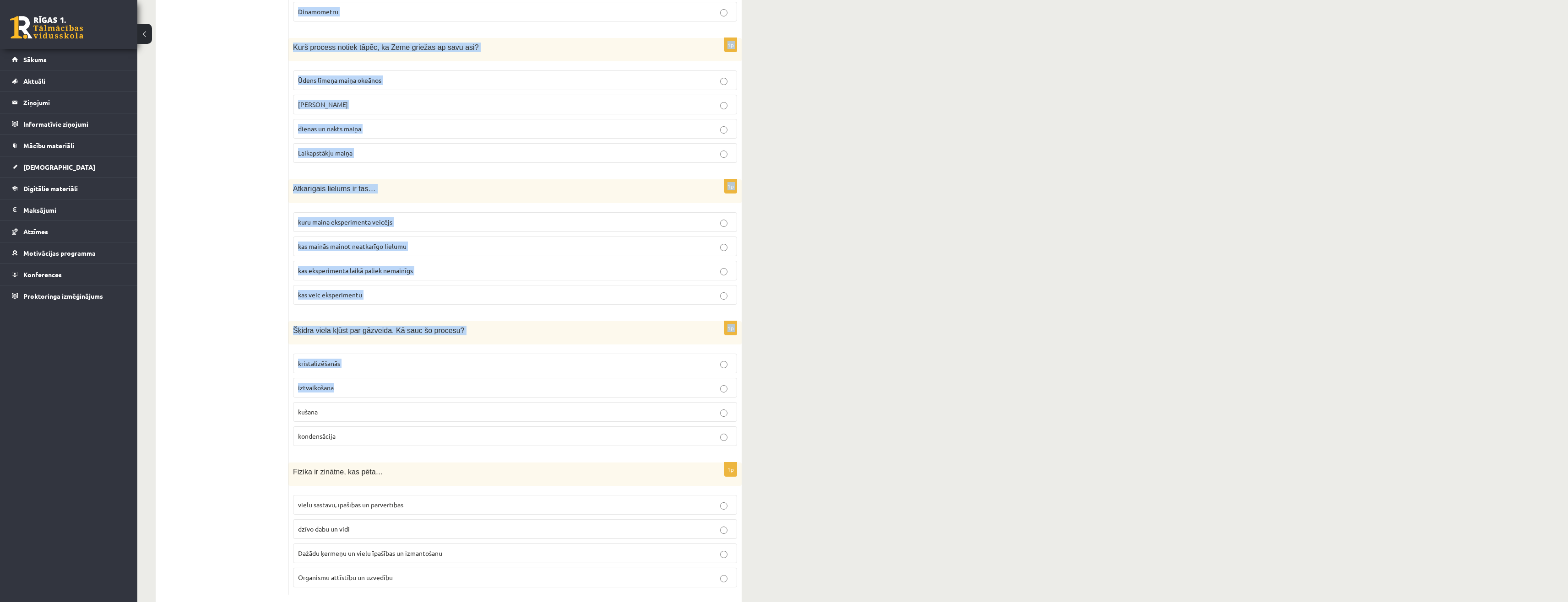
scroll to position [1709, 0]
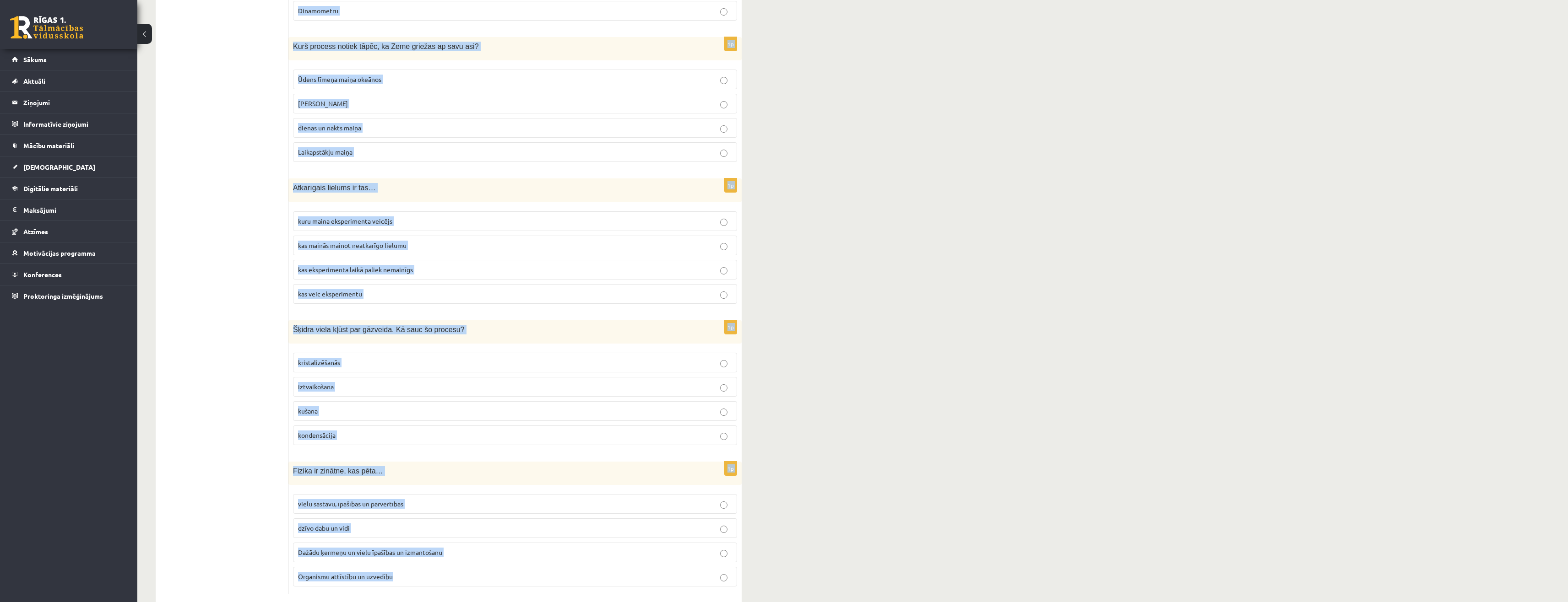
drag, startPoint x: 326, startPoint y: 293, endPoint x: 503, endPoint y: 558, distance: 318.7
copy form "NASA darbinieks sapņo par ceļošanu uz Marsu. Svari NASA ēkā uzrāda 90 kg. Kāda …"
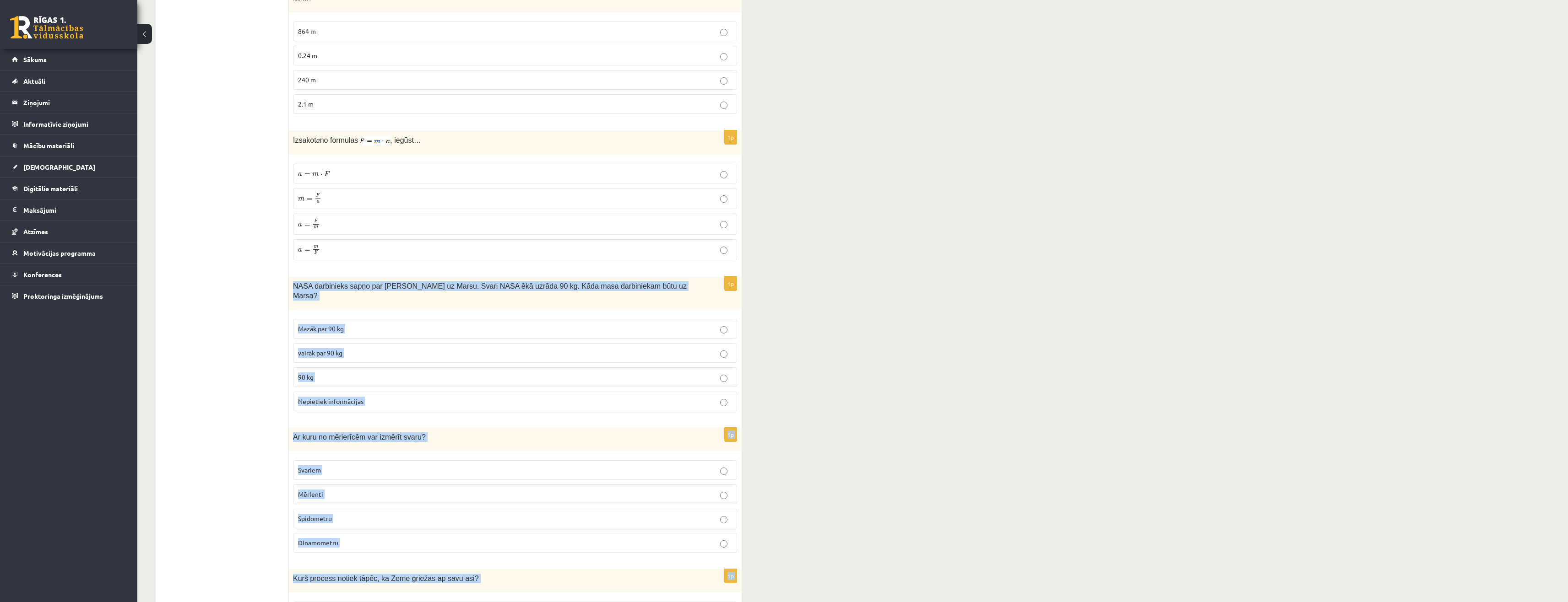
scroll to position [1160, 0]
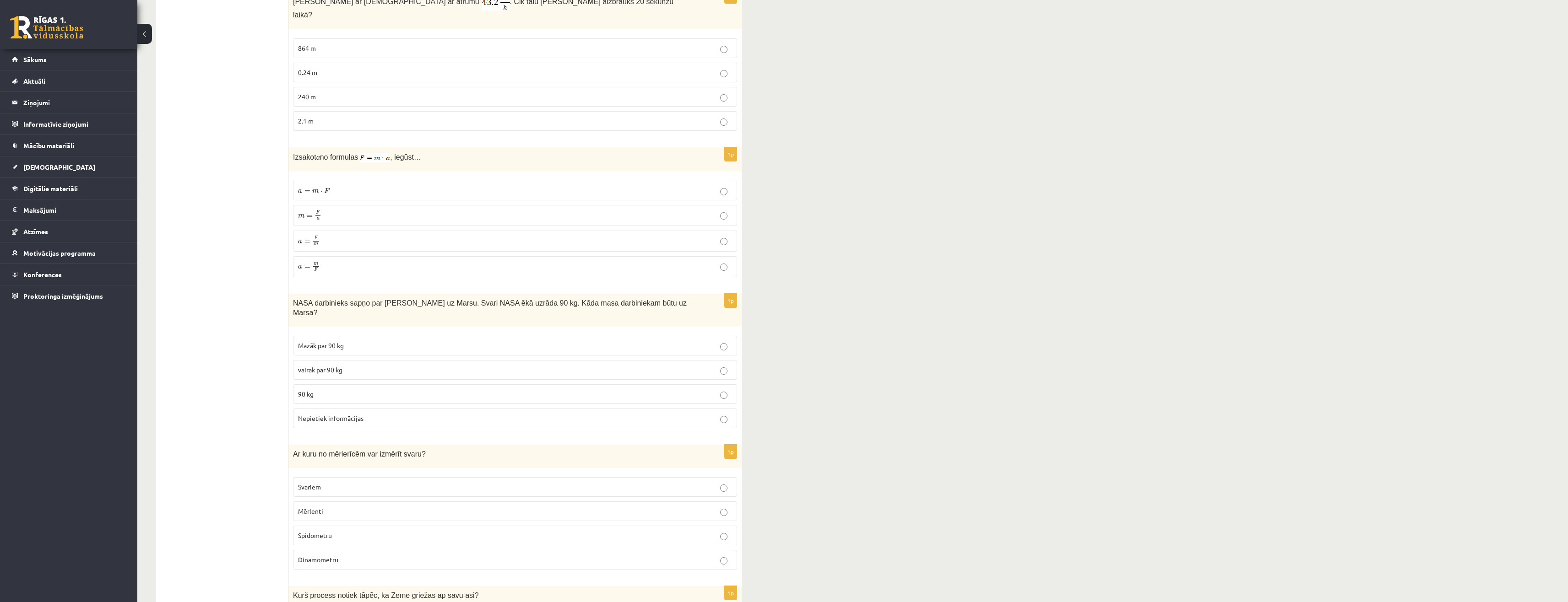
click at [232, 424] on ul "Apgalvojumi Tests Izvērtējums!" at bounding box center [226, 74] width 123 height 2139
click at [294, 384] on label "90 kg" at bounding box center [515, 394] width 444 height 20
click at [339, 555] on p "Dinamometru" at bounding box center [515, 560] width 434 height 10
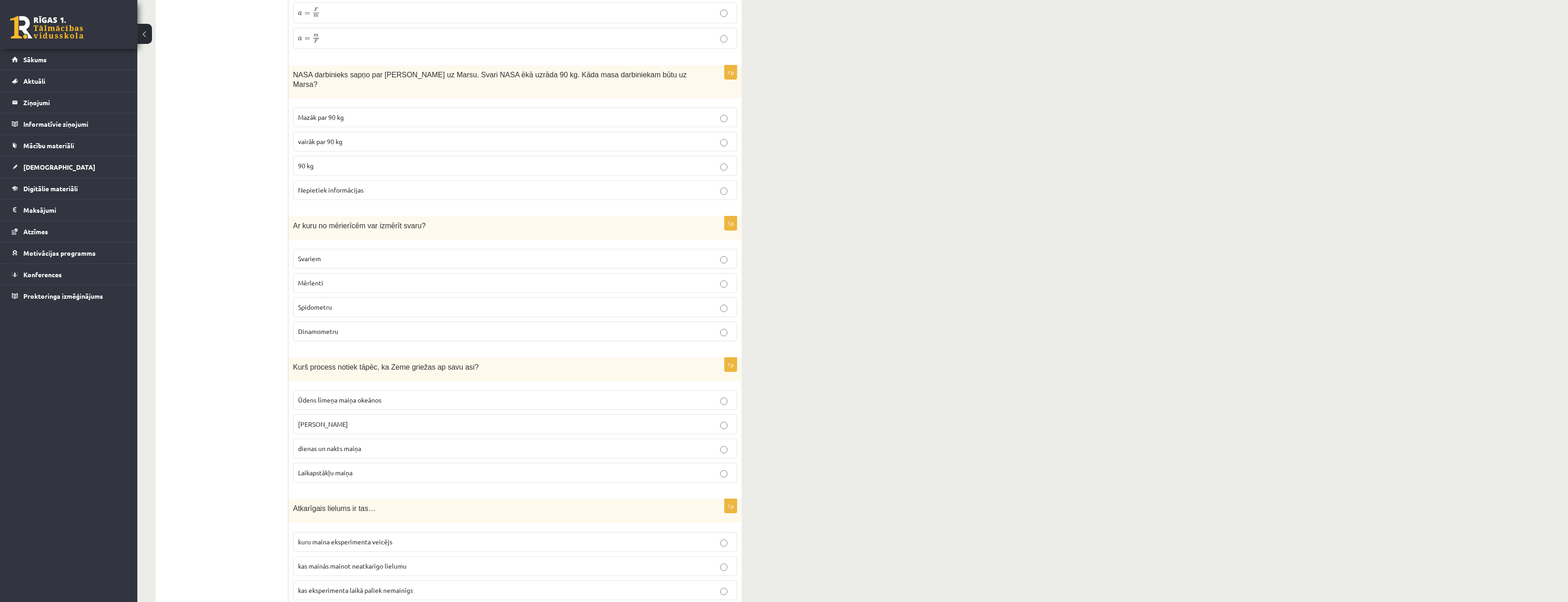
scroll to position [1434, 0]
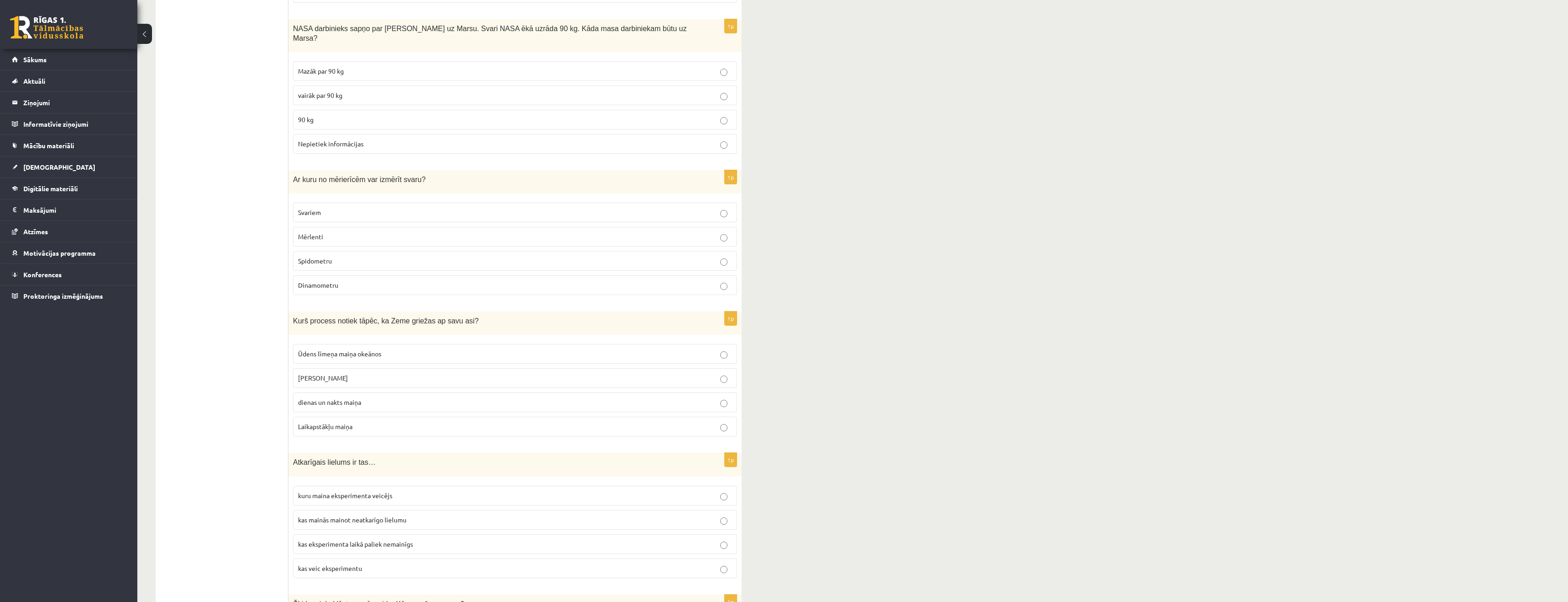
click at [339, 398] on span "dienas un nakts maiņa" at bounding box center [330, 402] width 63 height 9
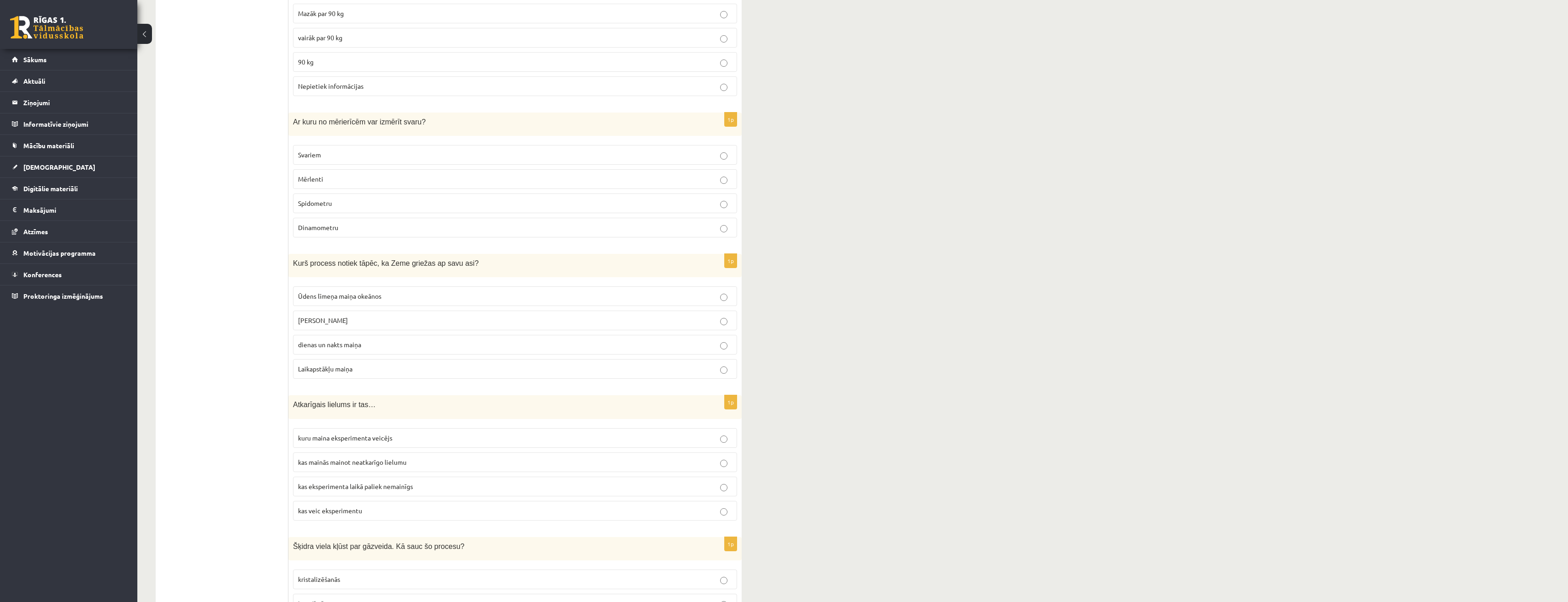
scroll to position [1526, 0]
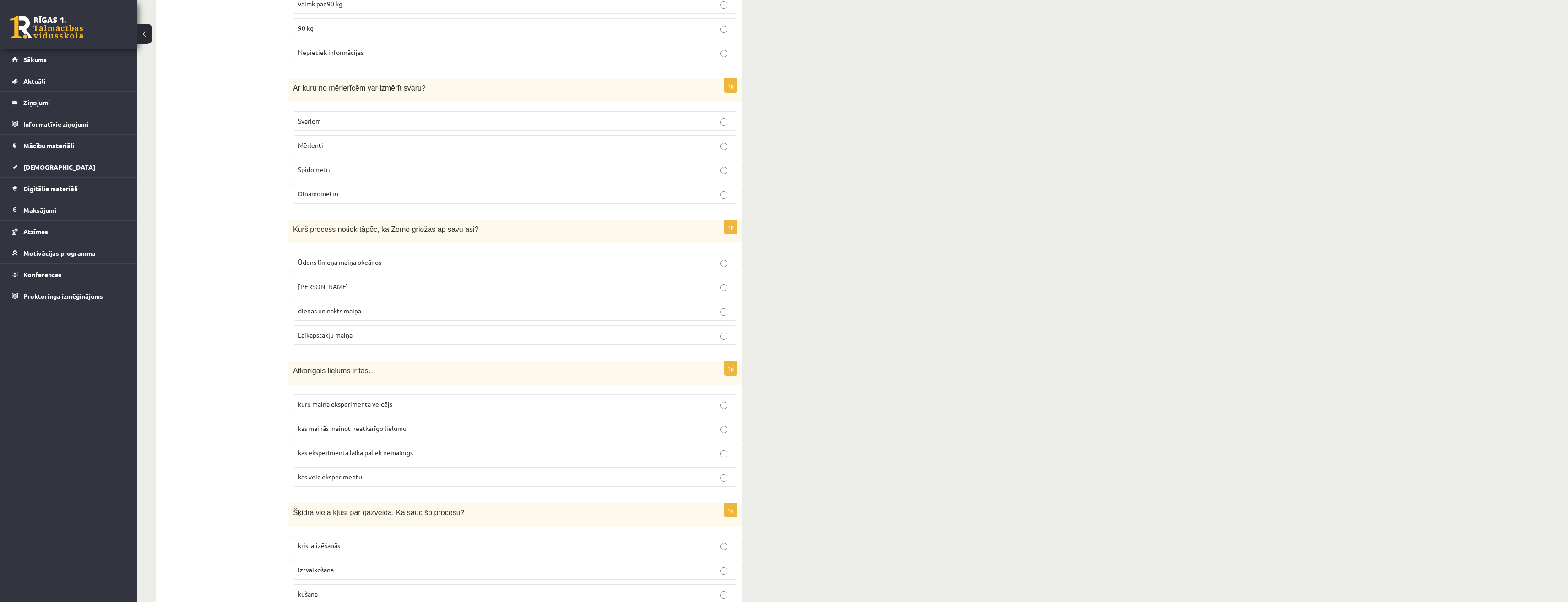
click at [370, 424] on span "kas mainās mainot neatkarīgo lielumu" at bounding box center [353, 428] width 109 height 9
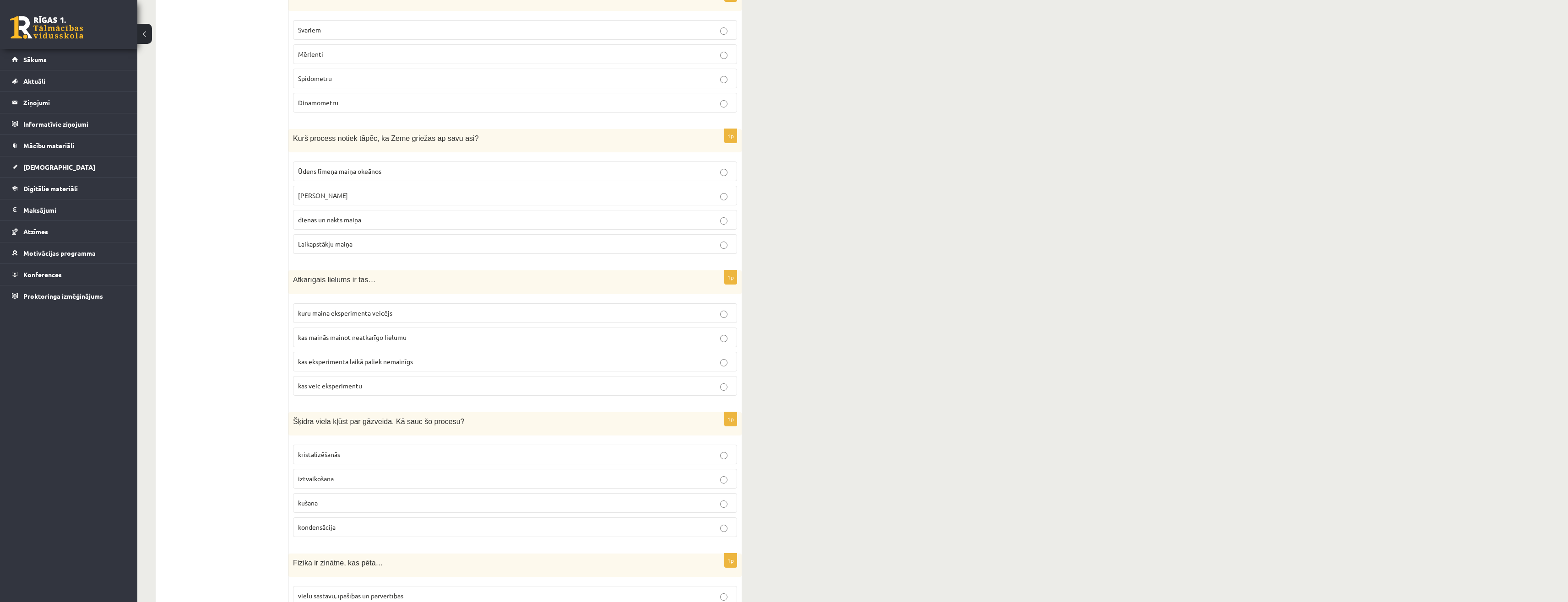
scroll to position [1664, 0]
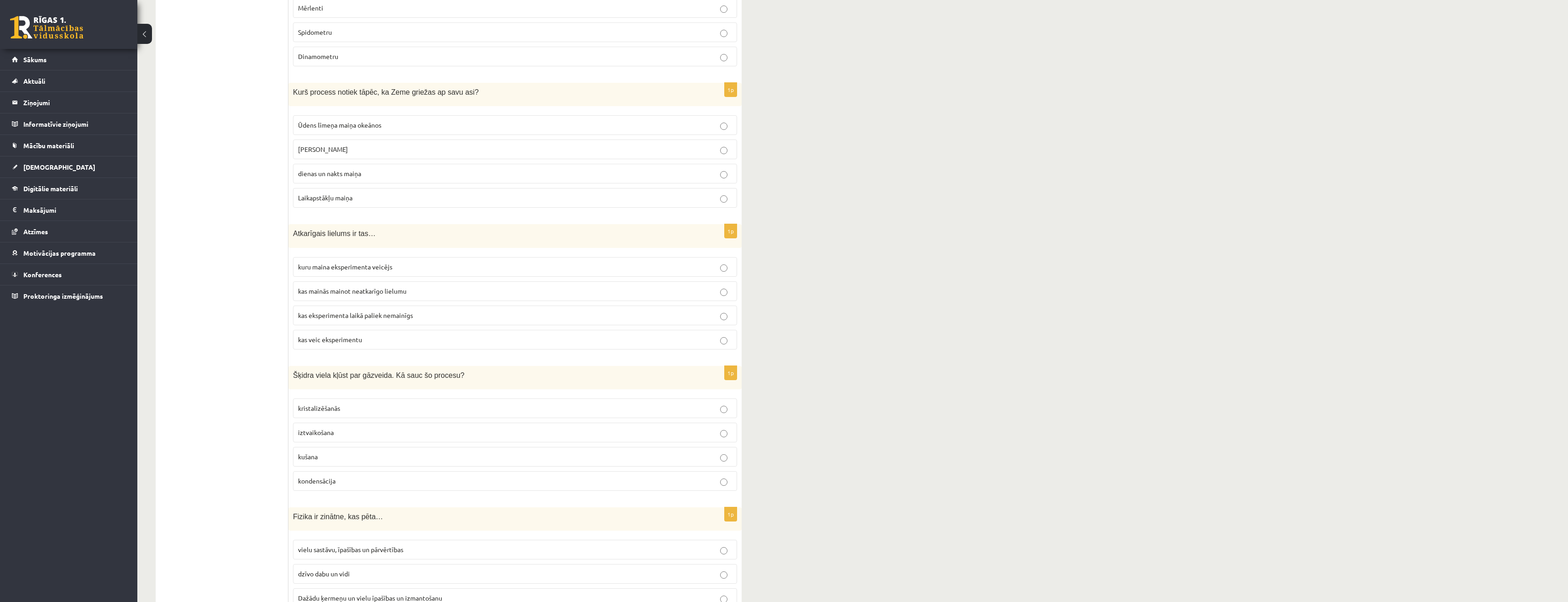
click at [339, 428] on p "iztvaikošana" at bounding box center [515, 433] width 434 height 10
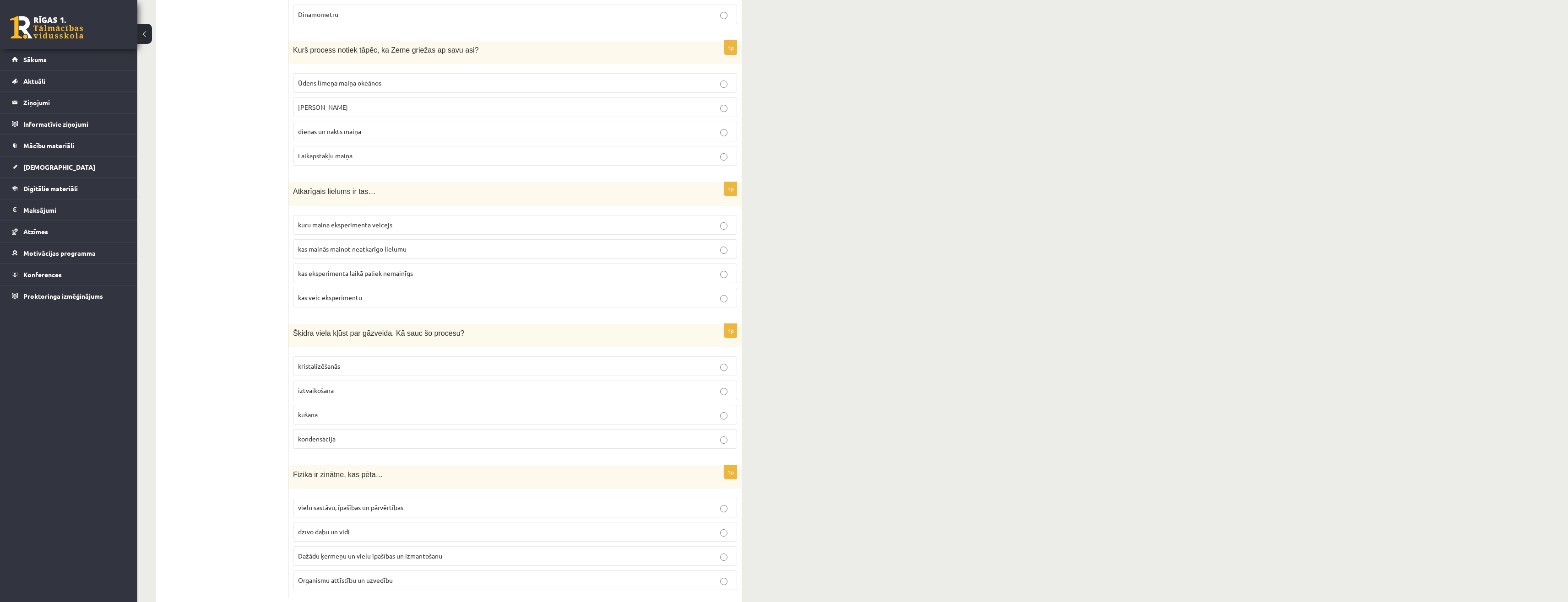
scroll to position [1709, 0]
click at [317, 548] on span "Dažādu ķermeņu un vielu īpašības un izmantošanu" at bounding box center [370, 552] width 144 height 9
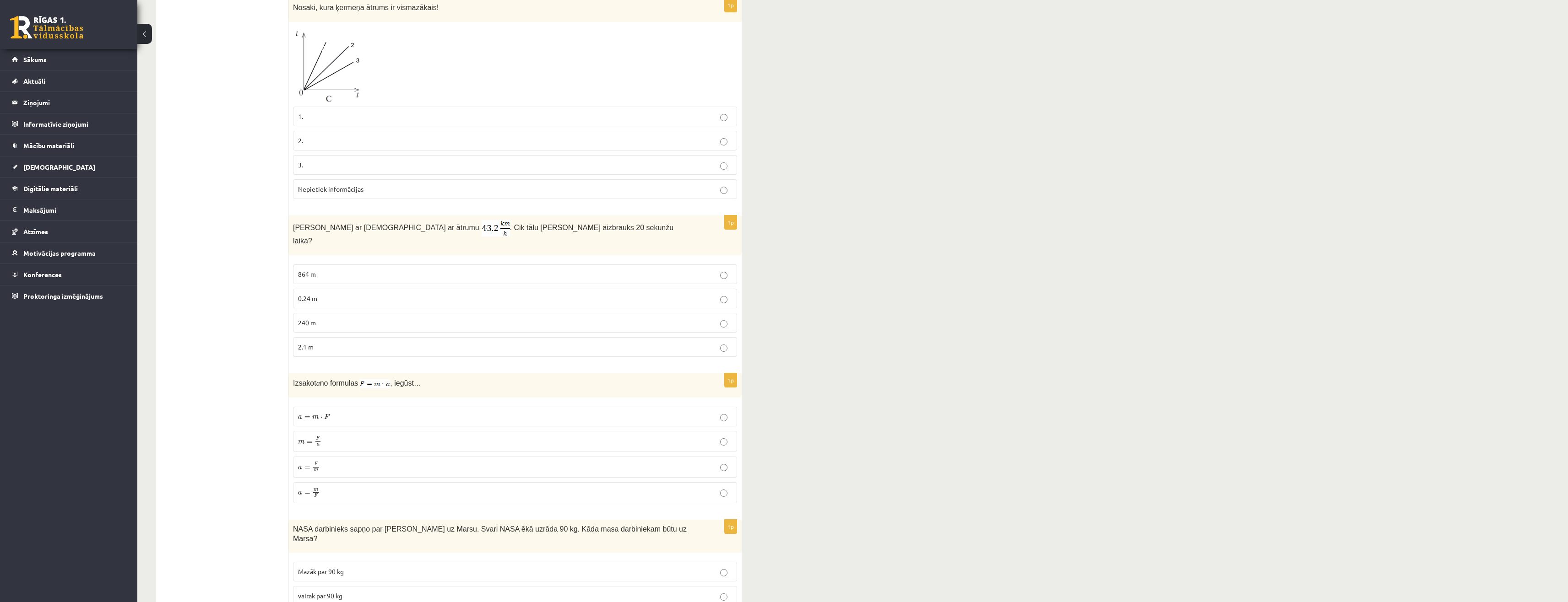
scroll to position [931, 0]
click at [323, 345] on p "2.1 m" at bounding box center [515, 350] width 434 height 10
click at [333, 321] on p "240 m" at bounding box center [515, 326] width 434 height 10
click at [361, 464] on p "a = F m a = F m" at bounding box center [515, 469] width 434 height 11
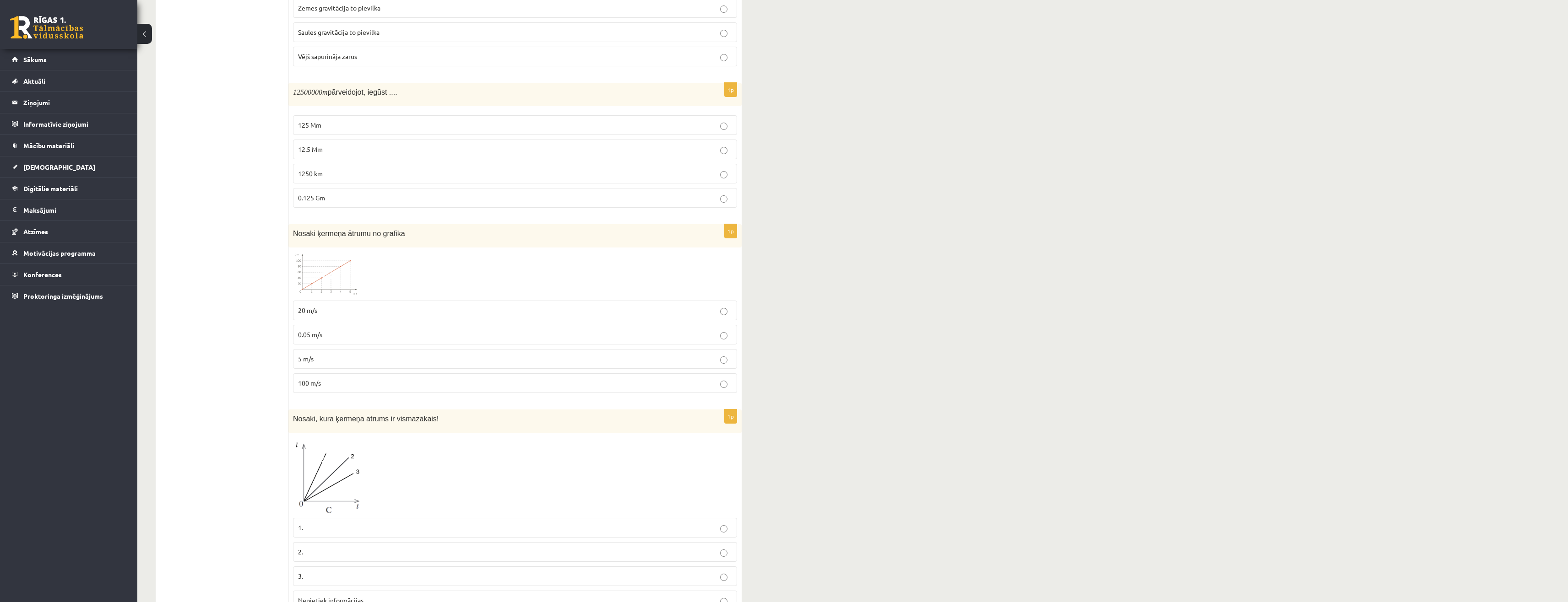
scroll to position [519, 0]
click at [324, 365] on p "5 m/s" at bounding box center [515, 362] width 434 height 10
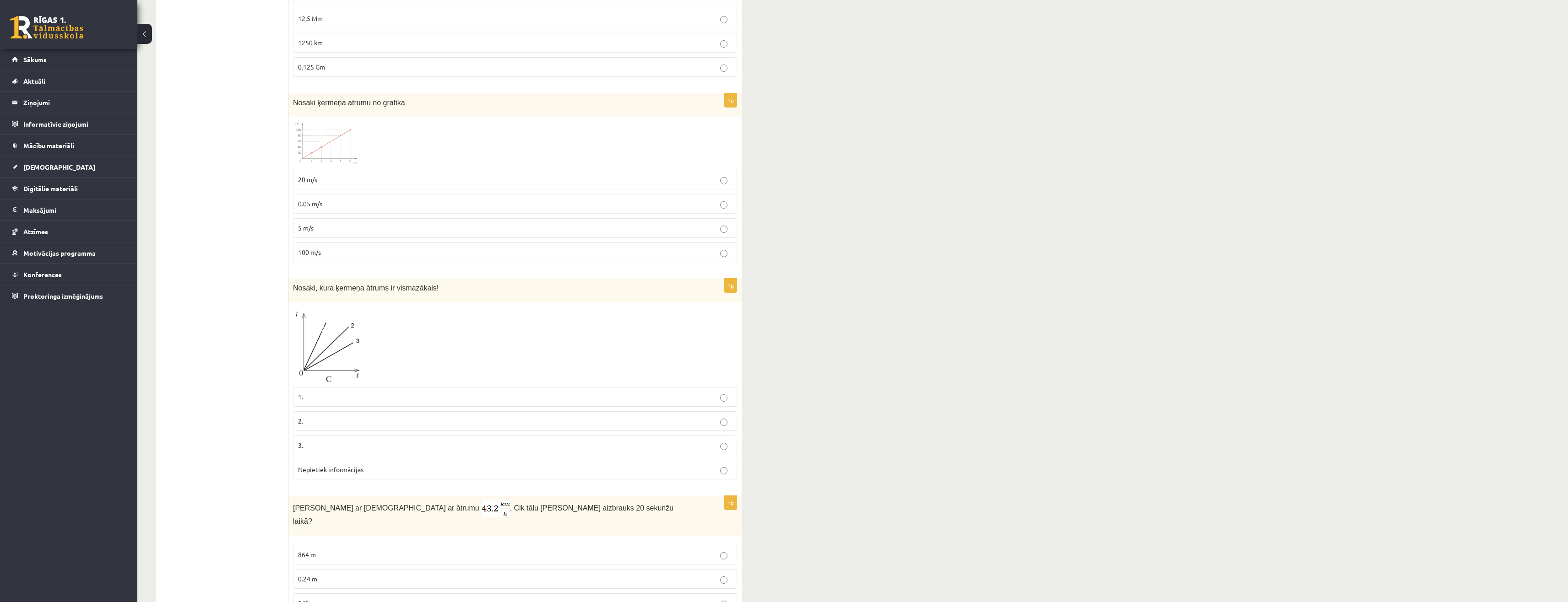
scroll to position [656, 0]
click at [319, 435] on label "3." at bounding box center [515, 442] width 444 height 20
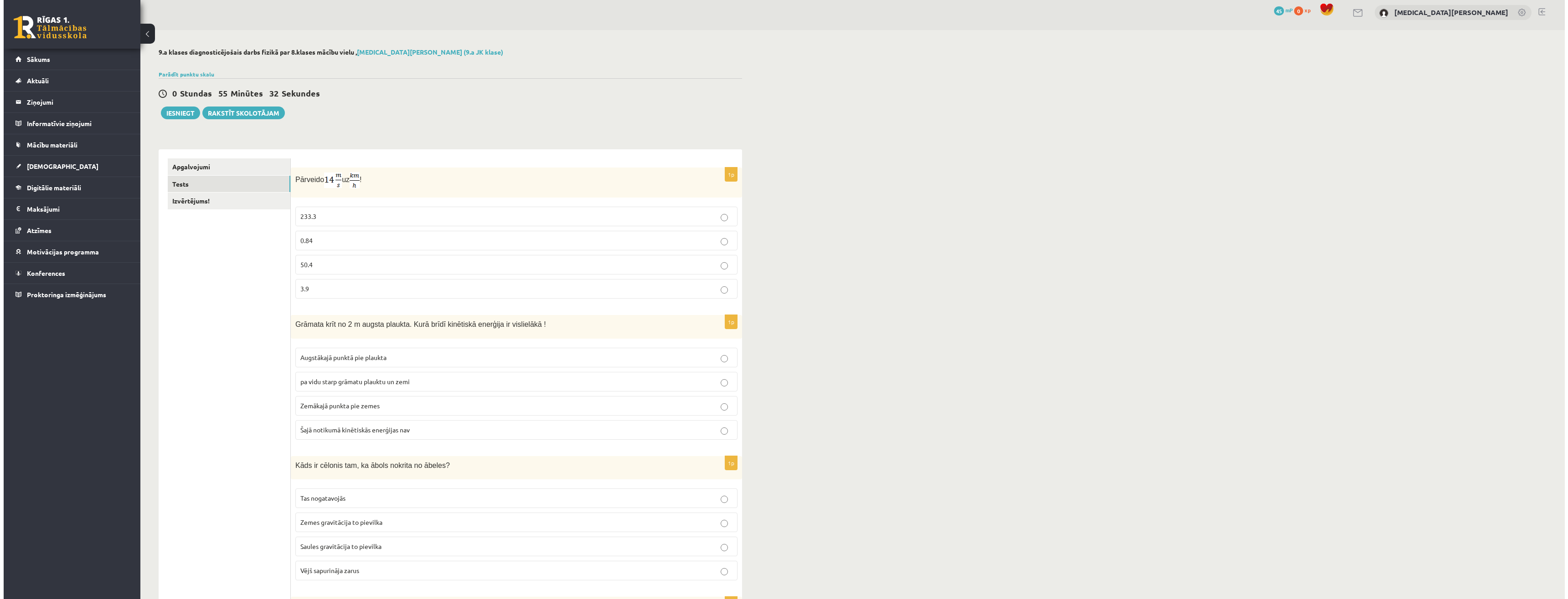
scroll to position [0, 0]
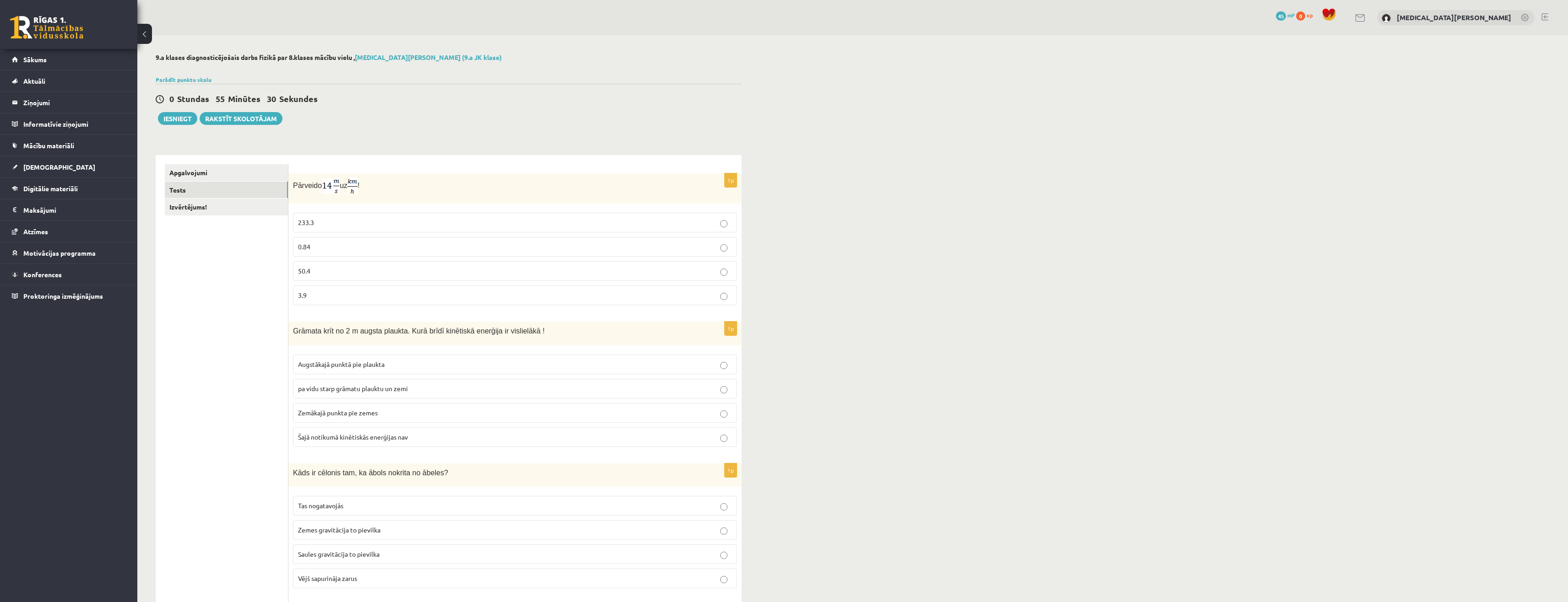
click at [326, 247] on p "0.84" at bounding box center [515, 247] width 434 height 10
click at [244, 208] on link "Izvērtējums!" at bounding box center [226, 207] width 123 height 17
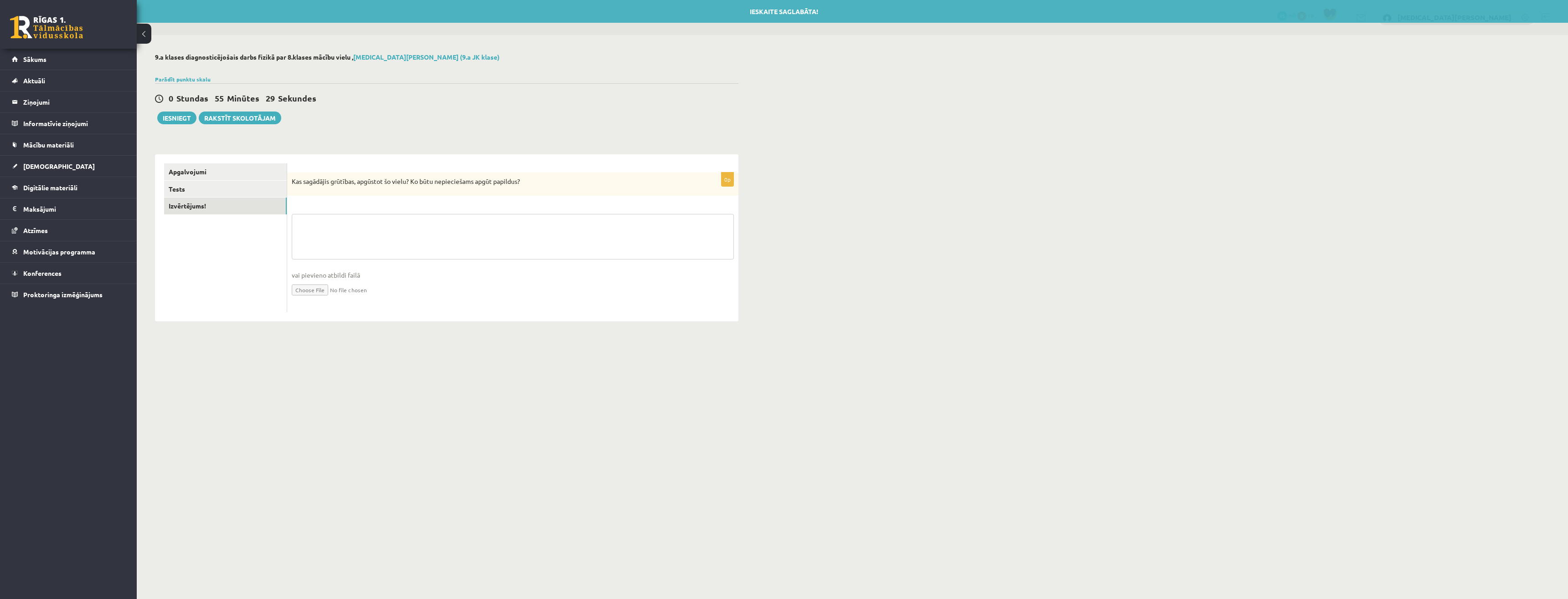
click at [385, 250] on textarea at bounding box center [513, 237] width 442 height 46
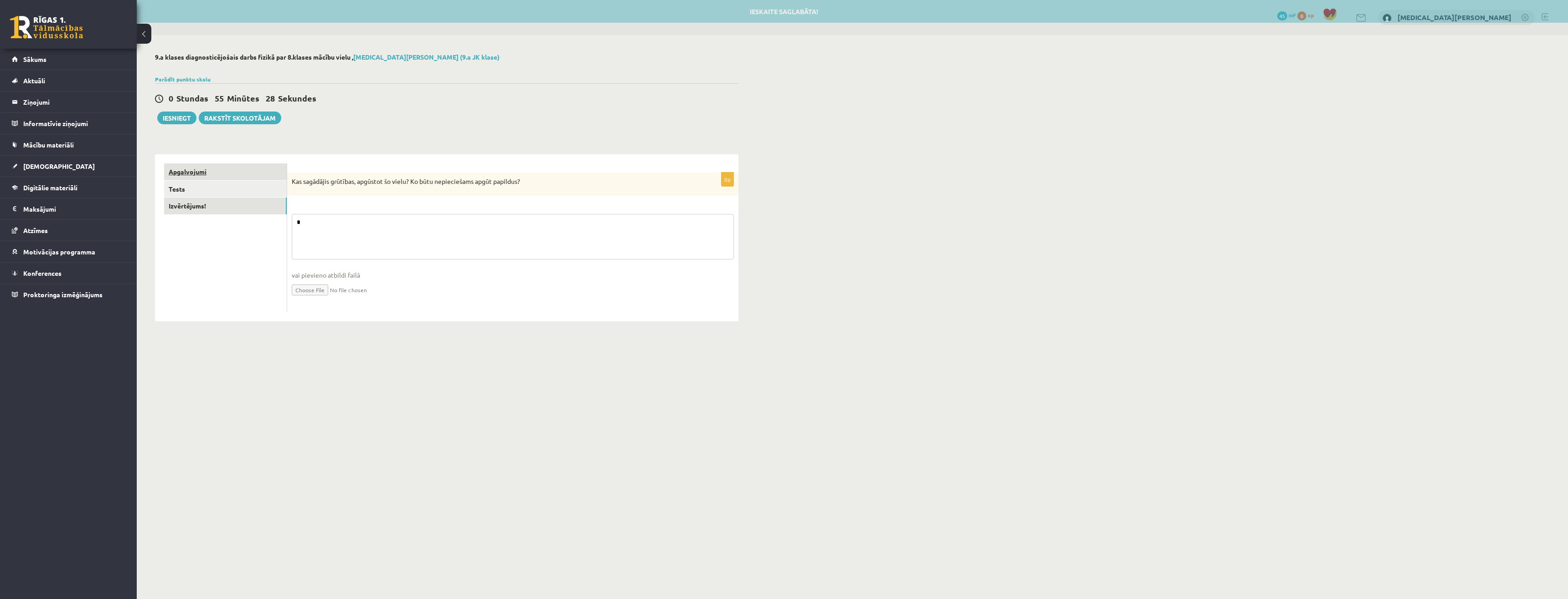
type textarea "*"
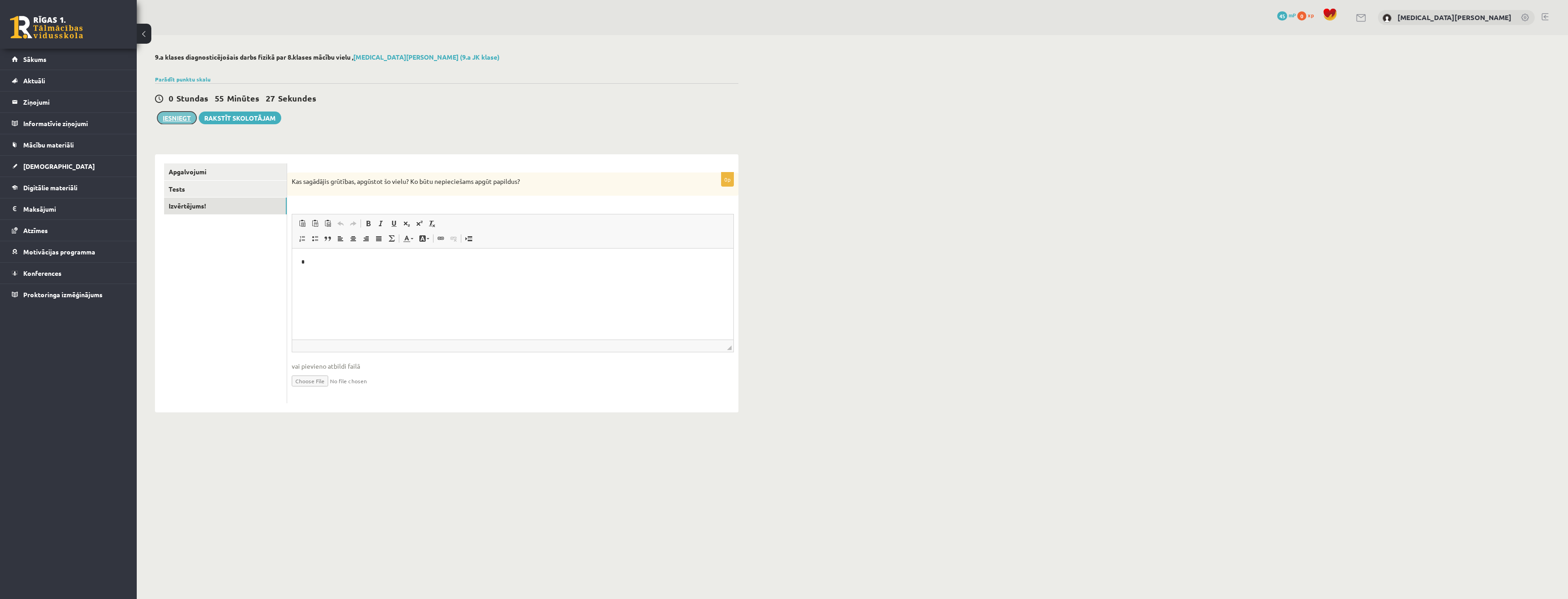
click at [176, 118] on button "Iesniegt" at bounding box center [176, 117] width 39 height 12
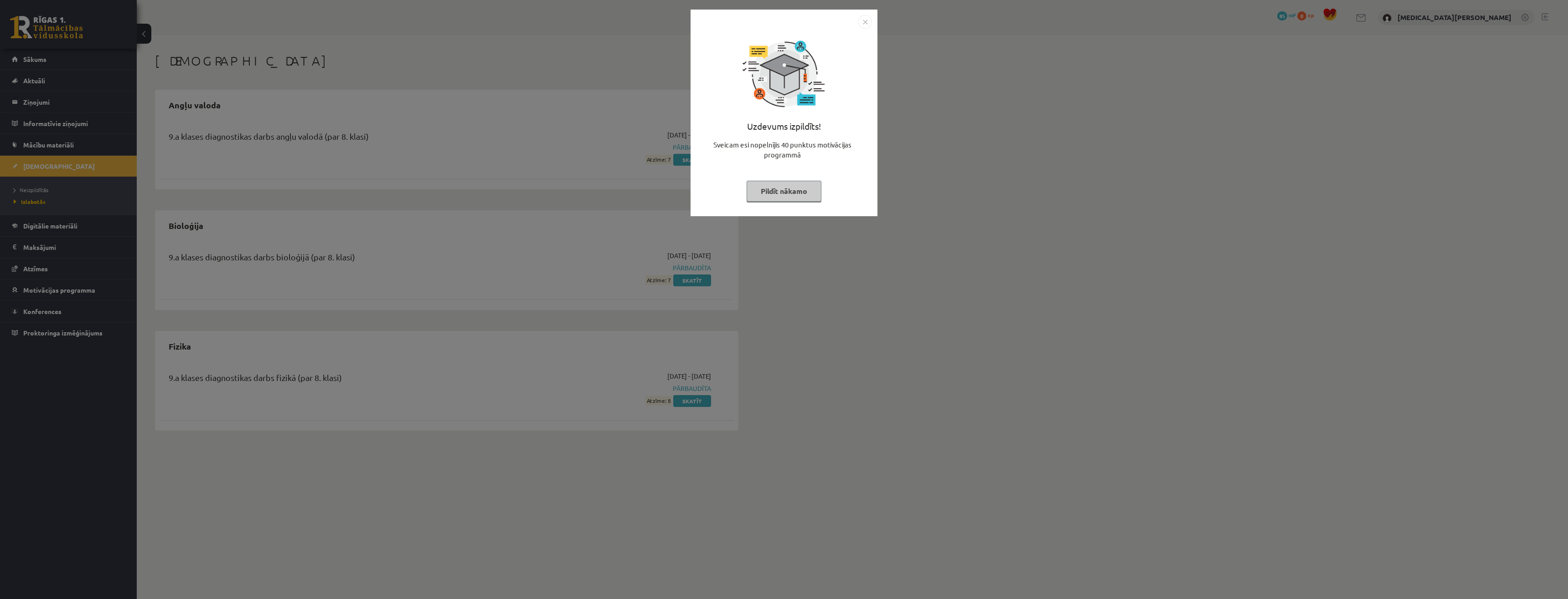
click at [774, 196] on button "Pildīt nākamo" at bounding box center [784, 191] width 75 height 21
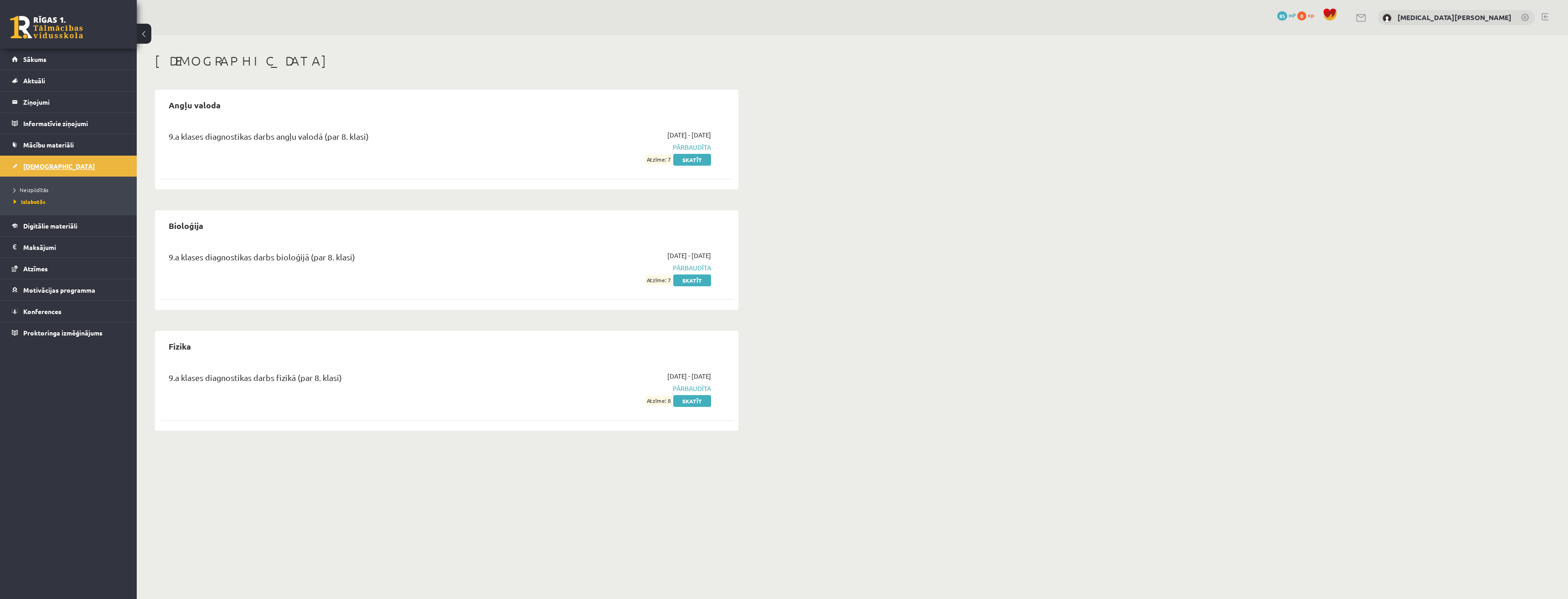
click at [43, 168] on span "[DEMOGRAPHIC_DATA]" at bounding box center [58, 166] width 71 height 9
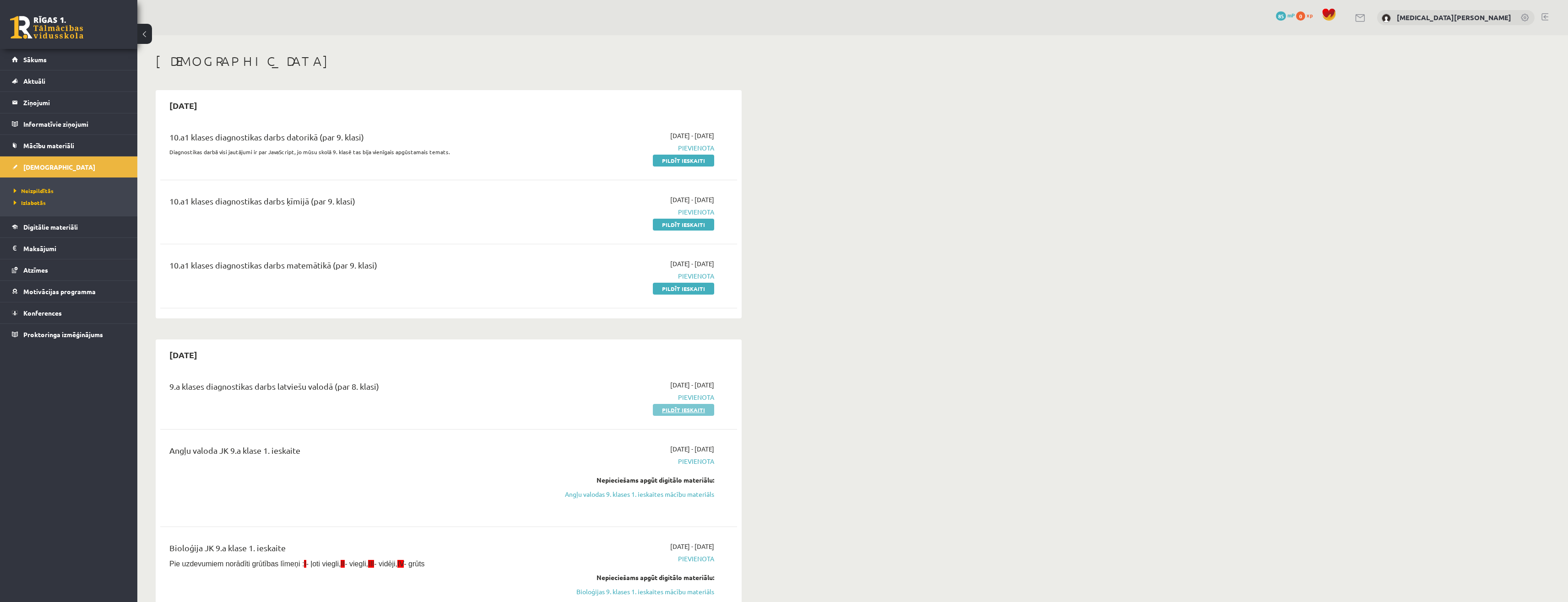
click at [674, 411] on link "Pildīt ieskaiti" at bounding box center [683, 410] width 61 height 11
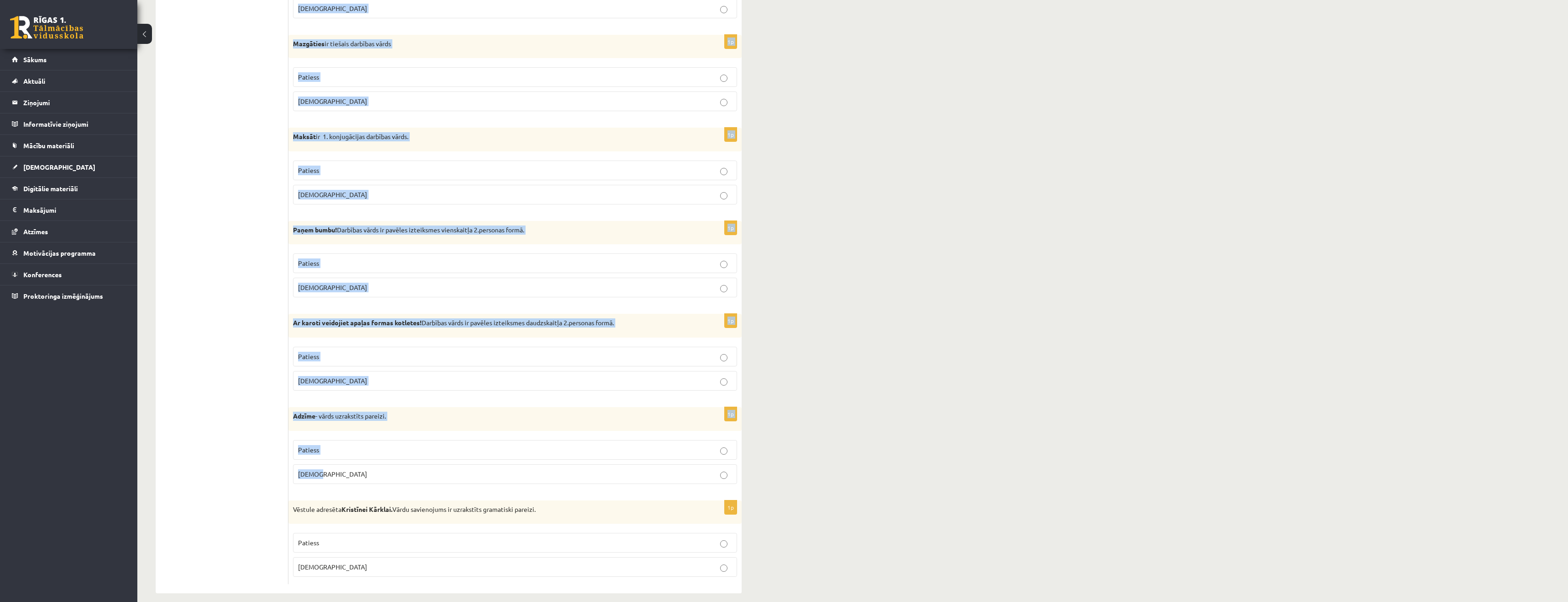
scroll to position [2400, 0]
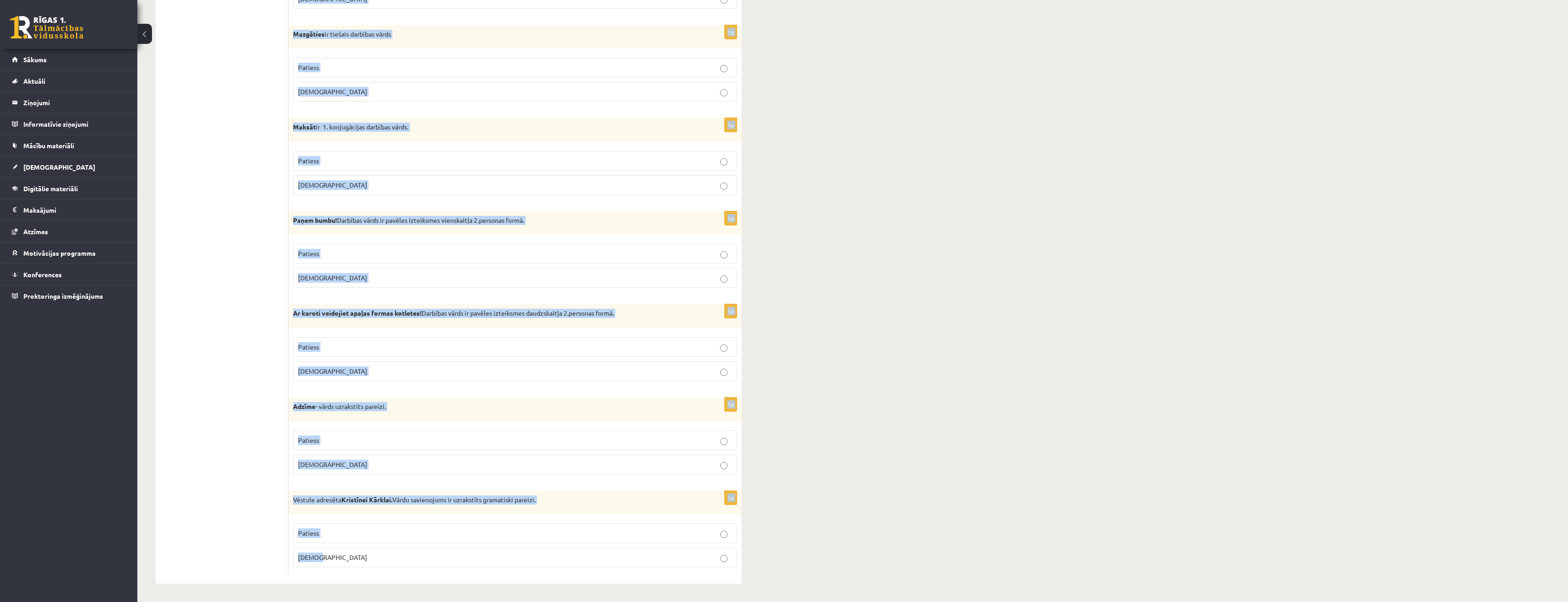
drag, startPoint x: 295, startPoint y: 166, endPoint x: 483, endPoint y: 550, distance: 427.6
copy form "Loremipsumd si ametcon adi elitse? 3d Eiusmo te 3. incididuntut laboreet dolor.…"
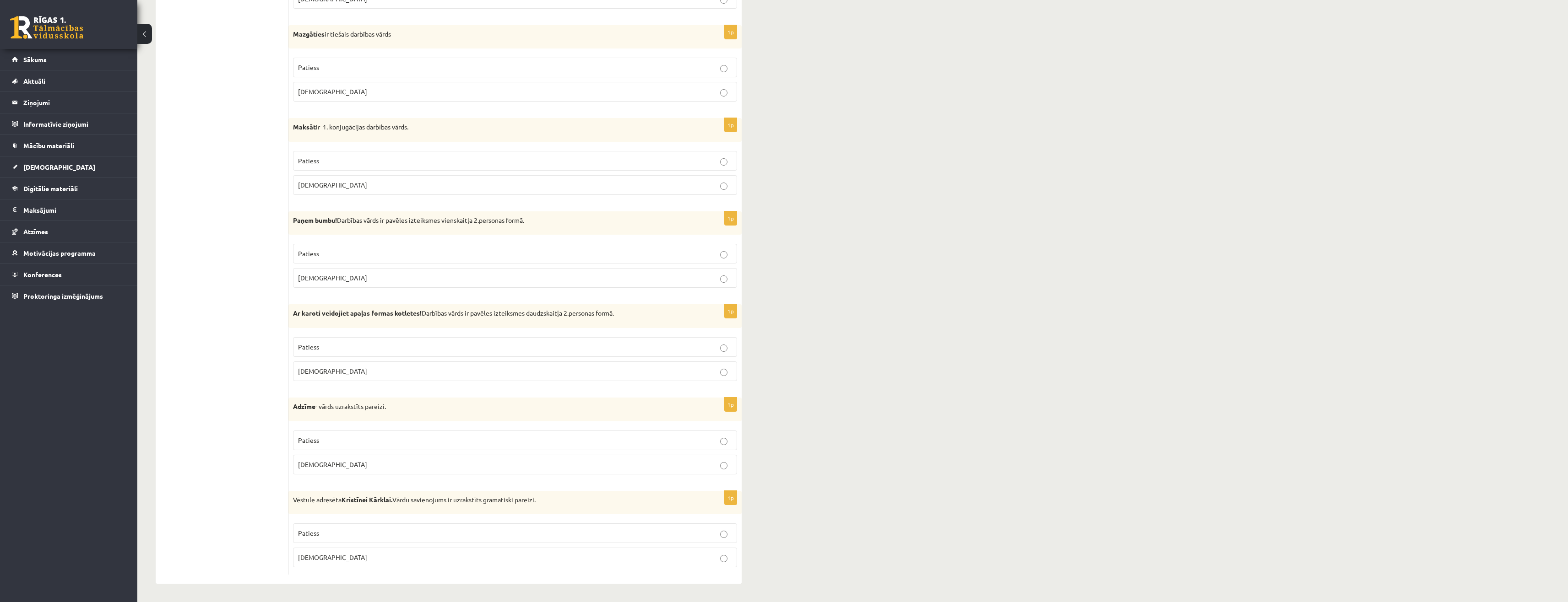
drag, startPoint x: 206, startPoint y: 417, endPoint x: 221, endPoint y: 339, distance: 79.4
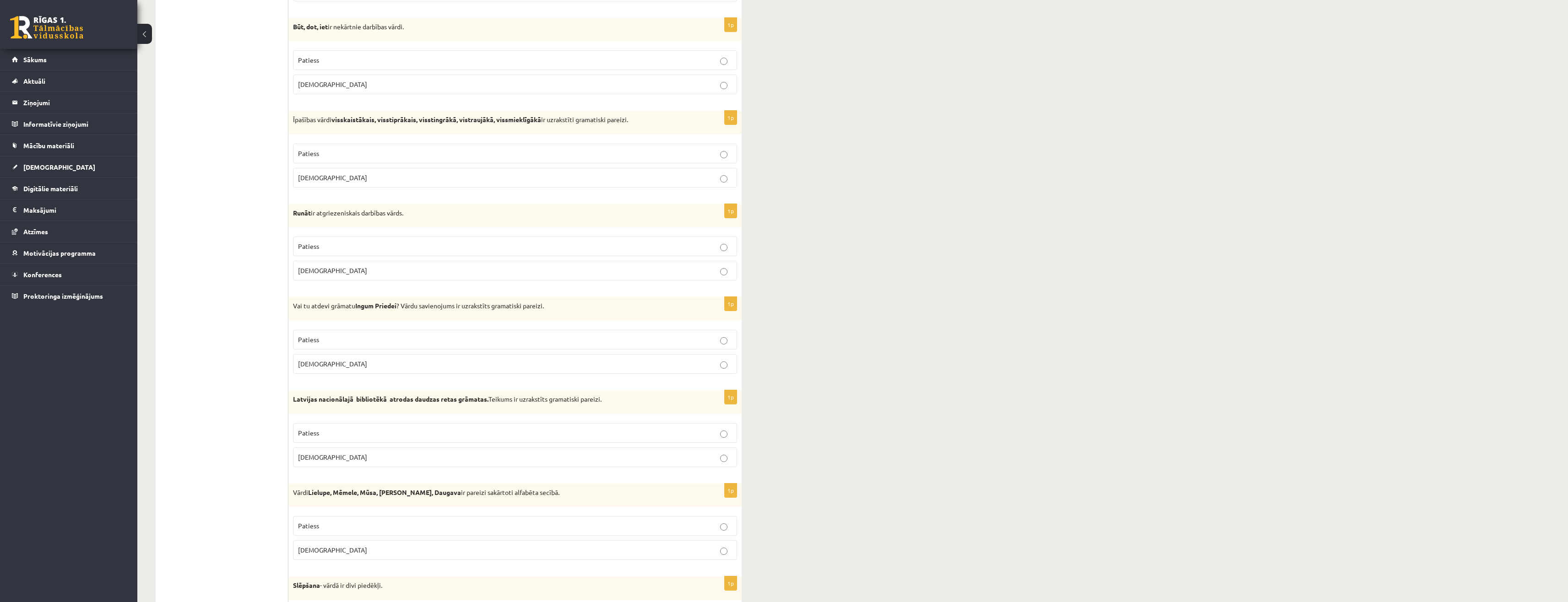
scroll to position [0, 0]
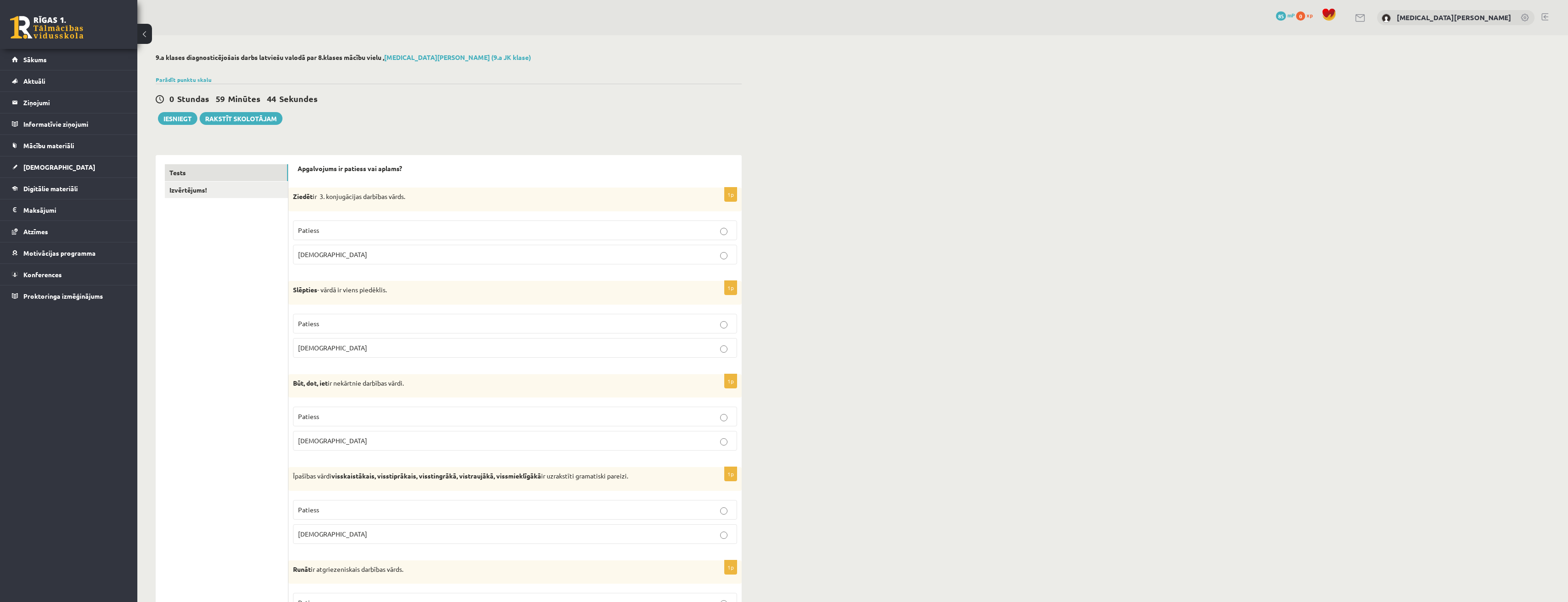
click at [324, 261] on label "[DEMOGRAPHIC_DATA]" at bounding box center [515, 254] width 444 height 20
drag, startPoint x: 312, startPoint y: 321, endPoint x: 316, endPoint y: 336, distance: 15.5
click at [312, 324] on span "Patiess" at bounding box center [309, 323] width 21 height 9
click at [333, 415] on p "Patiess" at bounding box center [515, 417] width 434 height 10
click at [331, 515] on label "Patiess" at bounding box center [515, 510] width 444 height 20
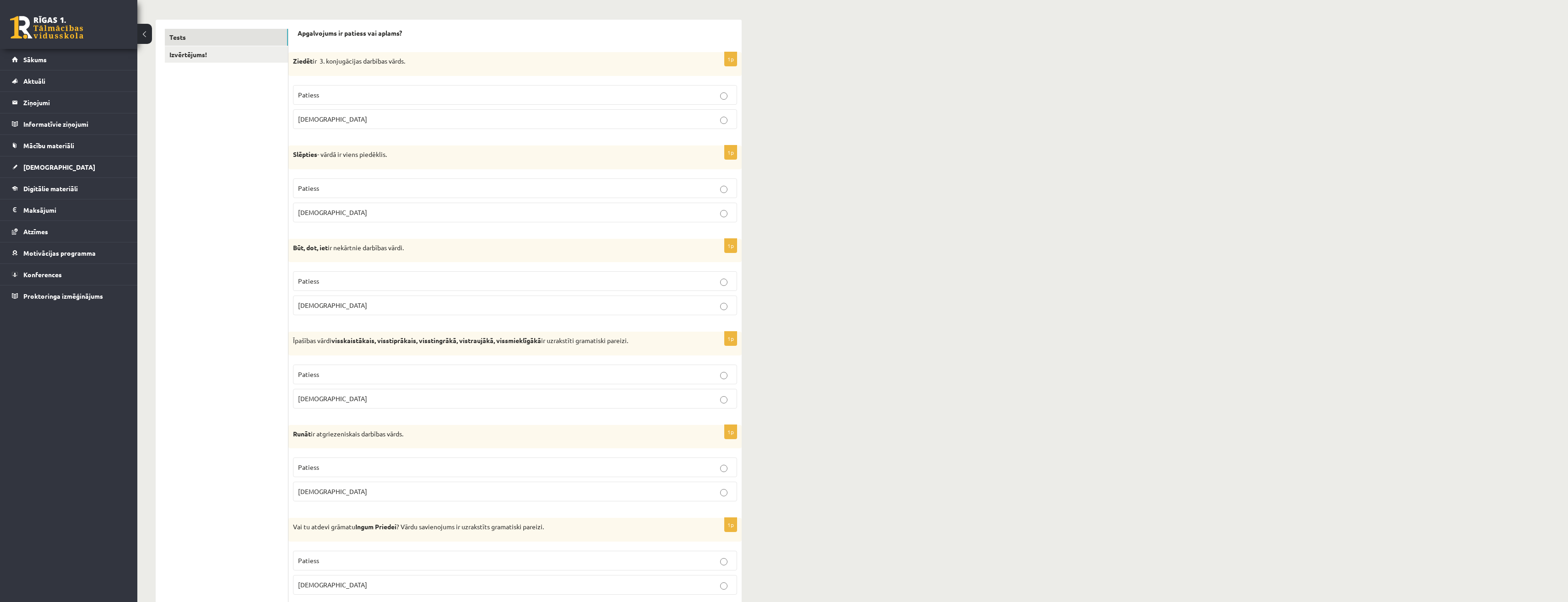
scroll to position [138, 0]
click at [333, 491] on p "[DEMOGRAPHIC_DATA]" at bounding box center [515, 490] width 434 height 10
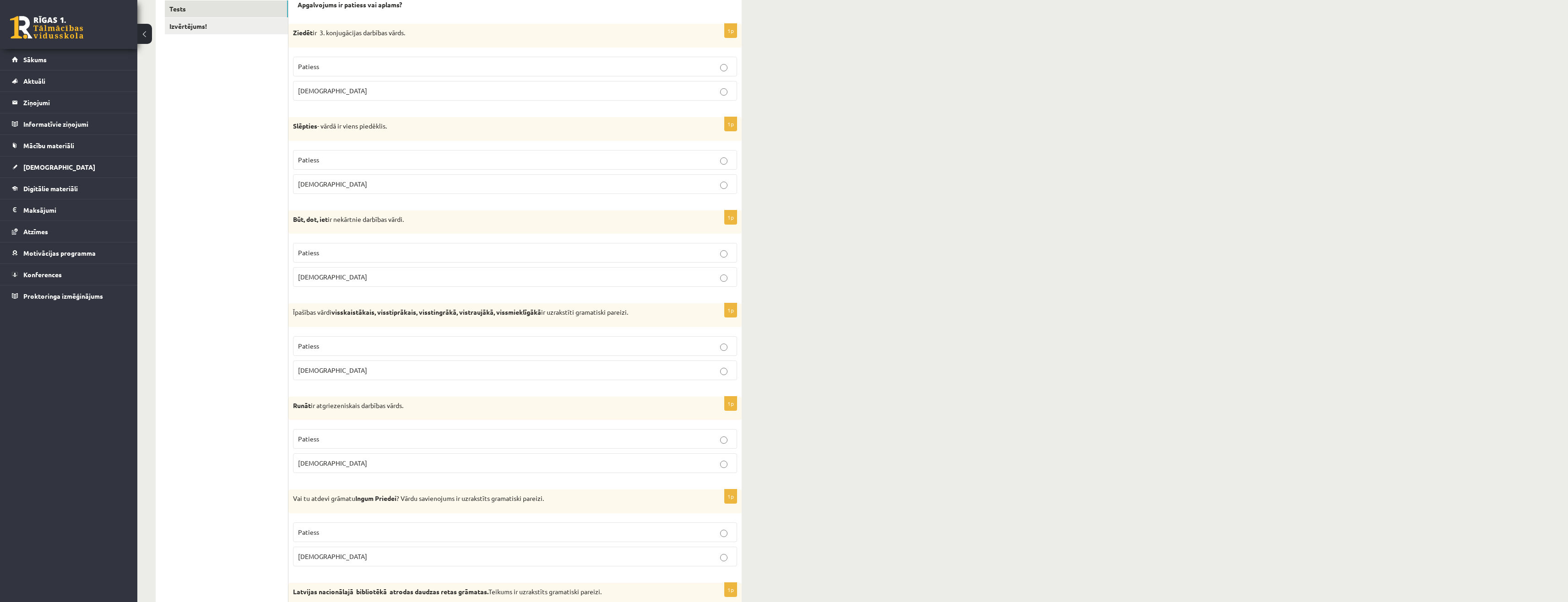
scroll to position [229, 0]
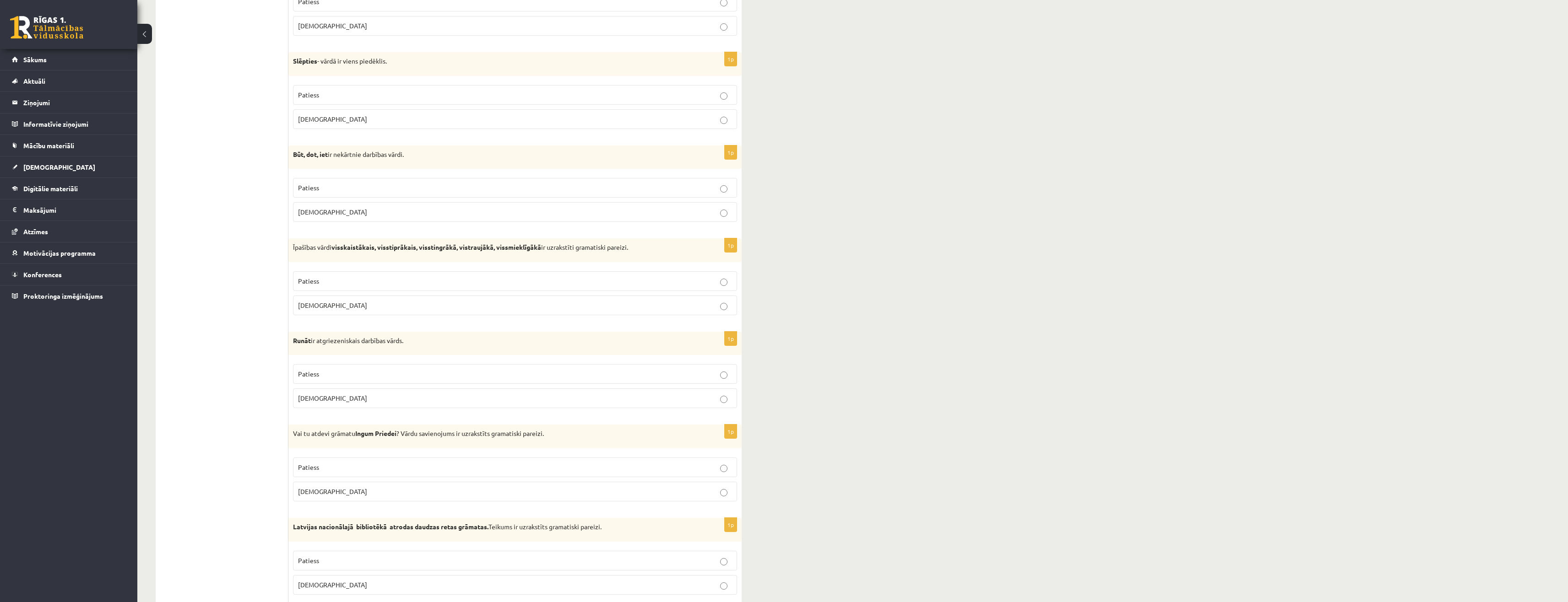
click at [354, 490] on p "[DEMOGRAPHIC_DATA]" at bounding box center [515, 492] width 434 height 10
click at [332, 568] on label "Patiess" at bounding box center [515, 561] width 444 height 20
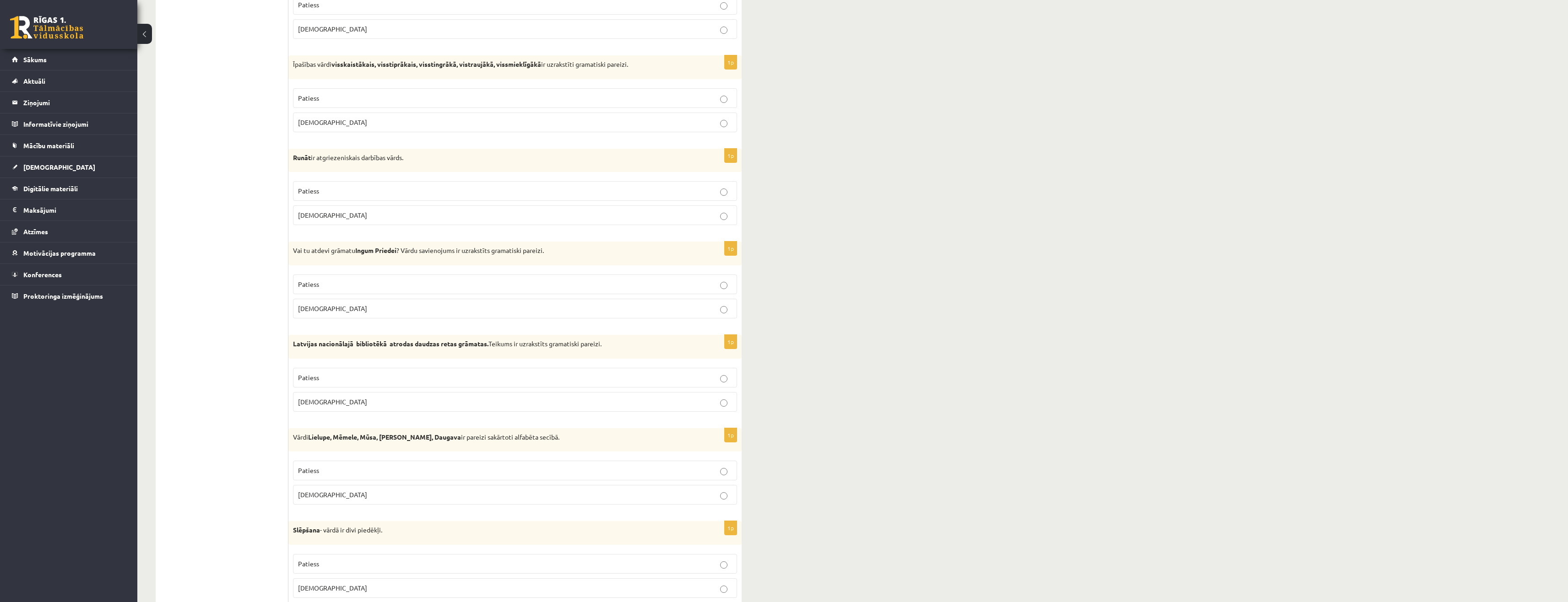
click at [333, 500] on p "[DEMOGRAPHIC_DATA]" at bounding box center [515, 495] width 434 height 10
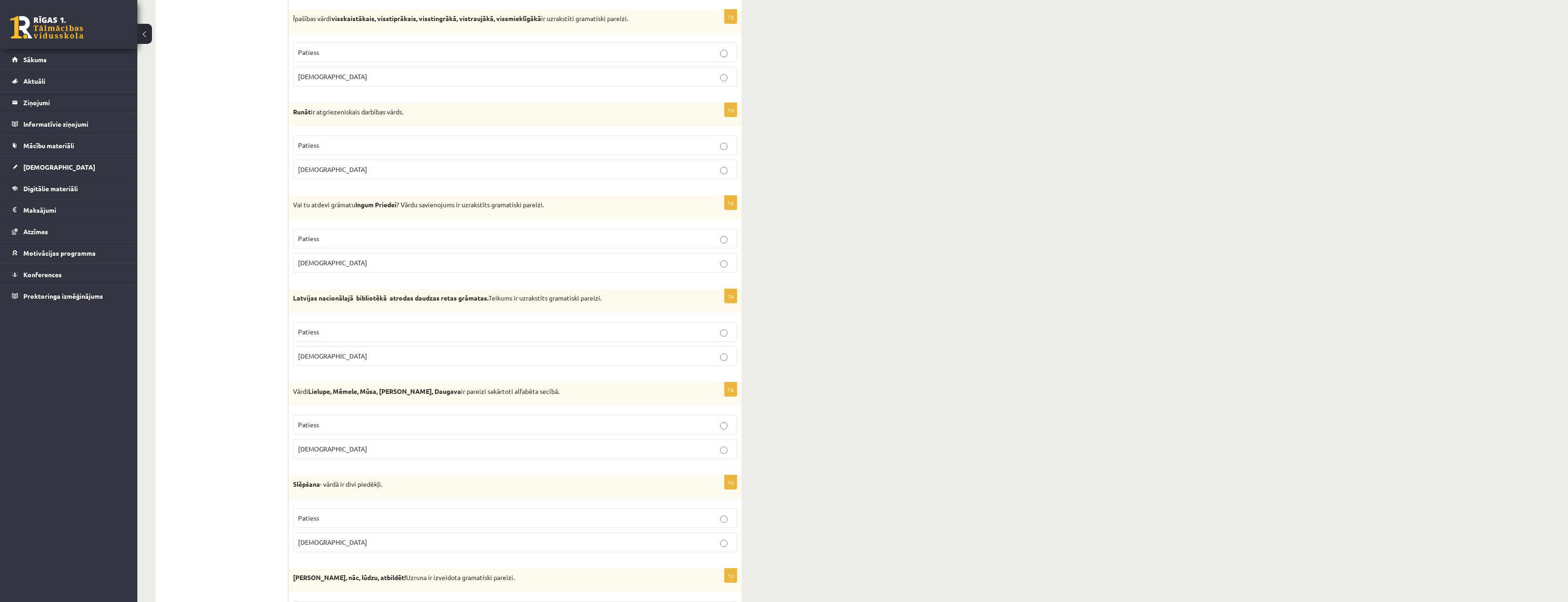
click at [336, 547] on p "[DEMOGRAPHIC_DATA]" at bounding box center [515, 543] width 434 height 10
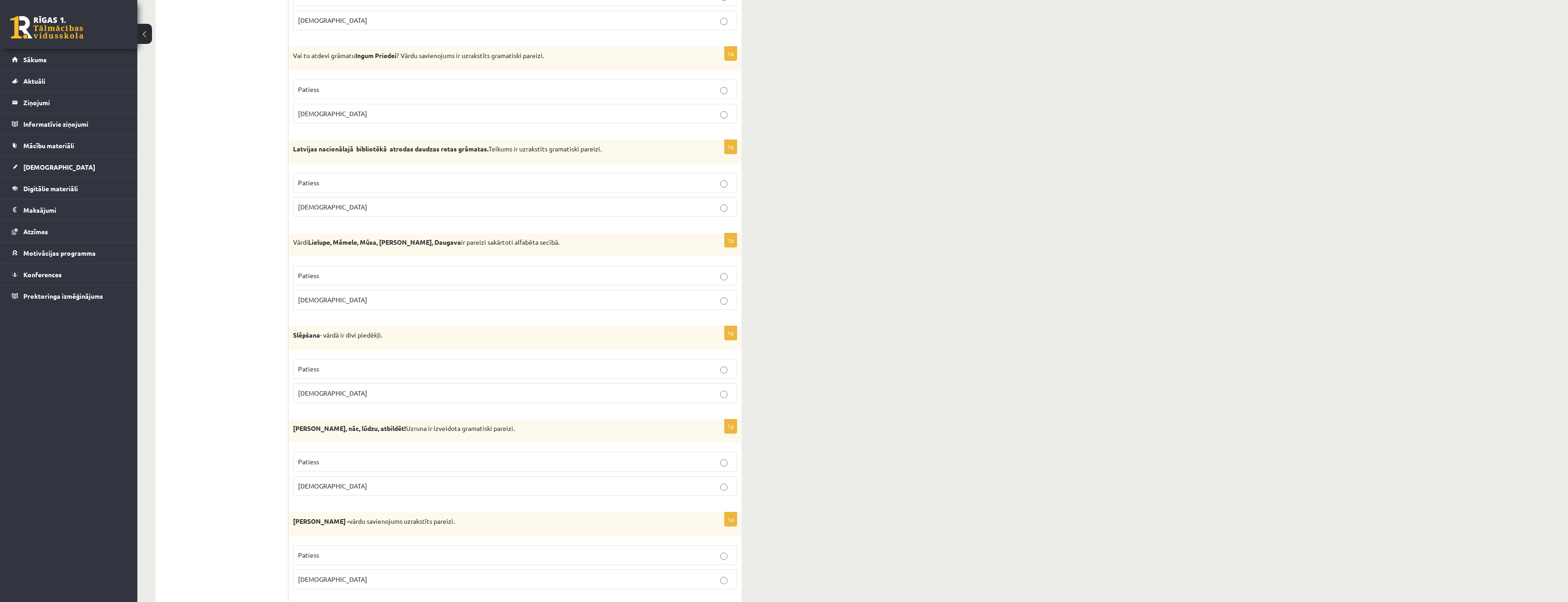
scroll to position [641, 0]
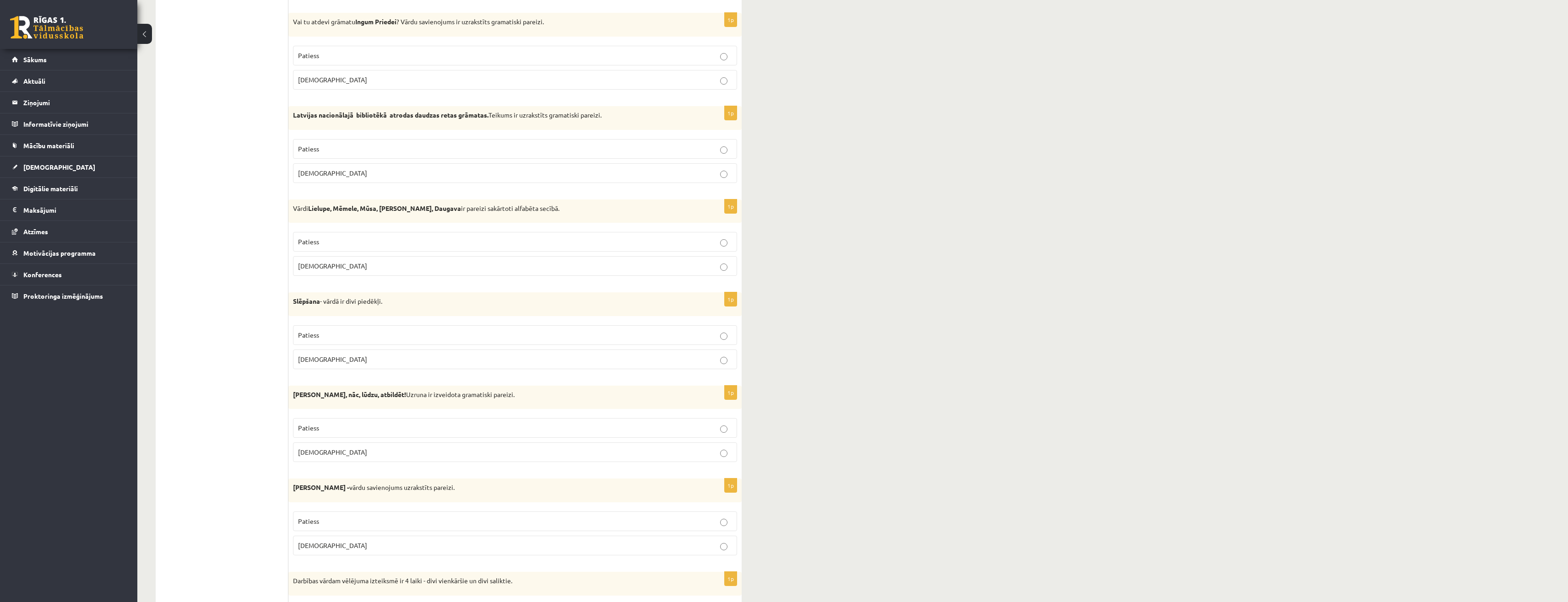
click at [372, 431] on p "Patiess" at bounding box center [515, 428] width 434 height 10
click at [333, 547] on p "[DEMOGRAPHIC_DATA]" at bounding box center [515, 546] width 434 height 10
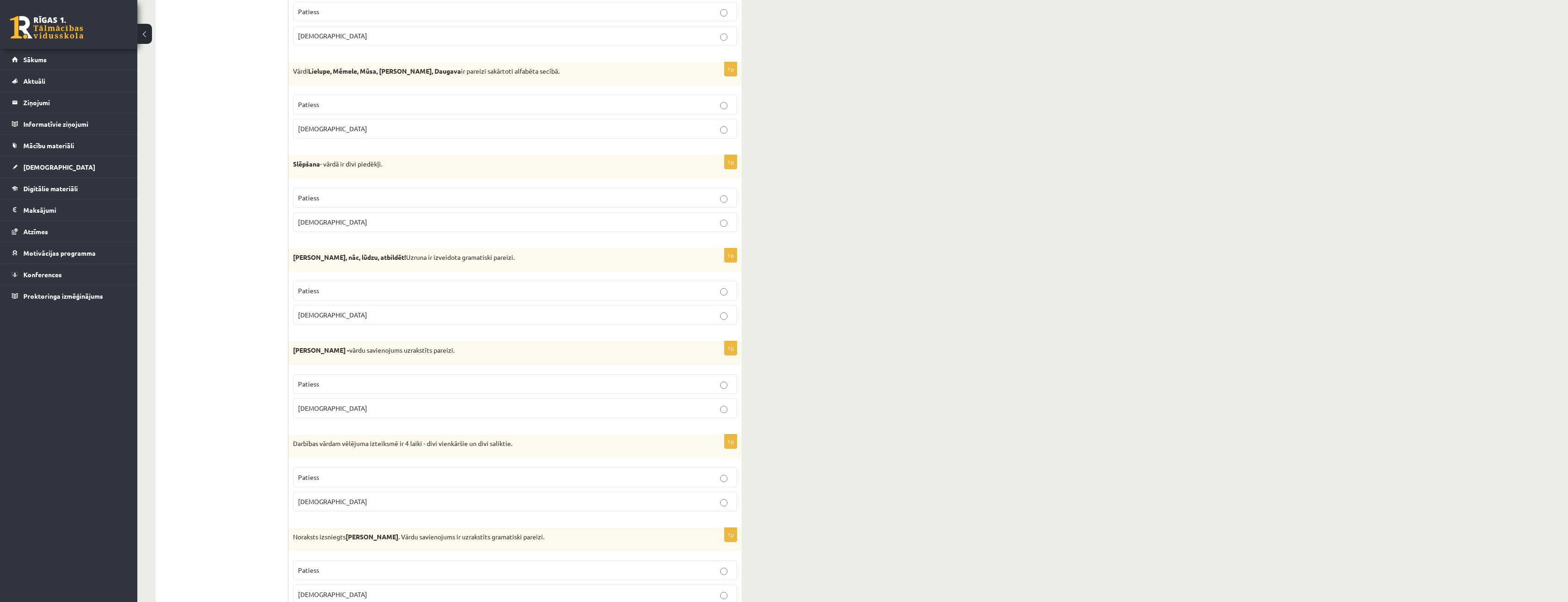
click at [322, 471] on label "Patiess" at bounding box center [515, 478] width 444 height 20
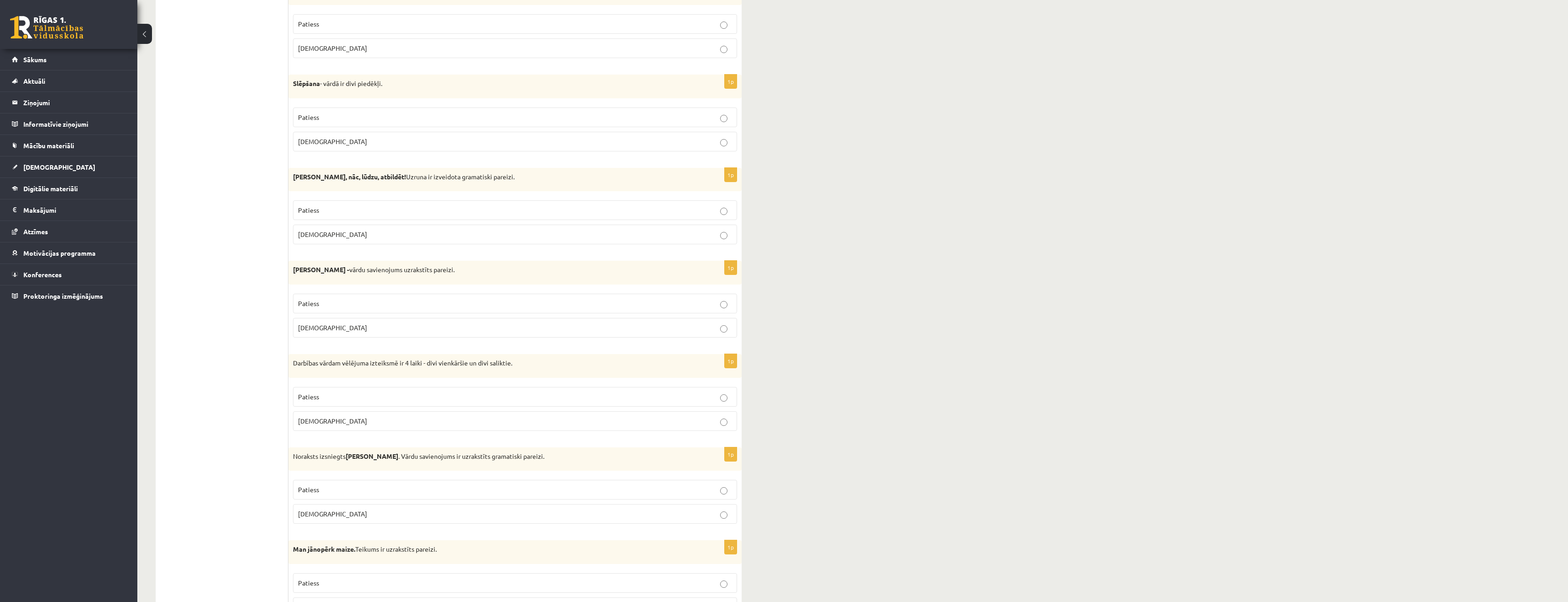
scroll to position [870, 0]
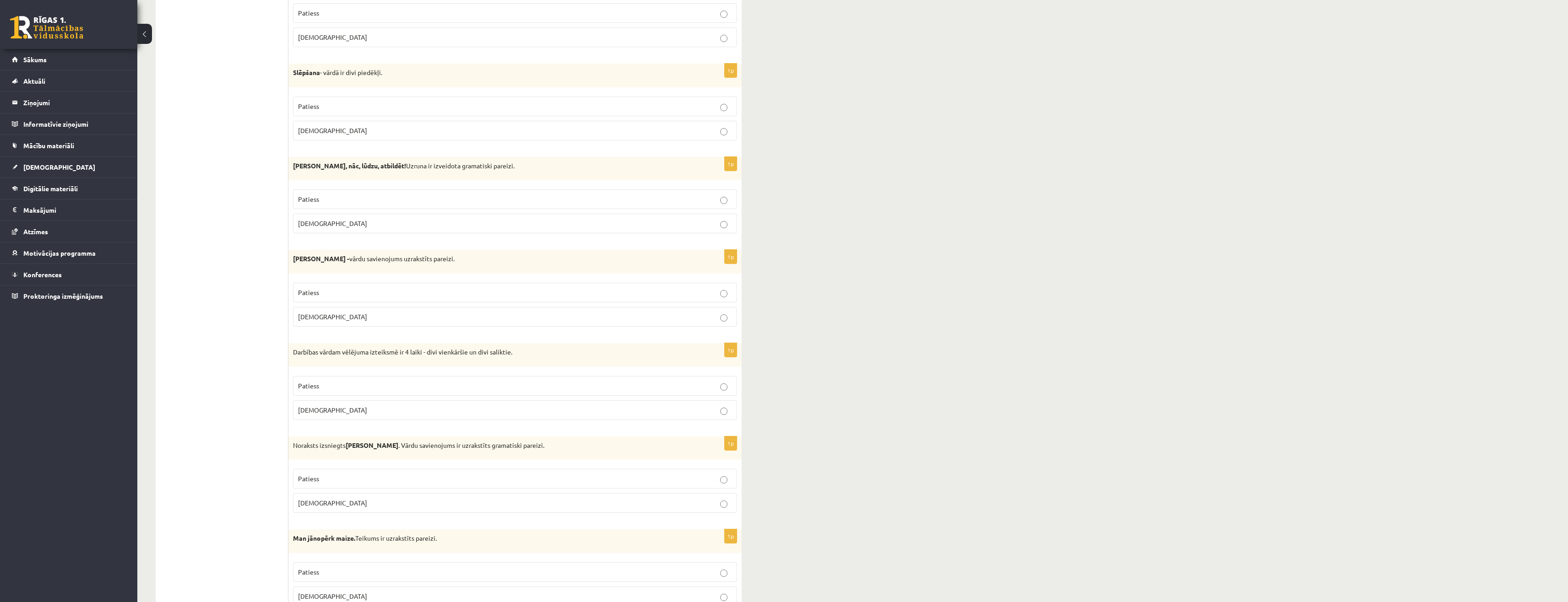
click at [333, 503] on p "[DEMOGRAPHIC_DATA]" at bounding box center [515, 504] width 434 height 10
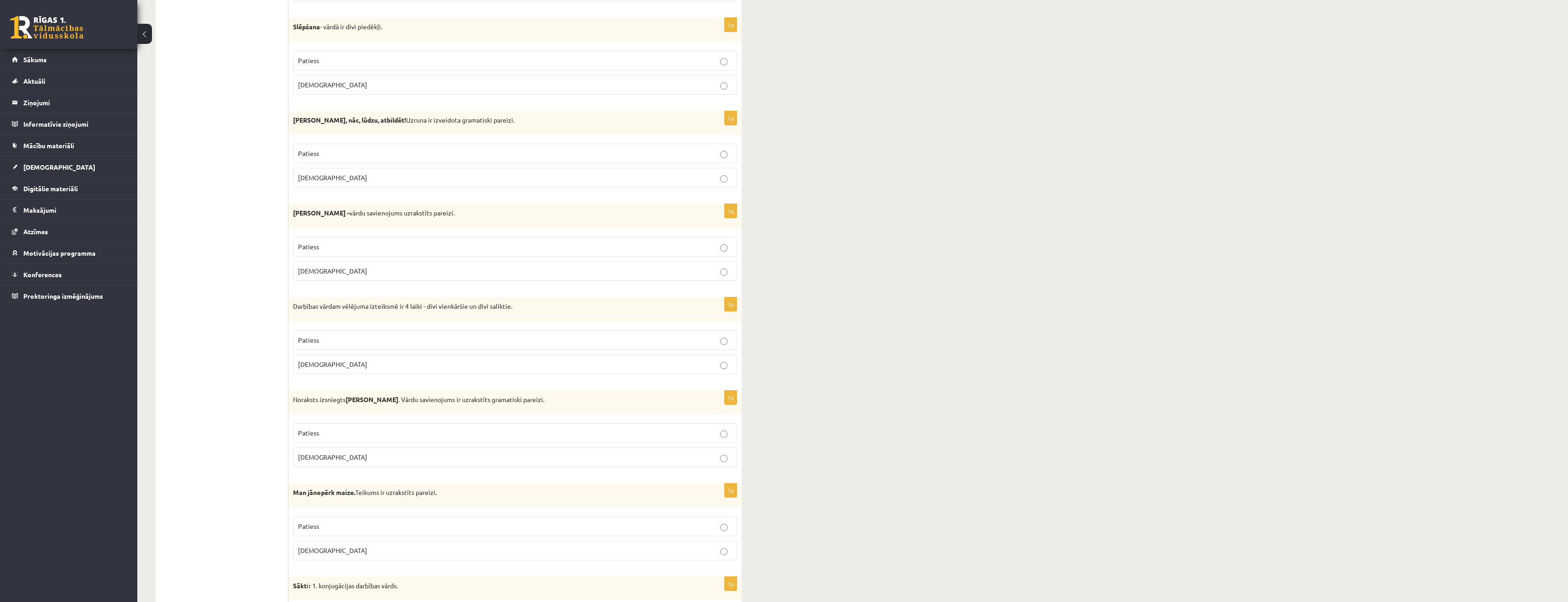
click at [337, 522] on p "Patiess" at bounding box center [515, 527] width 434 height 10
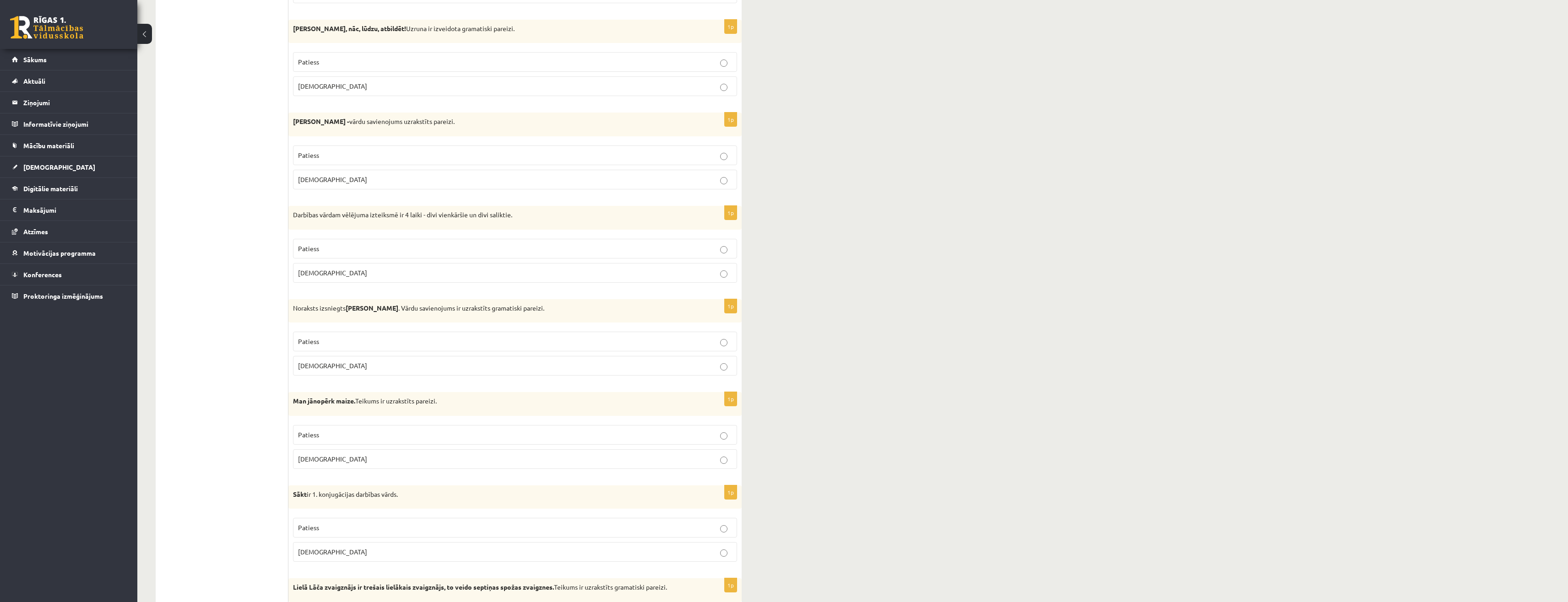
click at [307, 557] on p "[DEMOGRAPHIC_DATA]" at bounding box center [515, 552] width 434 height 10
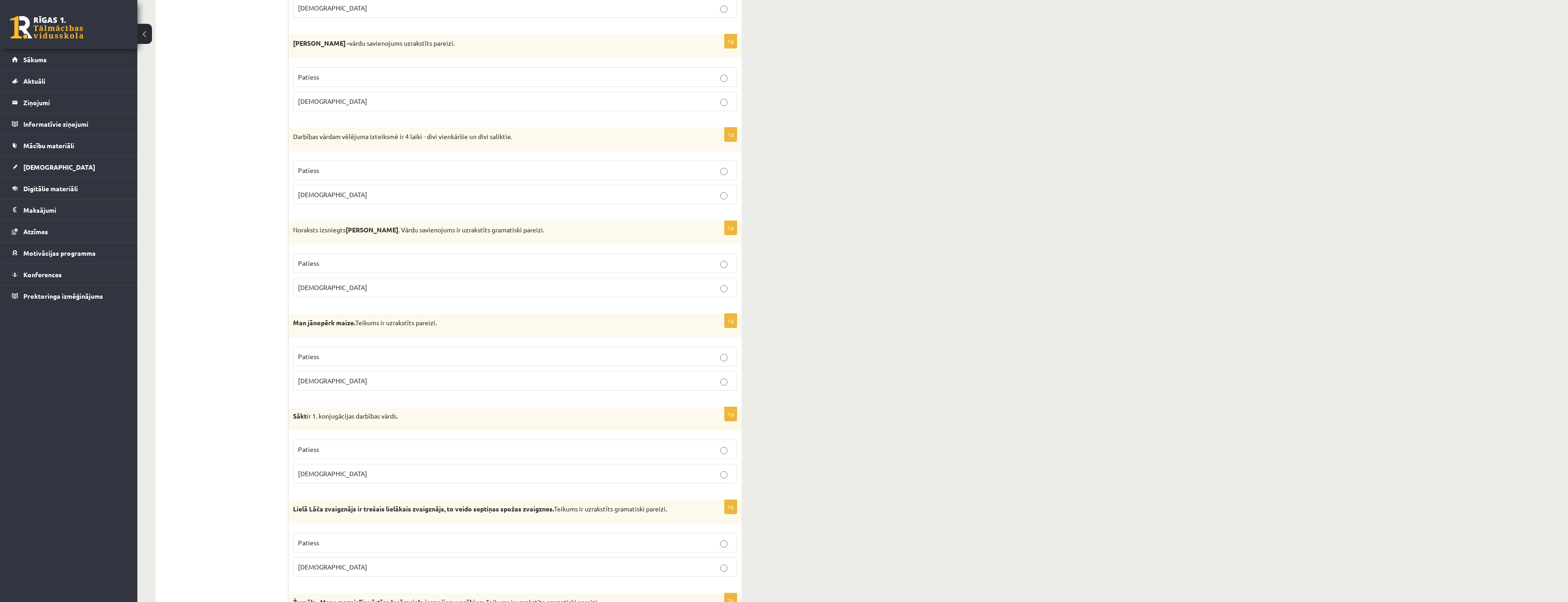
scroll to position [1099, 0]
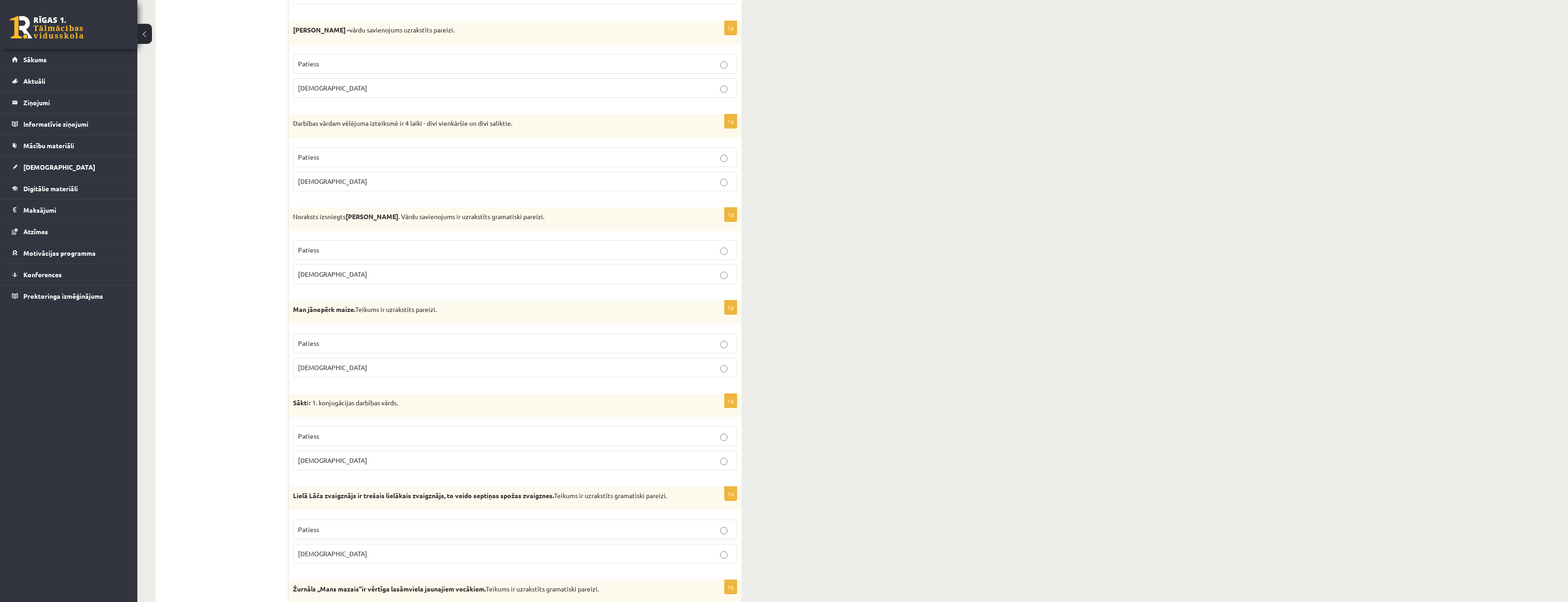
click at [325, 530] on p "Patiess" at bounding box center [515, 530] width 434 height 10
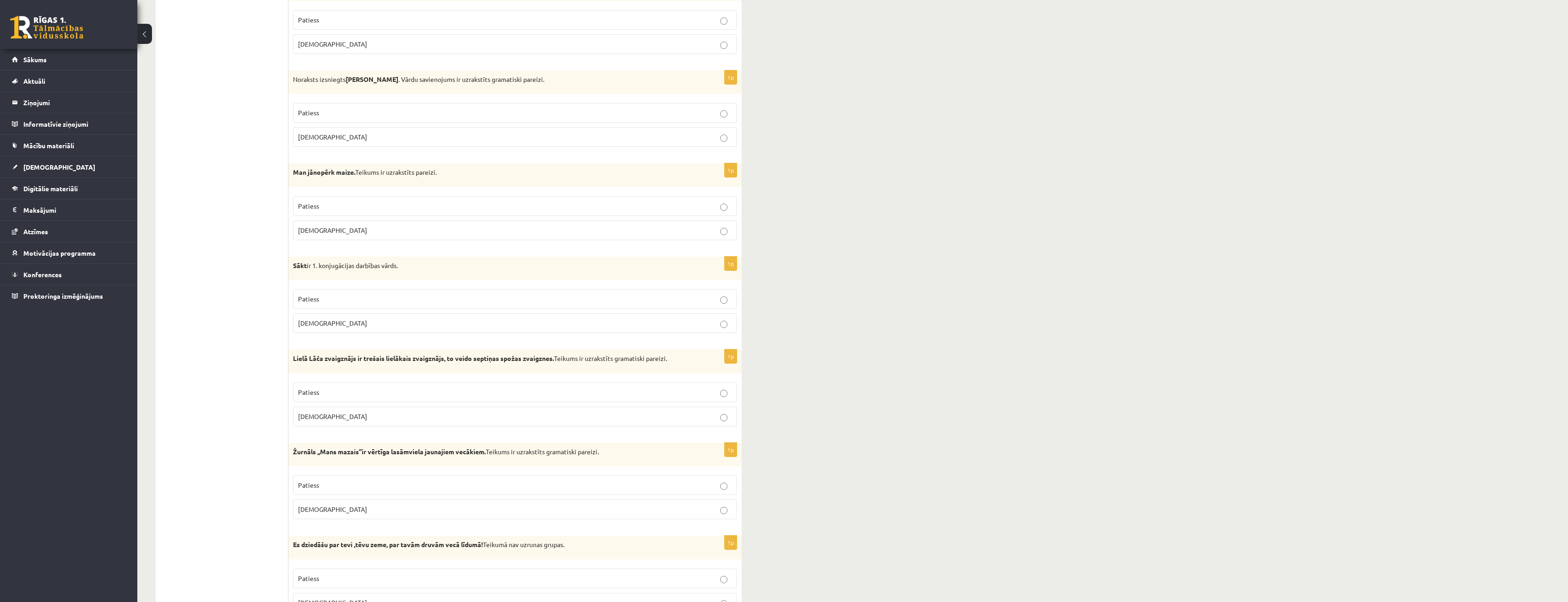
click at [368, 483] on p "Patiess" at bounding box center [515, 485] width 434 height 10
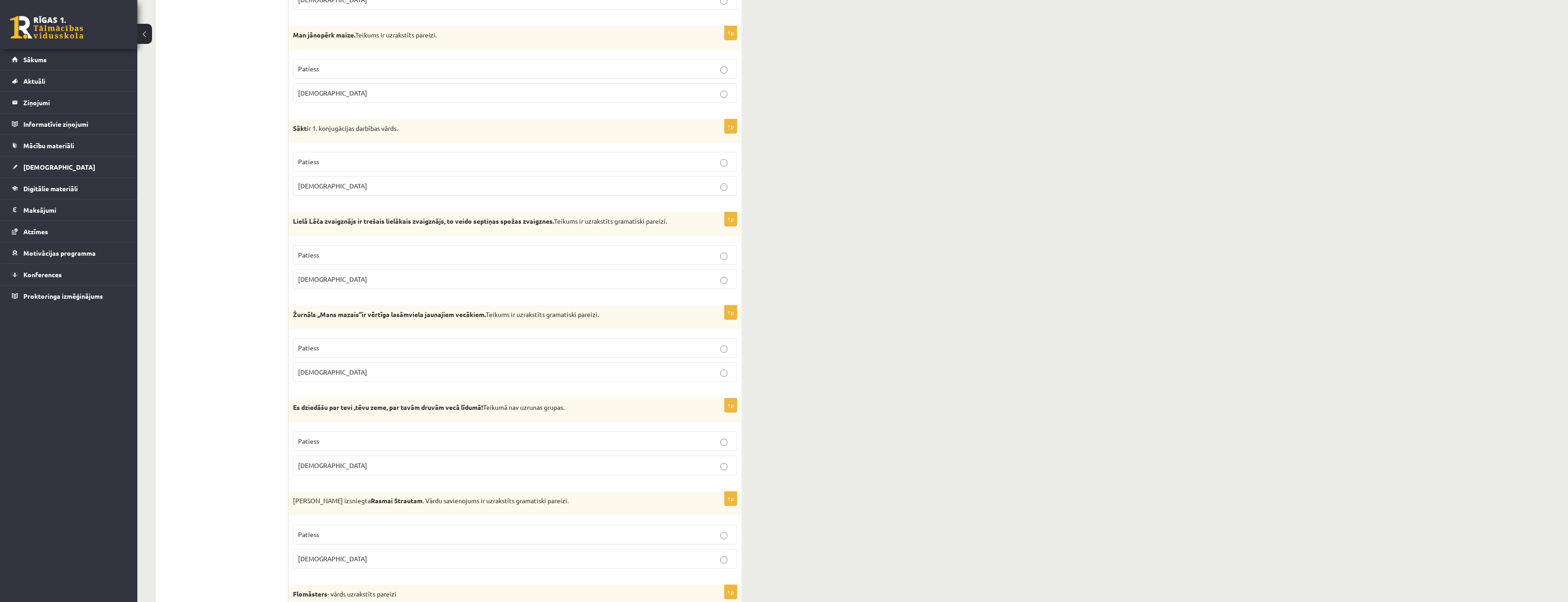
click at [322, 445] on p "Patiess" at bounding box center [515, 441] width 434 height 10
click at [322, 558] on p "[DEMOGRAPHIC_DATA]" at bounding box center [515, 559] width 434 height 10
click at [346, 477] on fieldset "Patiess [DEMOGRAPHIC_DATA]" at bounding box center [515, 453] width 444 height 52
click at [340, 469] on p "[DEMOGRAPHIC_DATA]" at bounding box center [515, 465] width 434 height 10
click at [334, 539] on p "Patiess" at bounding box center [515, 535] width 434 height 10
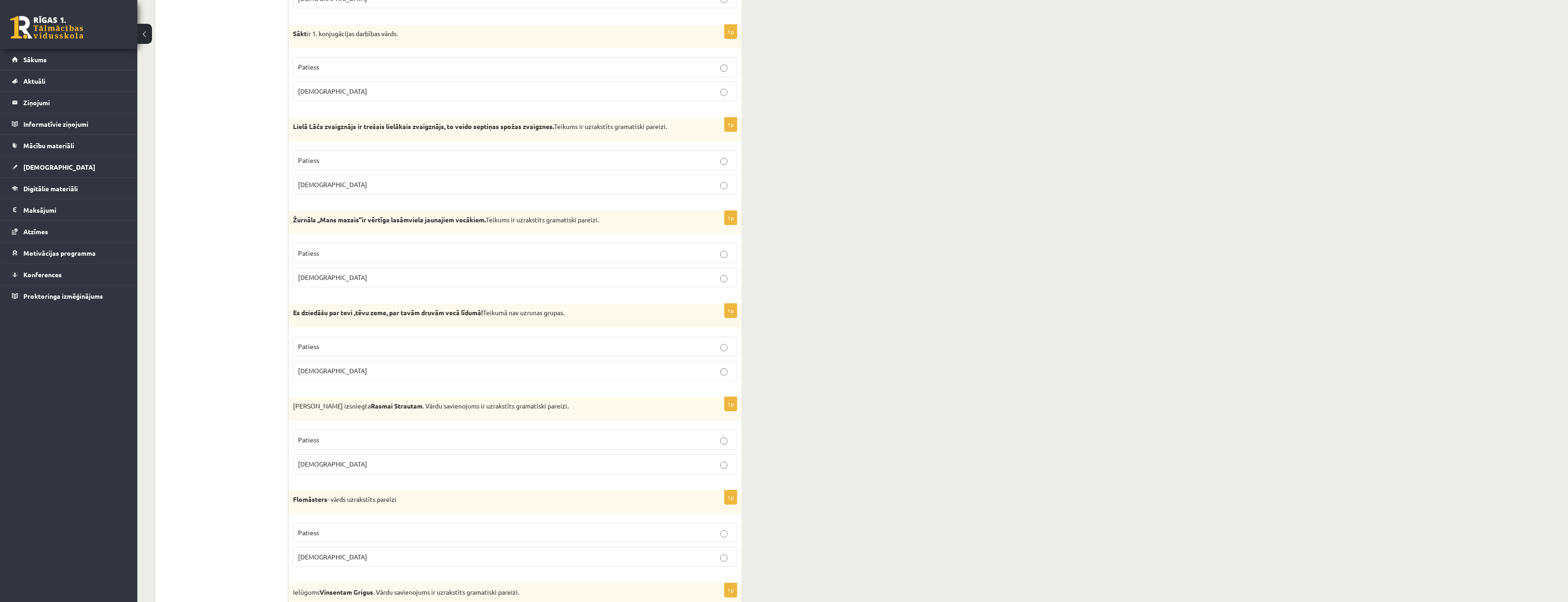
scroll to position [1511, 0]
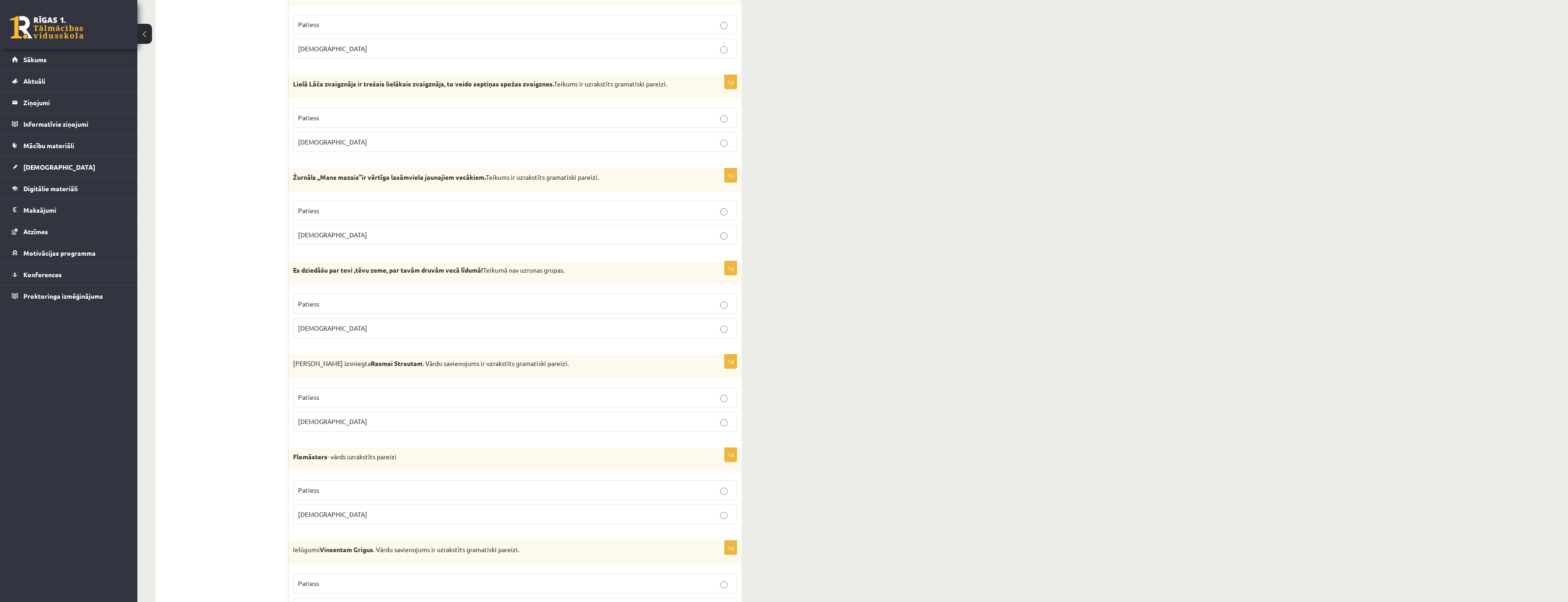
click at [338, 422] on p "[DEMOGRAPHIC_DATA]" at bounding box center [515, 421] width 434 height 10
click at [333, 404] on label "Patiess" at bounding box center [515, 398] width 444 height 20
click at [350, 488] on p "Patiess" at bounding box center [515, 490] width 434 height 10
click at [333, 515] on p "[DEMOGRAPHIC_DATA]" at bounding box center [515, 517] width 434 height 10
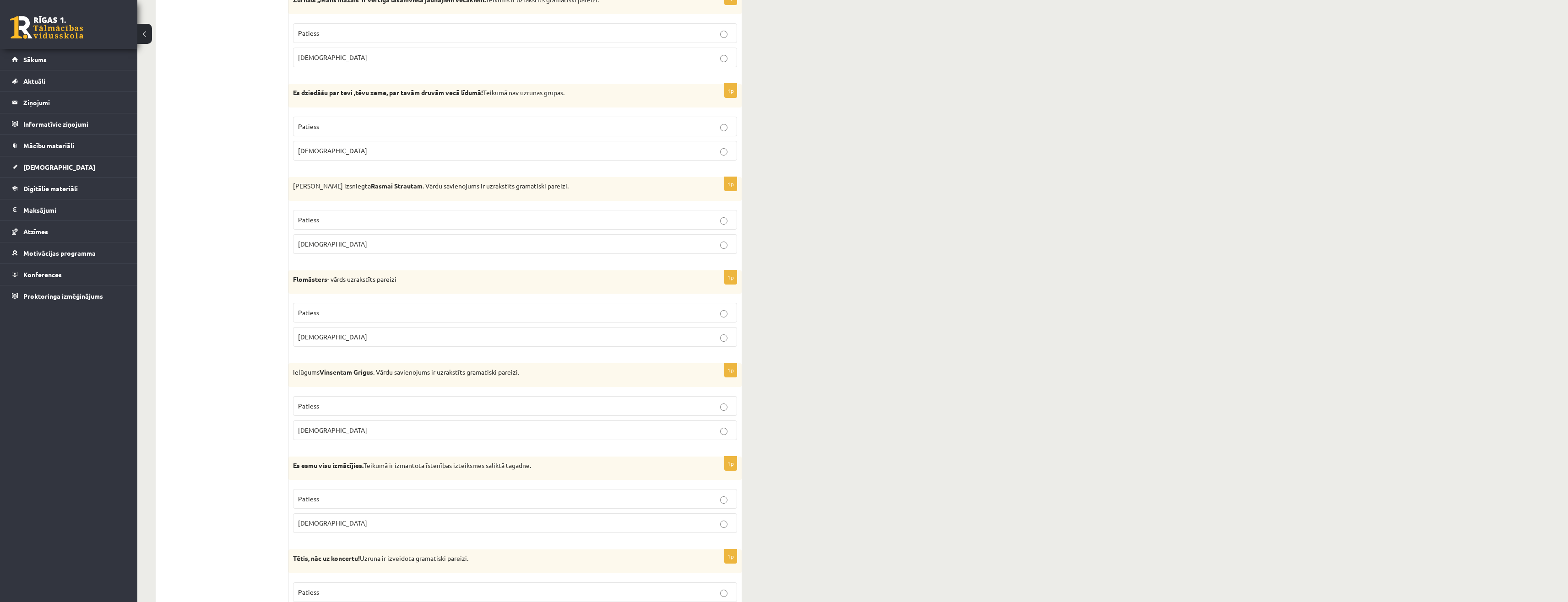
scroll to position [1740, 0]
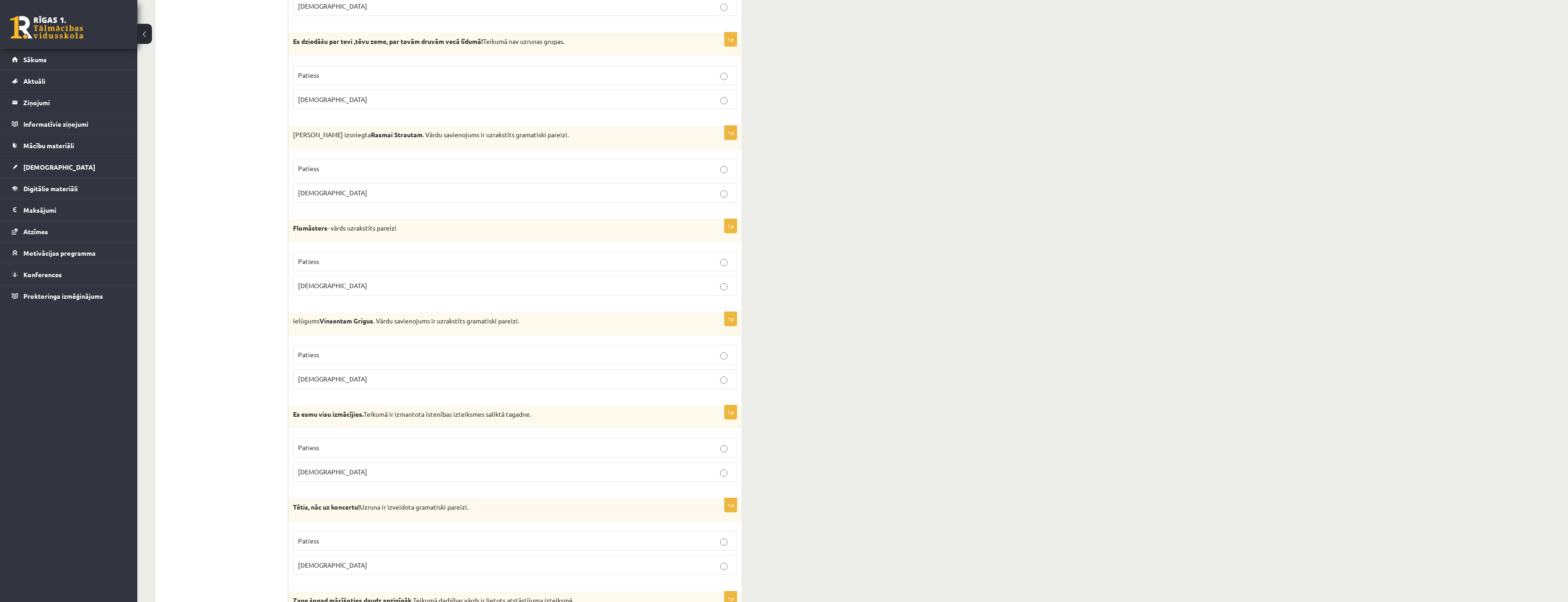
drag, startPoint x: 303, startPoint y: 444, endPoint x: 317, endPoint y: 490, distance: 48.1
click at [303, 444] on p "Patiess" at bounding box center [515, 448] width 434 height 10
click at [333, 537] on p "Patiess" at bounding box center [515, 541] width 434 height 10
click at [324, 537] on label "Patiess" at bounding box center [515, 543] width 444 height 20
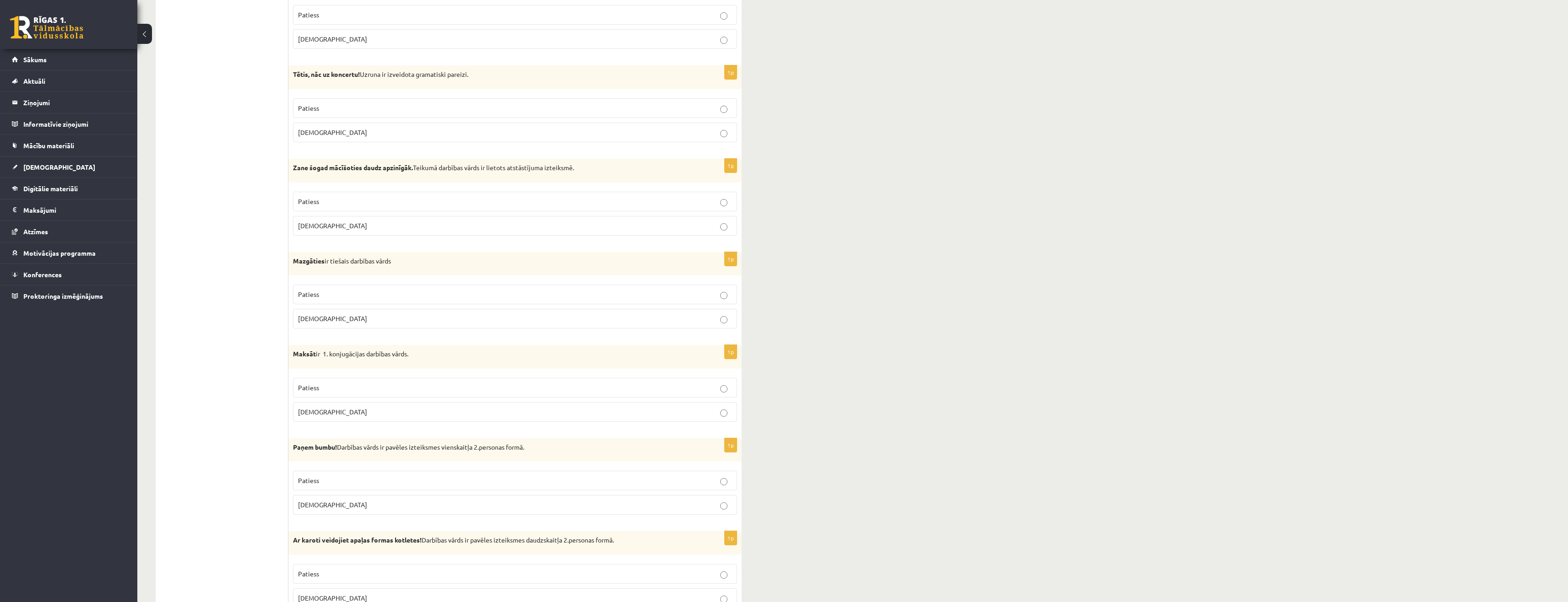
scroll to position [2198, 0]
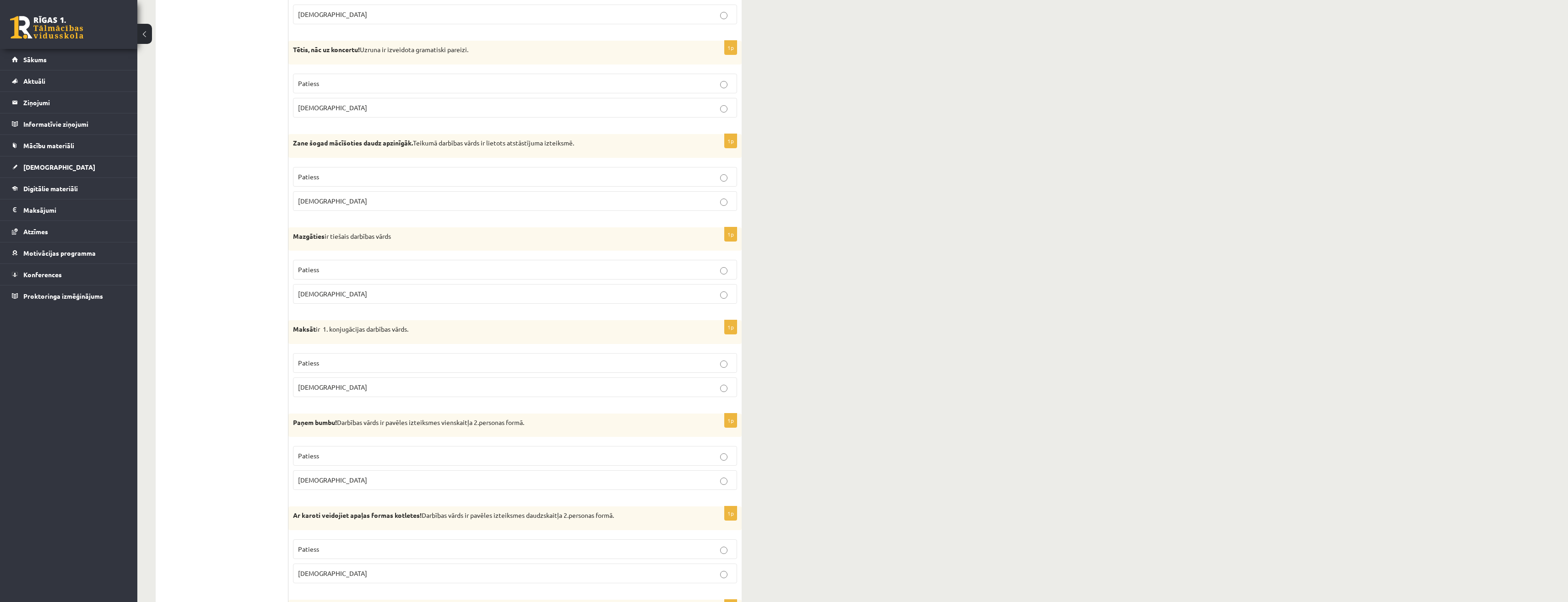
click at [332, 291] on p "[DEMOGRAPHIC_DATA]" at bounding box center [515, 294] width 434 height 10
click at [322, 356] on label "Patiess" at bounding box center [515, 363] width 444 height 20
click at [339, 459] on p "Patiess" at bounding box center [515, 456] width 434 height 10
click at [364, 462] on p "Patiess" at bounding box center [515, 458] width 434 height 10
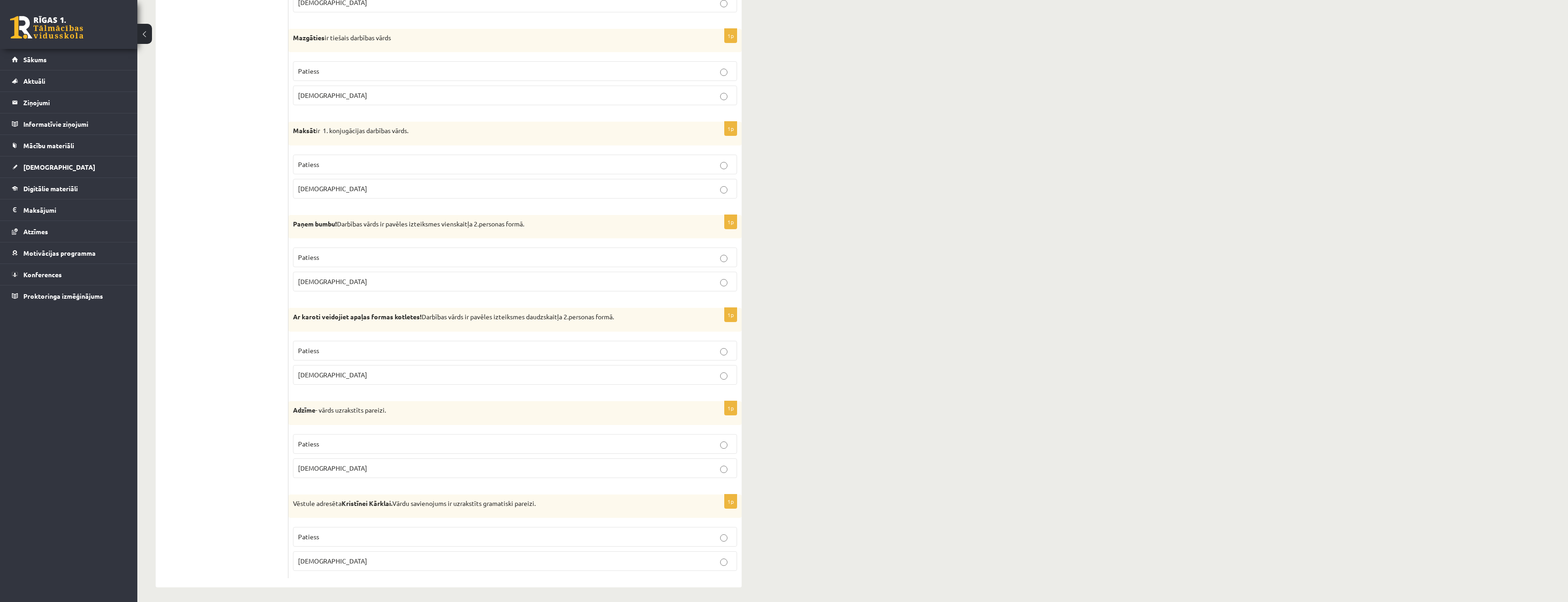
scroll to position [2400, 0]
click at [348, 438] on p "Patiess" at bounding box center [515, 441] width 434 height 10
drag, startPoint x: 347, startPoint y: 535, endPoint x: 324, endPoint y: 505, distance: 37.8
click at [347, 534] on p "Patiess" at bounding box center [515, 533] width 434 height 10
drag, startPoint x: 194, startPoint y: 438, endPoint x: 212, endPoint y: 370, distance: 70.3
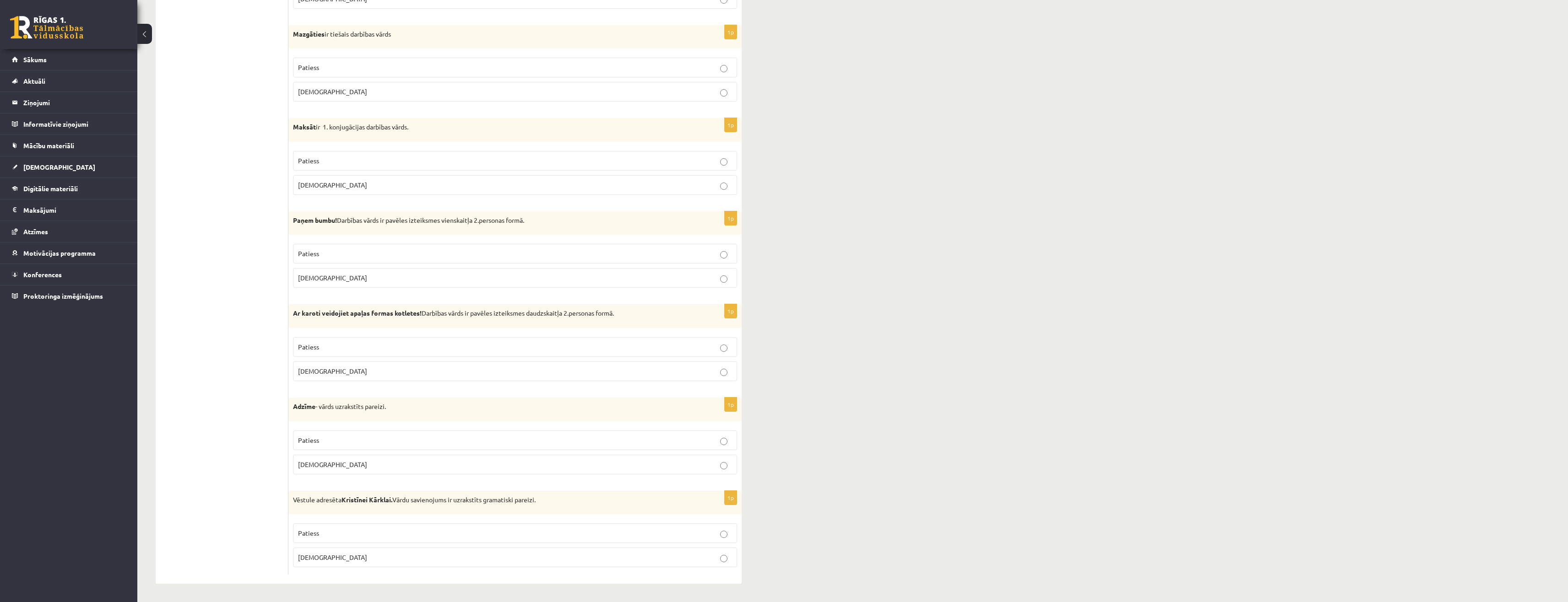
drag, startPoint x: 194, startPoint y: 473, endPoint x: 190, endPoint y: 419, distance: 54.1
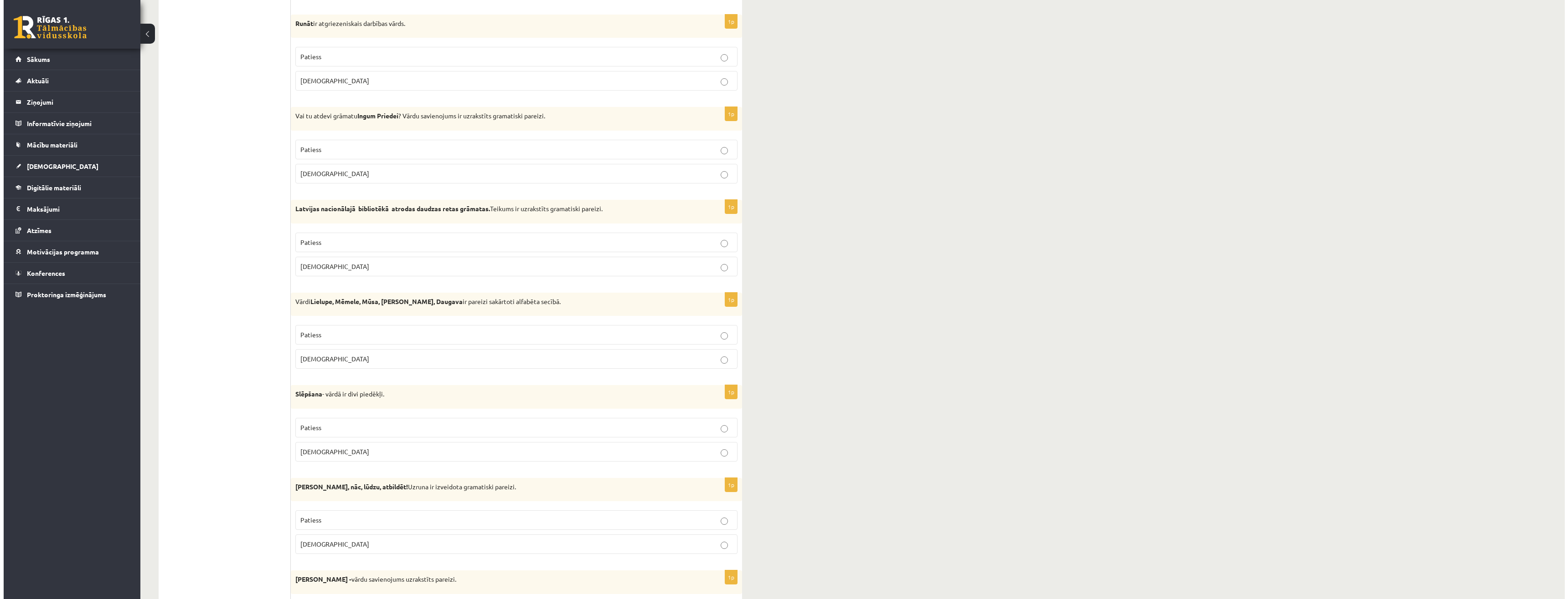
scroll to position [0, 0]
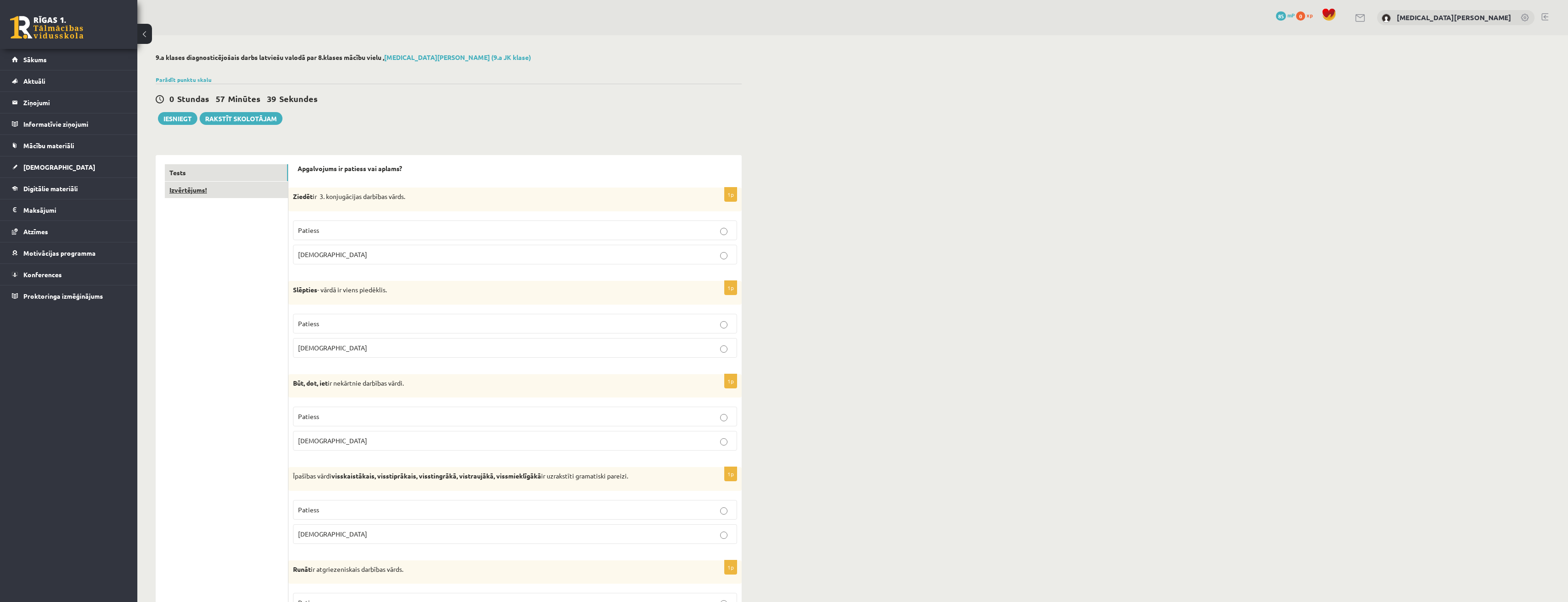
click at [219, 192] on link "Izvērtējums!" at bounding box center [226, 190] width 123 height 17
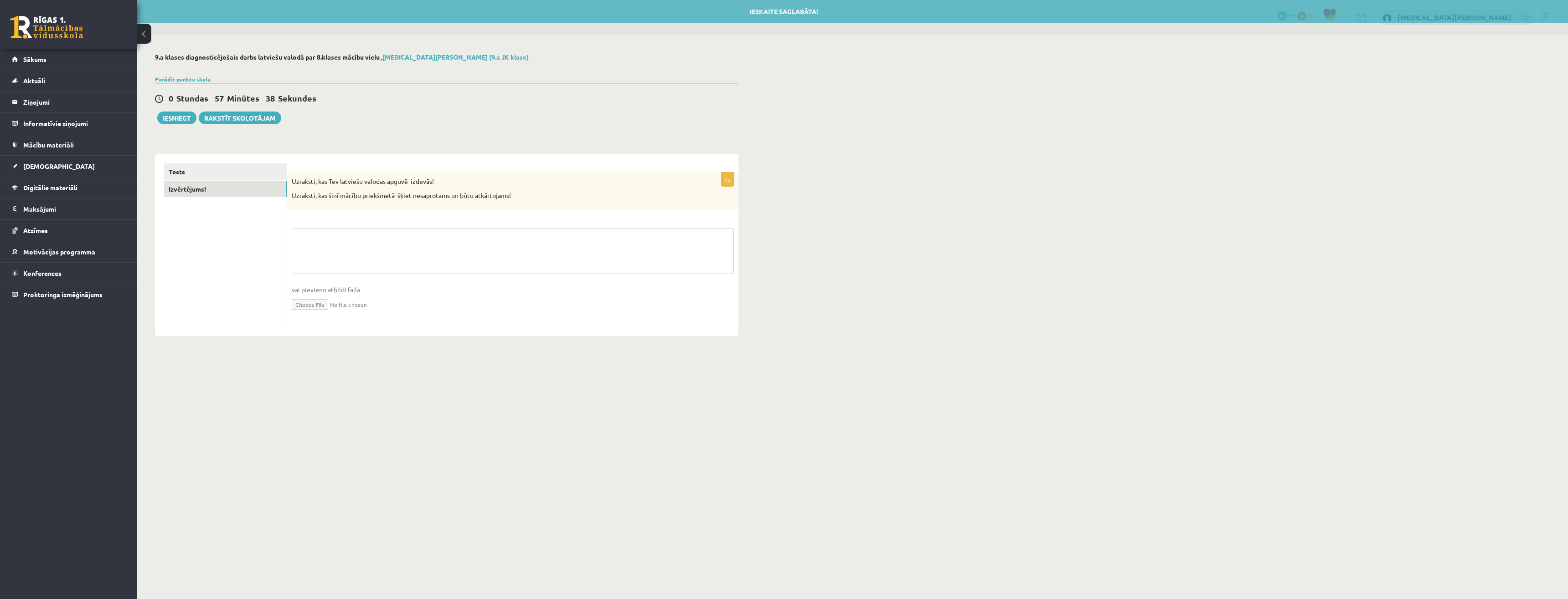
click at [316, 244] on textarea at bounding box center [513, 252] width 442 height 46
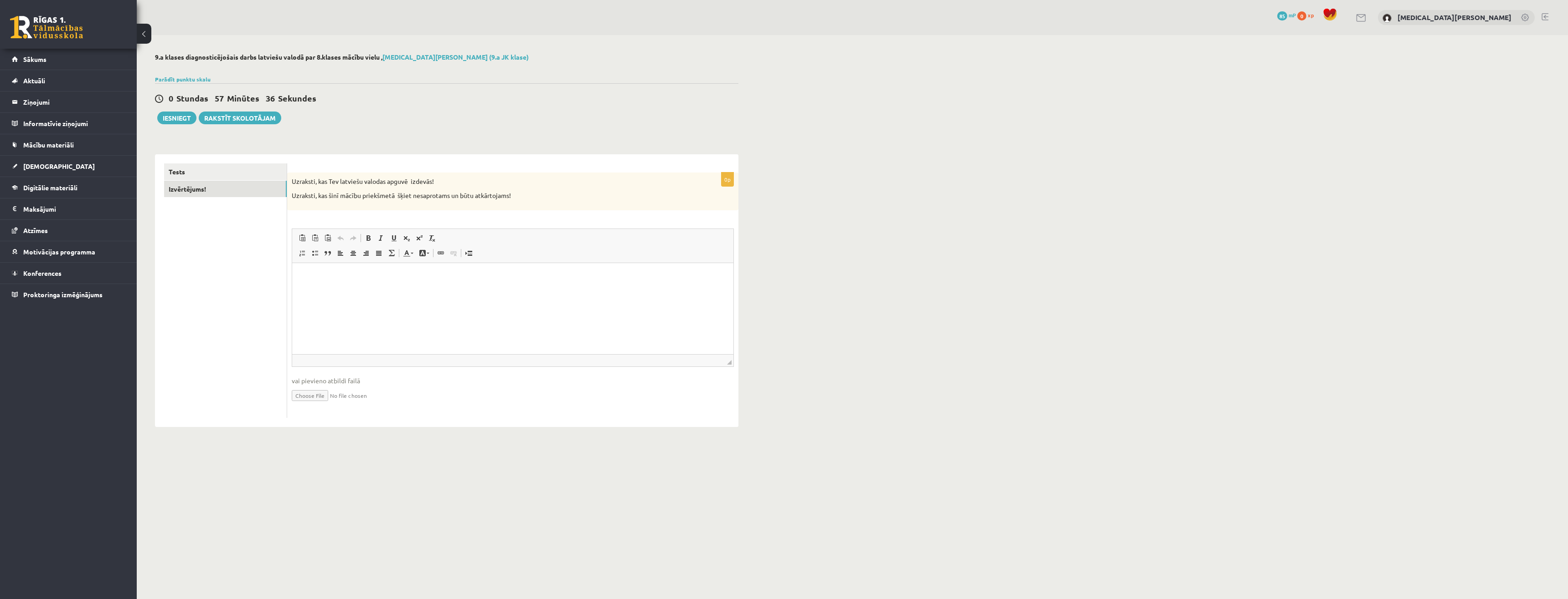
drag, startPoint x: 365, startPoint y: 326, endPoint x: 357, endPoint y: 305, distance: 22.5
click at [361, 291] on html at bounding box center [513, 276] width 441 height 28
click at [177, 120] on button "Iesniegt" at bounding box center [176, 117] width 39 height 12
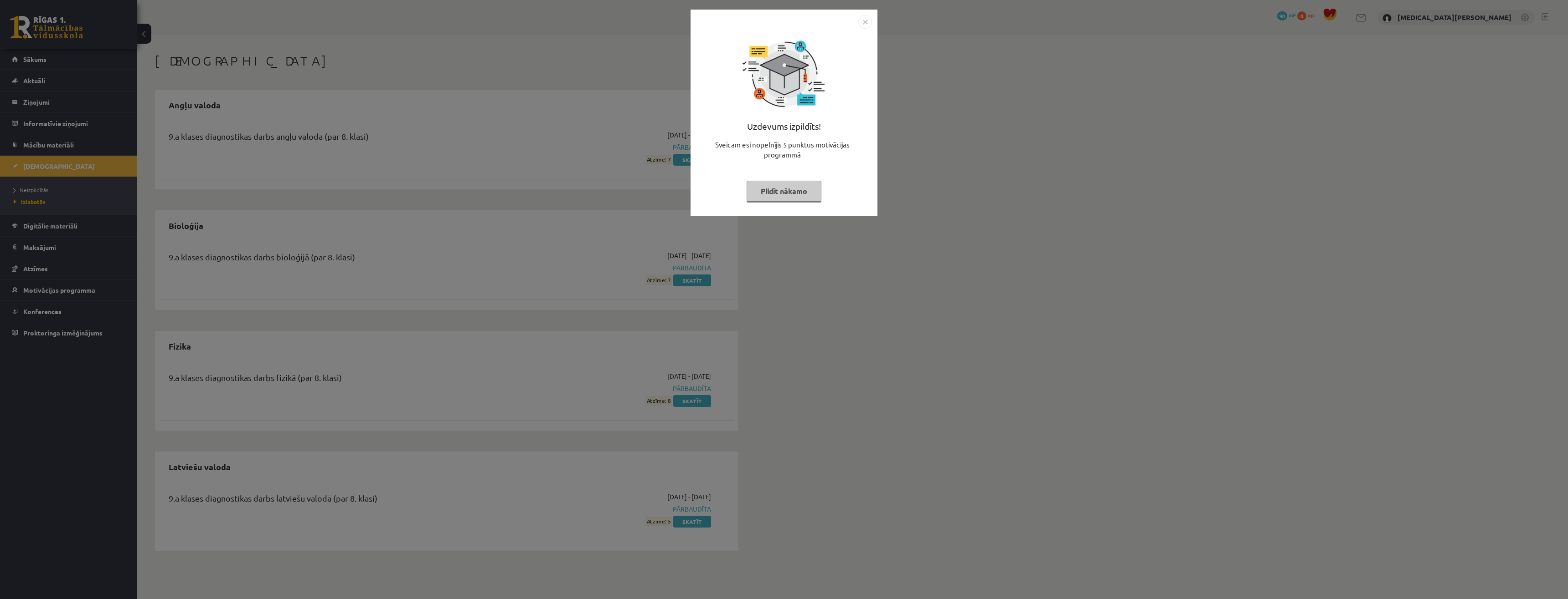
click at [774, 193] on button "Pildīt nākamo" at bounding box center [784, 191] width 75 height 21
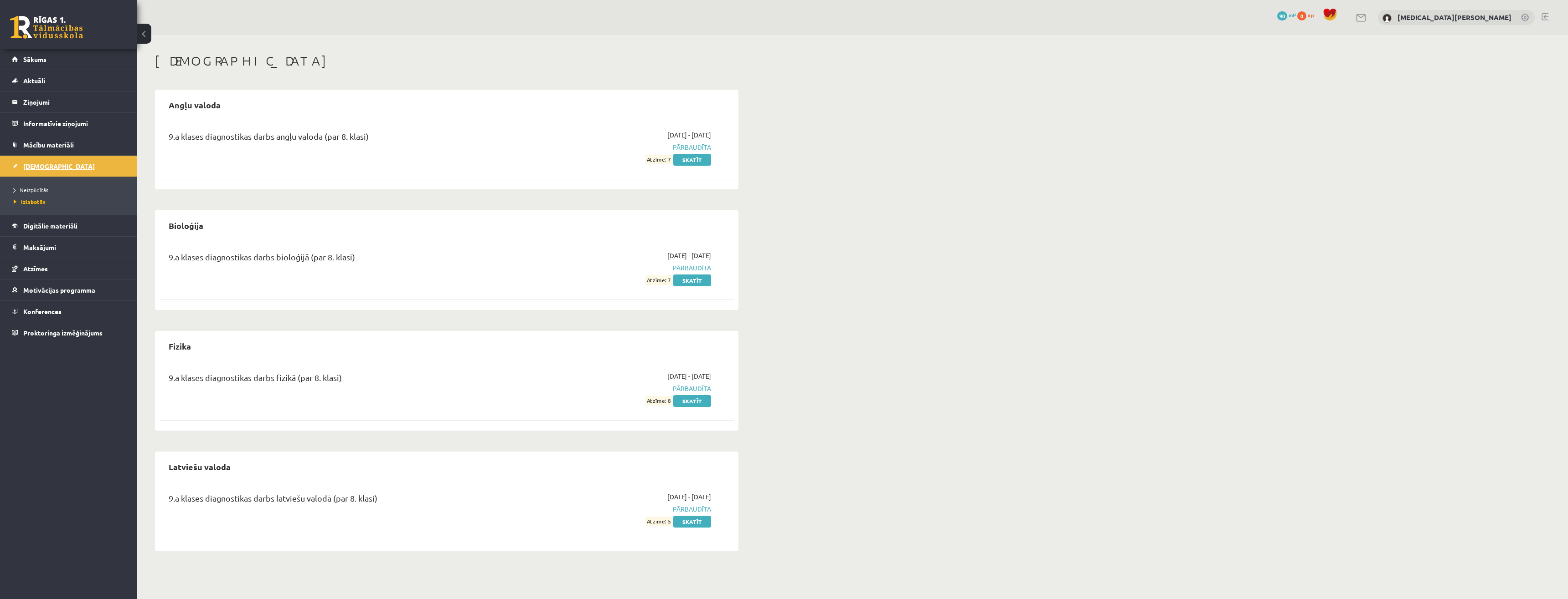
click at [51, 169] on link "[DEMOGRAPHIC_DATA]" at bounding box center [68, 166] width 113 height 21
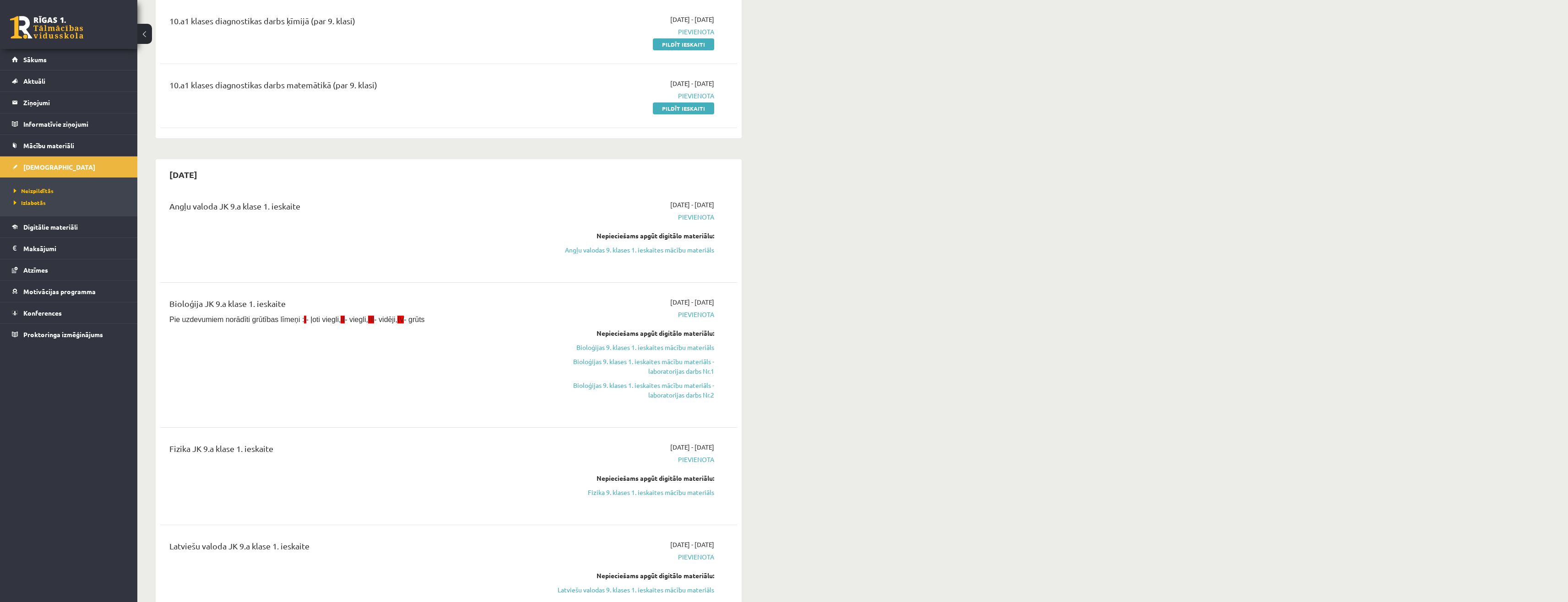
scroll to position [183, 0]
click at [83, 56] on link "Sākums" at bounding box center [68, 59] width 114 height 21
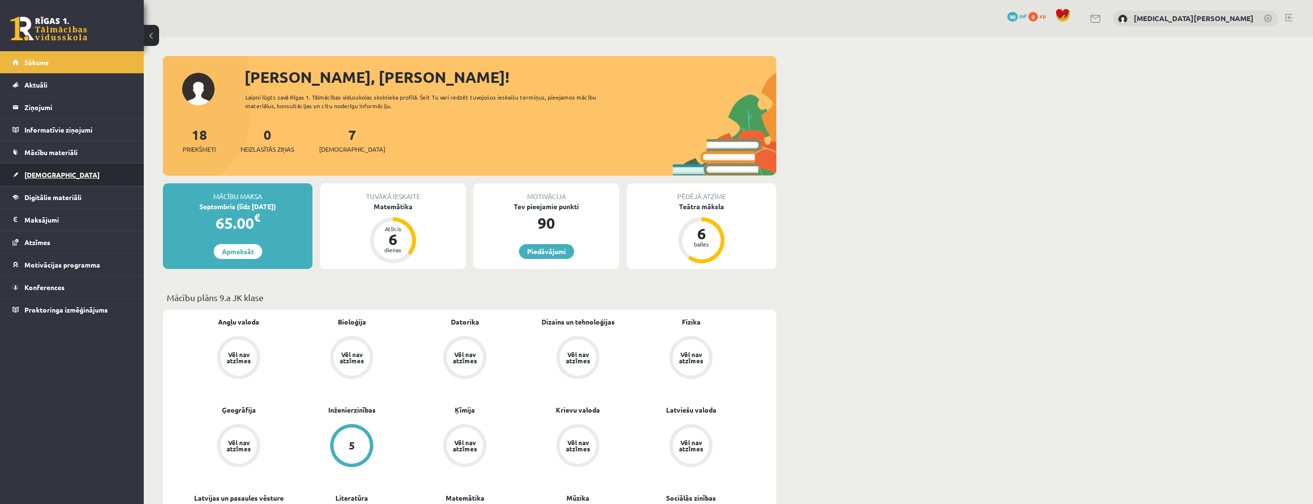
click at [37, 182] on link "[DEMOGRAPHIC_DATA]" at bounding box center [71, 175] width 119 height 22
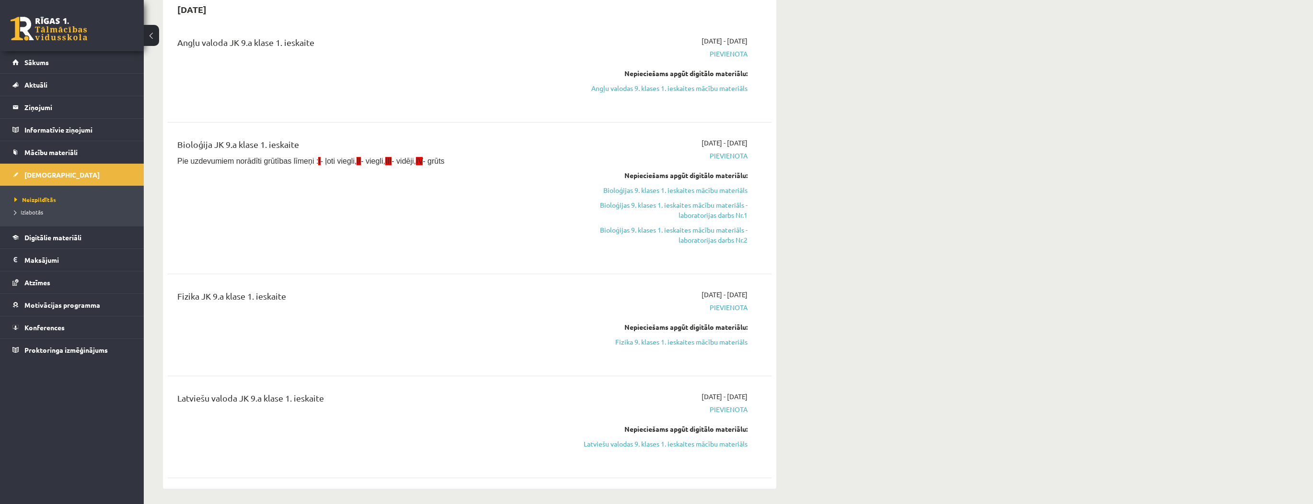
scroll to position [383, 0]
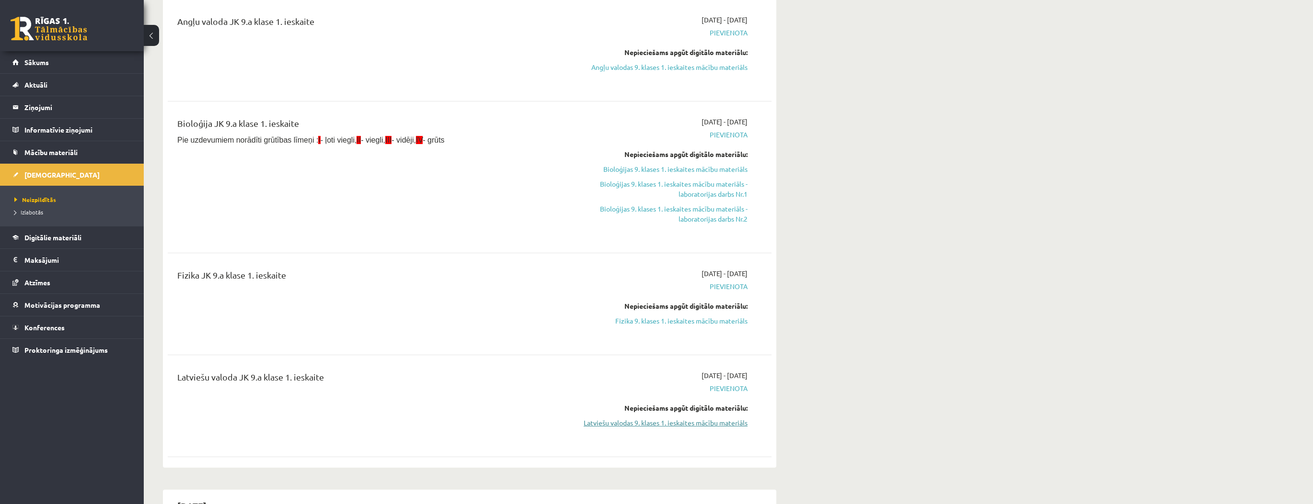
click at [602, 419] on link "Latviešu valodas 9. klases 1. ieskaites mācību materiāls" at bounding box center [657, 423] width 181 height 10
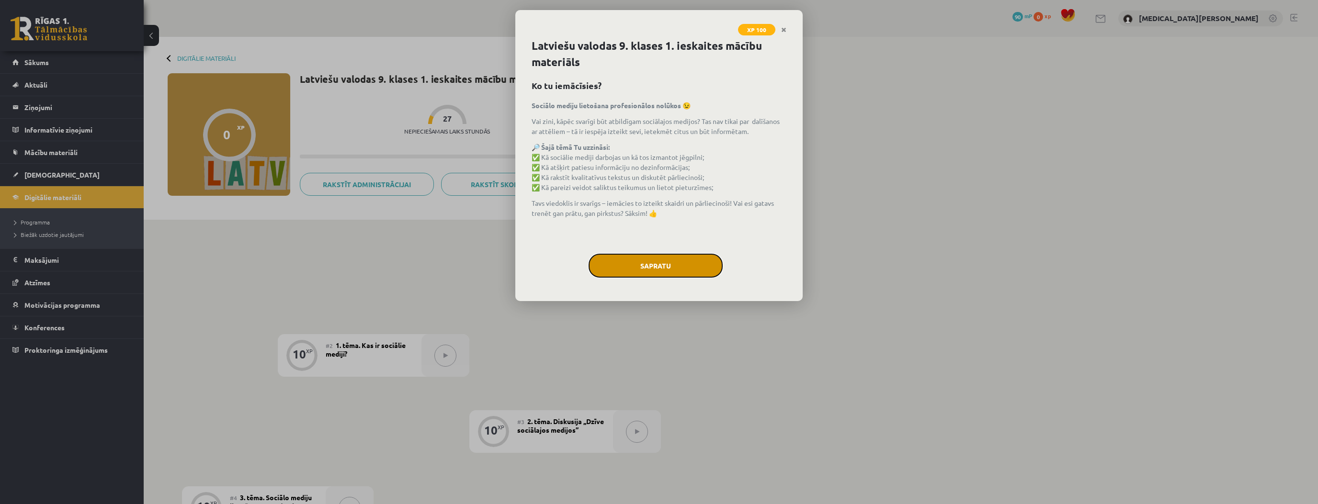
click at [609, 270] on button "Sapratu" at bounding box center [656, 266] width 134 height 24
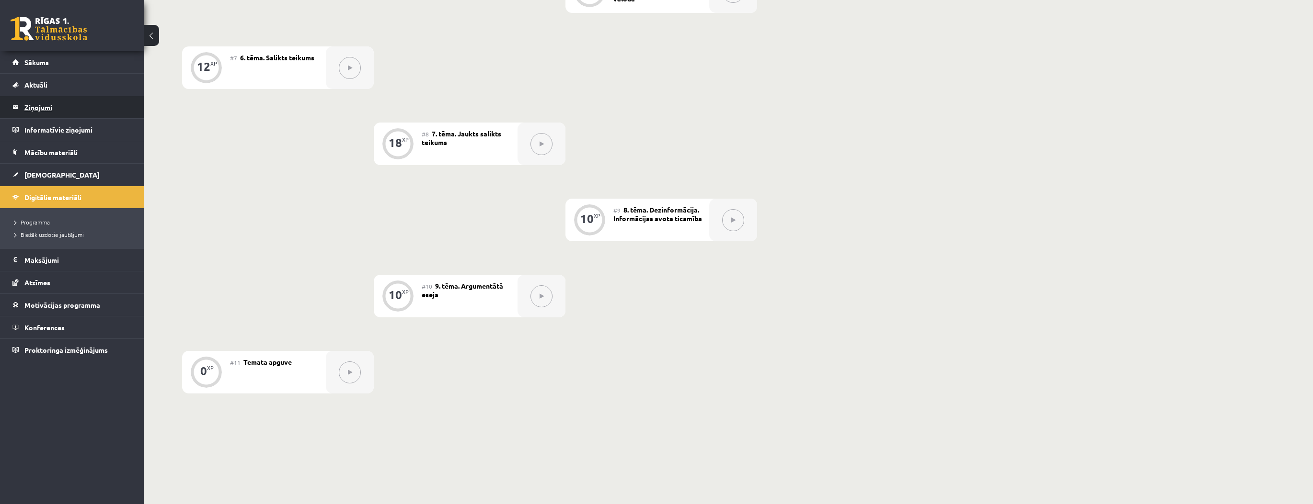
scroll to position [726, 0]
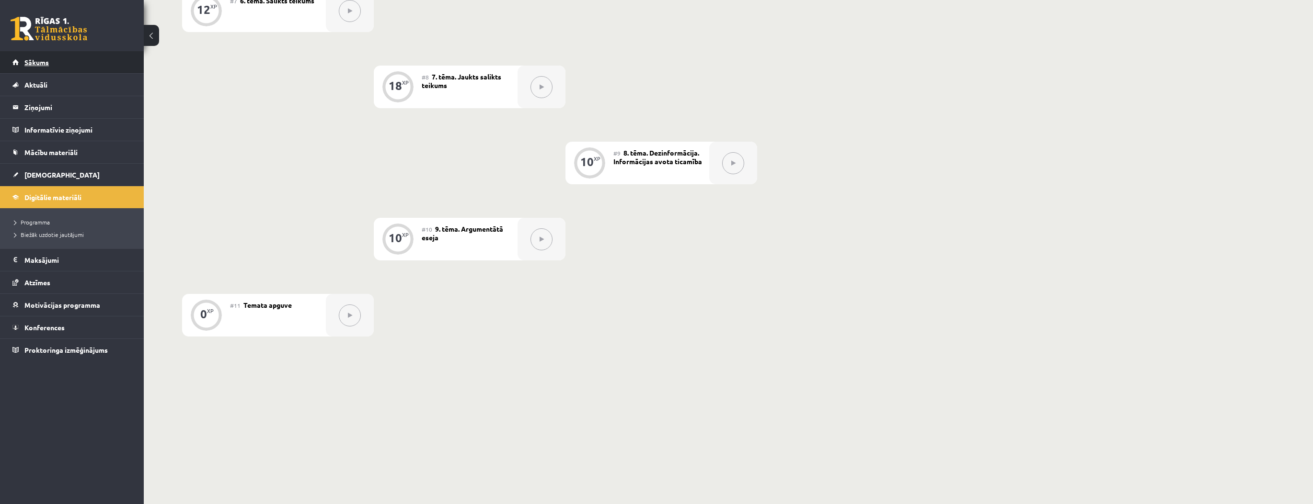
click at [67, 63] on link "Sākums" at bounding box center [71, 62] width 119 height 22
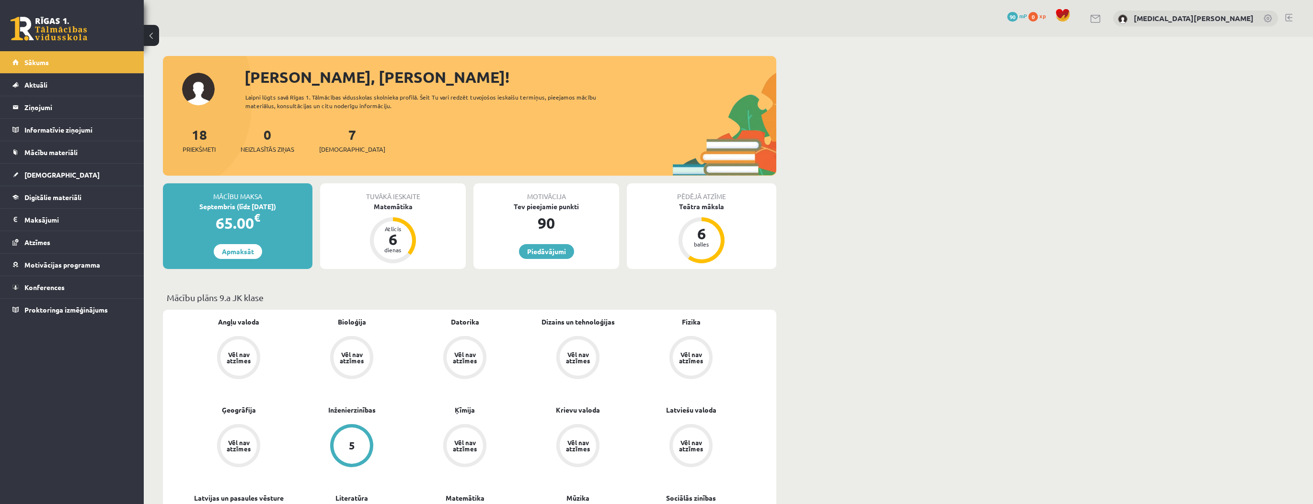
click at [67, 171] on link "[DEMOGRAPHIC_DATA]" at bounding box center [71, 175] width 119 height 22
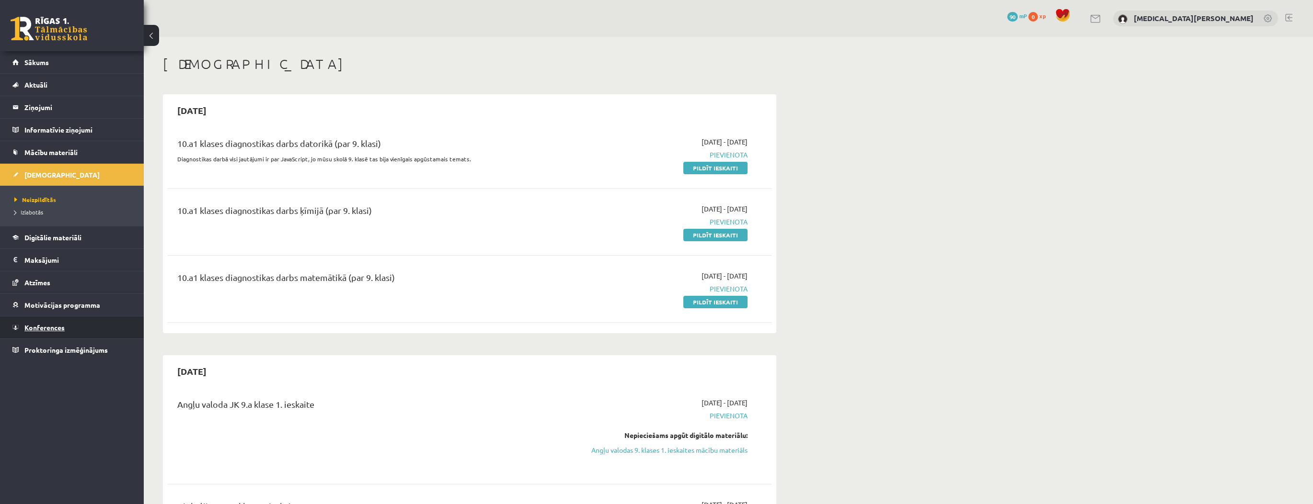
click at [66, 332] on link "Konferences" at bounding box center [71, 328] width 119 height 22
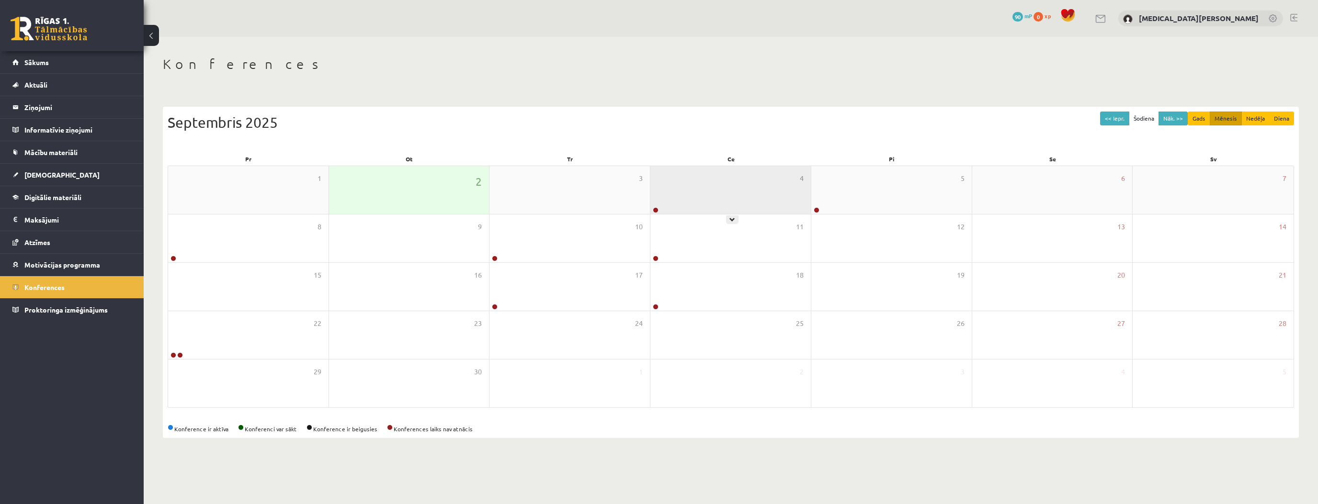
click at [720, 206] on div "4" at bounding box center [731, 190] width 160 height 48
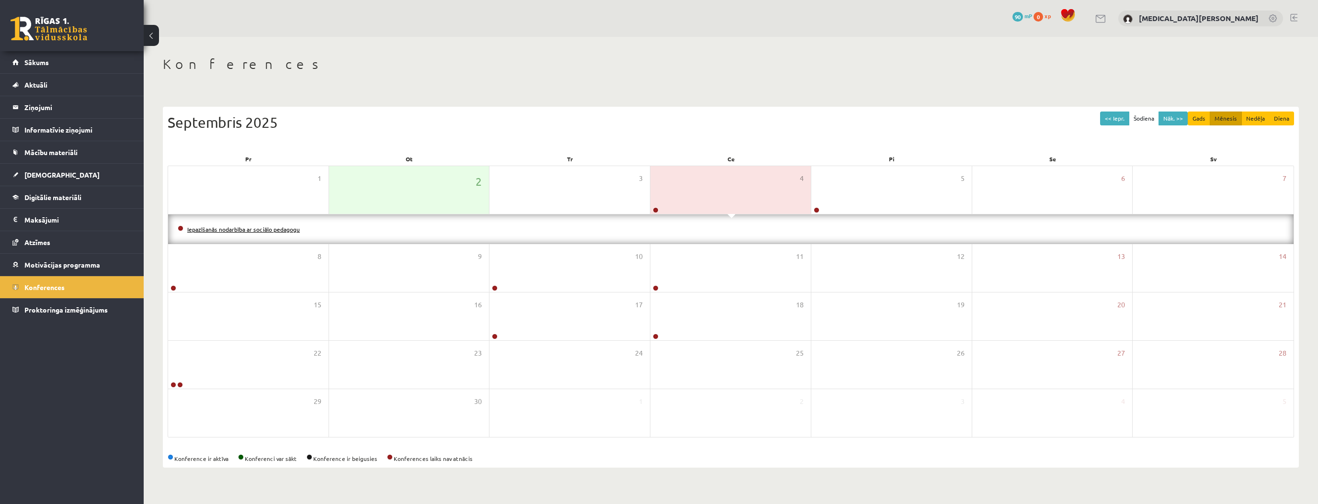
click at [248, 231] on link "Iepazīšanās nodarbība ar sociālo pedagogu" at bounding box center [243, 230] width 113 height 8
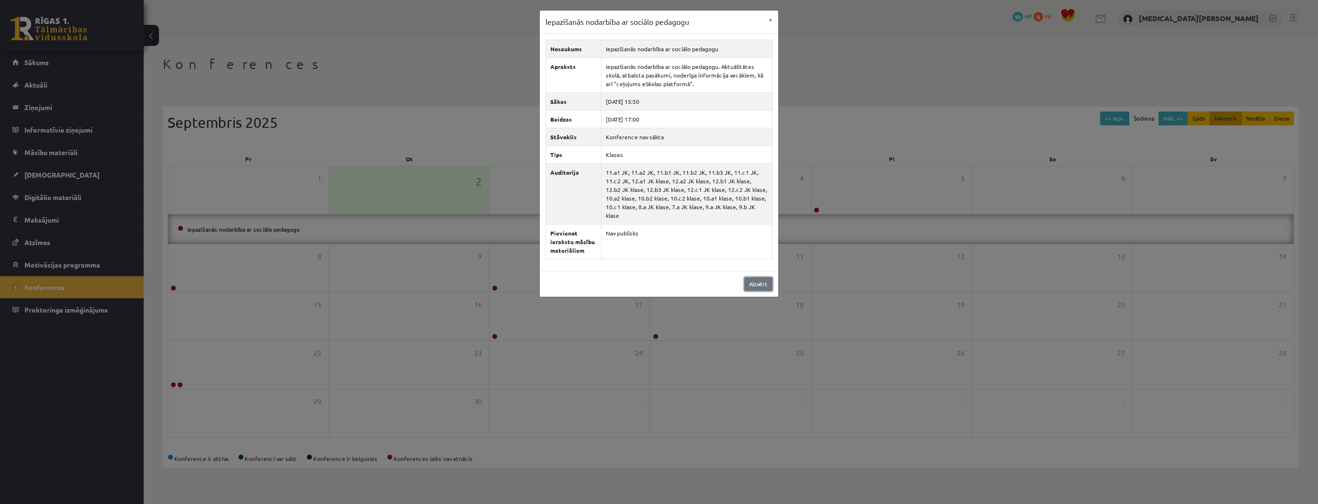
click at [749, 277] on link "Aizvērt" at bounding box center [758, 284] width 28 height 14
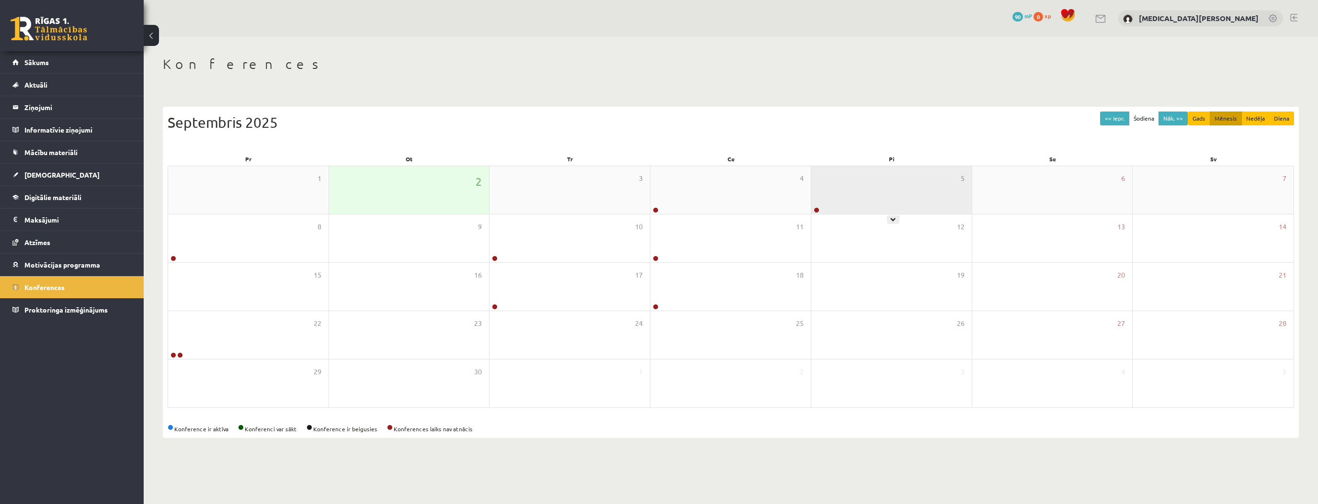
click at [876, 202] on div "5" at bounding box center [892, 190] width 160 height 48
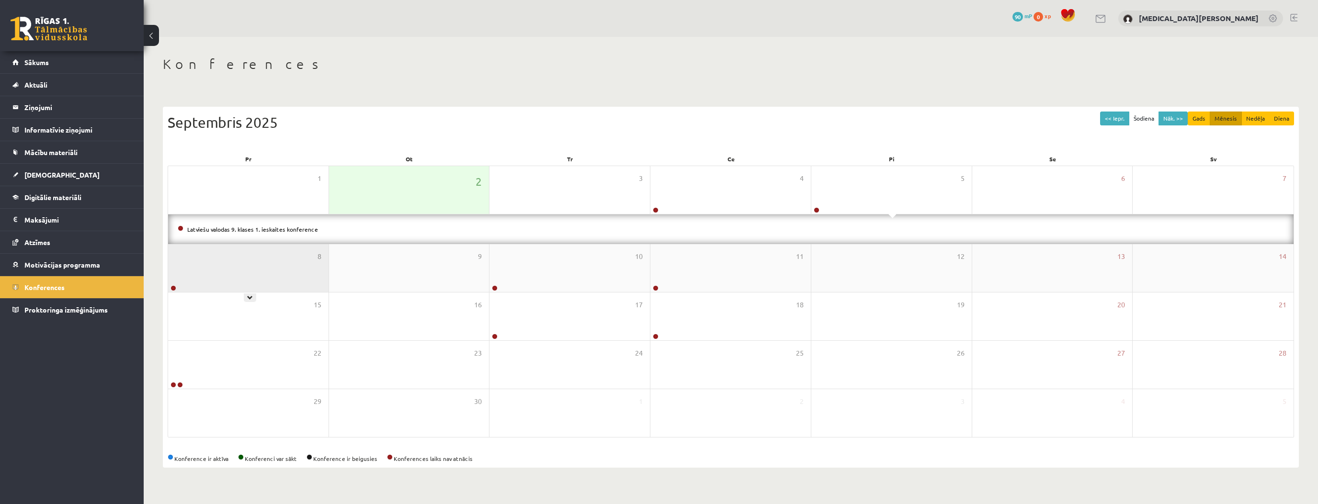
click at [296, 267] on div "8" at bounding box center [248, 268] width 160 height 48
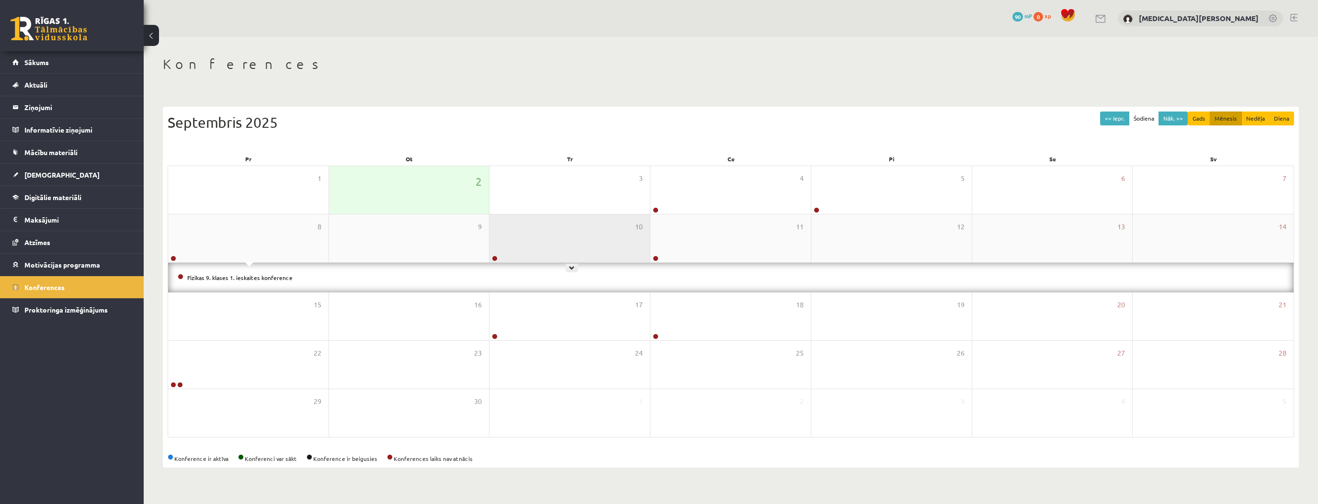
click at [581, 245] on div "10" at bounding box center [570, 239] width 160 height 48
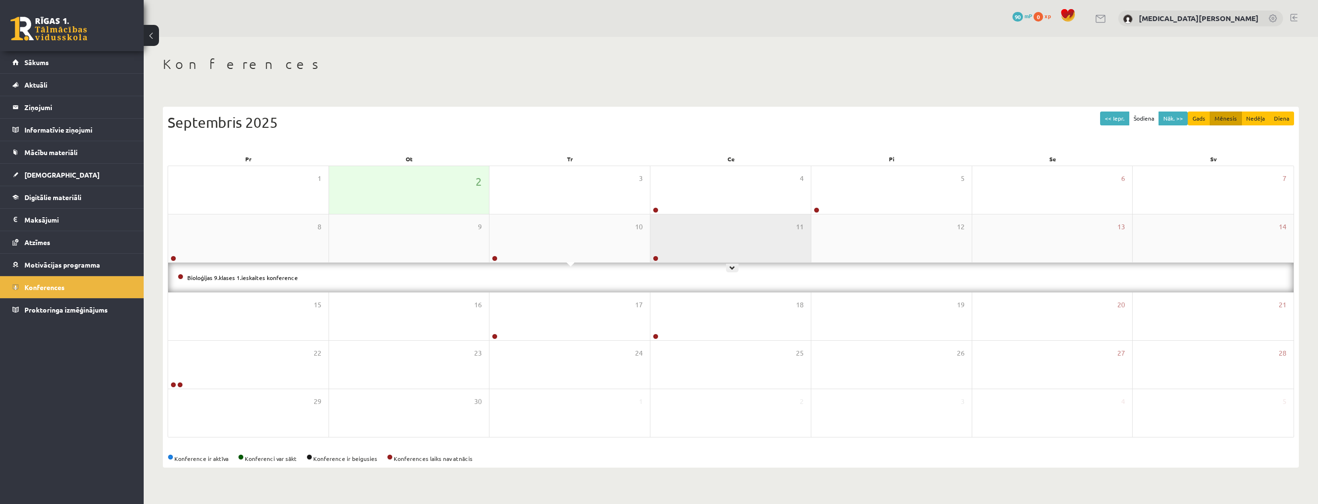
click at [716, 241] on div "11" at bounding box center [731, 239] width 160 height 48
click at [271, 280] on link "Angļu valodas 9.klases 1.ieskaites konference" at bounding box center [247, 278] width 121 height 8
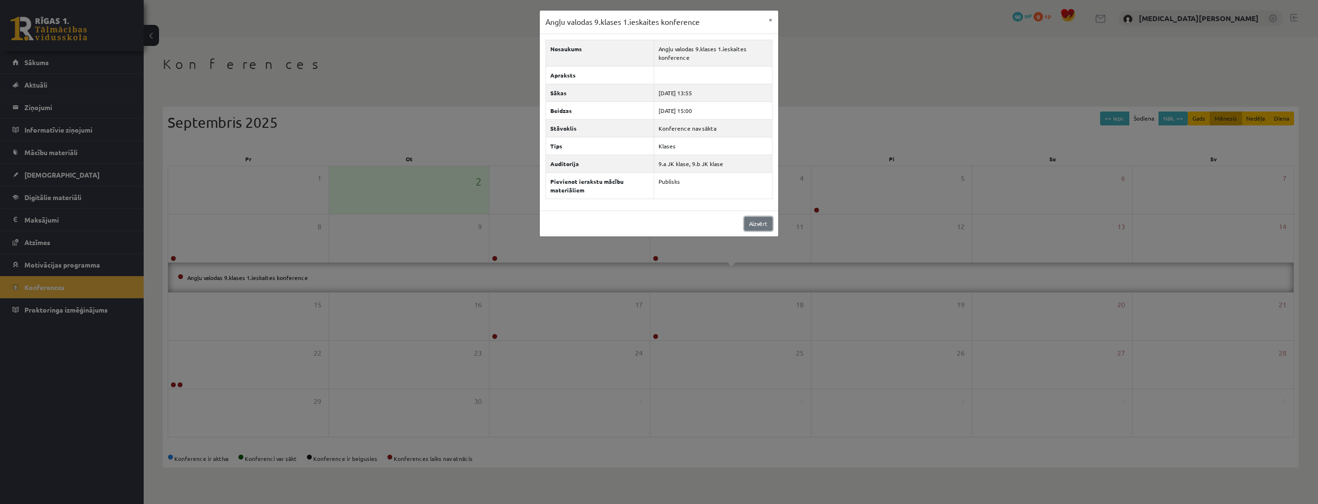
click at [757, 224] on link "Aizvērt" at bounding box center [758, 224] width 28 height 14
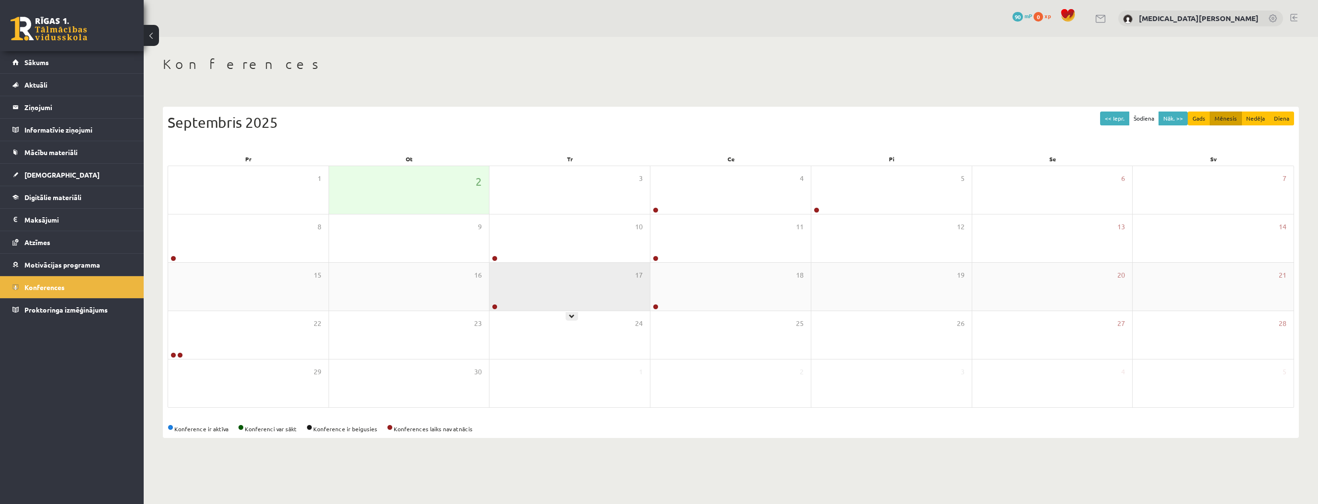
click at [538, 297] on div "17" at bounding box center [570, 287] width 160 height 48
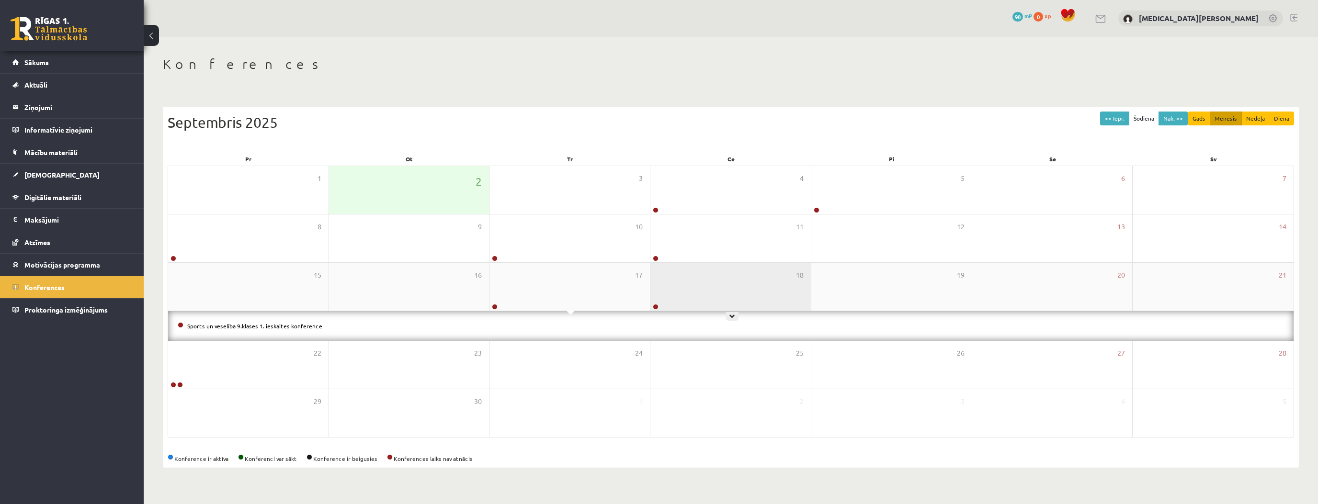
click at [709, 290] on div "18" at bounding box center [731, 287] width 160 height 48
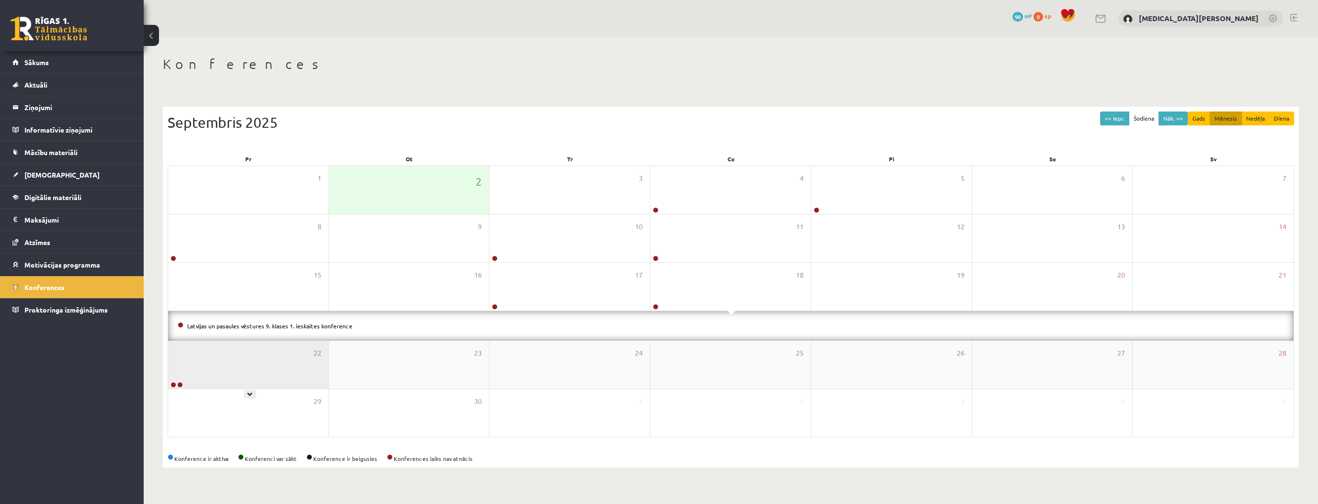
click at [226, 369] on div "22" at bounding box center [248, 365] width 160 height 48
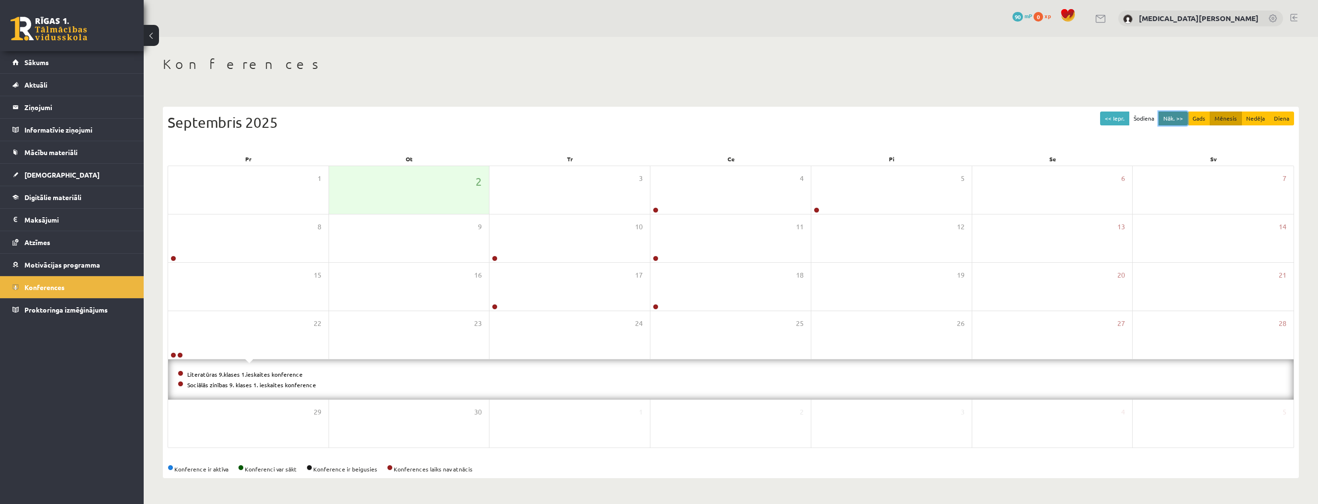
click at [1176, 119] on button "Nāk. >>" at bounding box center [1173, 119] width 29 height 14
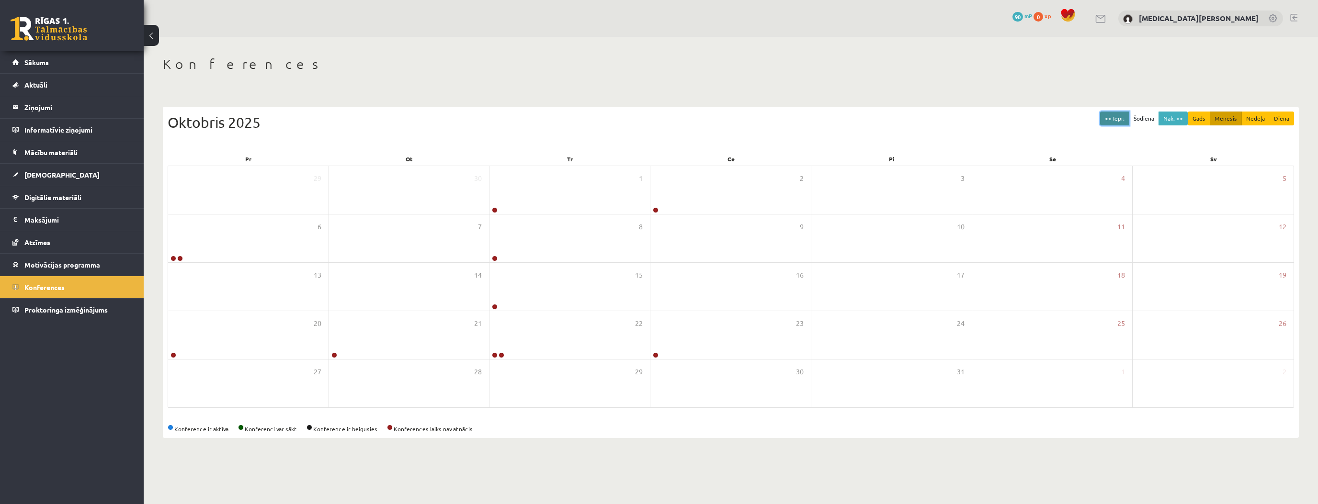
click at [1118, 121] on button "<< Iepr." at bounding box center [1114, 119] width 29 height 14
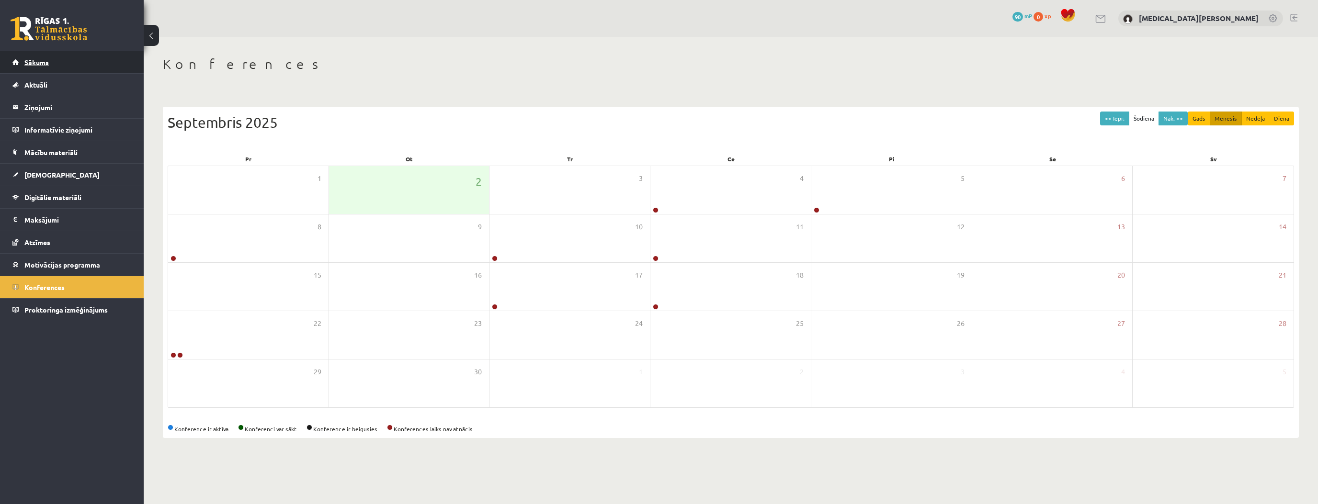
click at [32, 62] on span "Sākums" at bounding box center [36, 62] width 24 height 9
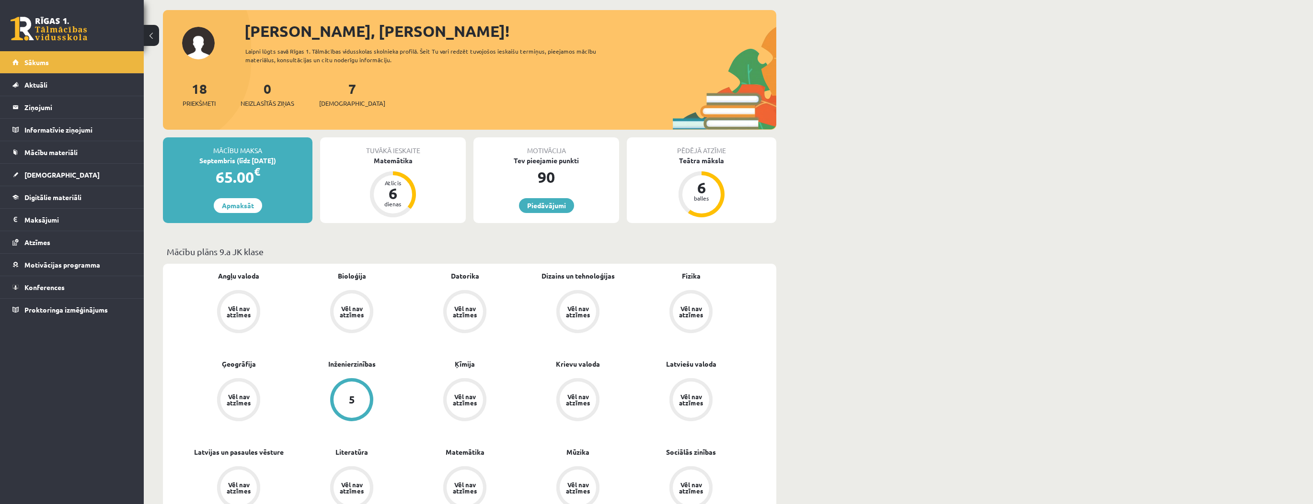
scroll to position [44, 0]
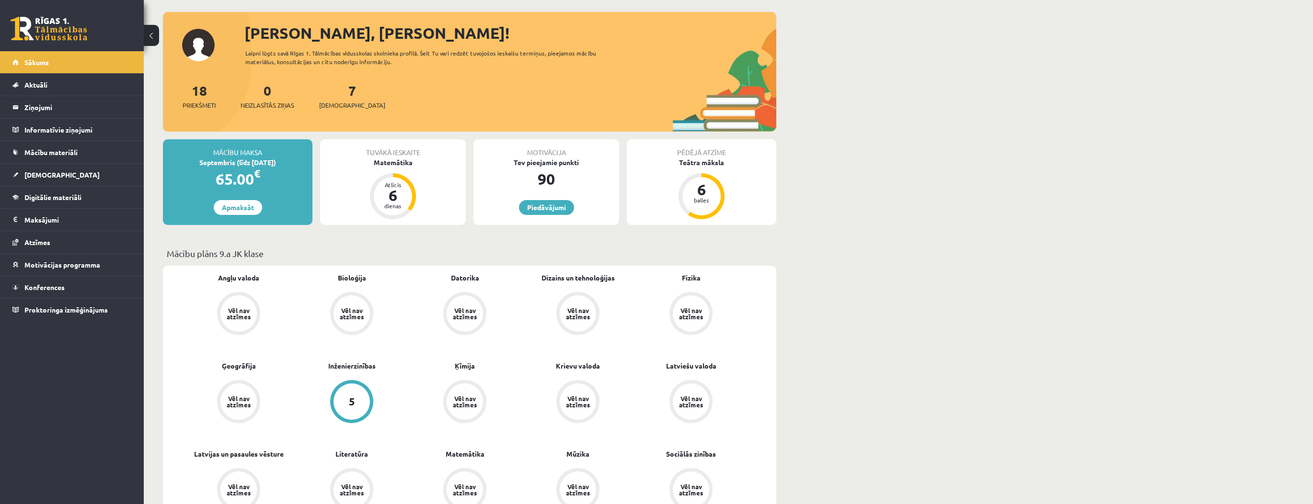
click at [469, 184] on div "Tuvākā ieskaite Matemātika Atlicis 6 dienas" at bounding box center [392, 182] width 153 height 86
click at [469, 172] on div "Tuvākā ieskaite Matemātika Atlicis 6 dienas" at bounding box center [392, 182] width 153 height 86
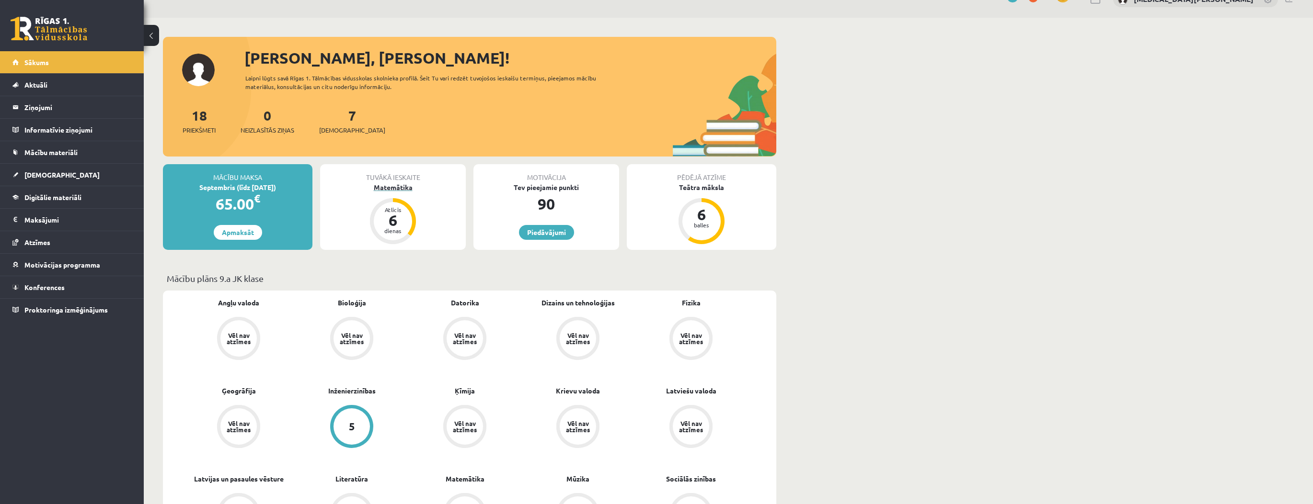
scroll to position [0, 0]
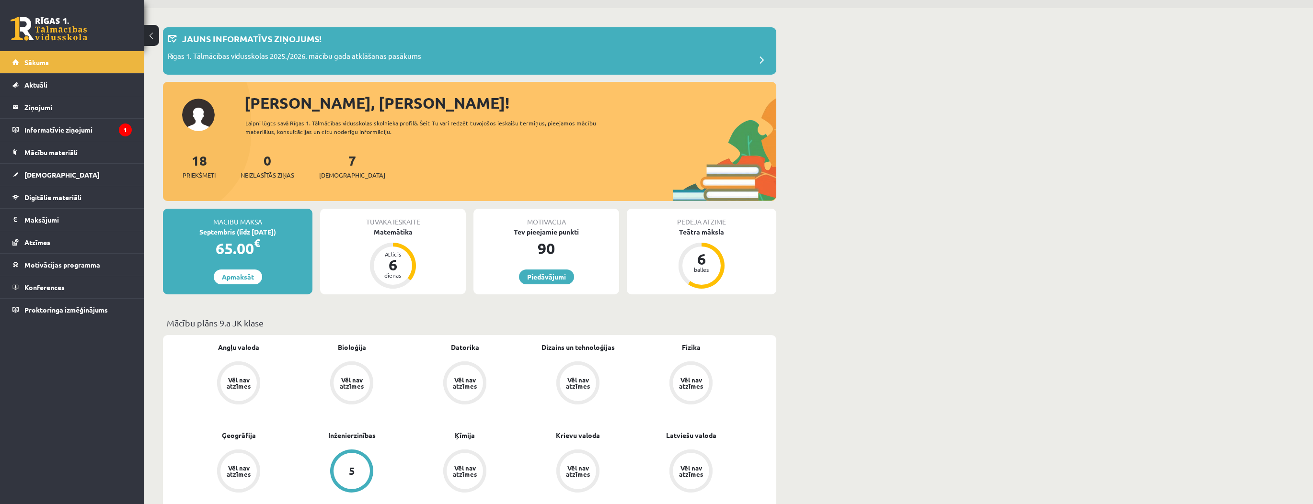
scroll to position [192, 0]
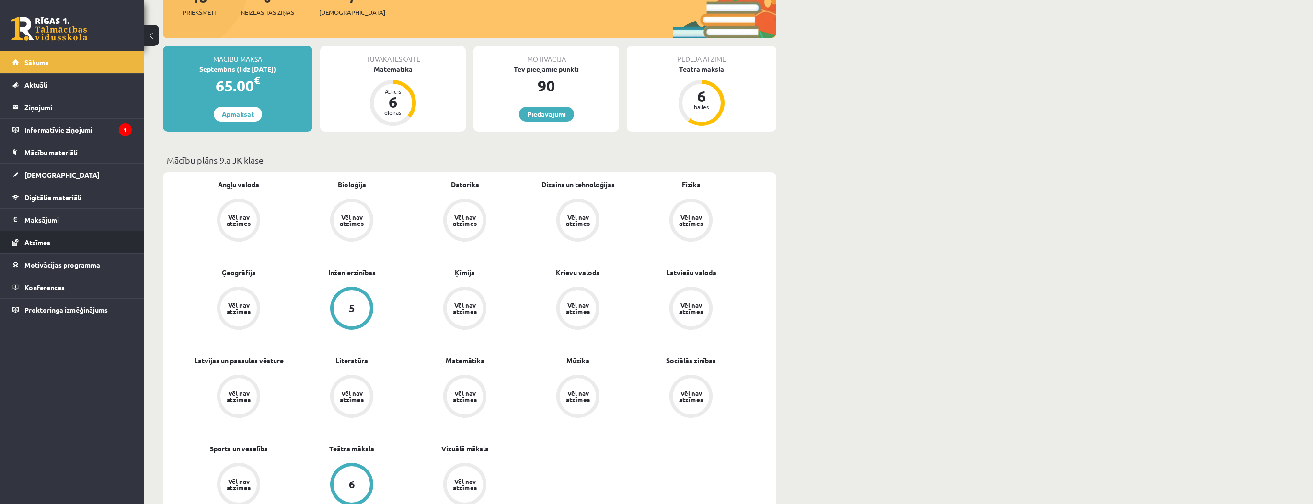
click at [77, 246] on link "Atzīmes" at bounding box center [71, 242] width 119 height 22
